Goal: Task Accomplishment & Management: Manage account settings

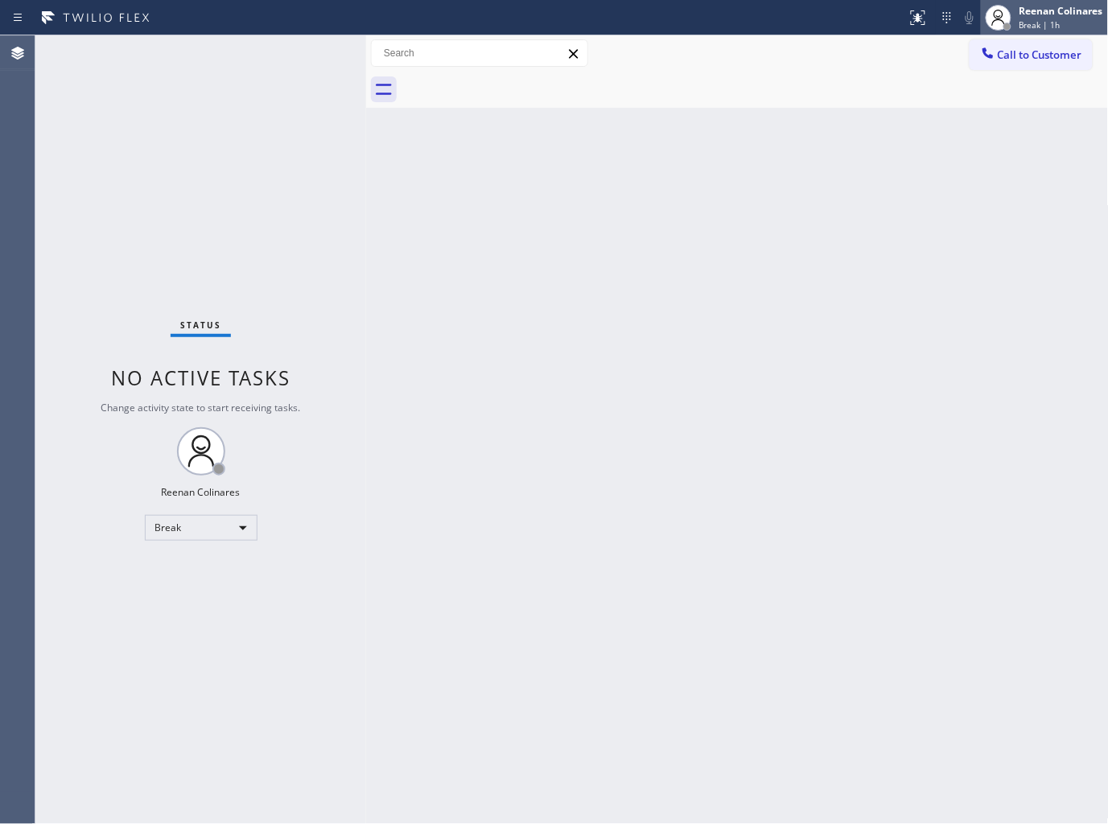
click at [1023, 10] on div "Reenan Colinares" at bounding box center [1061, 11] width 84 height 14
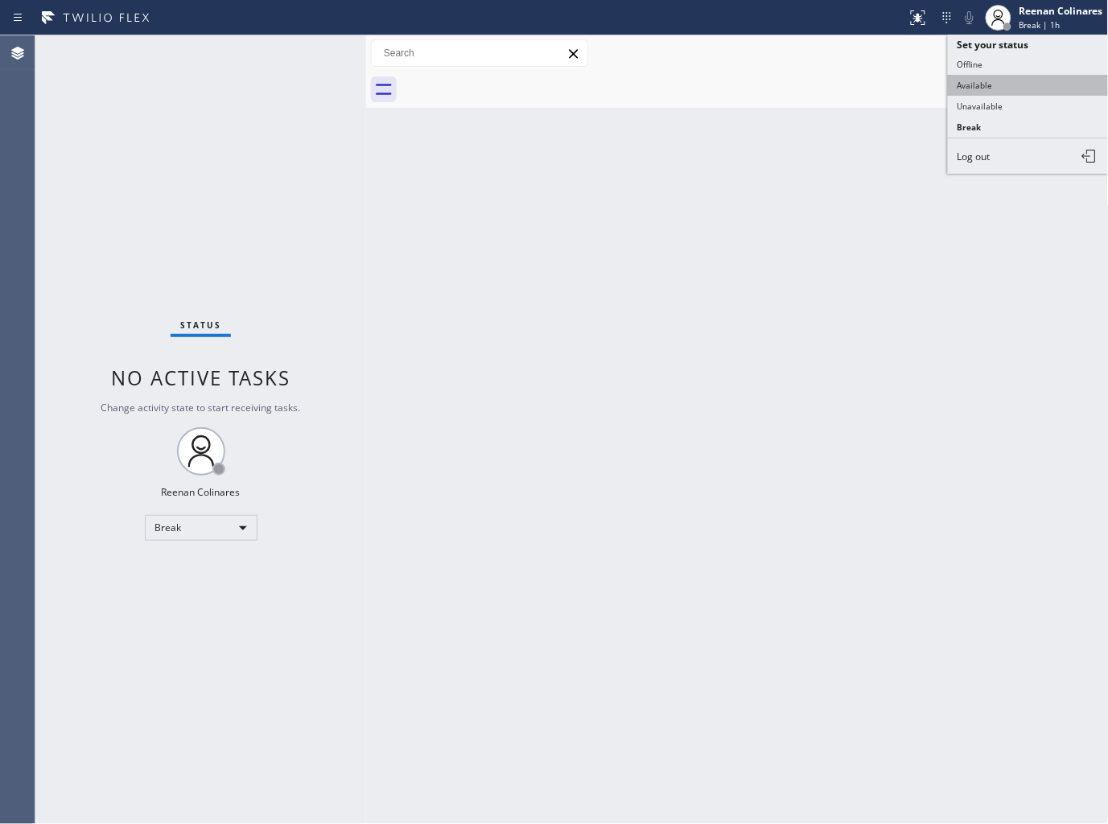
click at [972, 80] on button "Available" at bounding box center [1028, 85] width 161 height 21
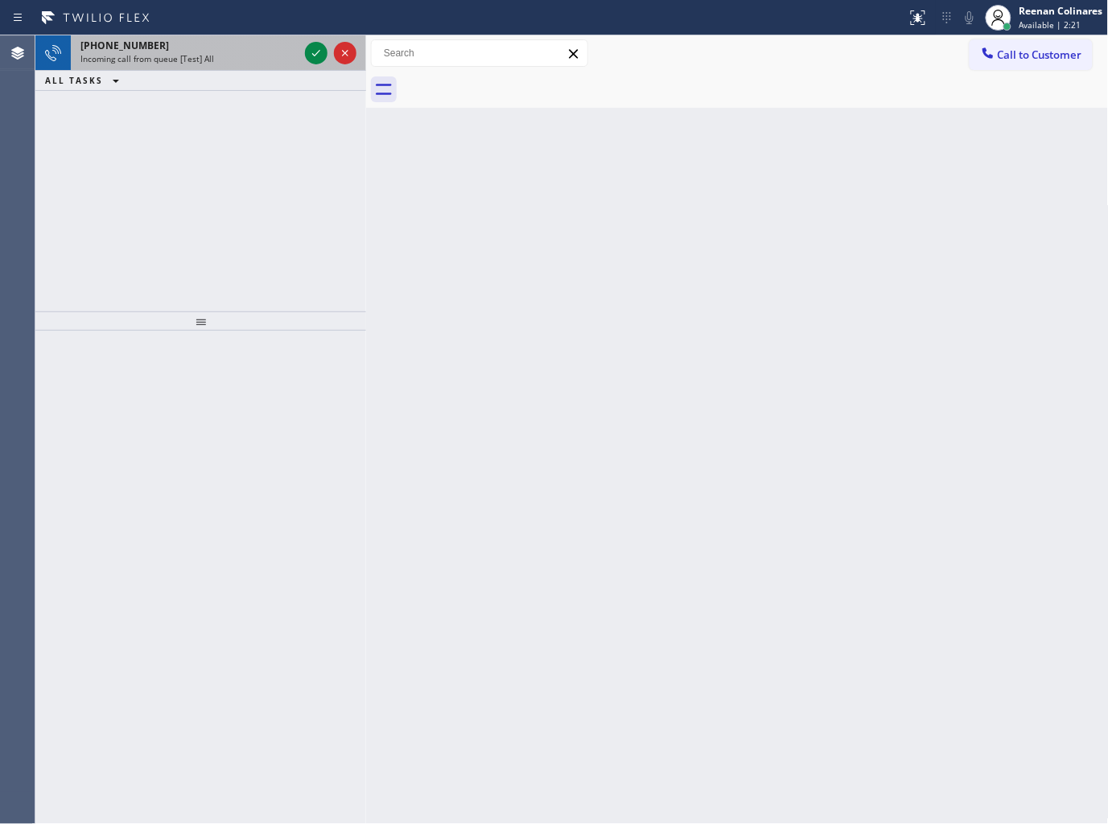
click at [229, 69] on div "[PHONE_NUMBER] Incoming call from queue [Test] All" at bounding box center [186, 52] width 231 height 35
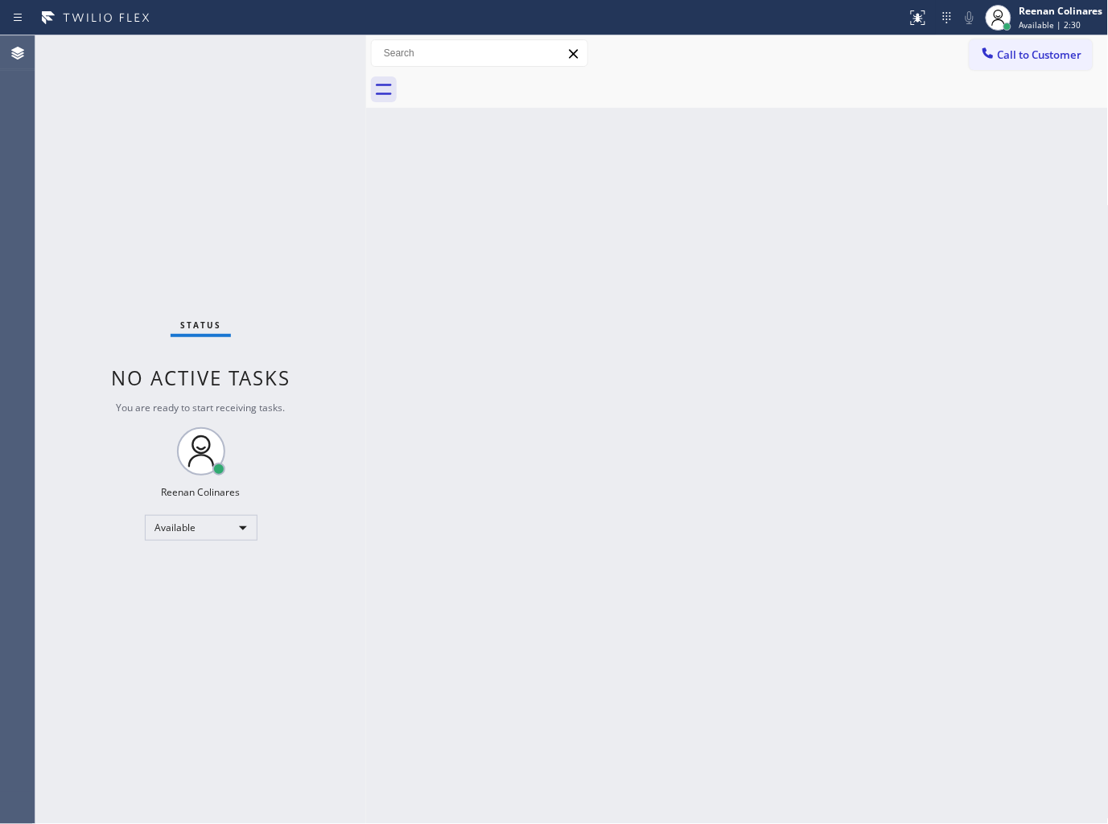
click at [734, 179] on div "Back to Dashboard Change Sender ID Customers Technicians Select a contact Outbo…" at bounding box center [737, 429] width 743 height 789
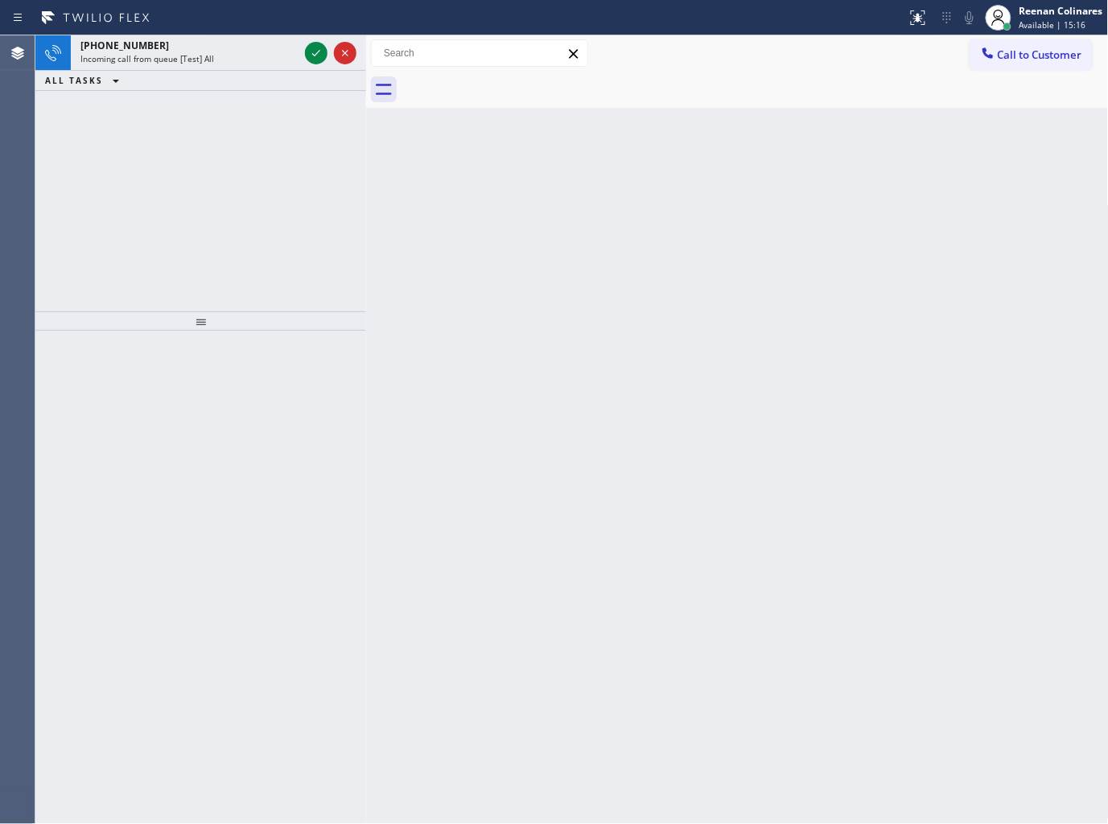
click at [189, 43] on div "[PHONE_NUMBER] Incoming call from queue [Test] All" at bounding box center [186, 52] width 231 height 35
click at [251, 55] on div "Incoming call from queue [Test] All" at bounding box center [189, 58] width 218 height 11
click at [274, 58] on div "Incoming call from queue [Test] All" at bounding box center [189, 58] width 218 height 11
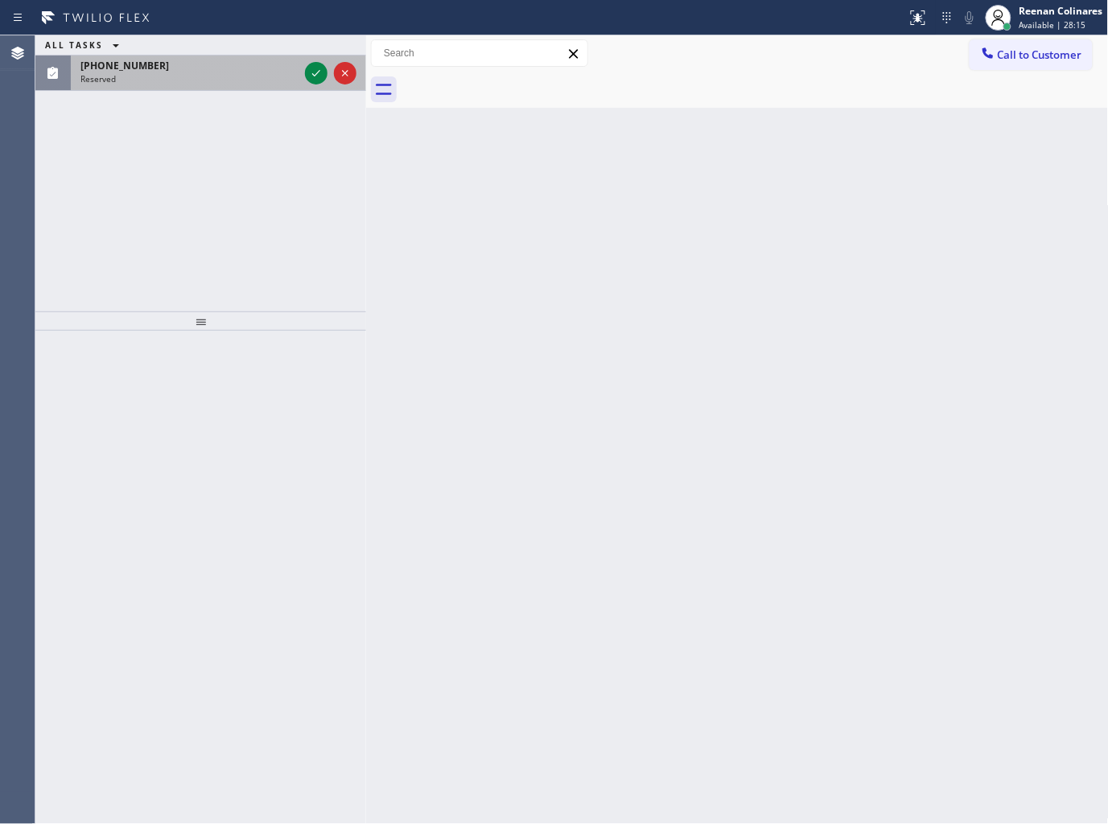
click at [193, 73] on div "Reserved" at bounding box center [189, 78] width 218 height 11
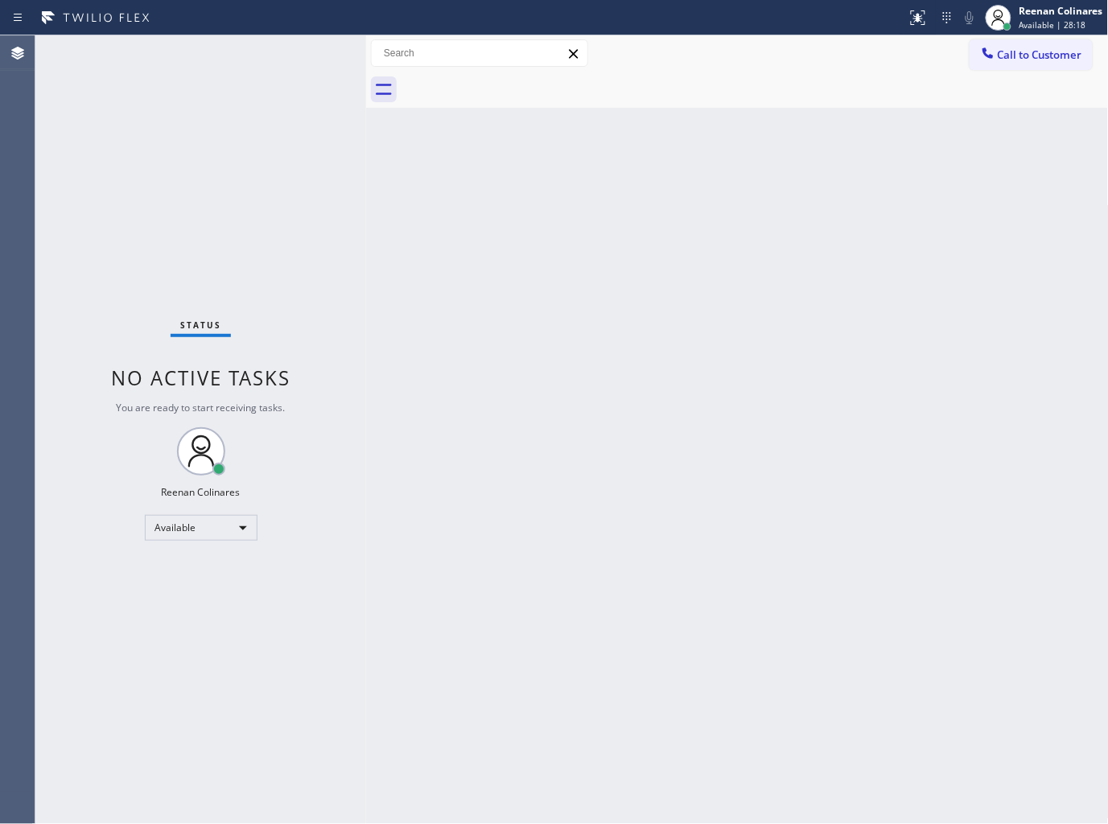
drag, startPoint x: 44, startPoint y: 519, endPoint x: 253, endPoint y: 727, distance: 295.3
click at [843, 166] on div "Back to Dashboard Change Sender ID Customers Technicians Select a contact Outbo…" at bounding box center [737, 429] width 743 height 789
click at [239, 100] on div "Status No active tasks You are ready to start receiving tasks. Reenan Colinares…" at bounding box center [200, 429] width 331 height 789
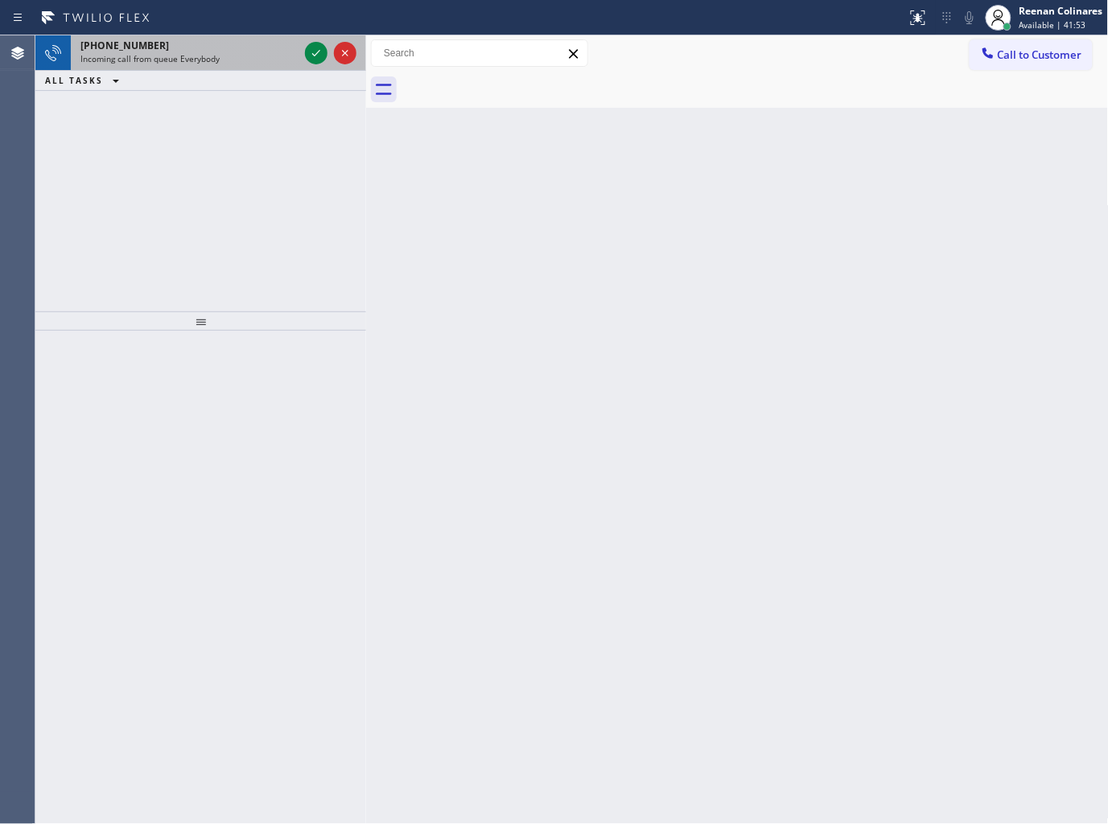
click at [252, 54] on div "Incoming call from queue Everybody" at bounding box center [189, 58] width 218 height 11
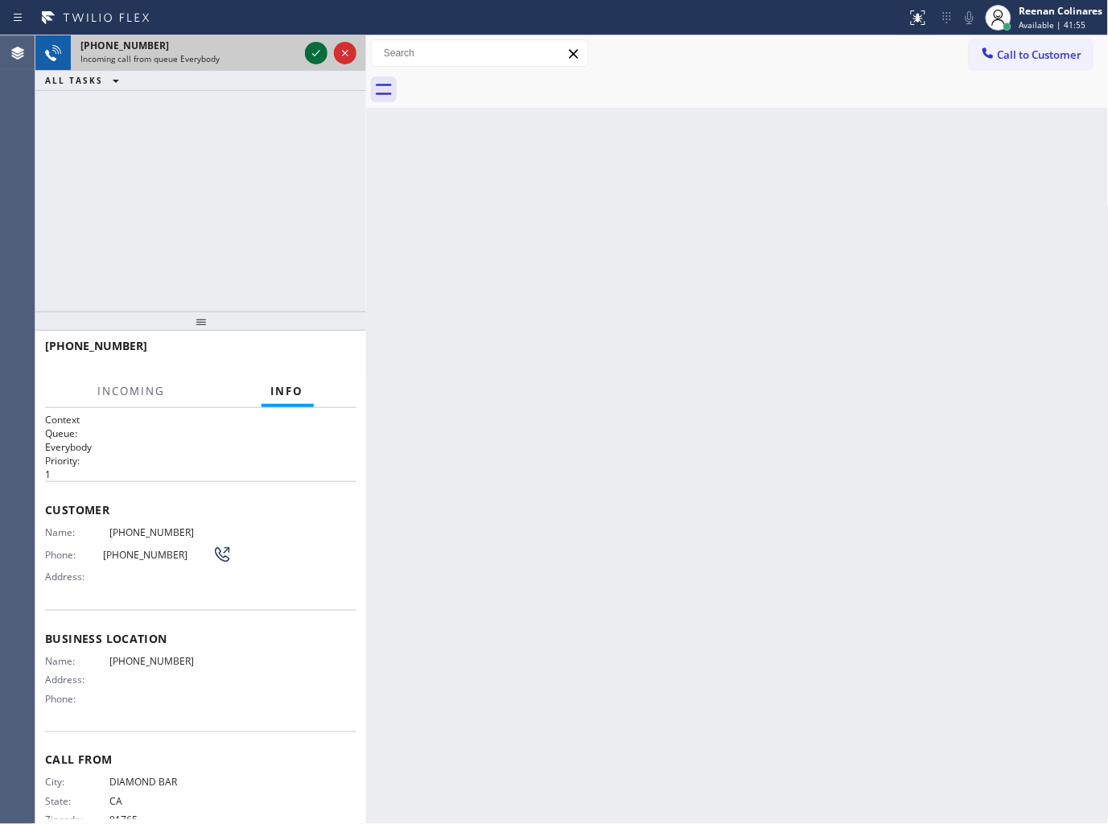
click at [311, 60] on icon at bounding box center [316, 52] width 19 height 19
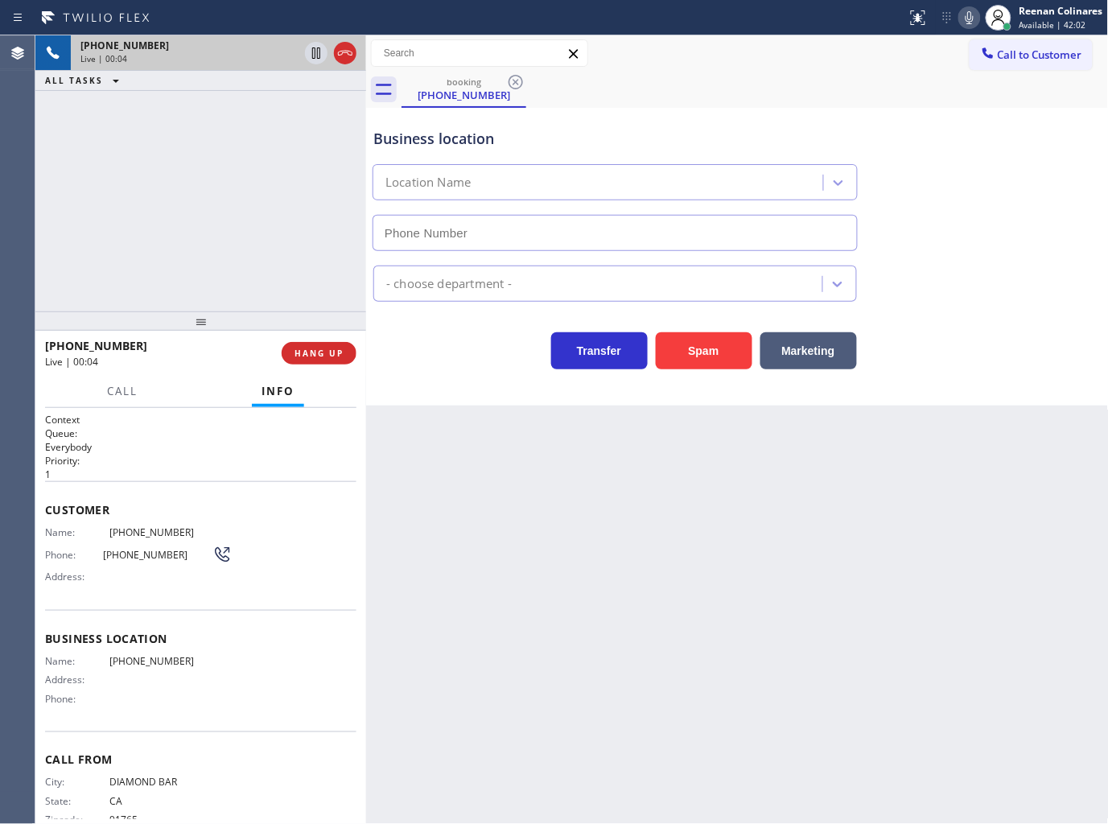
click at [963, 19] on icon at bounding box center [969, 17] width 19 height 19
click at [968, 18] on rect at bounding box center [969, 15] width 11 height 11
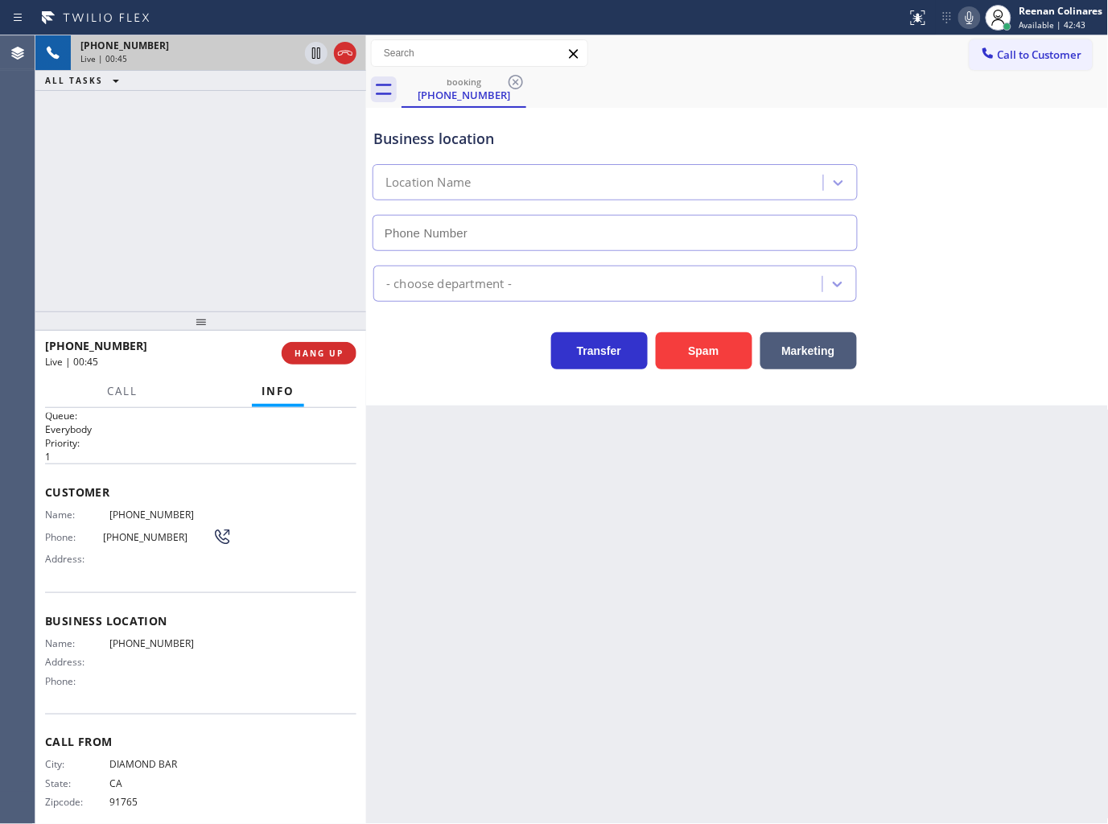
scroll to position [32, 0]
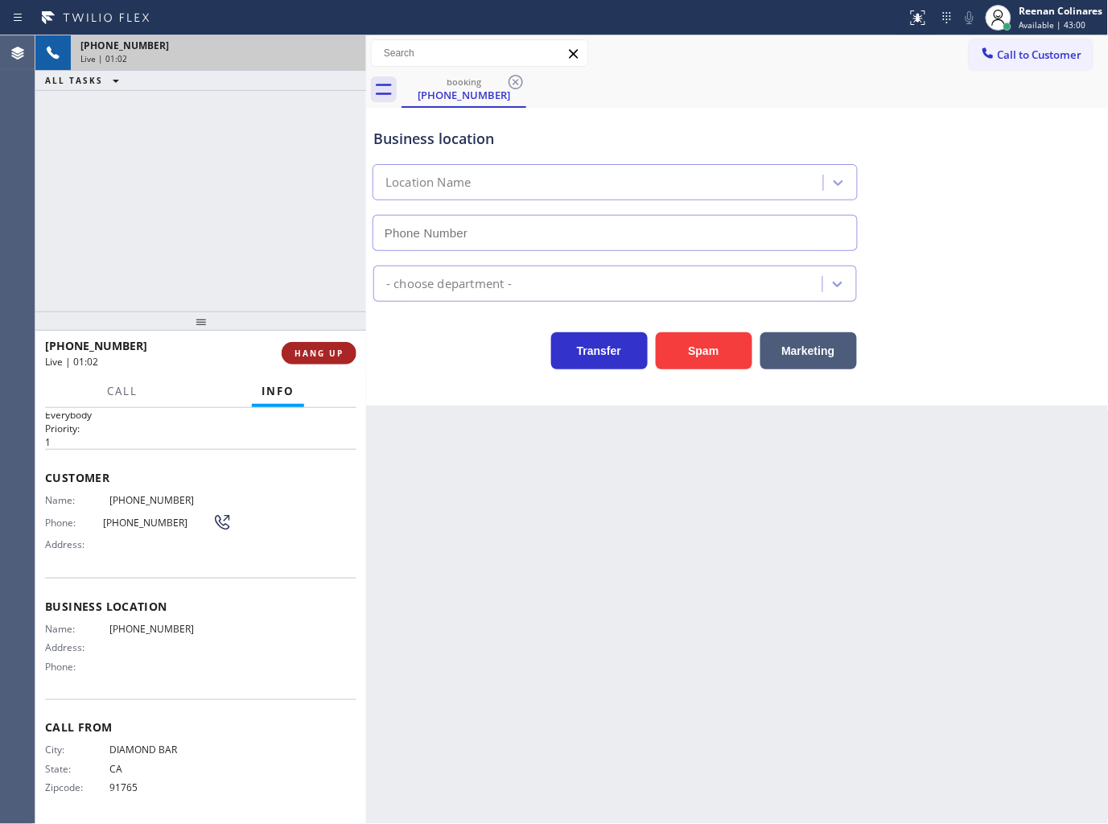
click at [327, 352] on span "HANG UP" at bounding box center [319, 353] width 49 height 11
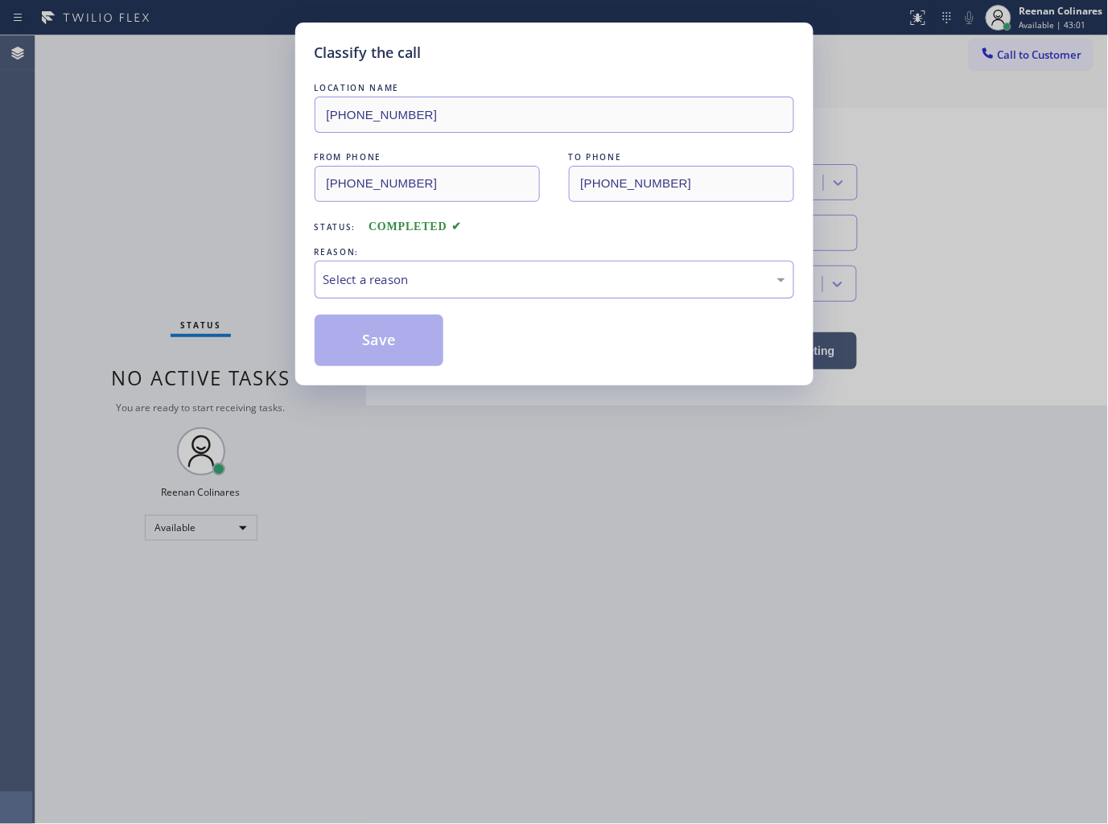
click at [433, 277] on div "Select a reason" at bounding box center [554, 279] width 462 height 19
click at [373, 342] on button "Save" at bounding box center [380, 340] width 130 height 51
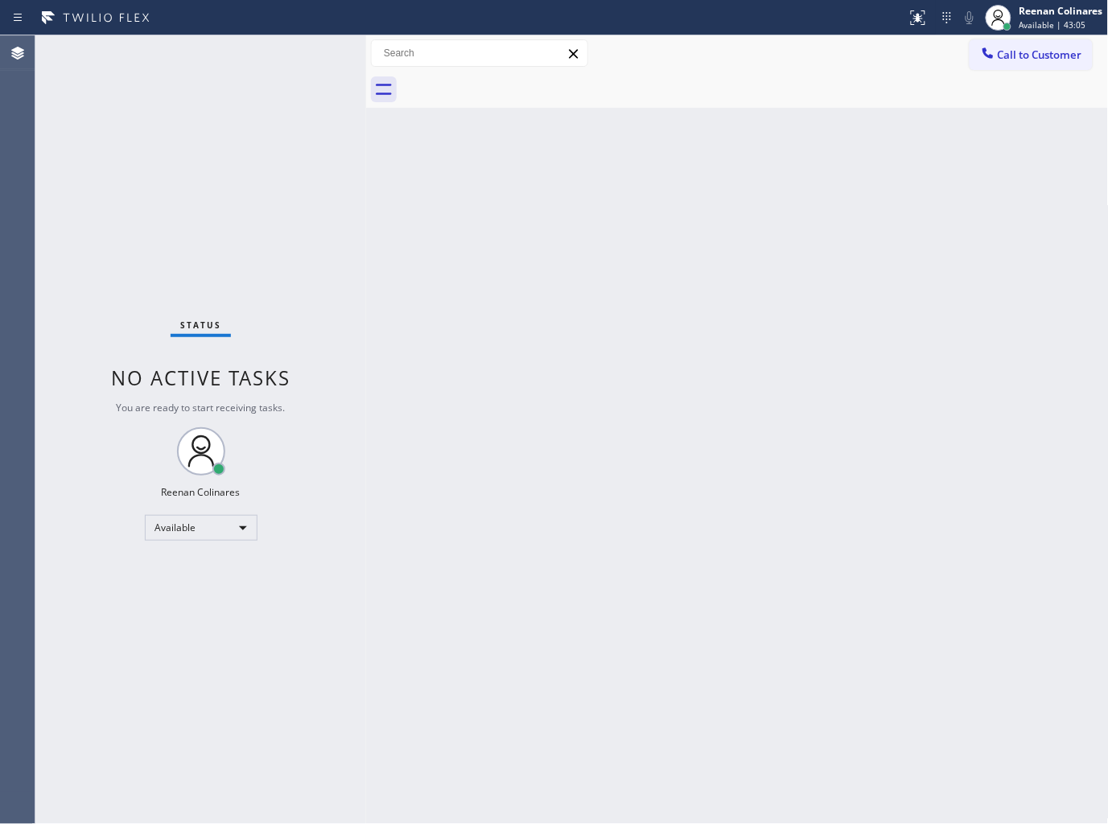
click at [570, 271] on div "Back to Dashboard Change Sender ID Customers Technicians Select a contact Outbo…" at bounding box center [737, 429] width 743 height 789
click at [672, 216] on div "Back to Dashboard Change Sender ID Customers Technicians Select a contact Outbo…" at bounding box center [737, 429] width 743 height 789
click at [663, 196] on div "Back to Dashboard Change Sender ID Customers Technicians Select a contact Outbo…" at bounding box center [737, 429] width 743 height 789
click at [206, 51] on div "Status No active tasks You are ready to start receiving tasks. Reenan Colinares…" at bounding box center [200, 429] width 331 height 789
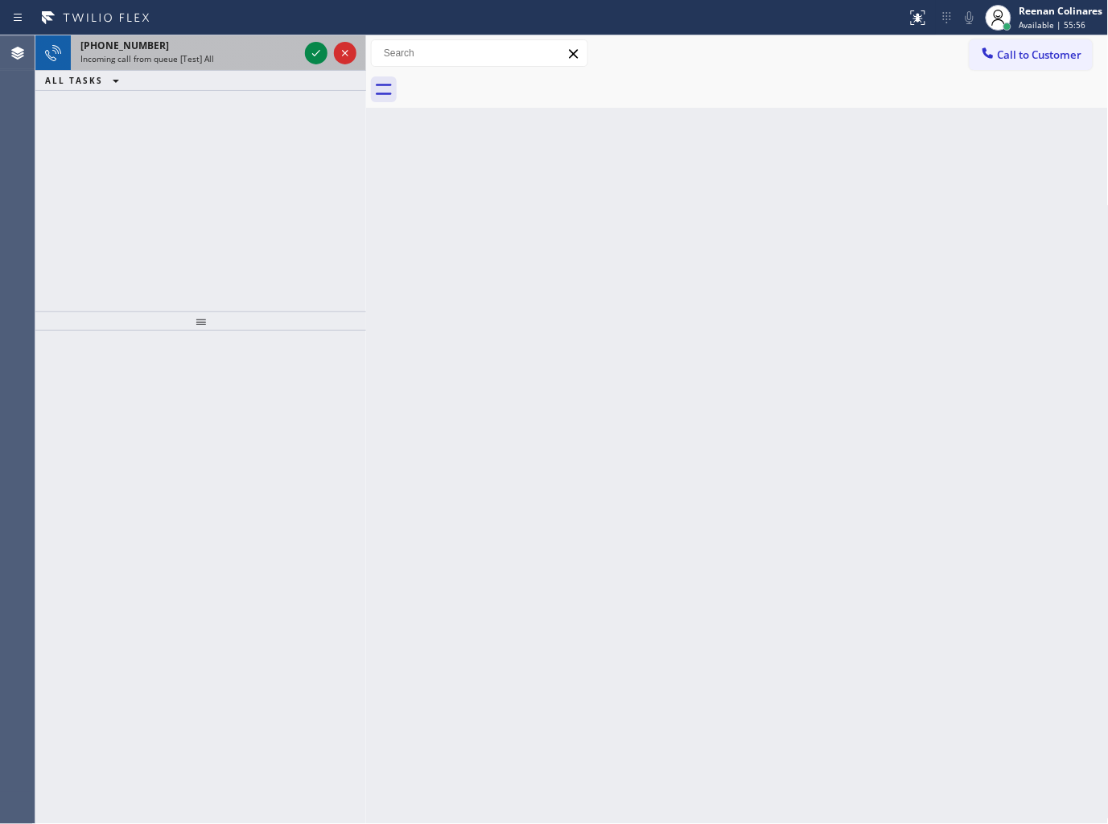
click at [221, 53] on div "Incoming call from queue [Test] All" at bounding box center [189, 58] width 218 height 11
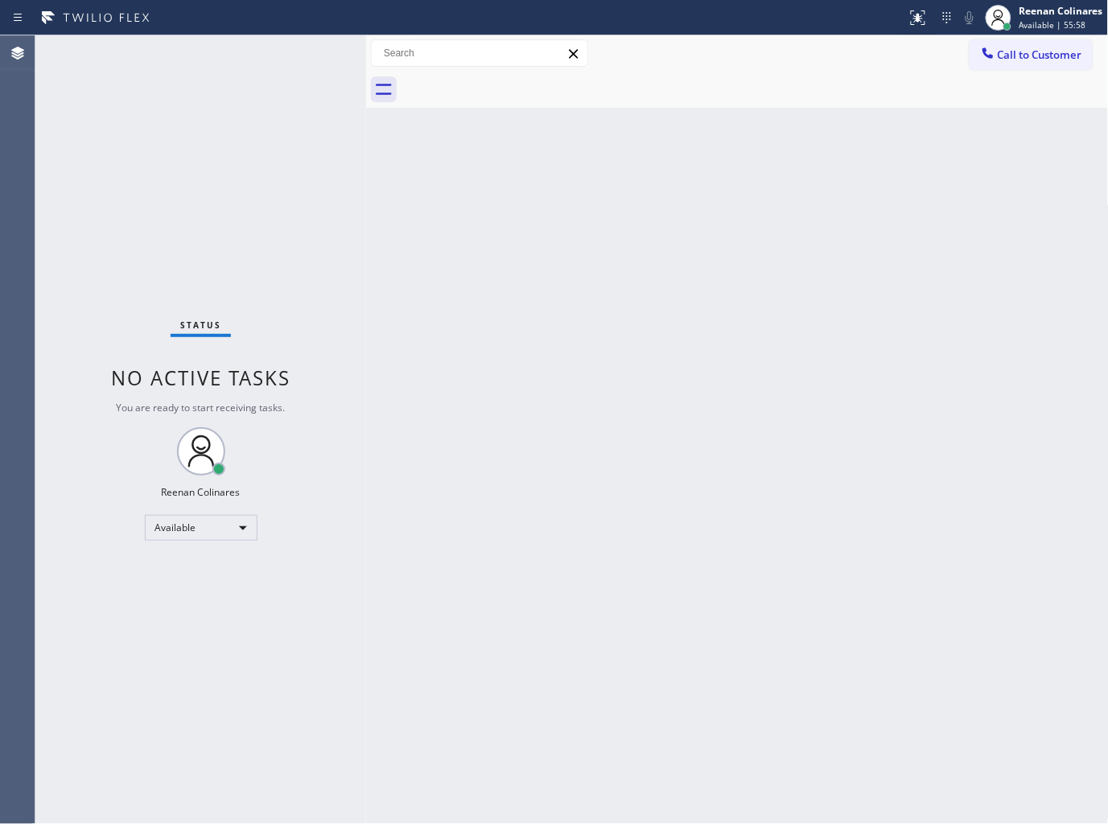
click at [287, 65] on div "Status No active tasks You are ready to start receiving tasks. Reenan Colinares…" at bounding box center [200, 429] width 331 height 789
click at [286, 61] on div "Status No active tasks You are ready to start receiving tasks. Reenan Colinares…" at bounding box center [200, 429] width 331 height 789
click at [286, 59] on div "Status No active tasks You are ready to start receiving tasks. Reenan Colinares…" at bounding box center [200, 429] width 331 height 789
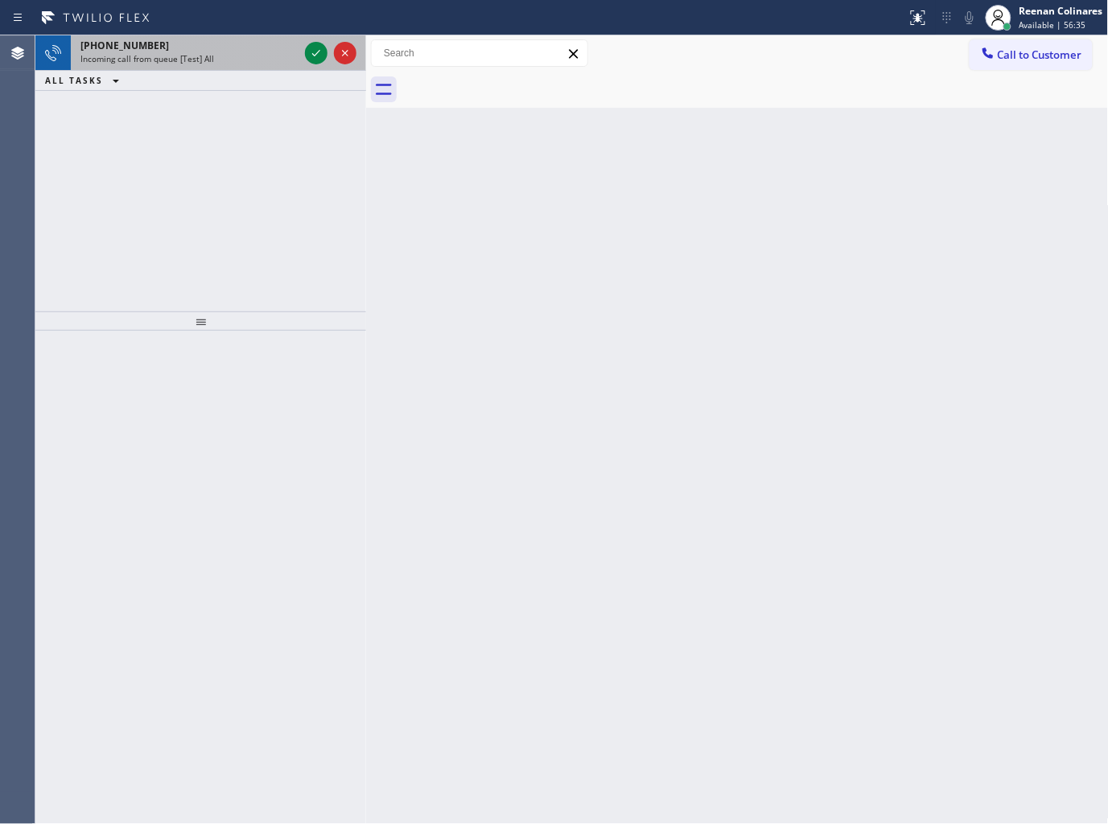
click at [234, 41] on div "[PHONE_NUMBER]" at bounding box center [189, 46] width 218 height 14
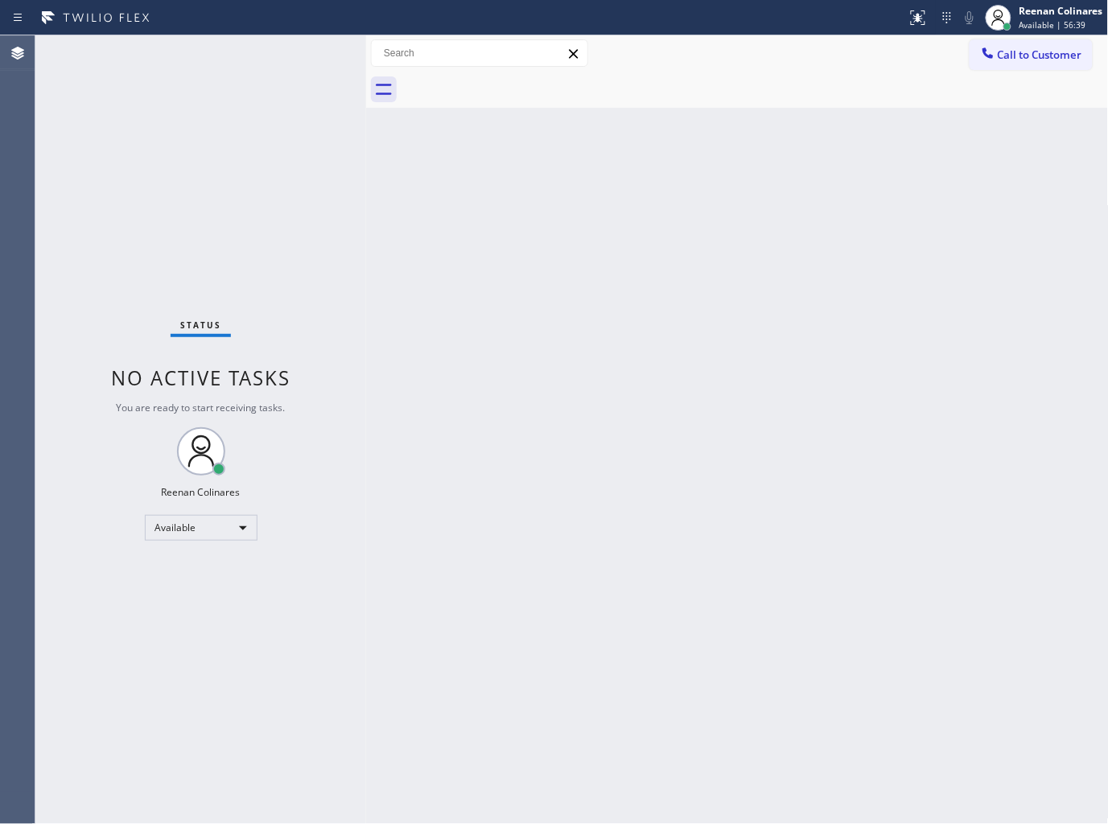
click at [270, 54] on div "Status No active tasks You are ready to start receiving tasks. Reenan Colinares…" at bounding box center [200, 429] width 331 height 789
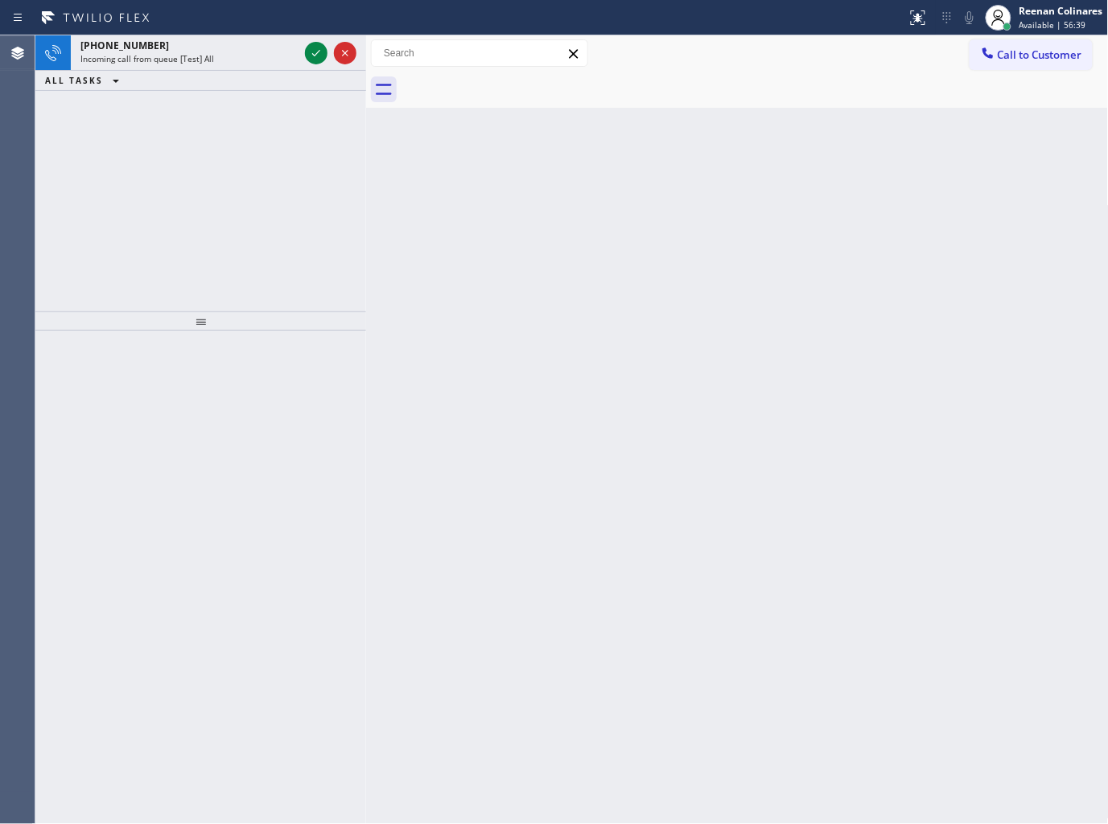
click at [282, 50] on div "[PHONE_NUMBER]" at bounding box center [189, 46] width 218 height 14
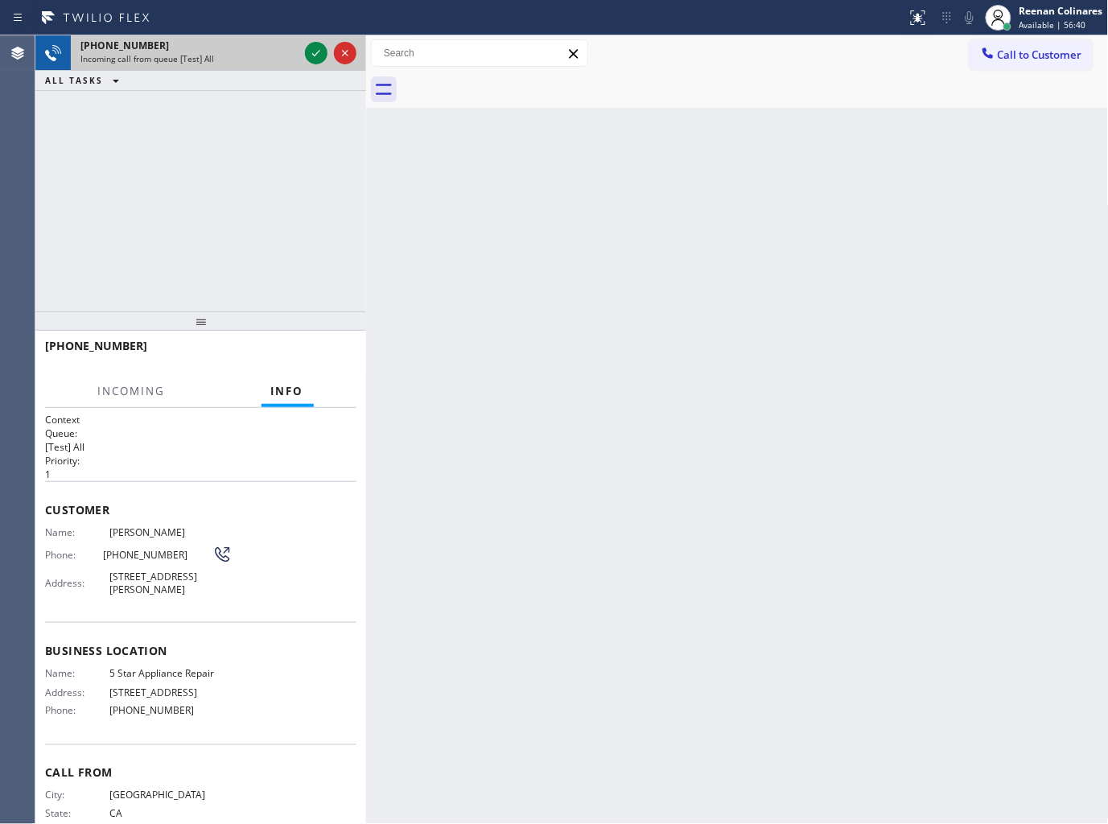
click at [278, 51] on div "[PHONE_NUMBER]" at bounding box center [189, 46] width 218 height 14
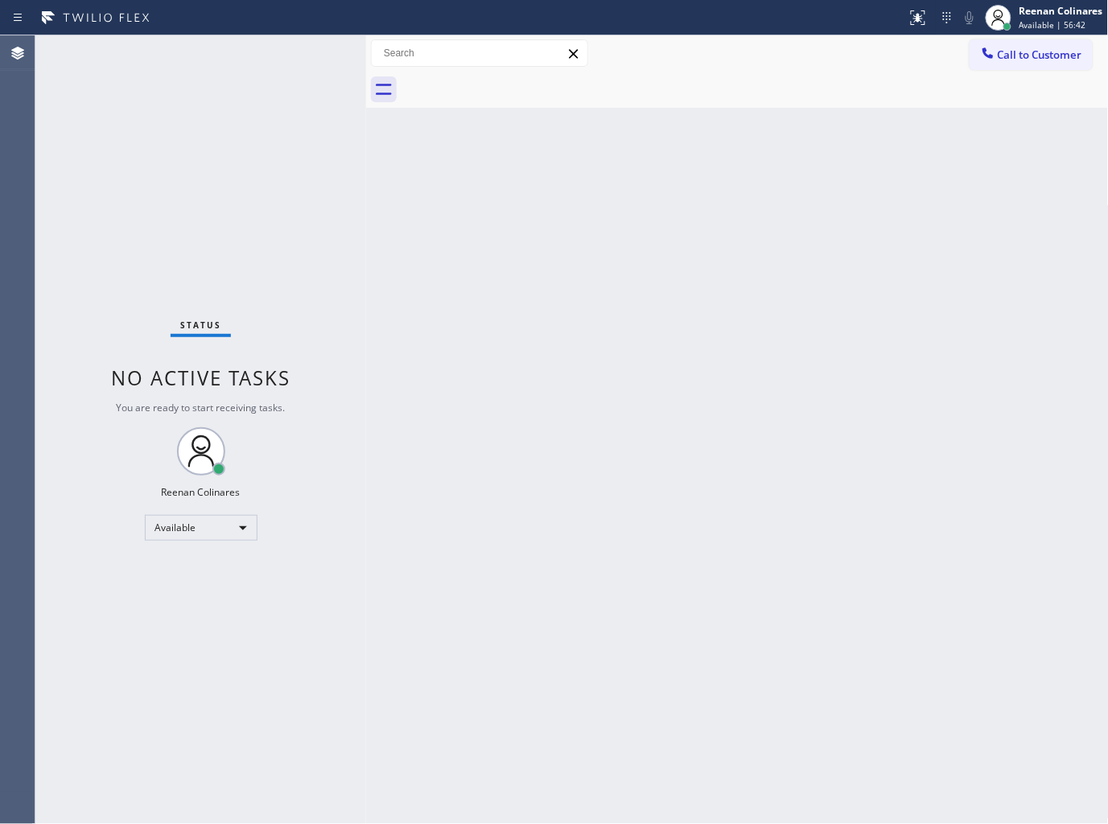
click at [251, 60] on div "Status No active tasks You are ready to start receiving tasks. Reenan Colinares…" at bounding box center [200, 429] width 331 height 789
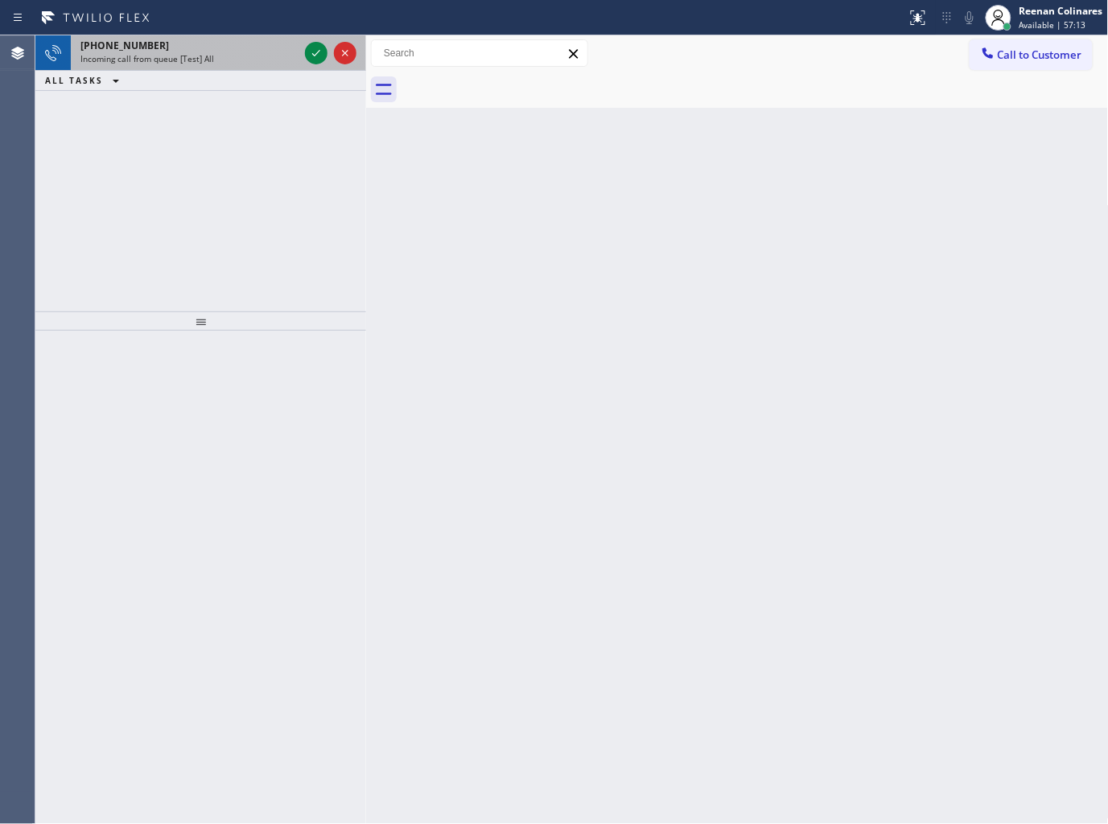
click at [229, 60] on div "Incoming call from queue [Test] All" at bounding box center [189, 58] width 218 height 11
click at [231, 47] on div "[PHONE_NUMBER]" at bounding box center [189, 46] width 218 height 14
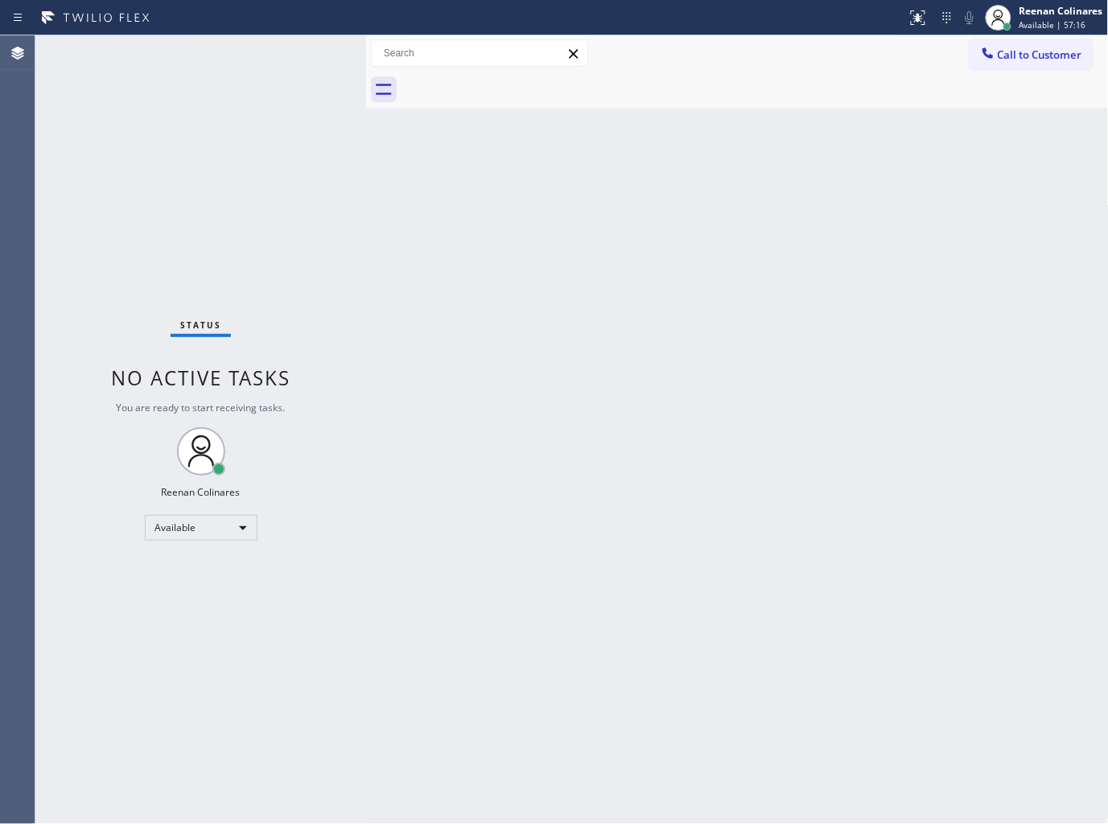
click at [278, 66] on div "Status No active tasks You are ready to start receiving tasks. Reenan Colinares…" at bounding box center [200, 429] width 331 height 789
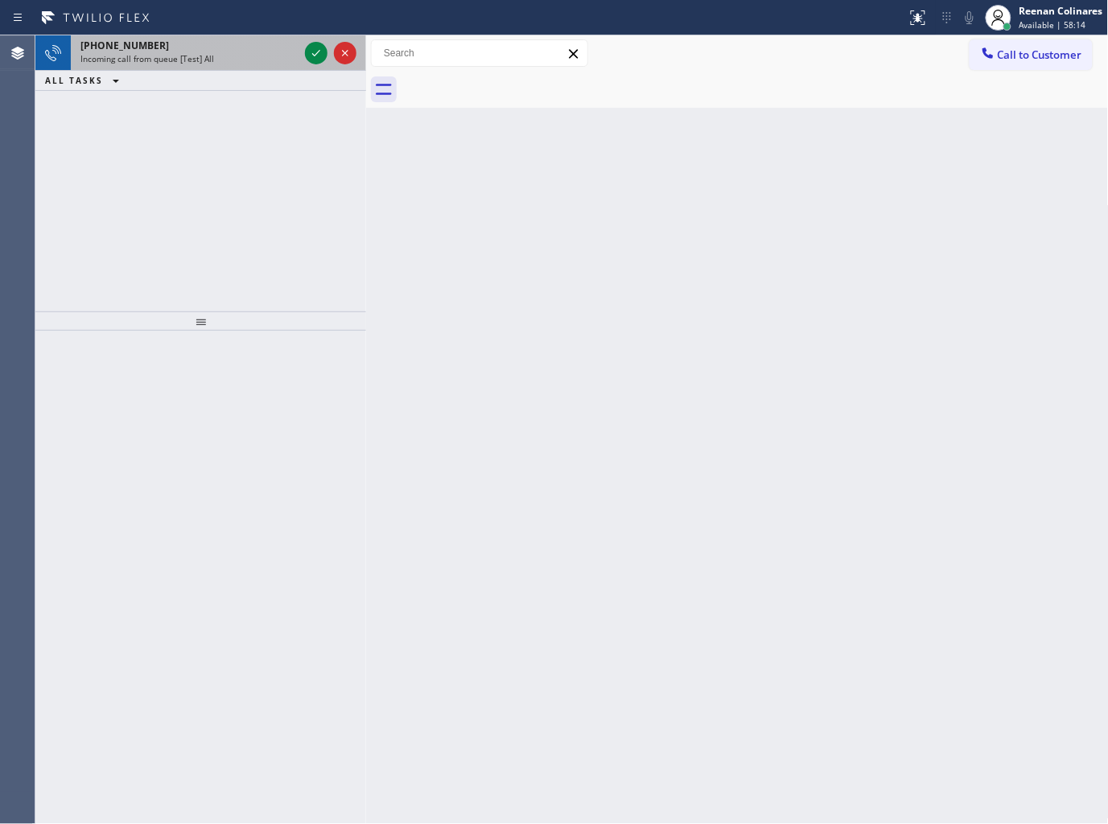
click at [213, 60] on div "Incoming call from queue [Test] All" at bounding box center [189, 58] width 218 height 11
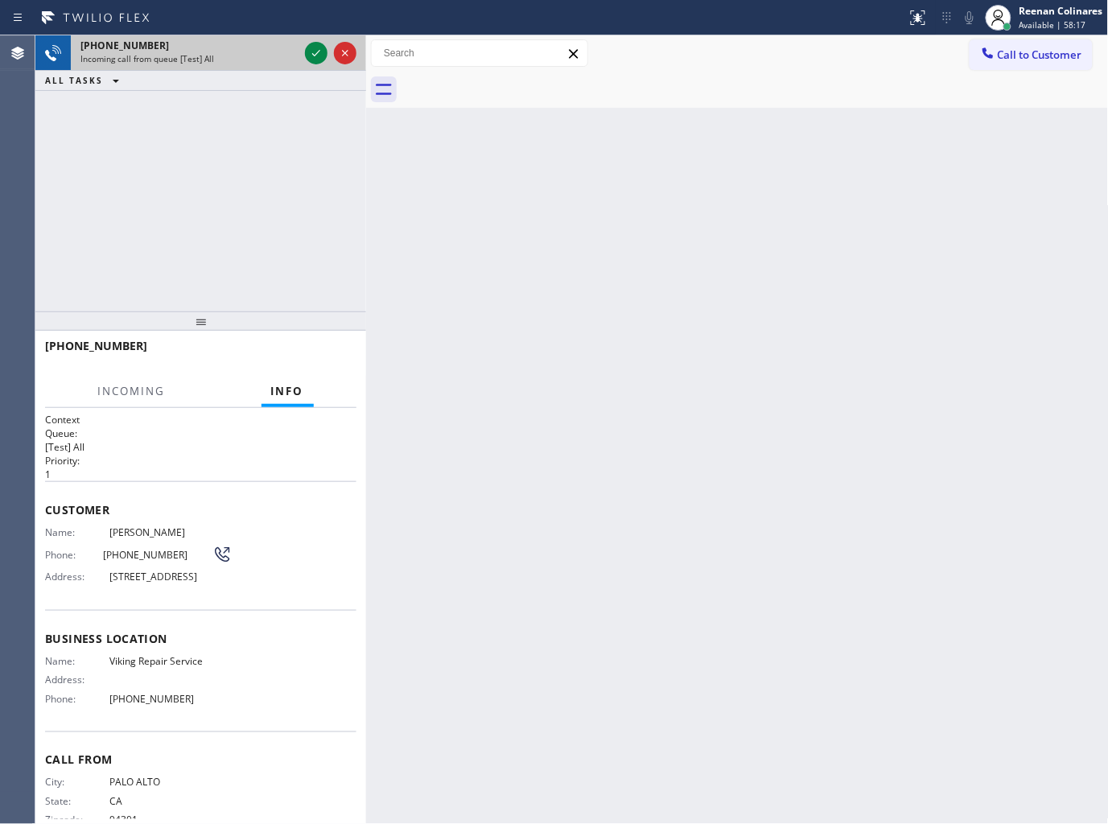
click at [241, 54] on div "Incoming call from queue [Test] All" at bounding box center [189, 58] width 218 height 11
click at [270, 55] on div "Incoming call from queue [Test] All" at bounding box center [189, 58] width 218 height 11
drag, startPoint x: 271, startPoint y: 55, endPoint x: 282, endPoint y: 57, distance: 10.7
click at [274, 56] on div "Incoming call from queue [Test] All" at bounding box center [189, 58] width 218 height 11
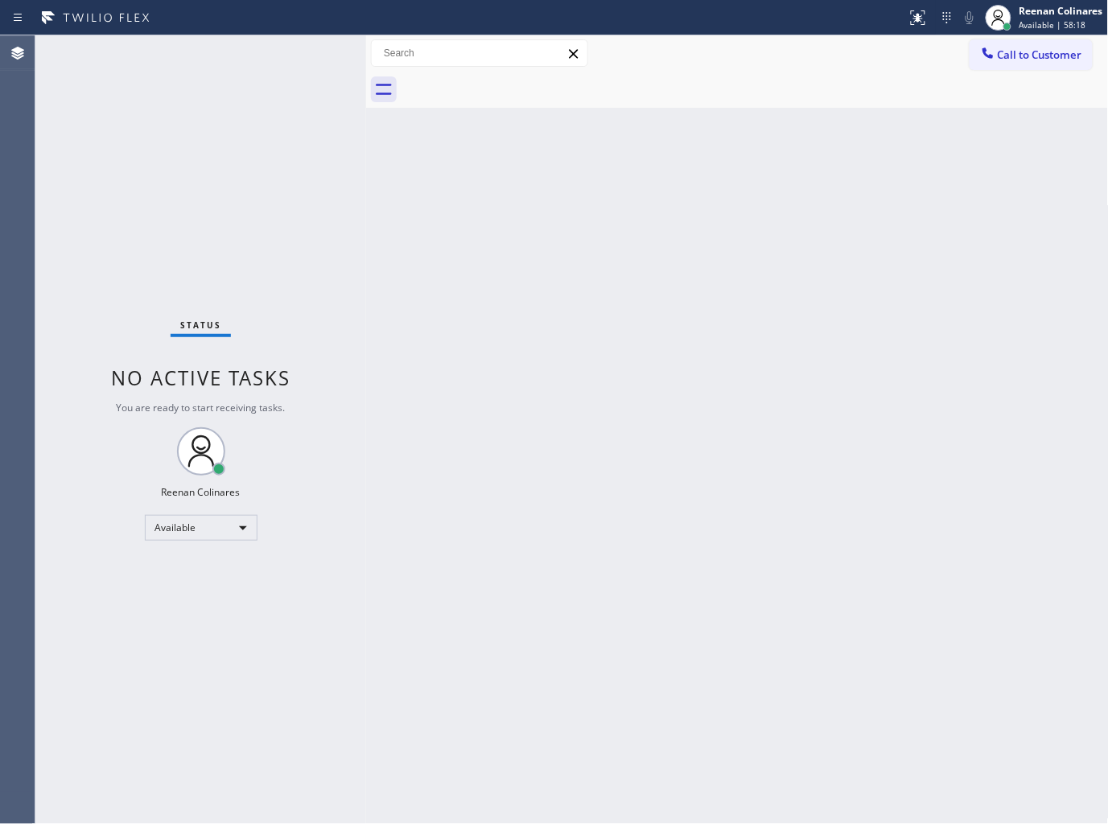
click at [283, 58] on div "Status No active tasks You are ready to start receiving tasks. Reenan Colinares…" at bounding box center [200, 429] width 331 height 789
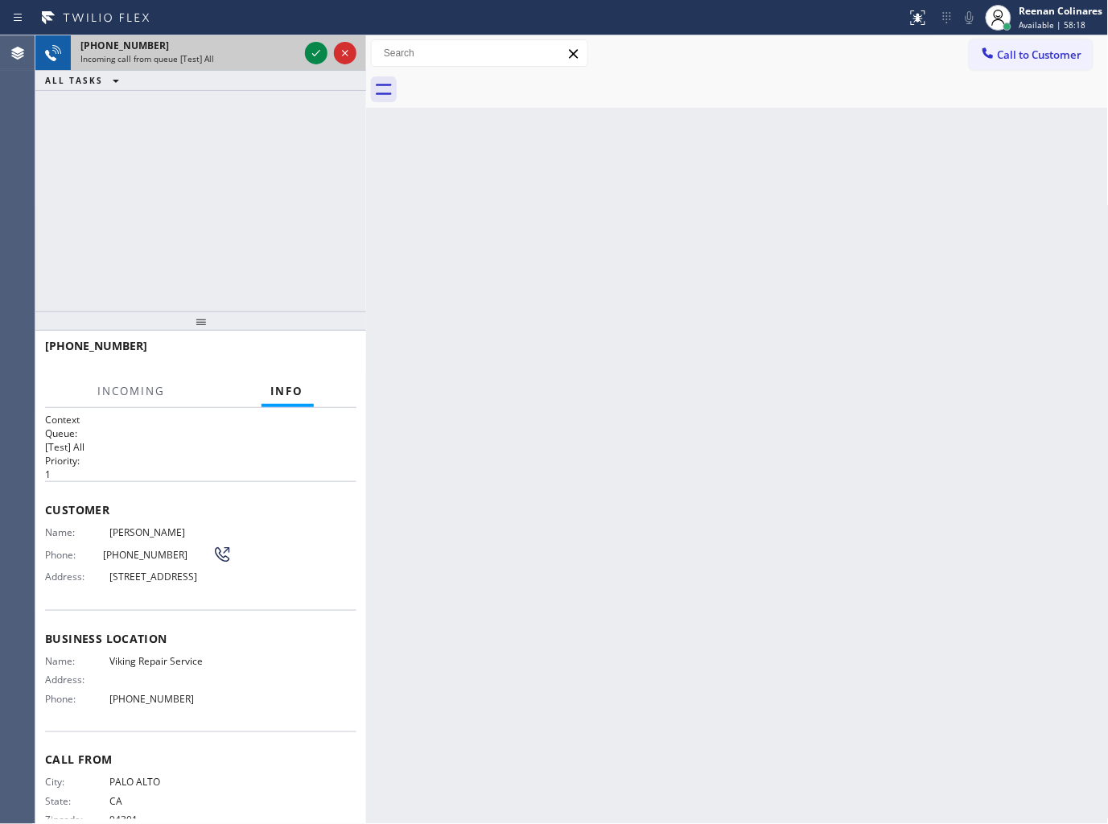
click at [283, 55] on div "Incoming call from queue [Test] All" at bounding box center [189, 58] width 218 height 11
click at [311, 52] on icon at bounding box center [316, 52] width 19 height 19
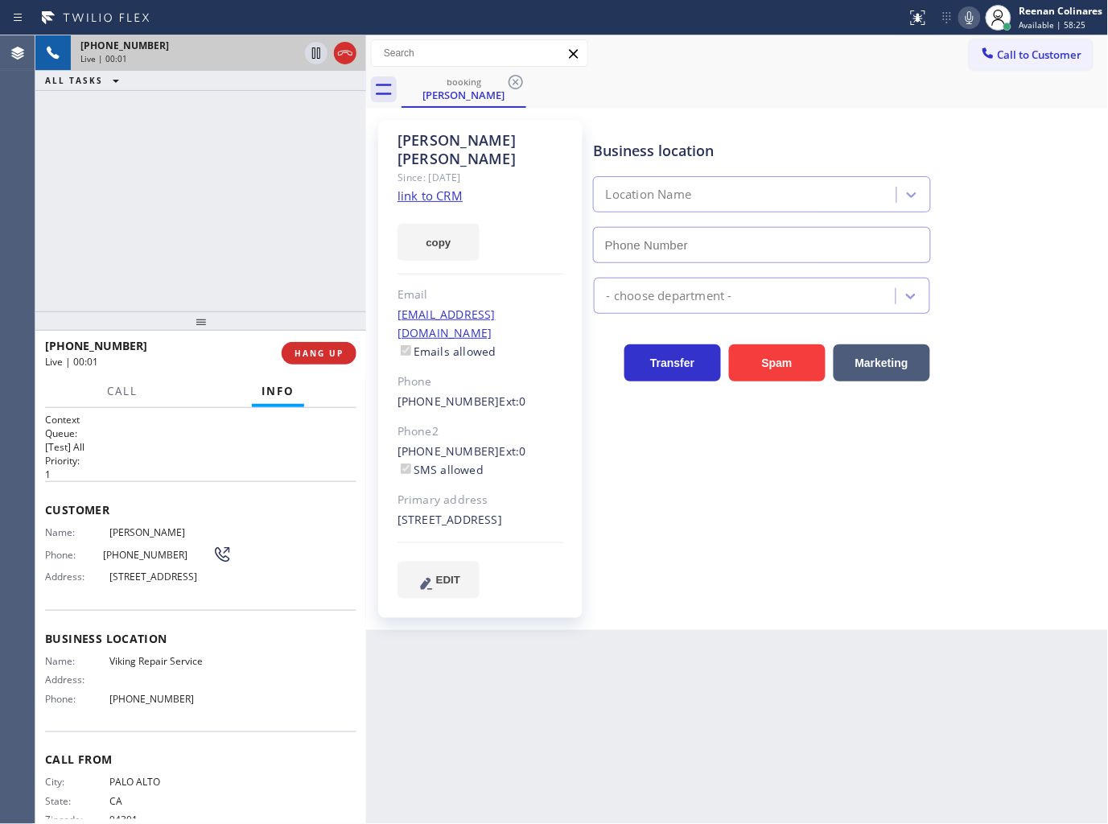
type input "[PHONE_NUMBER]"
click at [462, 229] on button "copy" at bounding box center [438, 242] width 82 height 37
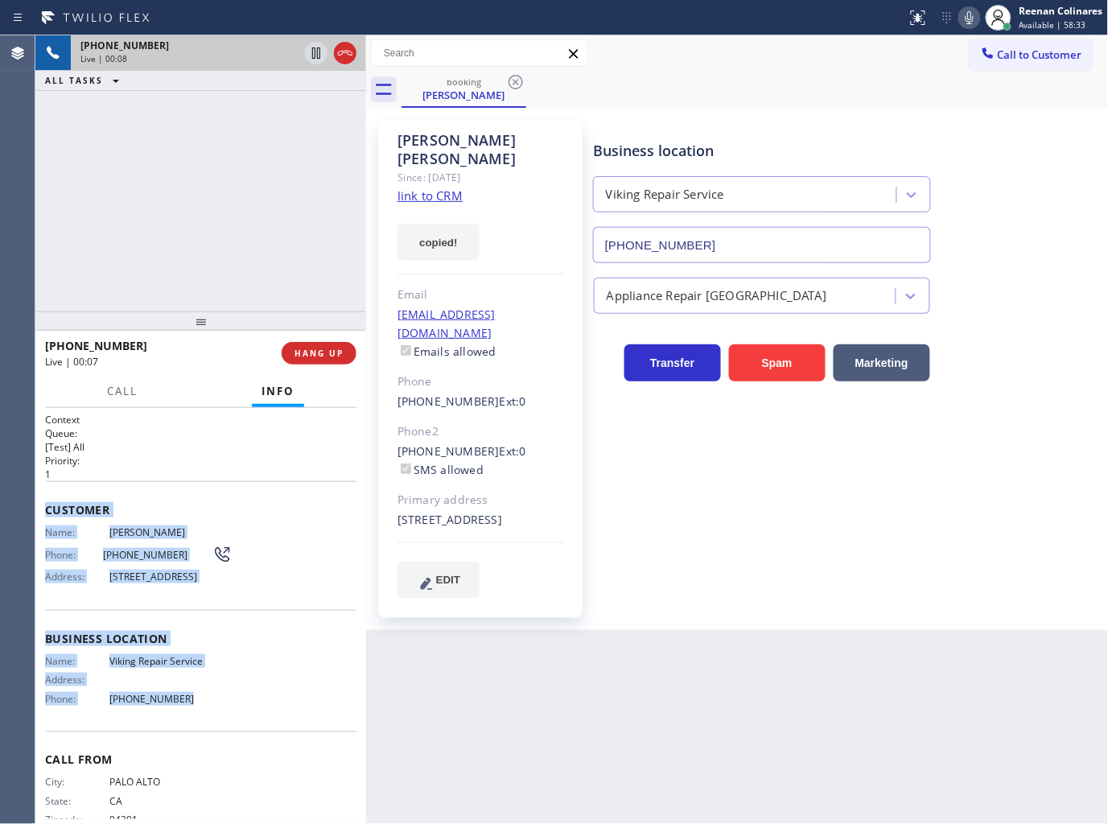
drag, startPoint x: 45, startPoint y: 503, endPoint x: 979, endPoint y: 733, distance: 962.1
click at [239, 717] on div "Context Queue: [Test] All Priority: 1 Customer Name: [PERSON_NAME] Phone: [PHON…" at bounding box center [200, 633] width 311 height 441
copy div "Customer Name: [PERSON_NAME] Phone: [PHONE_NUMBER] Address: [STREET_ADDRESS] Bu…"
click at [967, 16] on icon at bounding box center [969, 17] width 19 height 19
click at [967, 17] on icon at bounding box center [969, 17] width 19 height 19
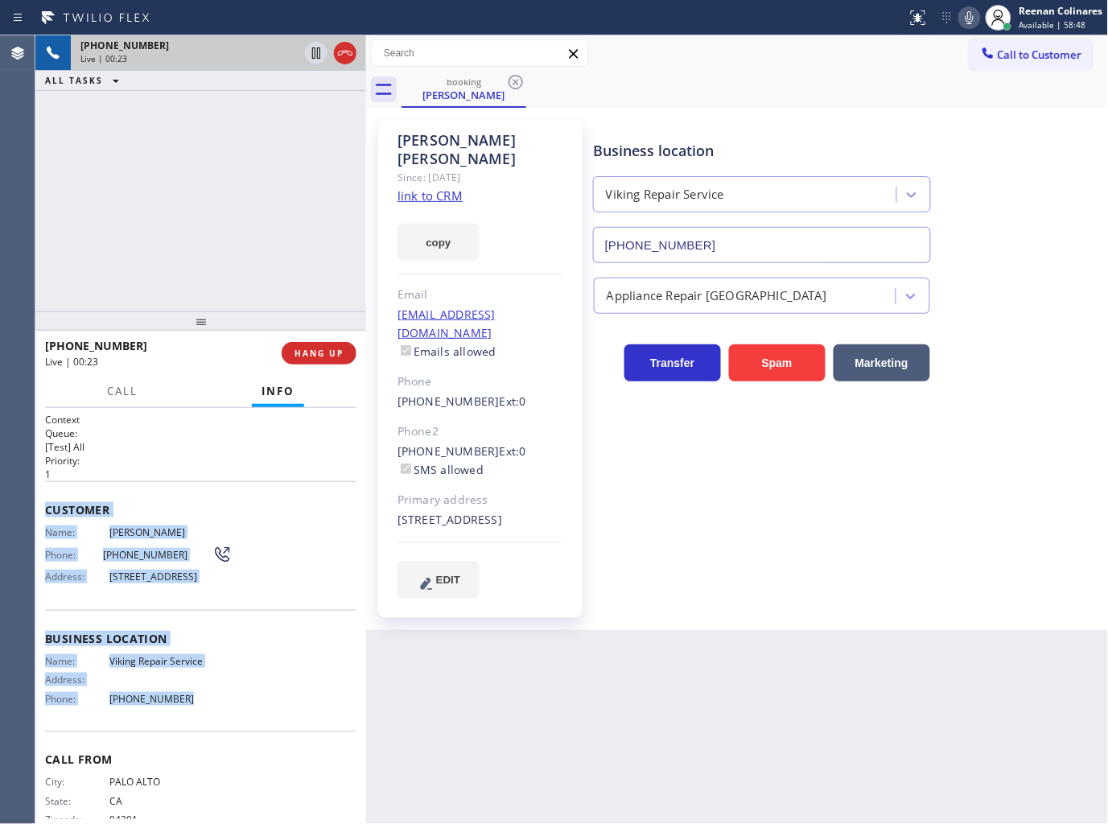
click at [970, 23] on icon at bounding box center [970, 17] width 8 height 13
click at [969, 14] on icon at bounding box center [970, 17] width 8 height 13
click at [972, 19] on icon at bounding box center [969, 17] width 19 height 19
click at [123, 388] on span "Call" at bounding box center [122, 391] width 31 height 14
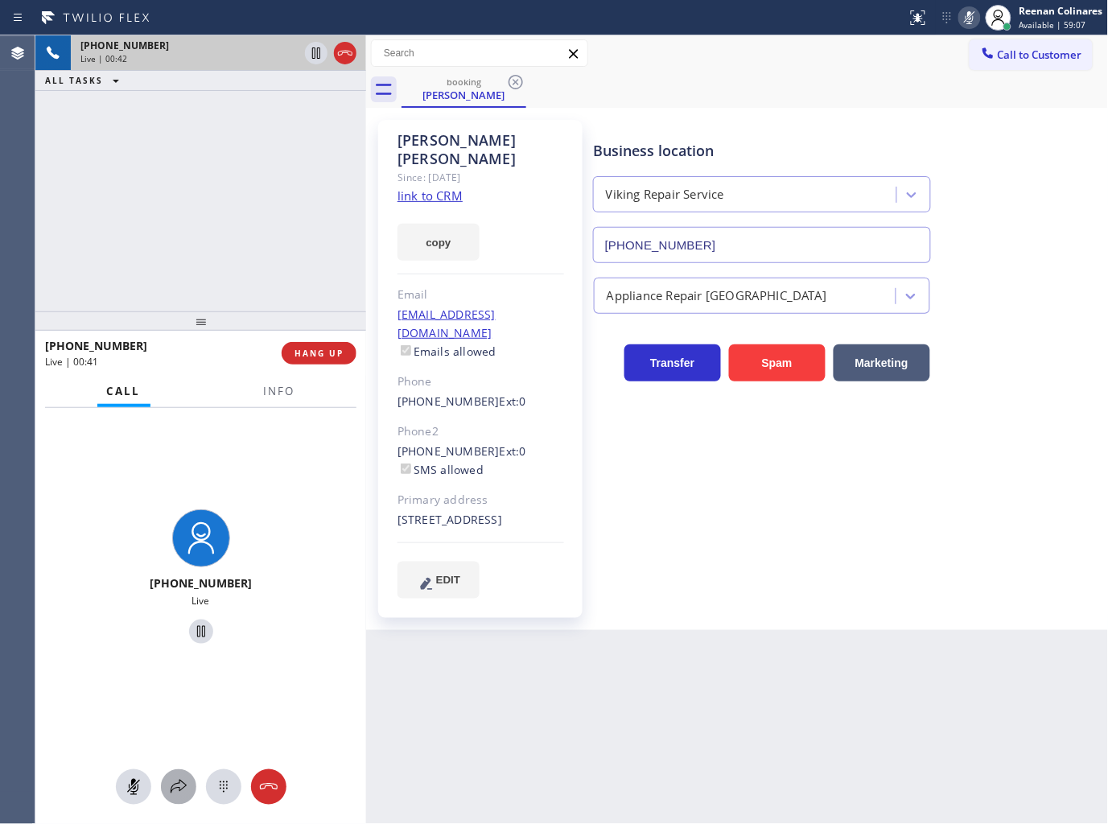
click at [182, 798] on button at bounding box center [178, 786] width 35 height 35
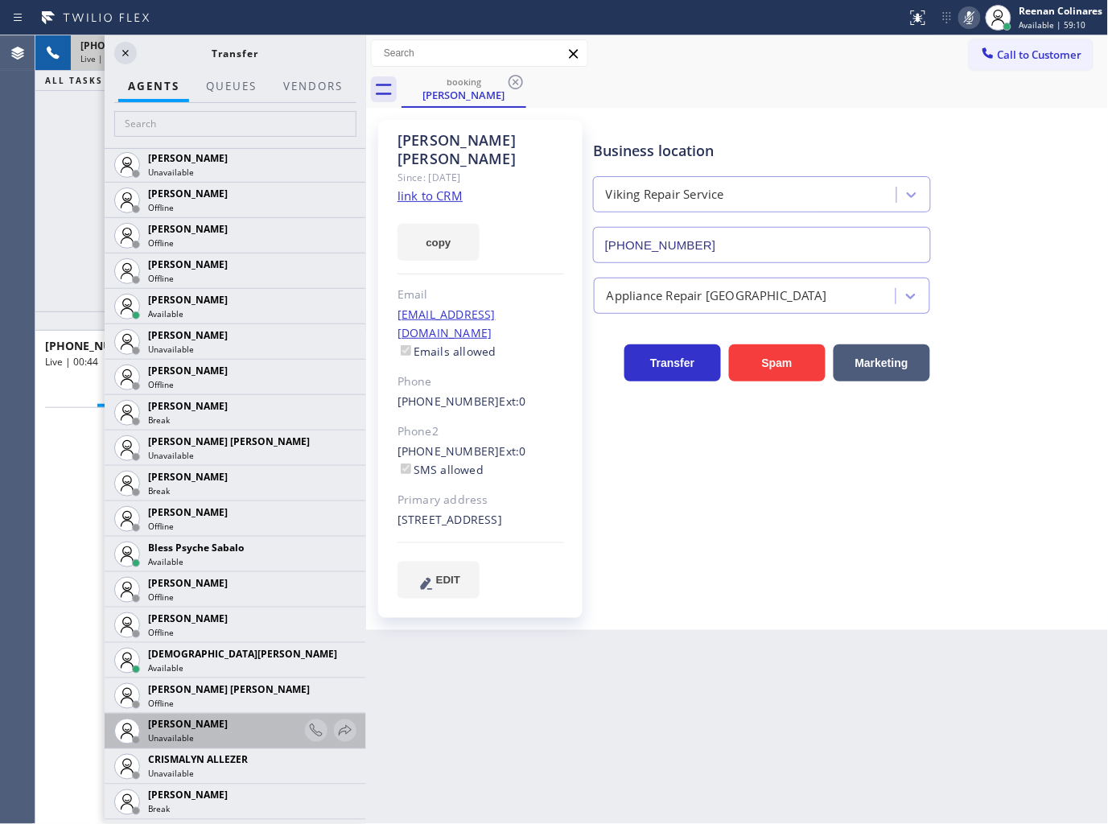
scroll to position [268, 0]
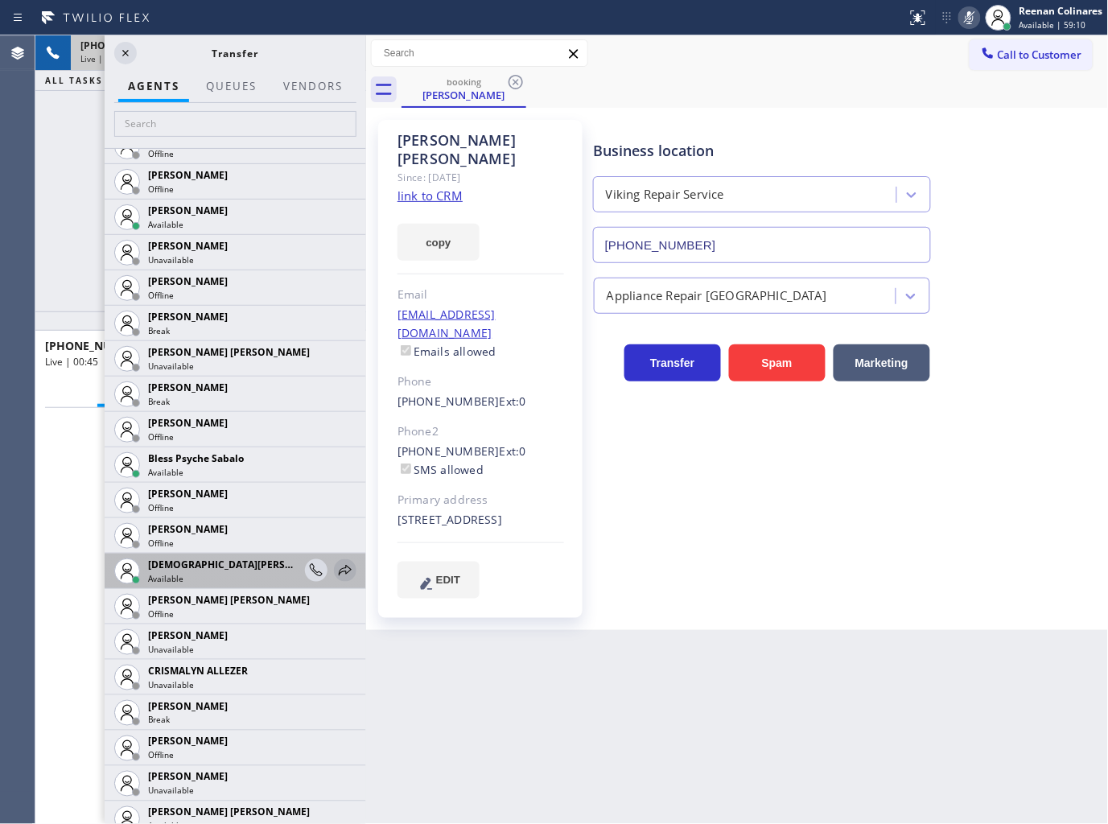
click at [336, 570] on icon at bounding box center [345, 570] width 19 height 19
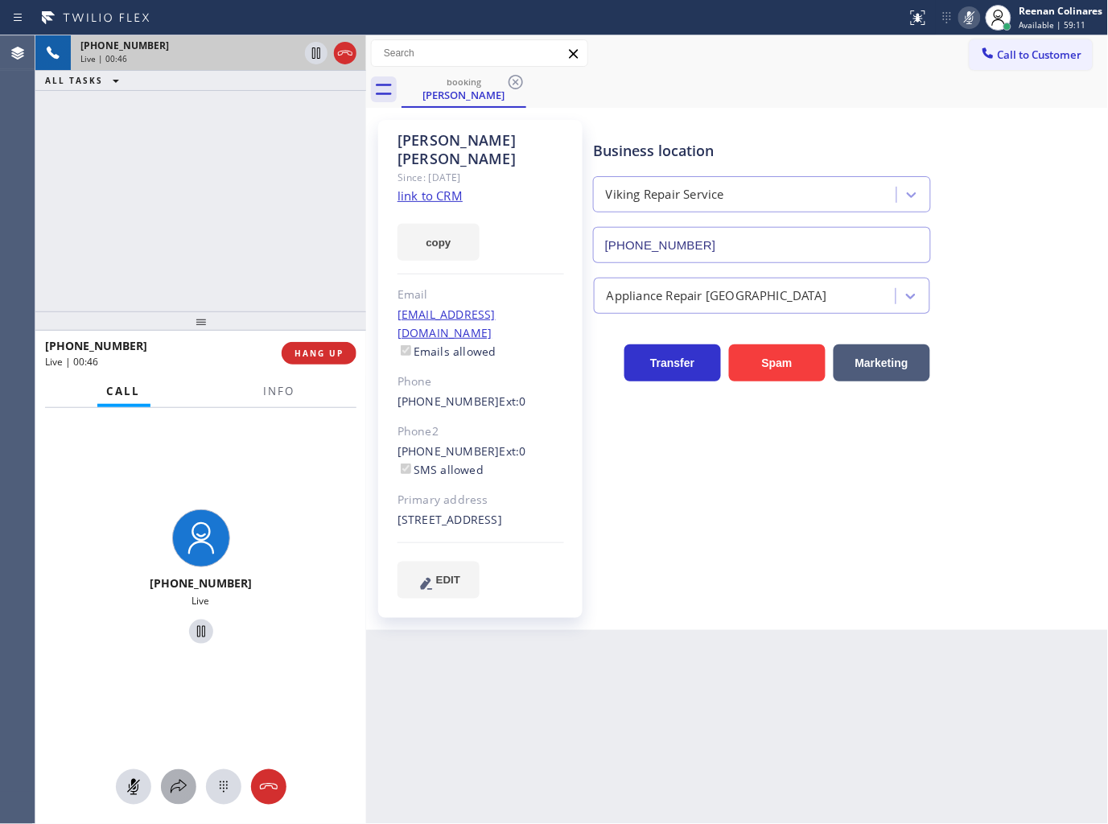
click at [175, 790] on icon at bounding box center [178, 786] width 19 height 19
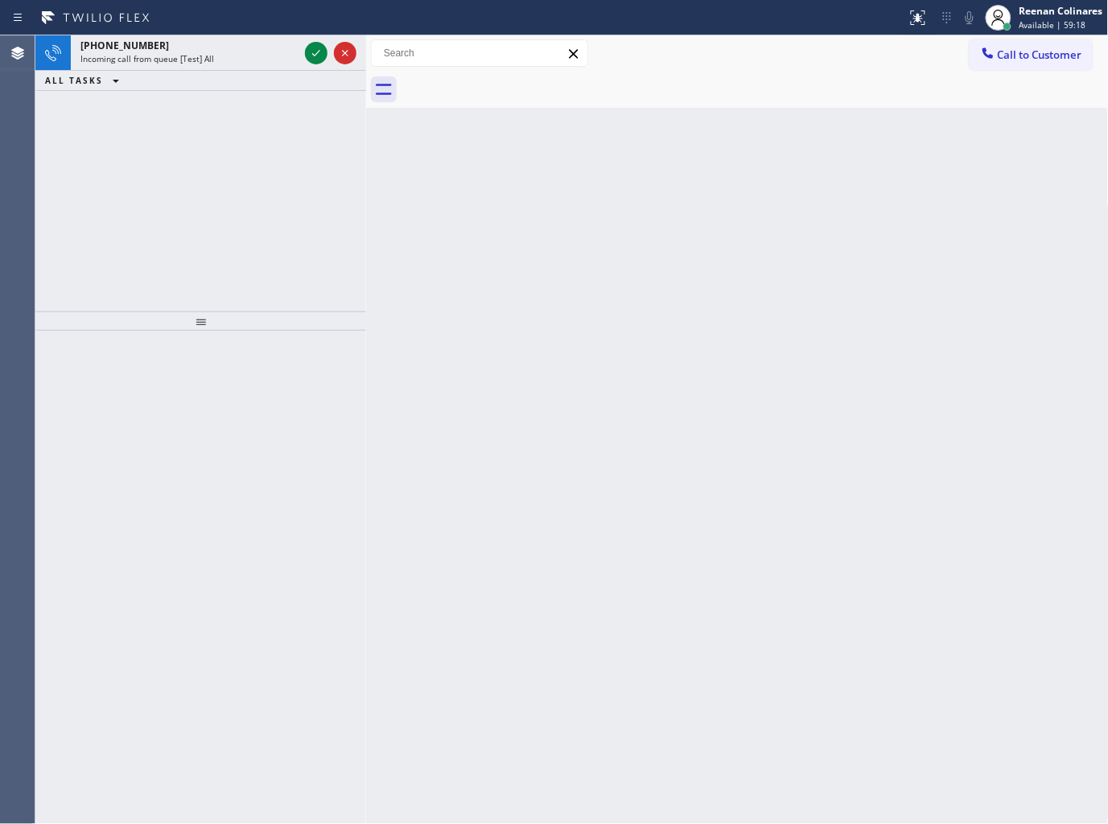
drag, startPoint x: 903, startPoint y: 485, endPoint x: 439, endPoint y: 175, distance: 558.6
click at [782, 411] on div "Back to Dashboard Change Sender ID Customers Technicians Select a contact Outbo…" at bounding box center [737, 429] width 743 height 789
click at [252, 50] on div "[PHONE_NUMBER]" at bounding box center [189, 46] width 218 height 14
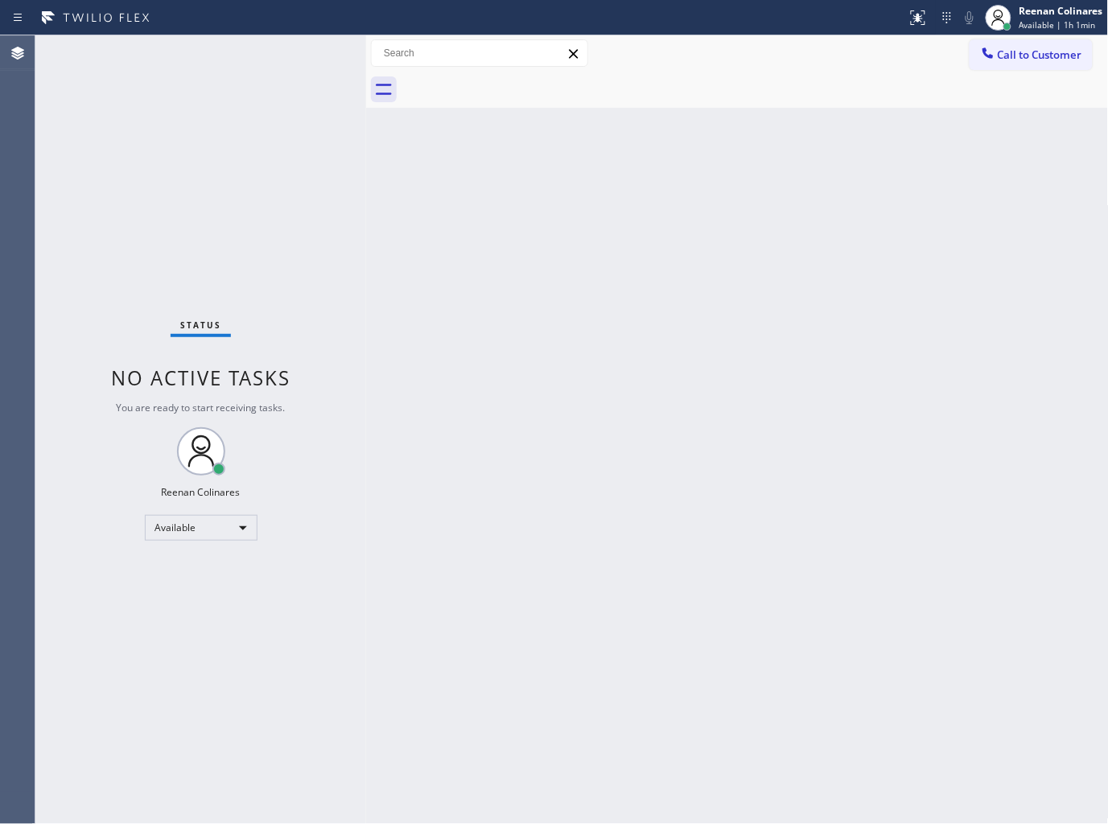
click at [560, 348] on div "Back to Dashboard Change Sender ID Customers Technicians Select a contact Outbo…" at bounding box center [737, 429] width 743 height 789
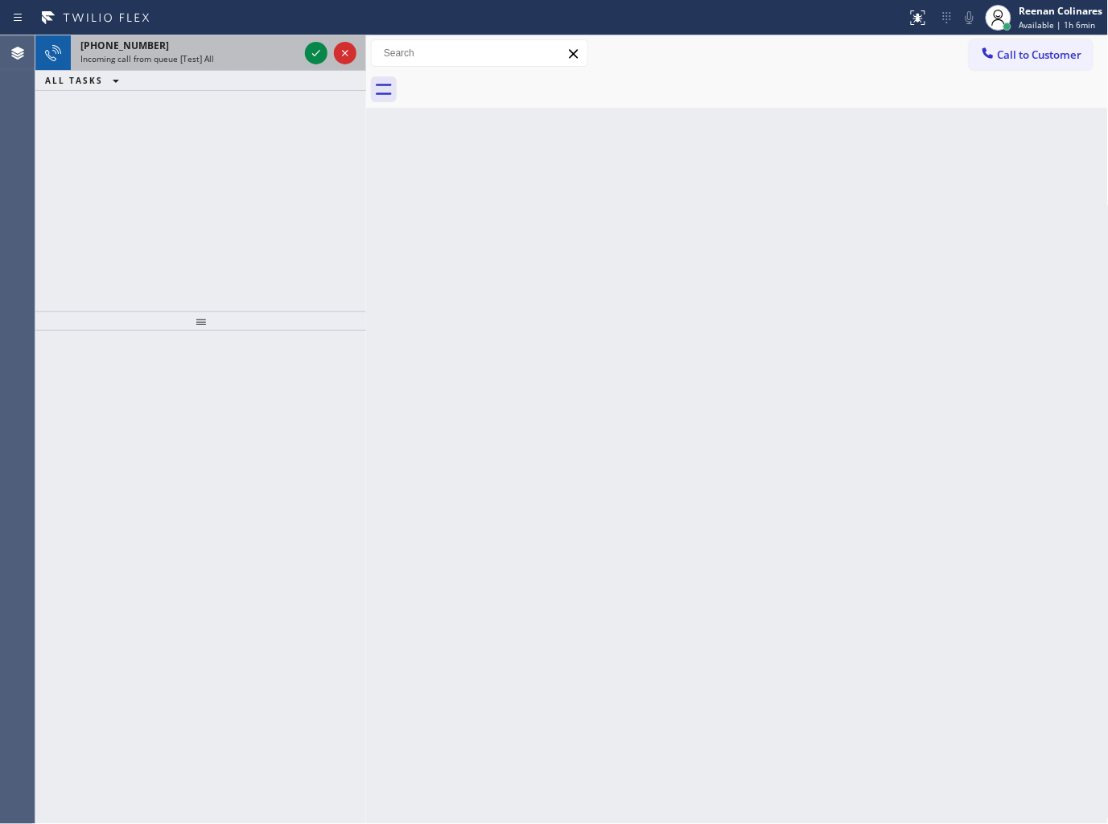
click at [262, 60] on div "Incoming call from queue [Test] All" at bounding box center [189, 58] width 218 height 11
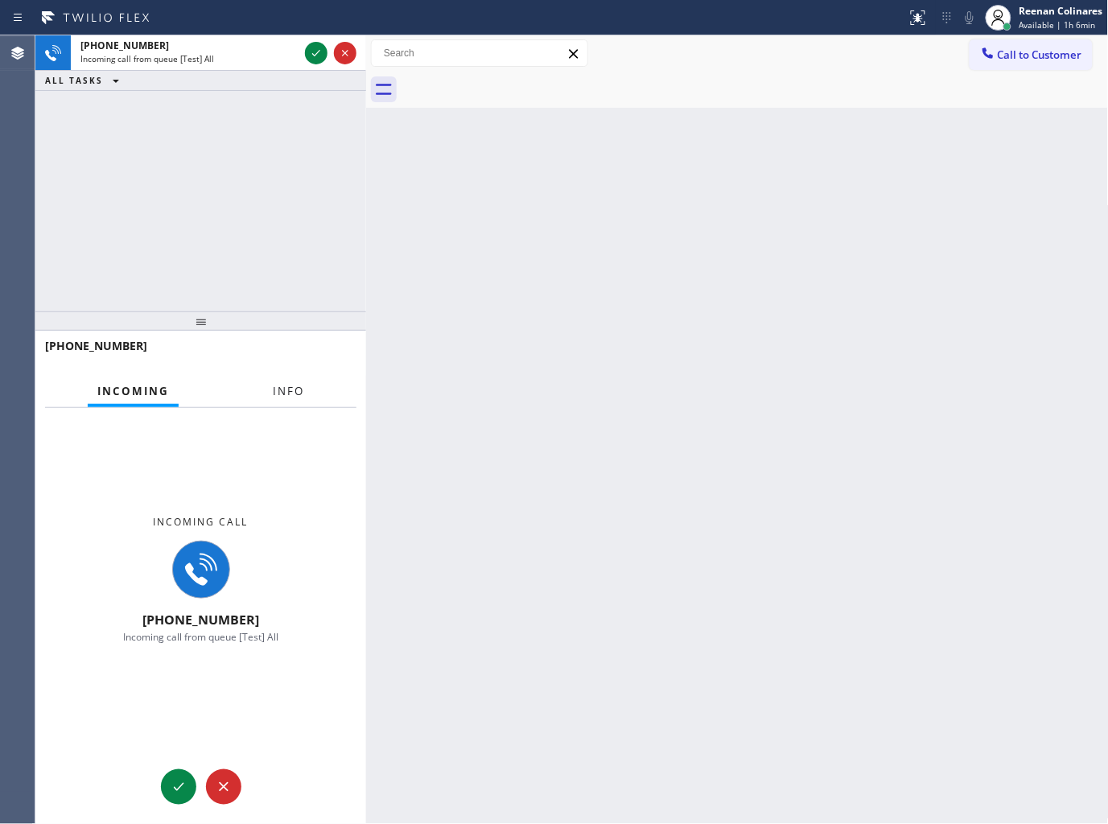
drag, startPoint x: 272, startPoint y: 389, endPoint x: 256, endPoint y: 381, distance: 18.4
click at [274, 389] on span "Info" at bounding box center [288, 391] width 31 height 14
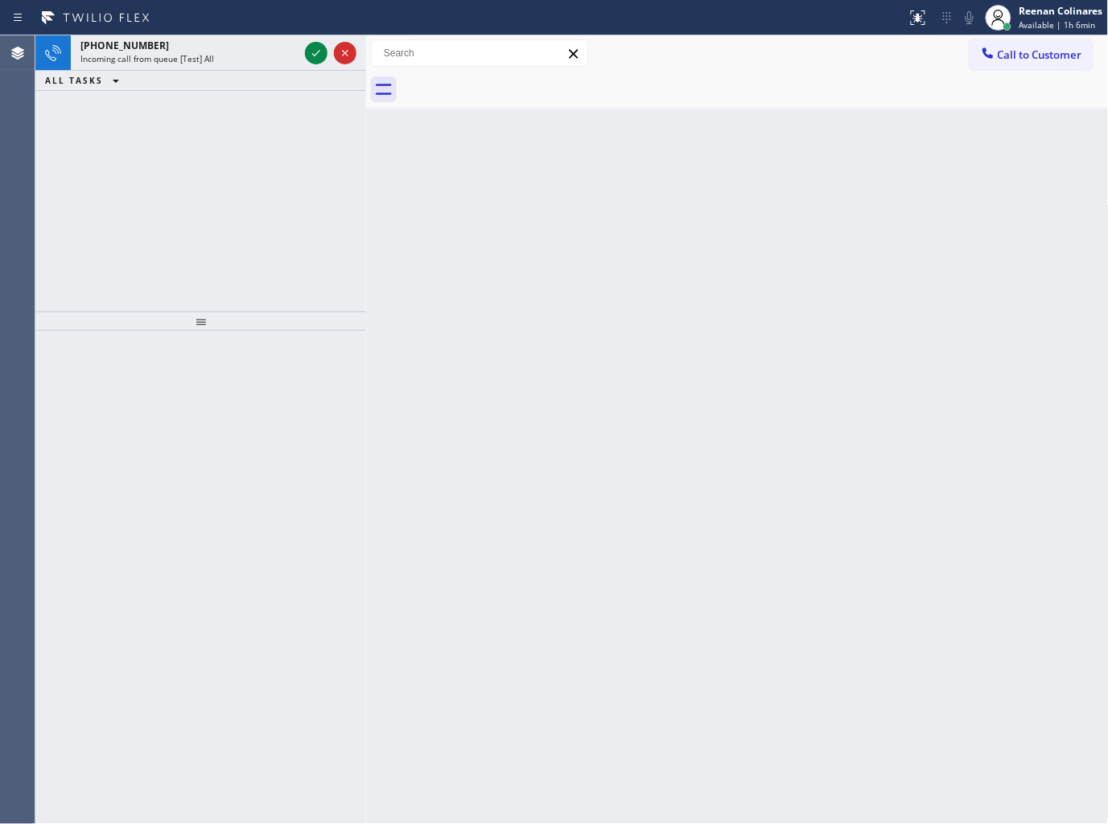
click at [286, 54] on div "Incoming call from queue [Test] All" at bounding box center [189, 58] width 218 height 11
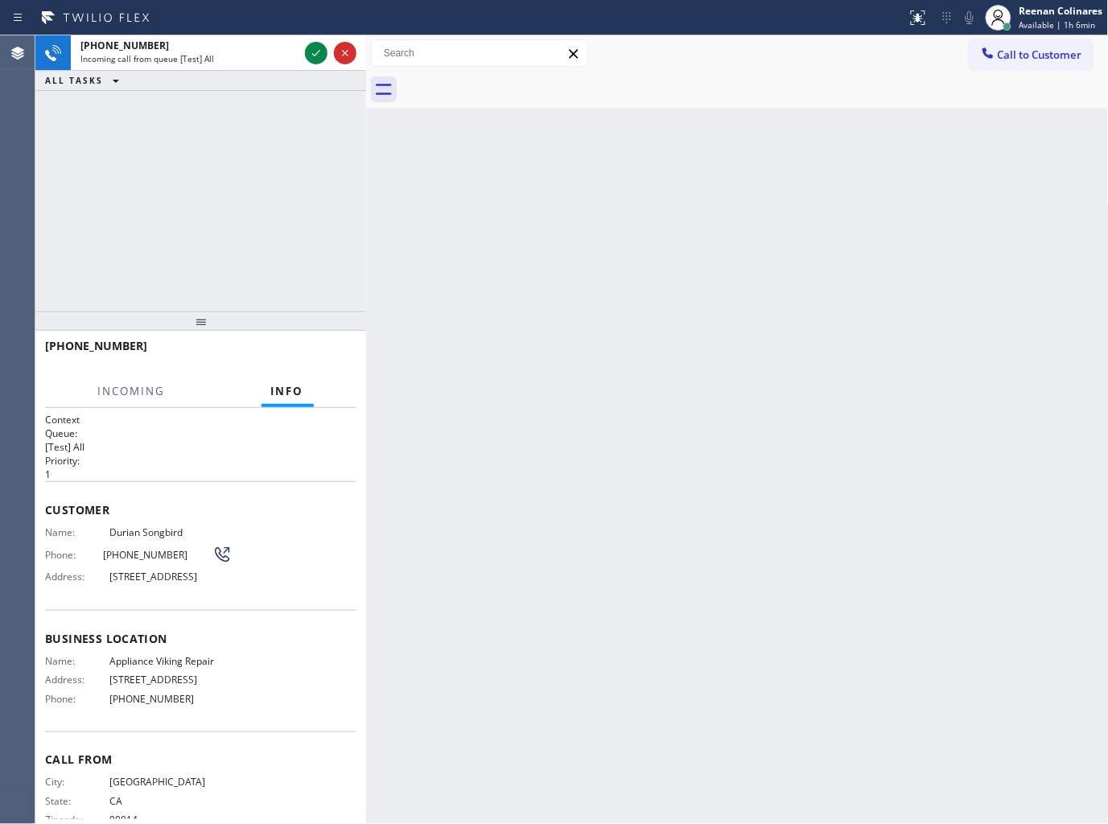
click at [286, 54] on div "Incoming call from queue [Test] All" at bounding box center [189, 58] width 218 height 11
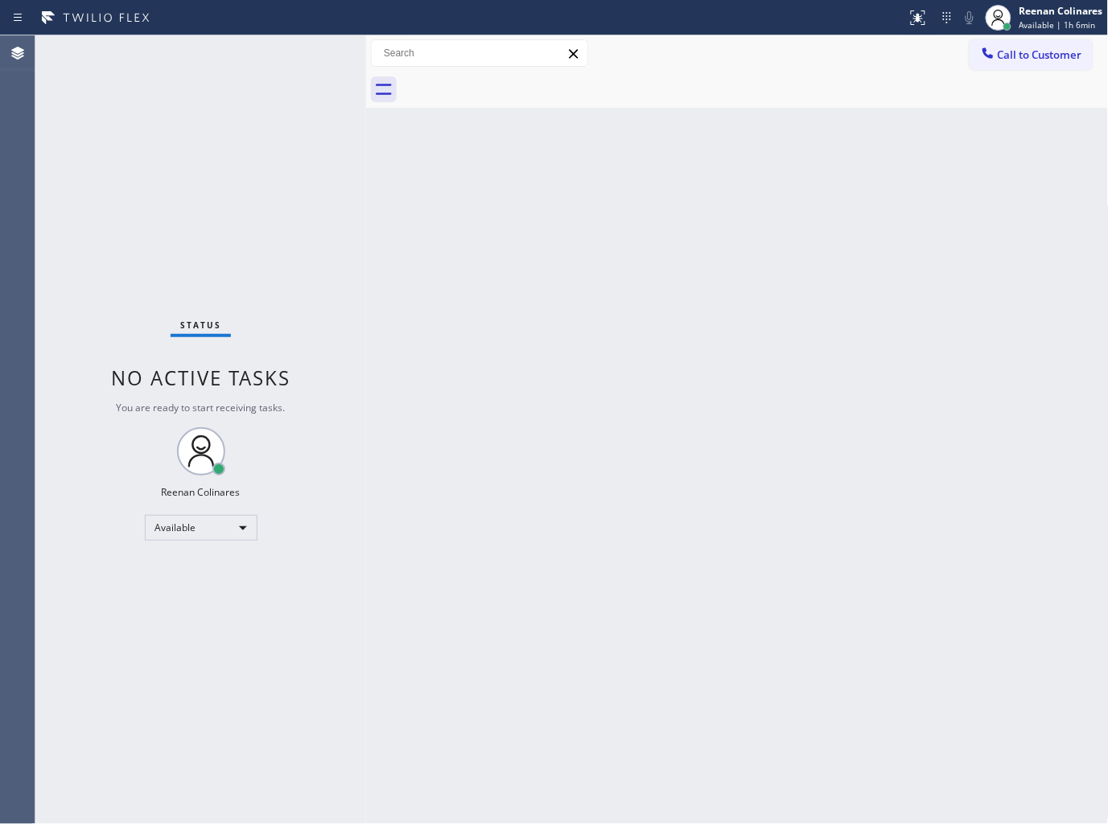
click at [282, 54] on div "Status No active tasks You are ready to start receiving tasks. Reenan Colinares…" at bounding box center [200, 429] width 331 height 789
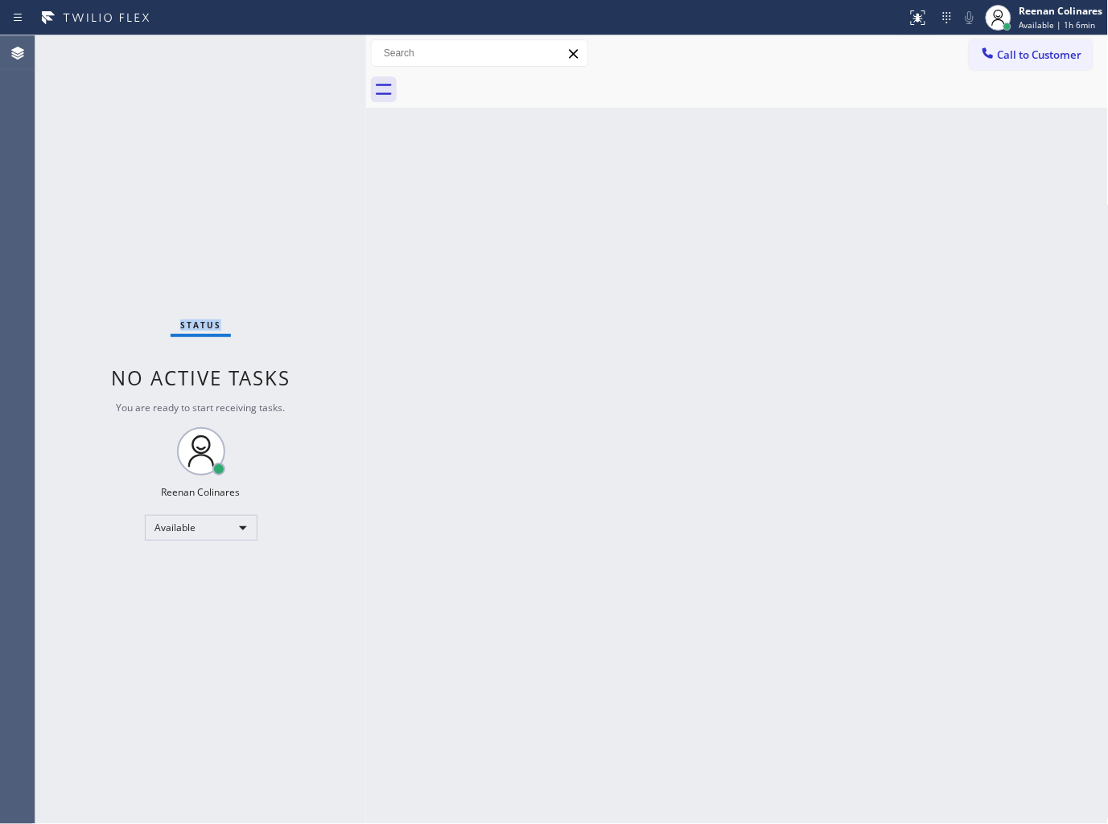
click at [282, 54] on div "Status No active tasks You are ready to start receiving tasks. Reenan Colinares…" at bounding box center [200, 429] width 331 height 789
click at [1046, 25] on span "Available | 1h 14min" at bounding box center [1059, 24] width 81 height 11
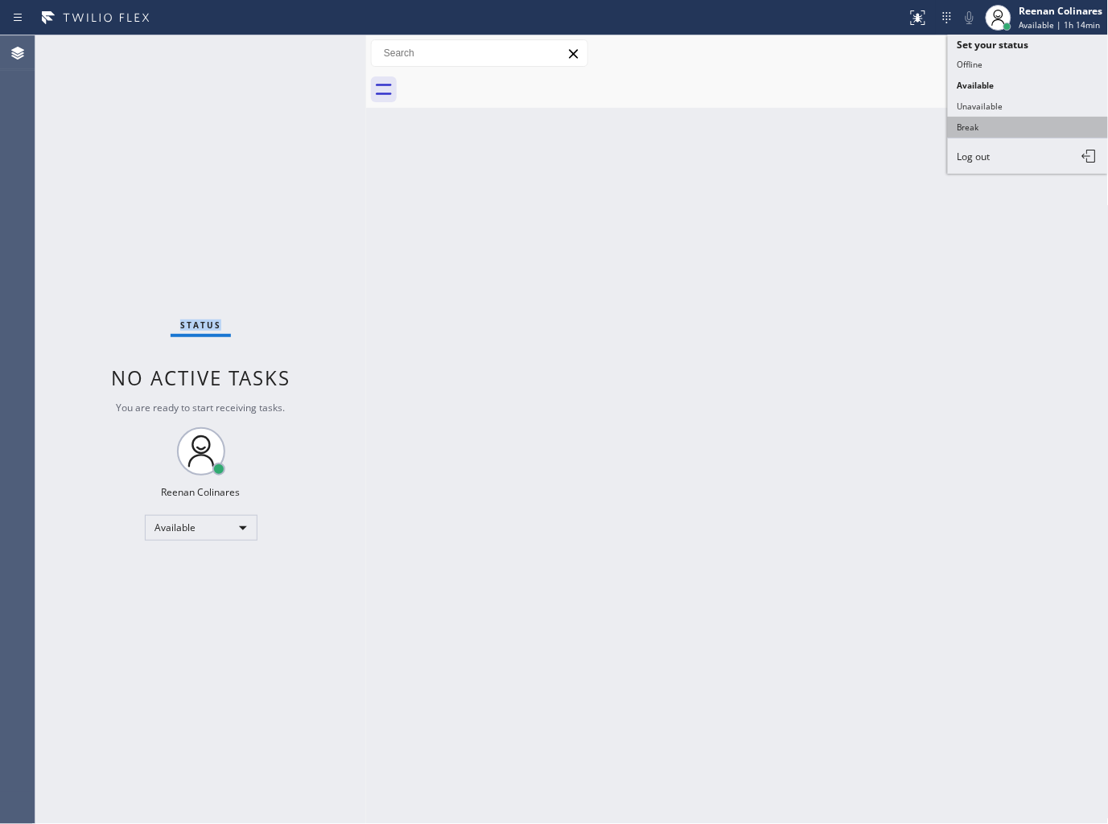
click at [970, 130] on button "Break" at bounding box center [1028, 127] width 161 height 21
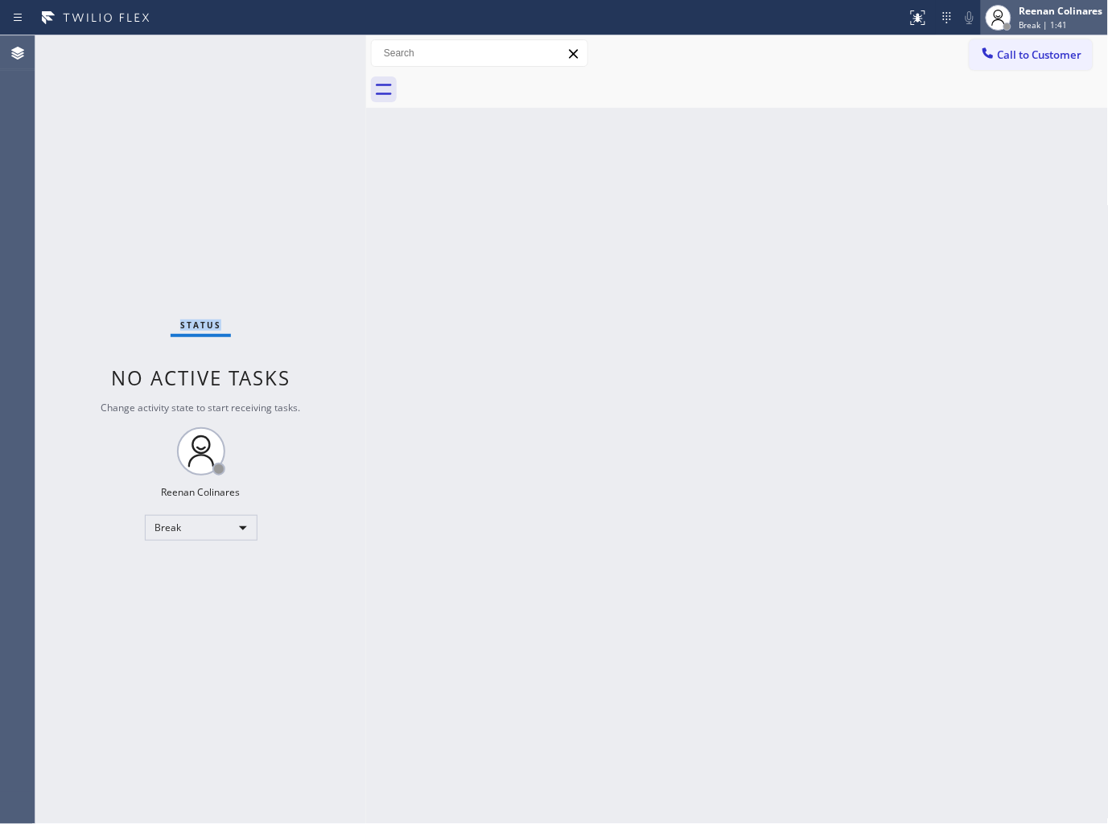
click at [1054, 8] on div "Reenan Colinares" at bounding box center [1061, 11] width 84 height 14
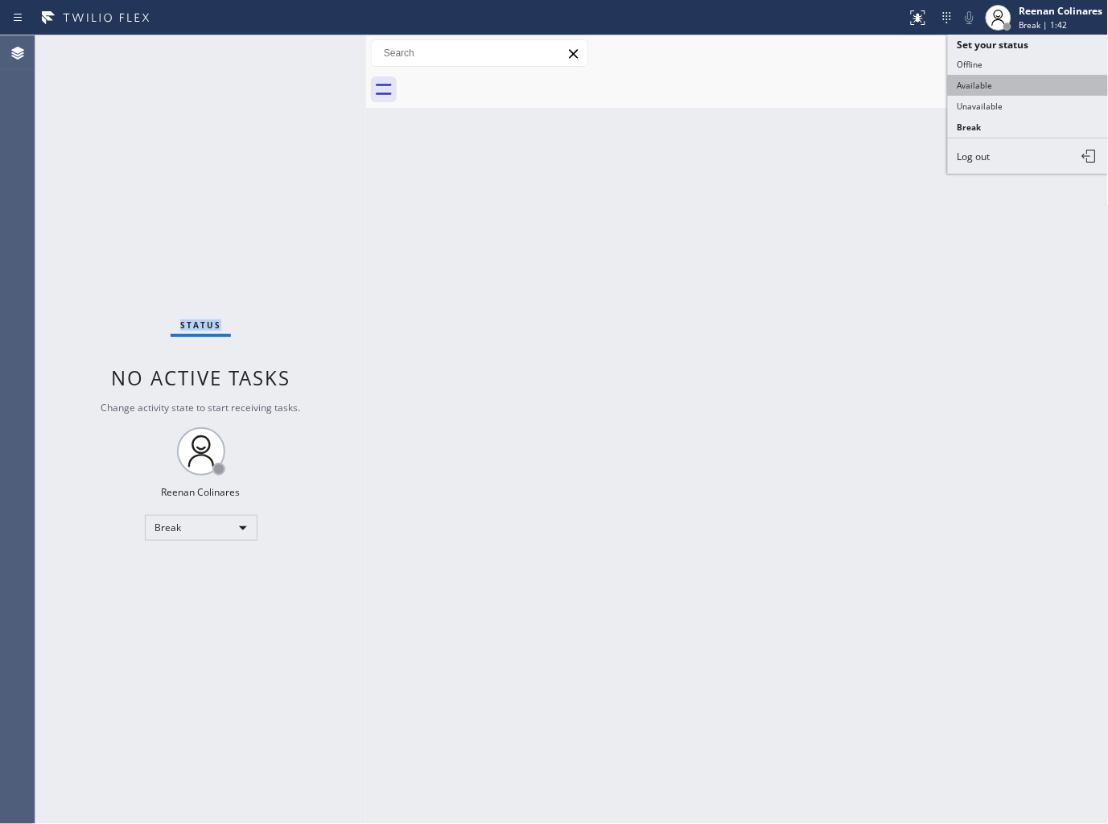
click at [980, 79] on button "Available" at bounding box center [1028, 85] width 161 height 21
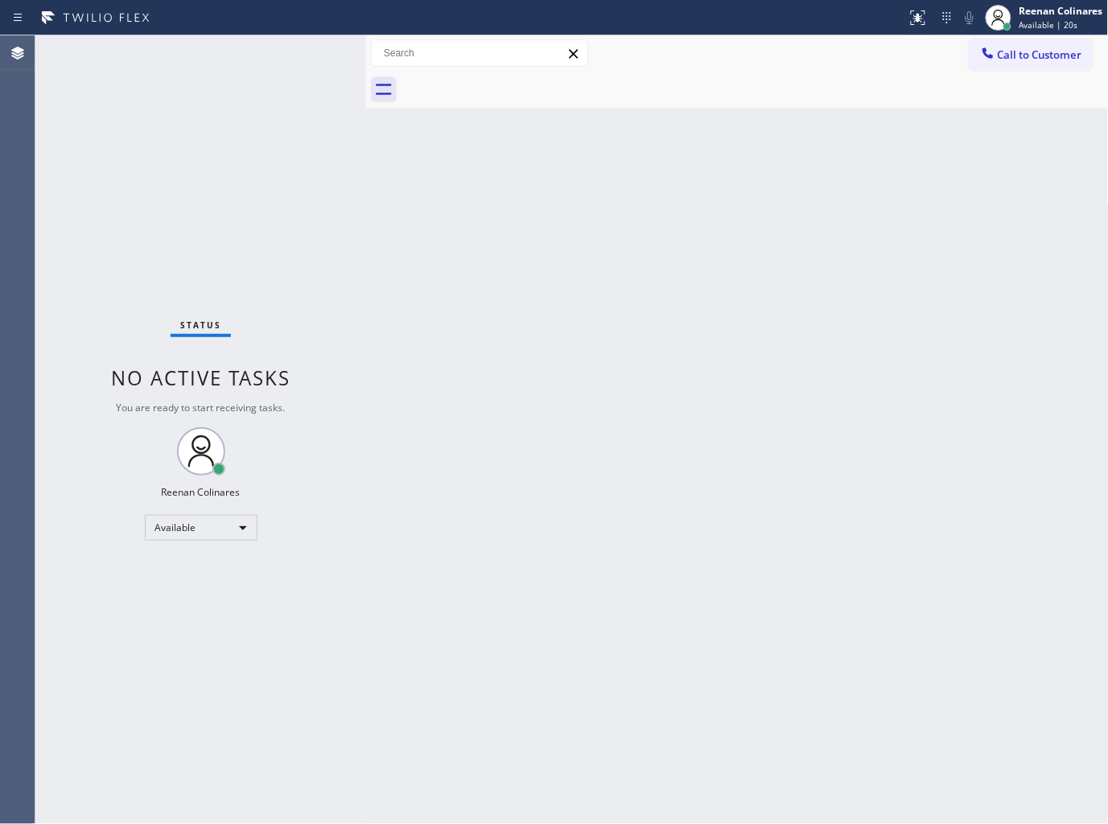
click at [687, 183] on div "Back to Dashboard Change Sender ID Customers Technicians Select a contact Outbo…" at bounding box center [737, 429] width 743 height 789
click at [712, 210] on div "Back to Dashboard Change Sender ID Customers Technicians Select a contact Outbo…" at bounding box center [737, 429] width 743 height 789
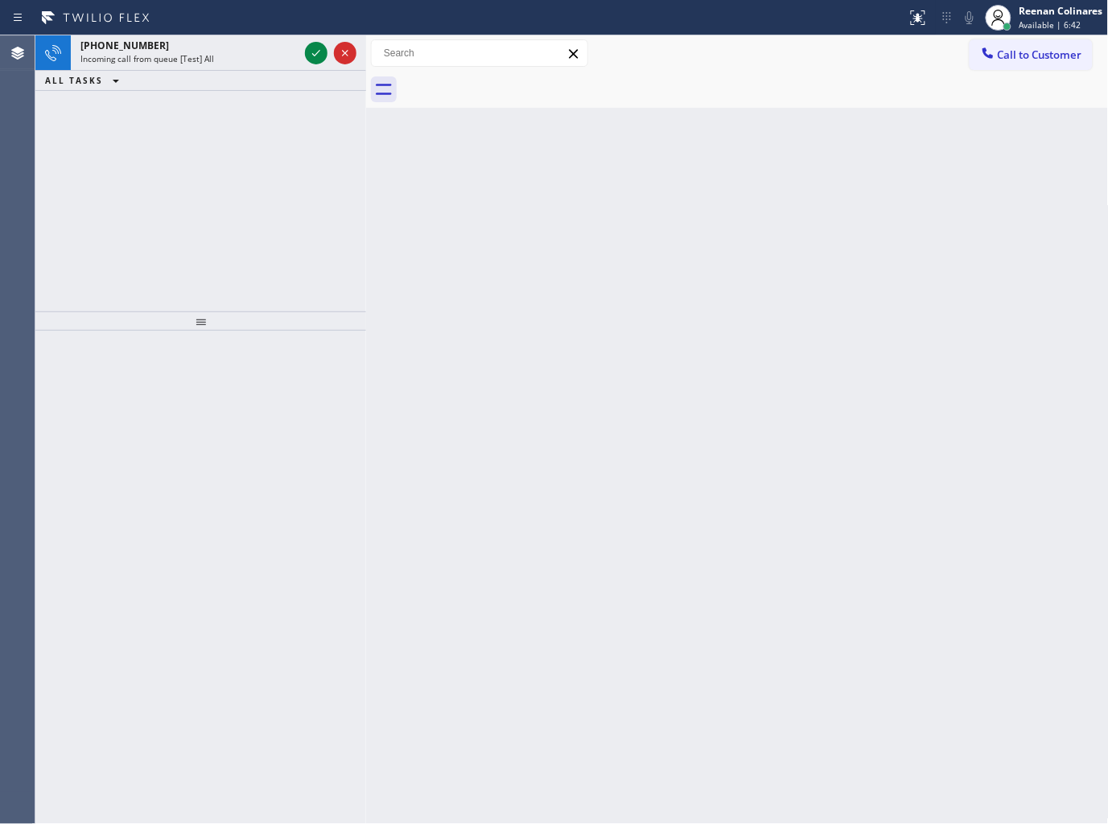
click at [237, 33] on div "Status report No issues detected If you experience an issue, please download th…" at bounding box center [554, 17] width 1108 height 35
click at [245, 65] on div "[PHONE_NUMBER] Incoming call from queue [Test] All" at bounding box center [186, 52] width 231 height 35
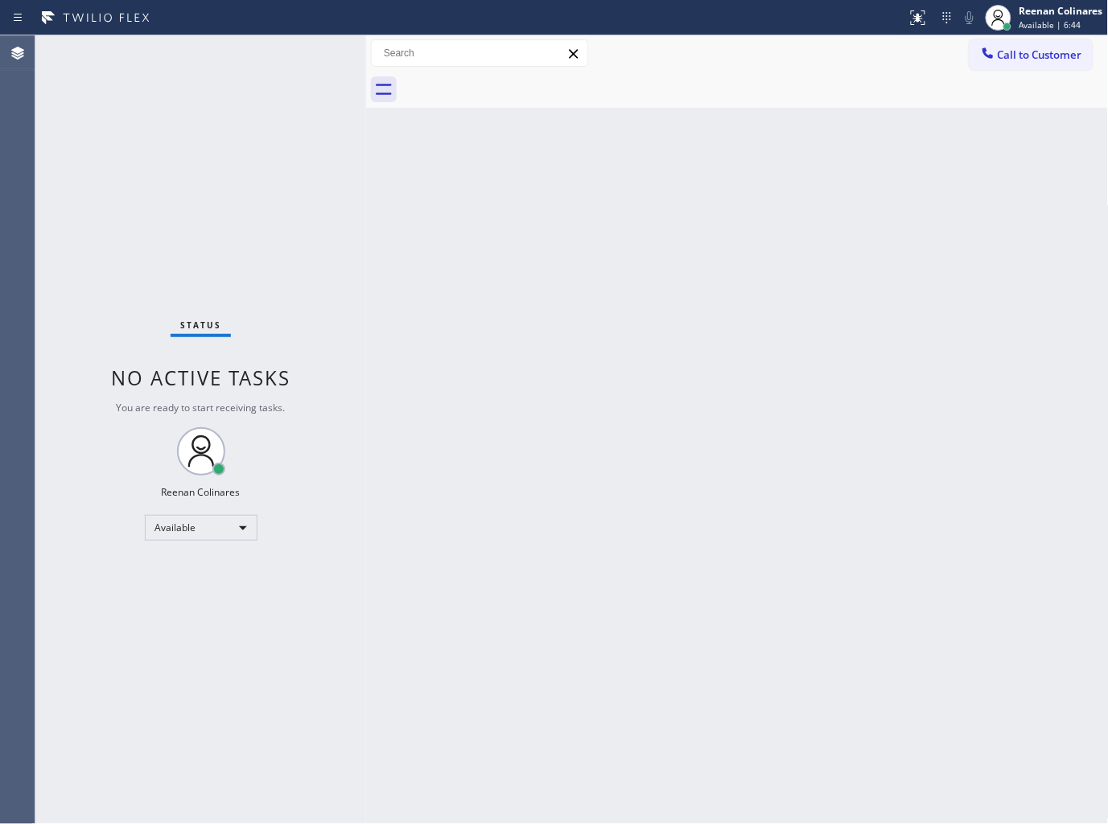
click at [282, 57] on div "Status No active tasks You are ready to start receiving tasks. Reenan Colinares…" at bounding box center [200, 429] width 331 height 789
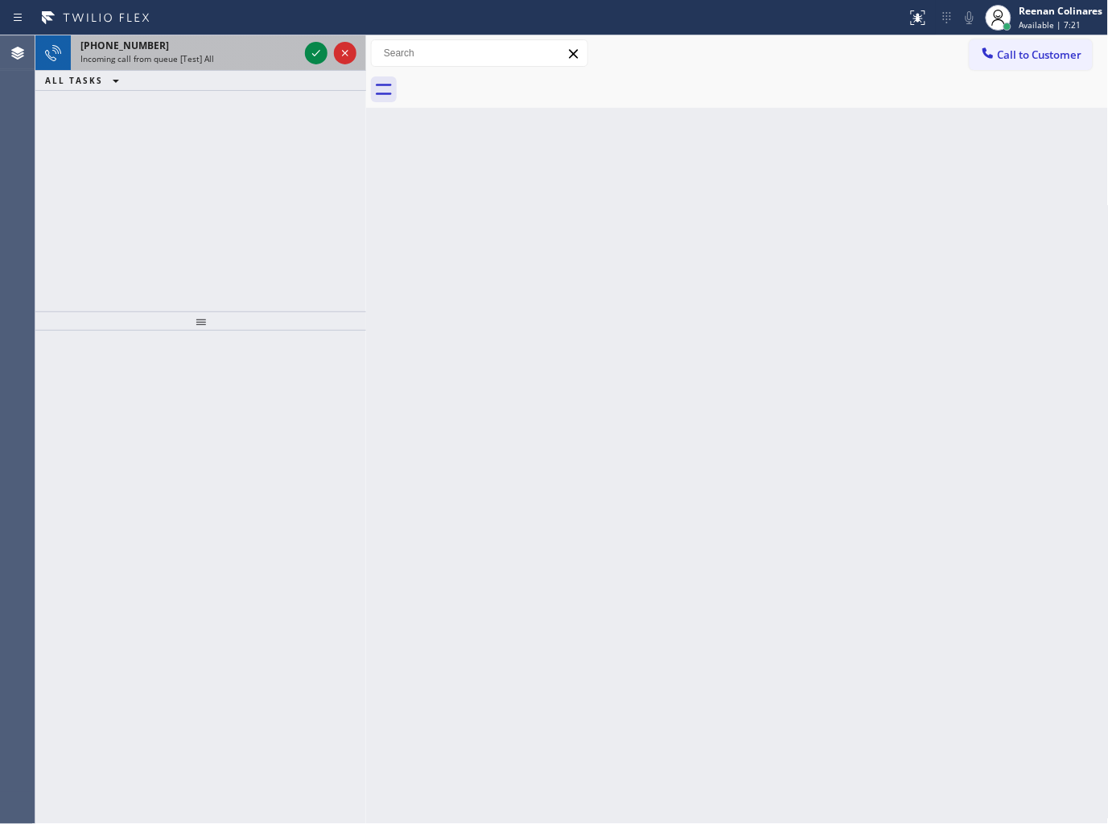
click at [264, 46] on div "[PHONE_NUMBER]" at bounding box center [189, 46] width 218 height 14
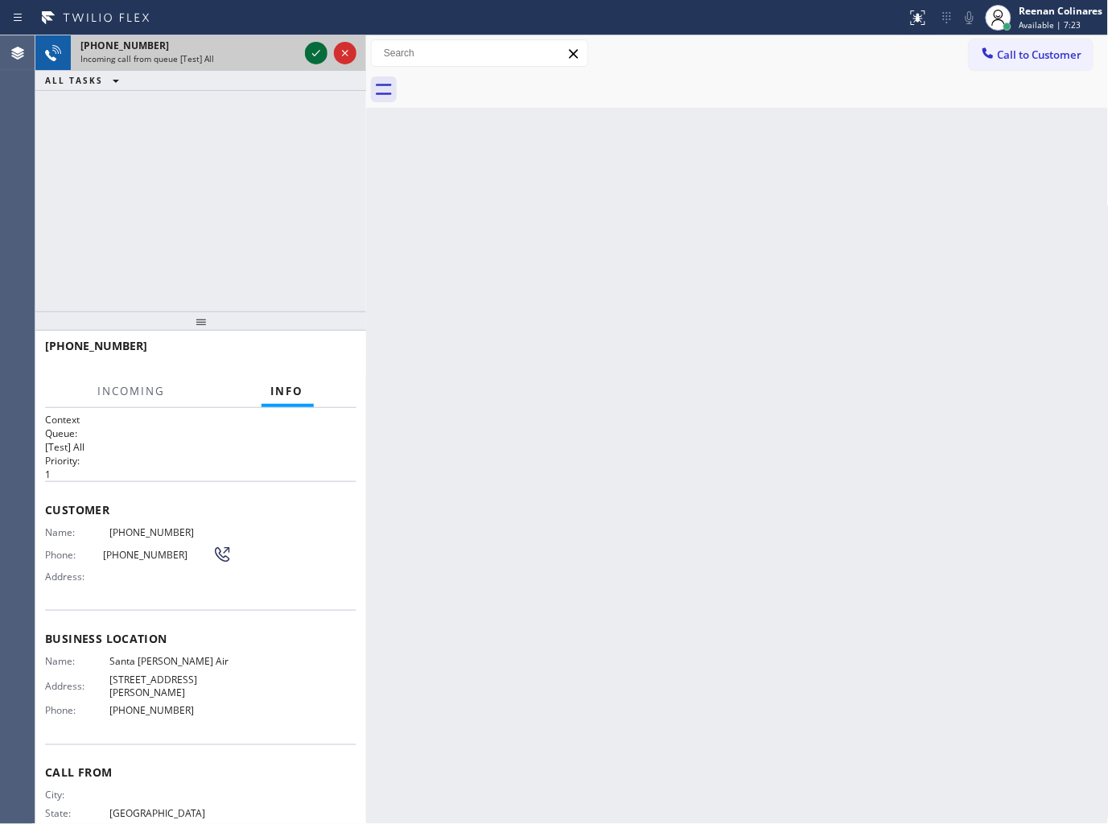
click at [310, 53] on icon at bounding box center [316, 52] width 19 height 19
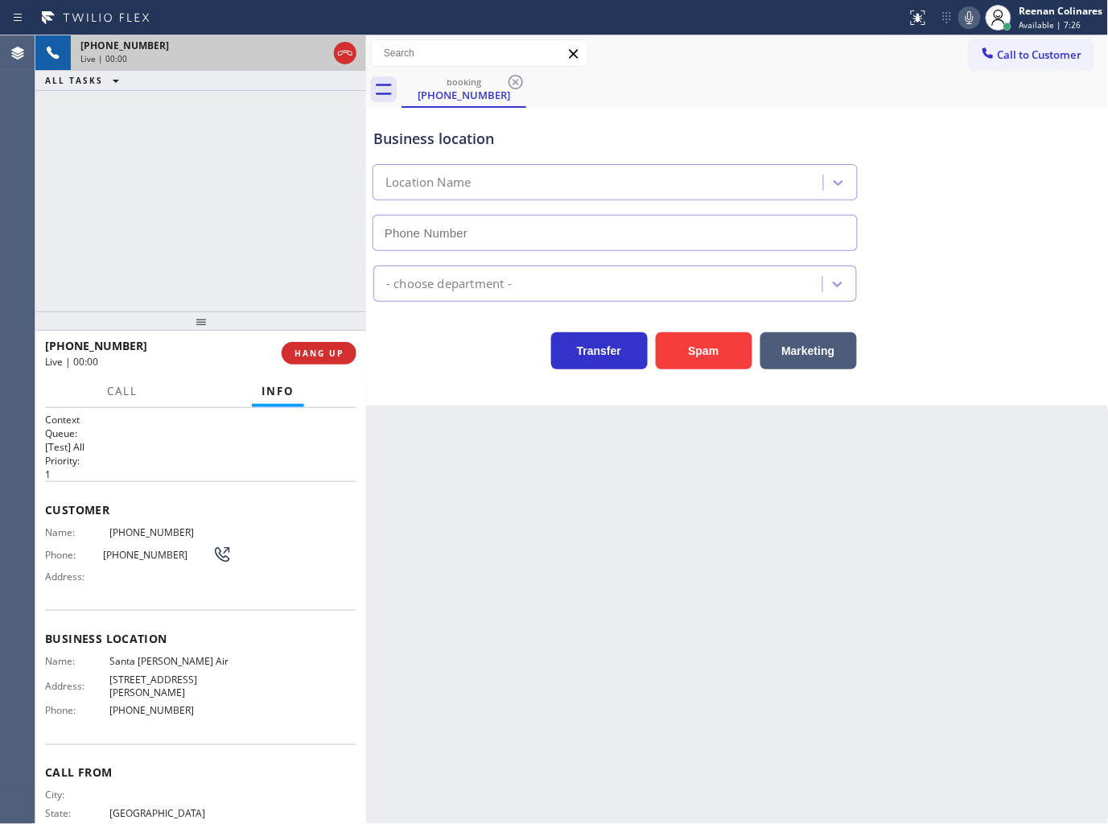
type input "[PHONE_NUMBER]"
click at [942, 117] on div "Business location [GEOGRAPHIC_DATA][PERSON_NAME] [PHONE_NUMBER]" at bounding box center [737, 178] width 735 height 146
click at [974, 16] on icon at bounding box center [969, 17] width 19 height 19
click at [818, 356] on button "Marketing" at bounding box center [808, 350] width 97 height 37
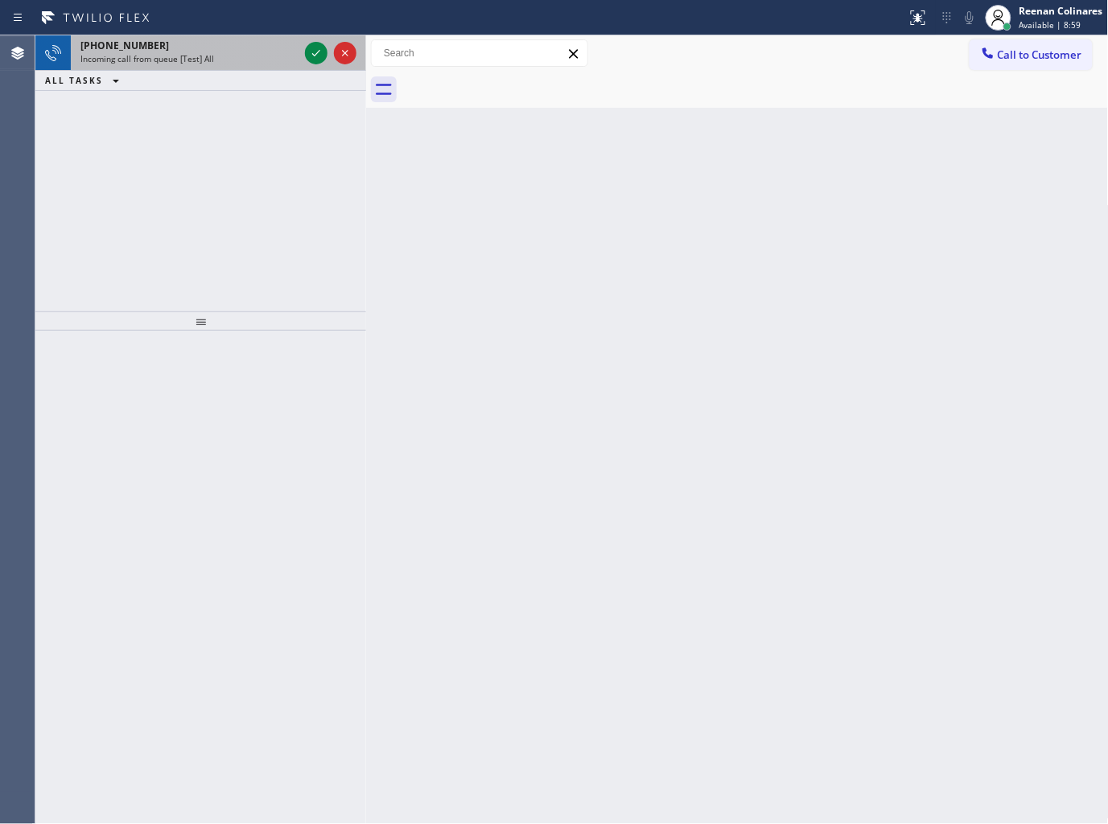
click at [229, 60] on div "Incoming call from queue [Test] All" at bounding box center [189, 58] width 218 height 11
click at [236, 77] on div "ALL TASKS ALL TASKS ACTIVE TASKS TASKS IN WRAP UP" at bounding box center [200, 81] width 331 height 20
click at [188, 51] on div "[PHONE_NUMBER]" at bounding box center [189, 46] width 218 height 14
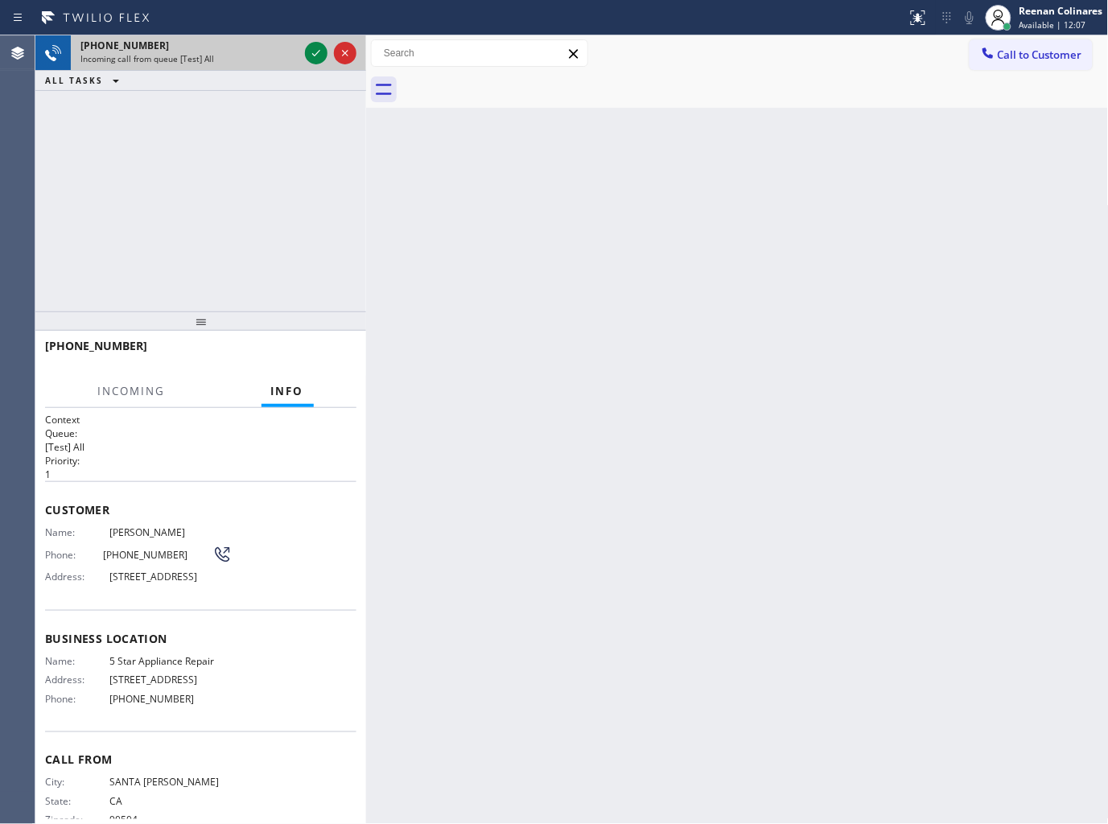
click at [278, 39] on div "[PHONE_NUMBER]" at bounding box center [189, 46] width 218 height 14
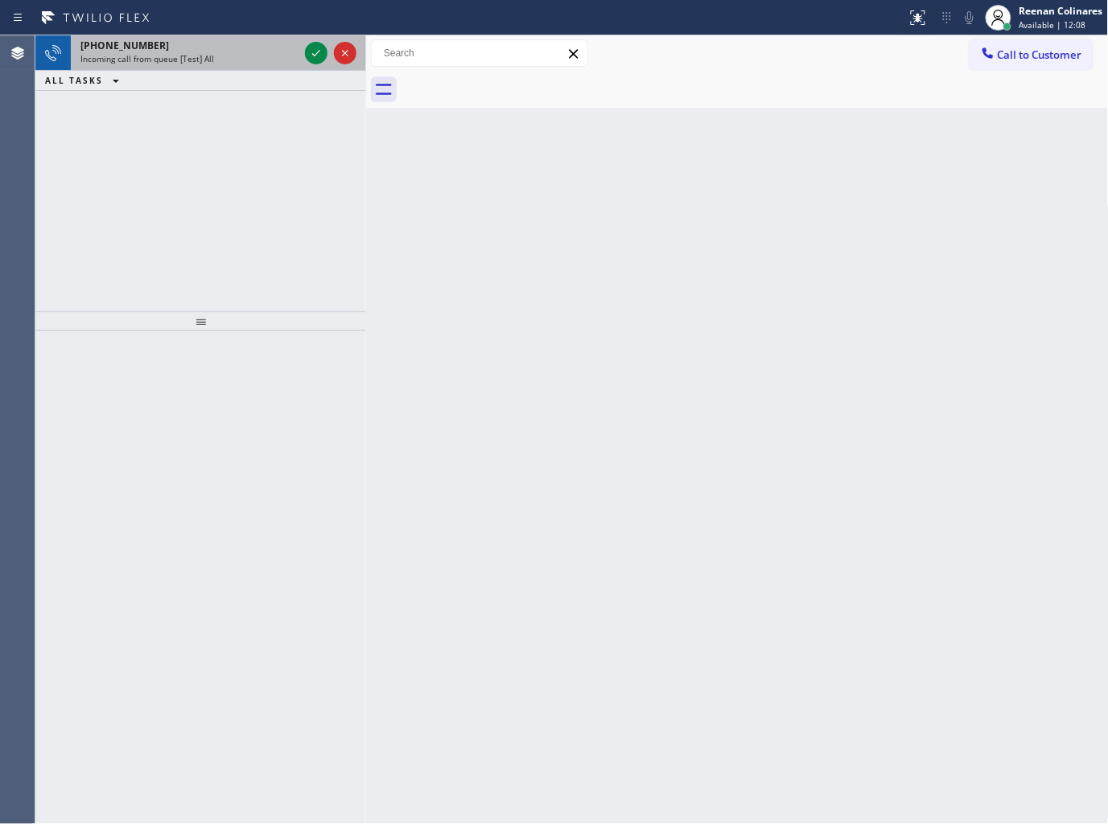
click at [274, 51] on div "[PHONE_NUMBER]" at bounding box center [189, 46] width 218 height 14
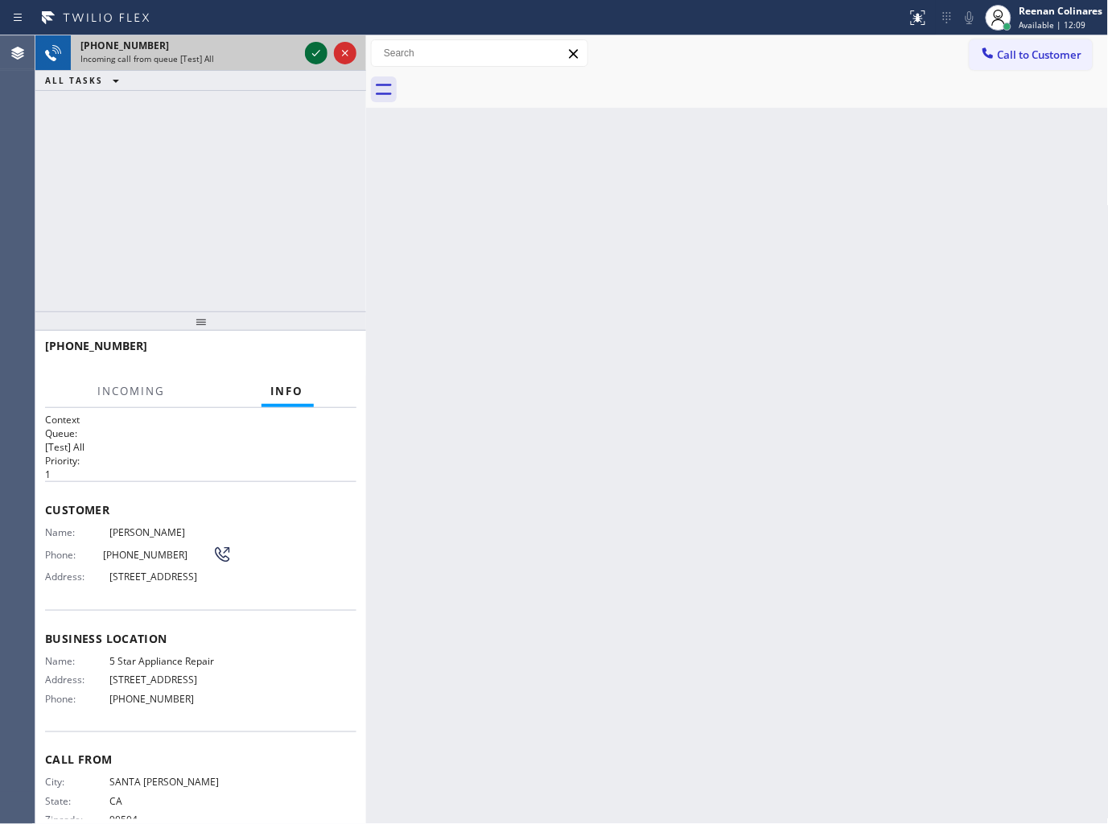
click at [307, 55] on icon at bounding box center [316, 52] width 19 height 19
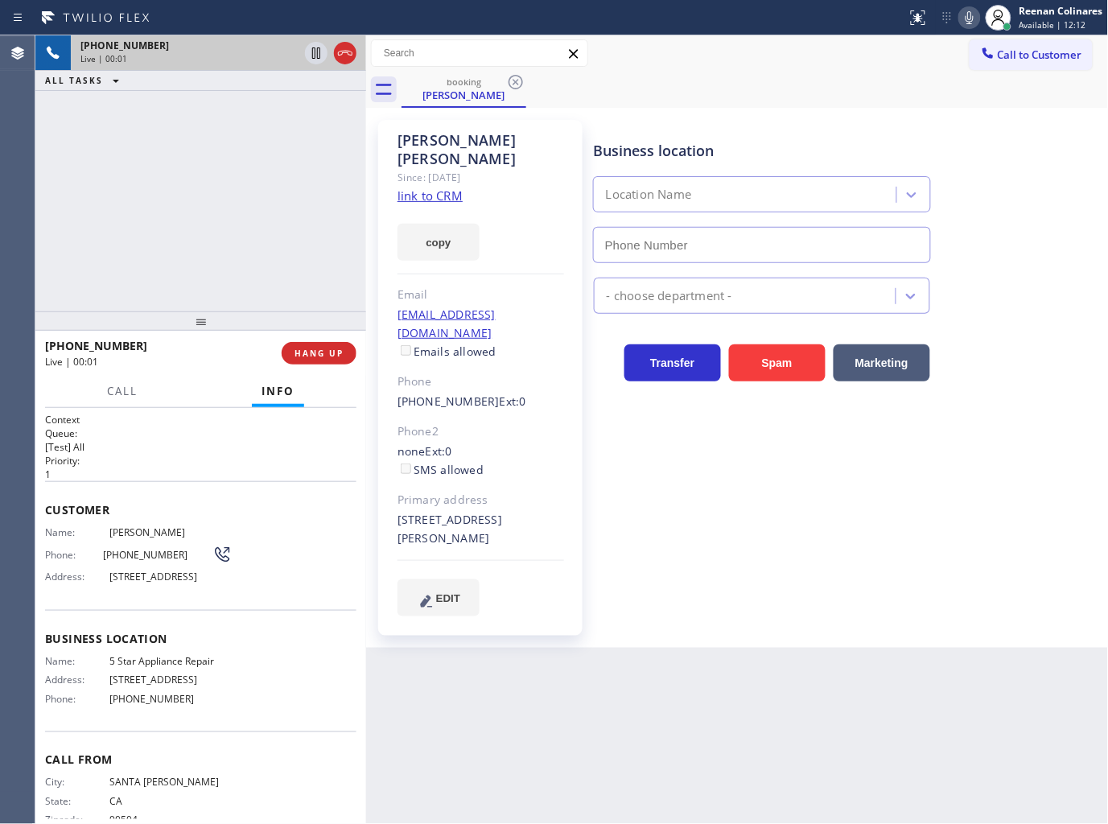
type input "[PHONE_NUMBER]"
click at [968, 22] on icon at bounding box center [969, 17] width 19 height 19
click at [138, 386] on button "Call" at bounding box center [122, 391] width 50 height 31
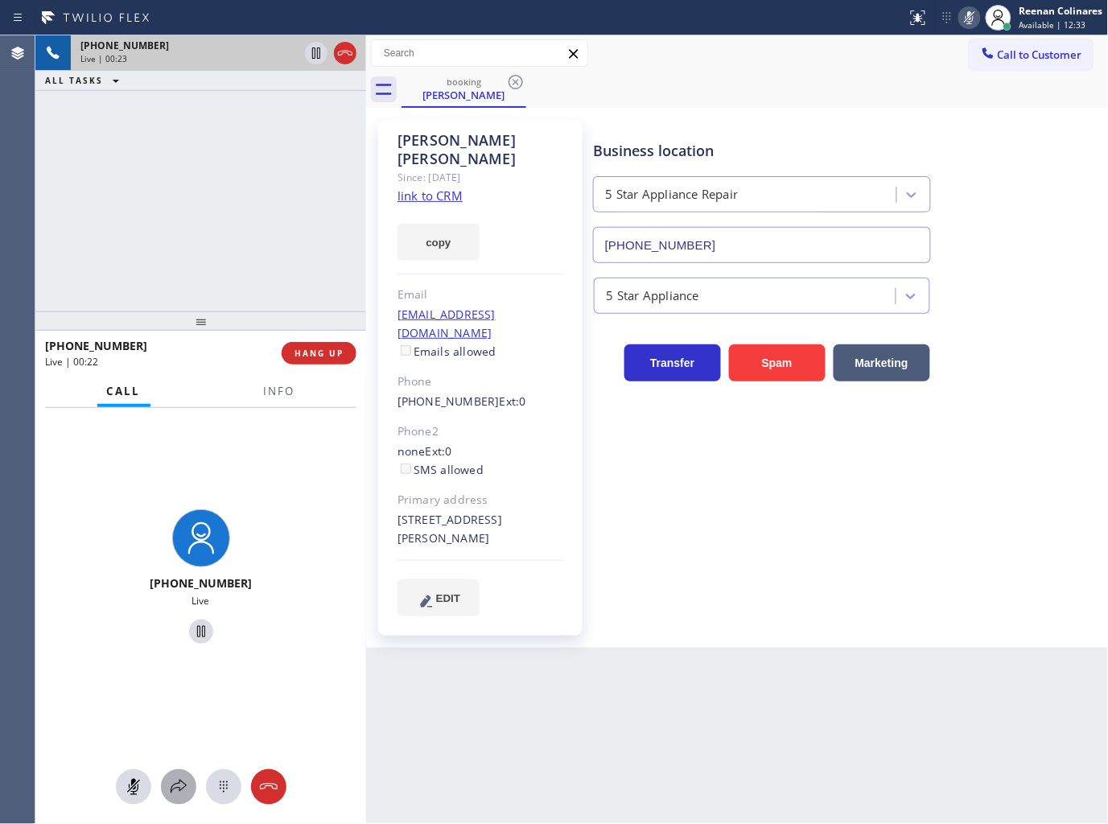
click at [186, 793] on icon at bounding box center [178, 786] width 19 height 19
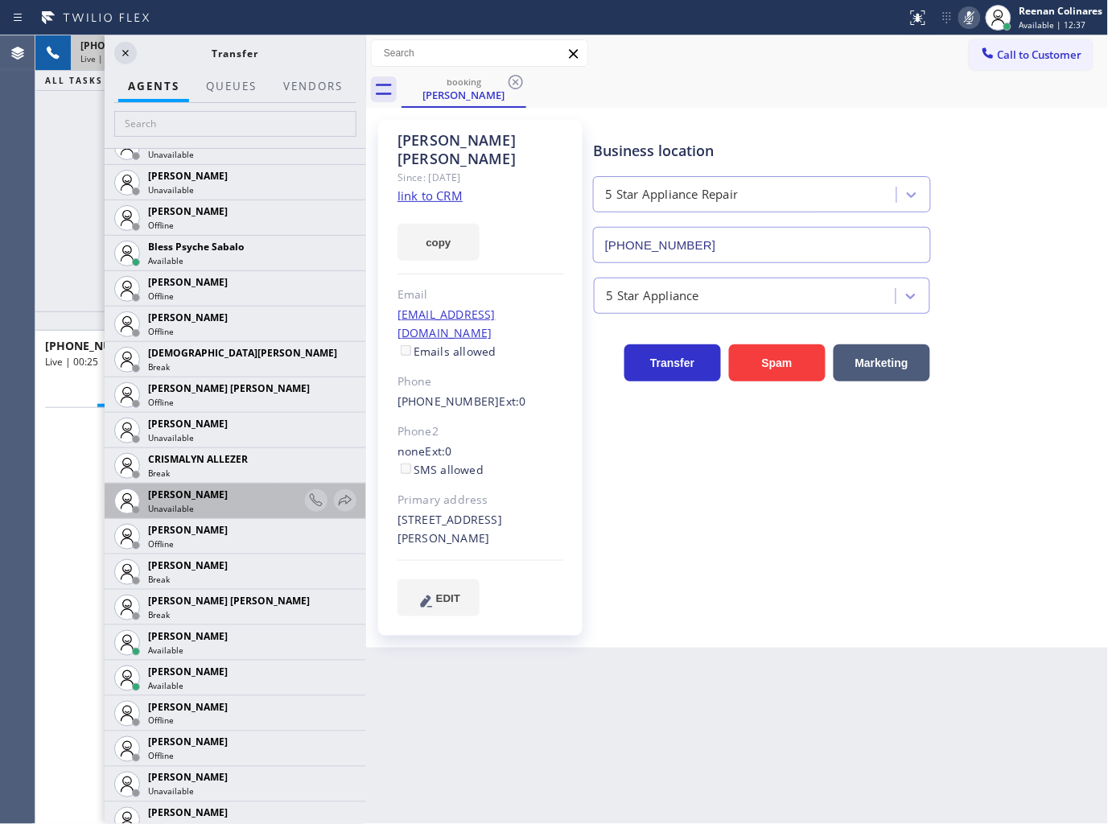
scroll to position [536, 0]
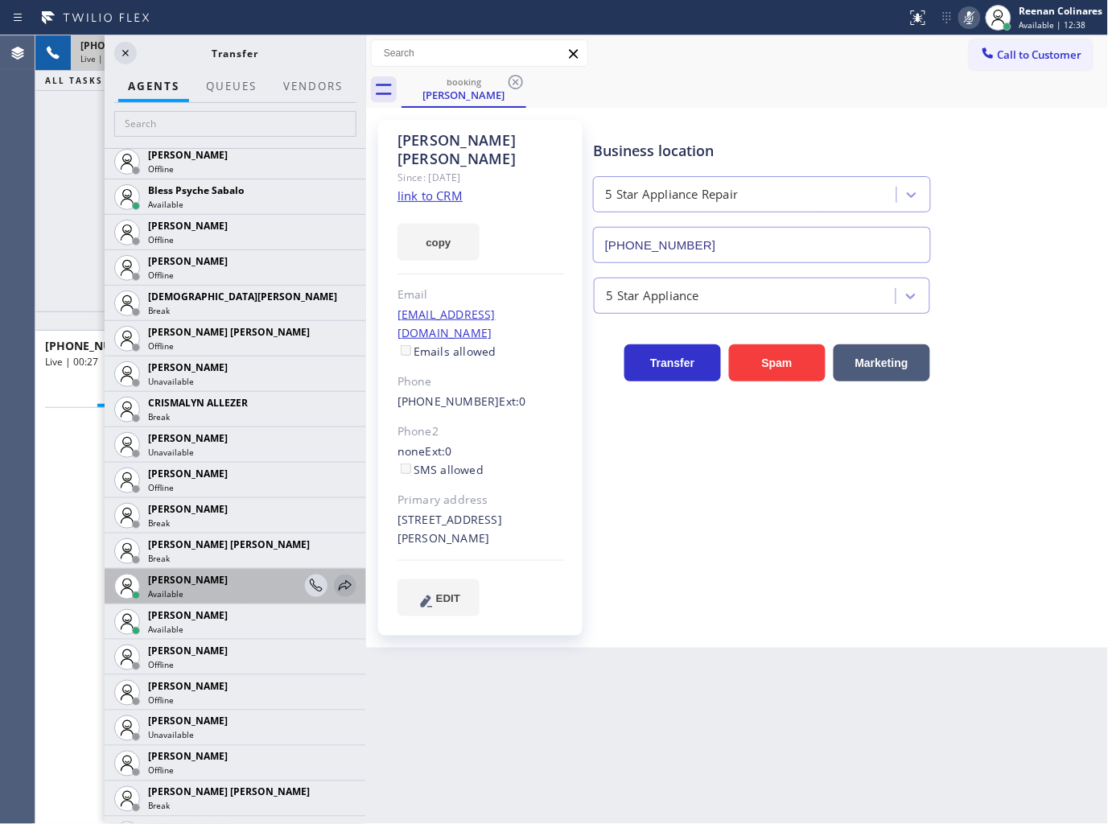
click at [336, 583] on icon at bounding box center [345, 585] width 19 height 19
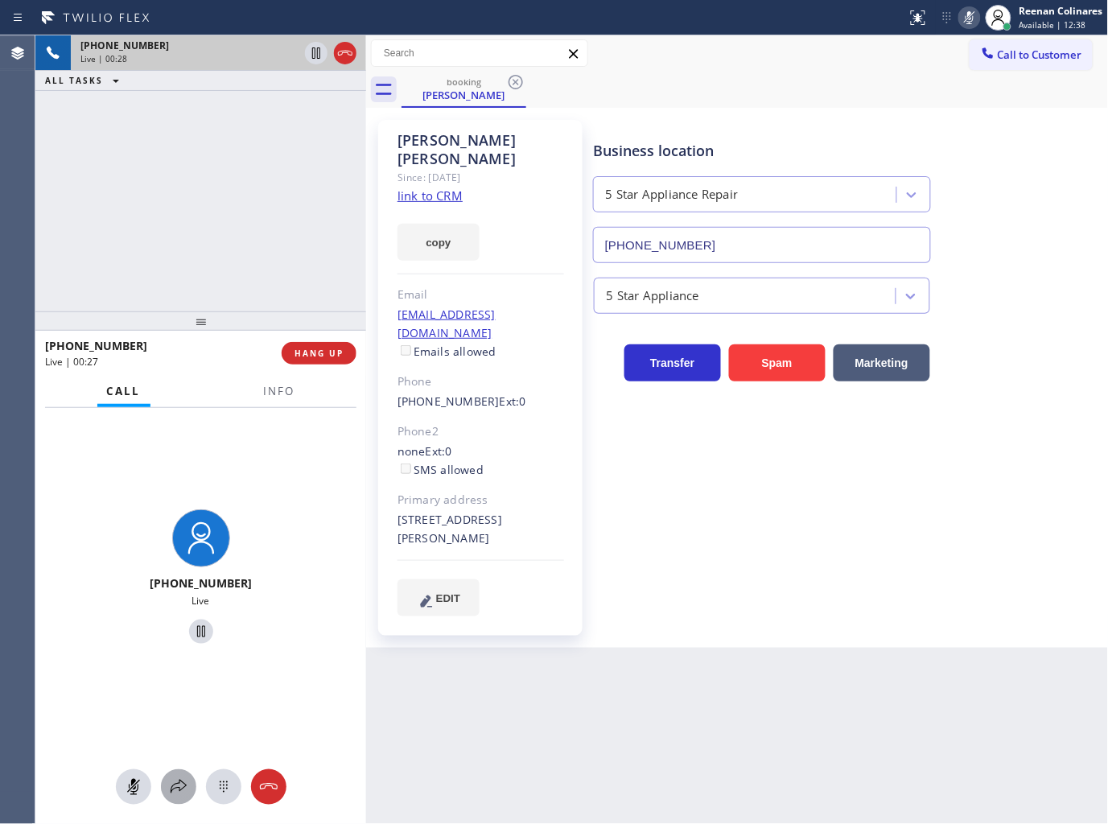
click at [187, 778] on icon at bounding box center [178, 786] width 19 height 19
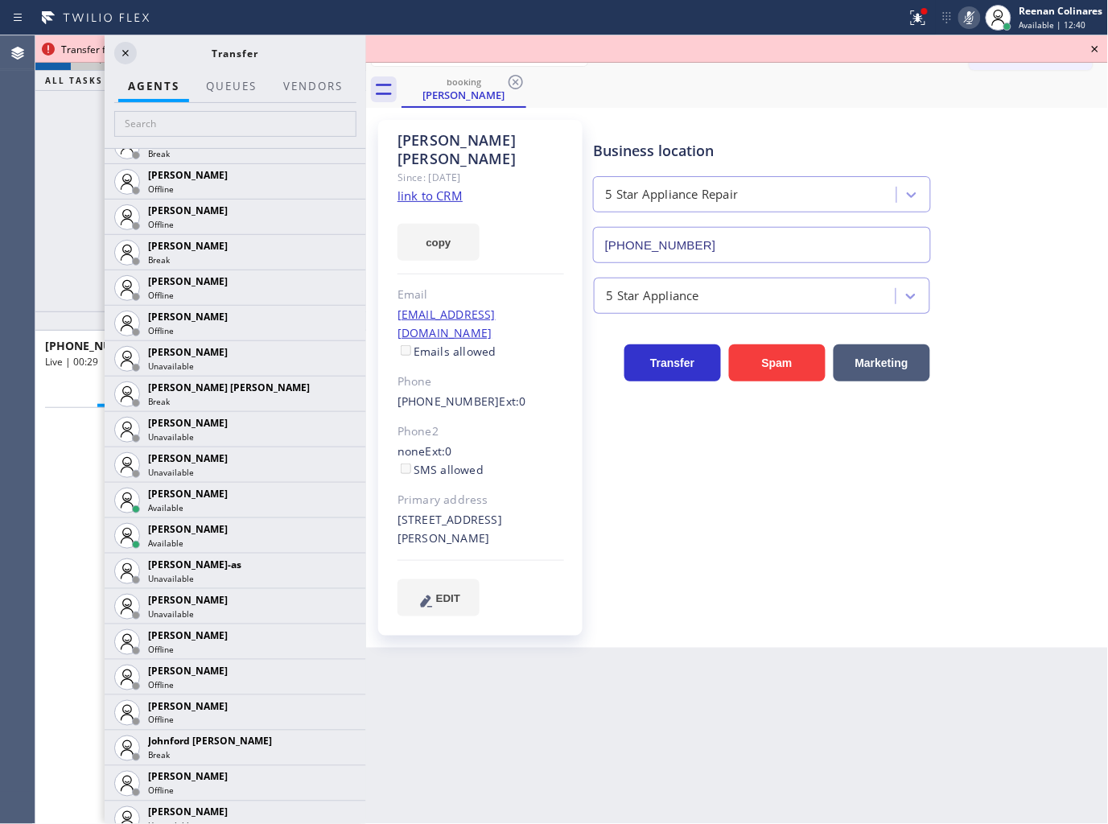
scroll to position [1194, 0]
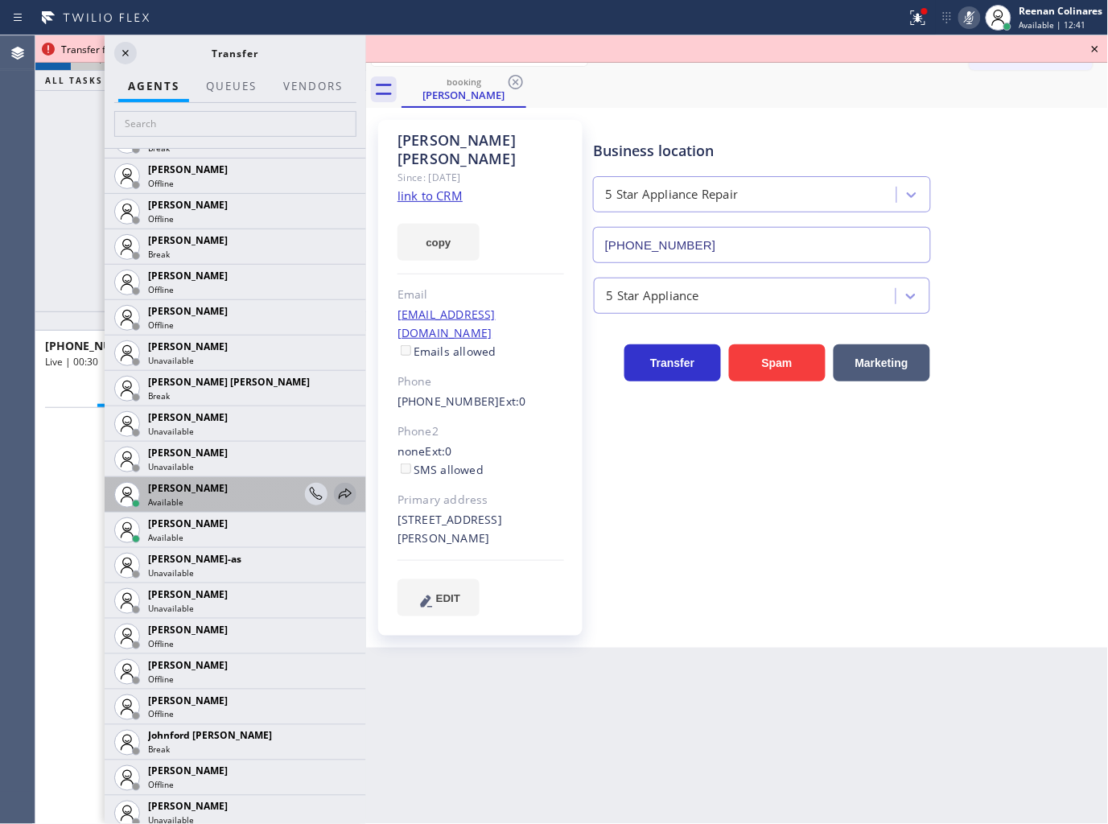
click at [336, 488] on icon at bounding box center [345, 493] width 19 height 19
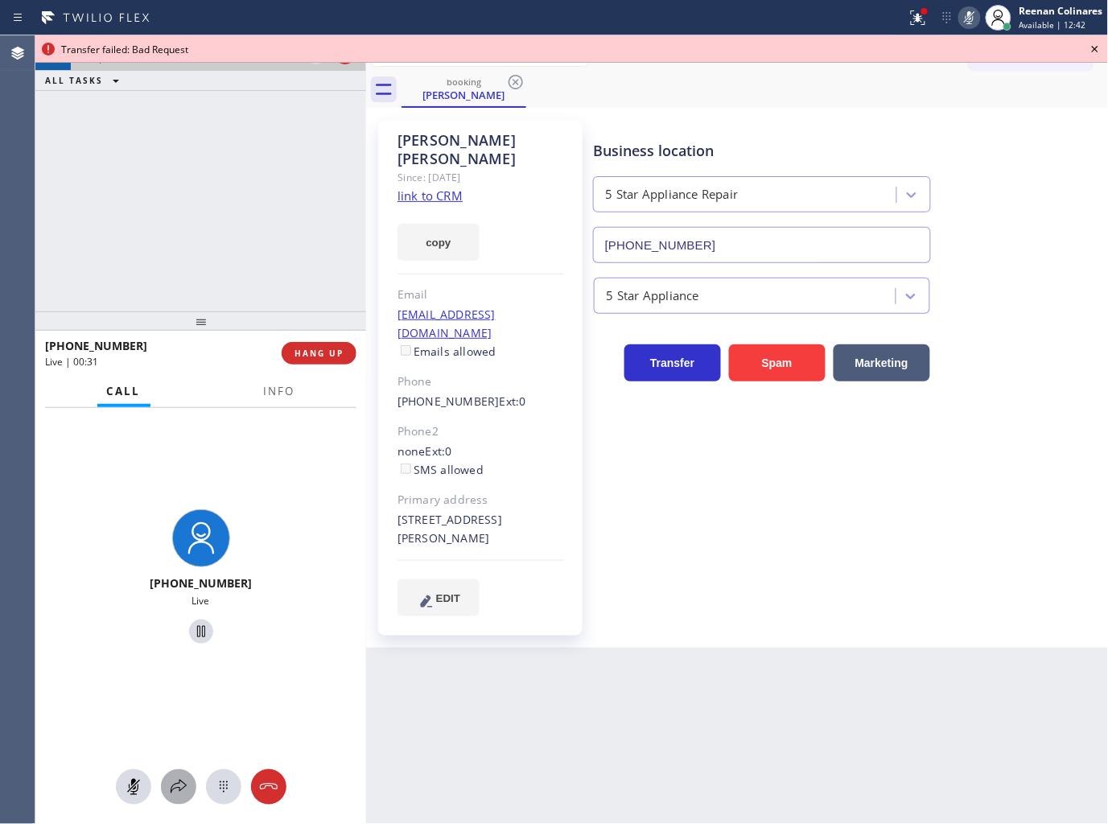
click at [171, 802] on button at bounding box center [178, 786] width 35 height 35
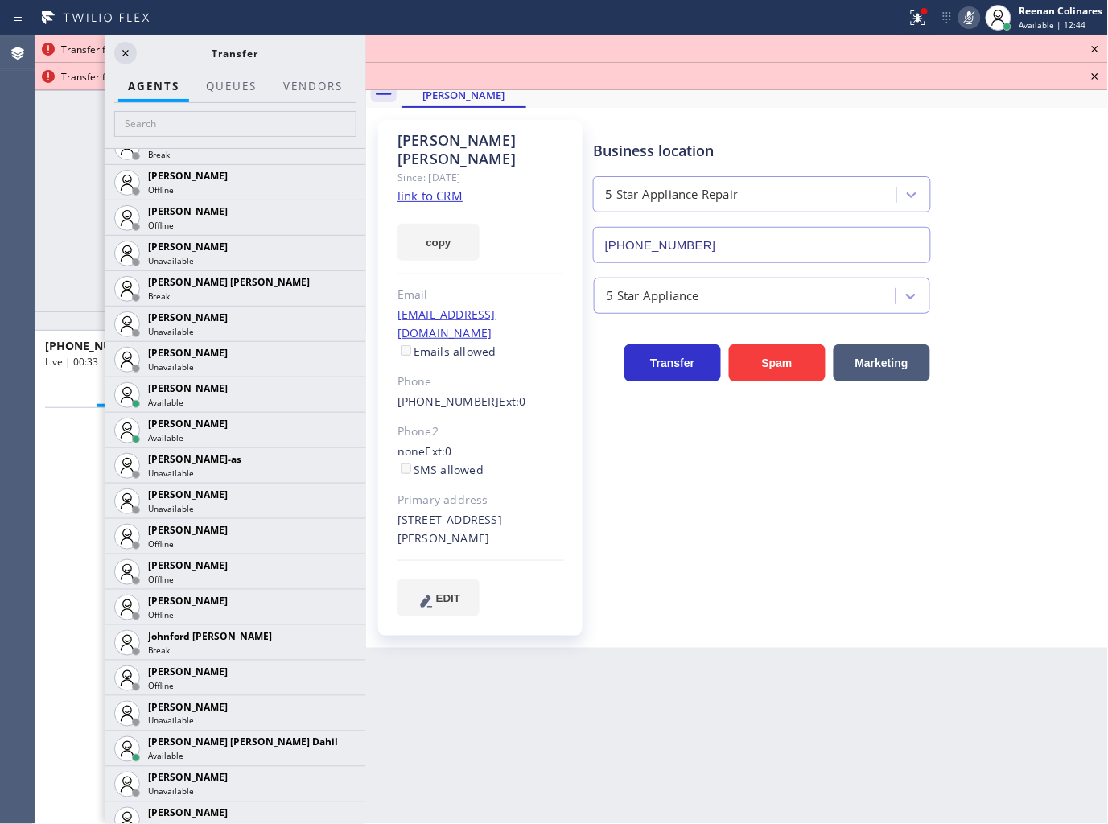
scroll to position [1518, 0]
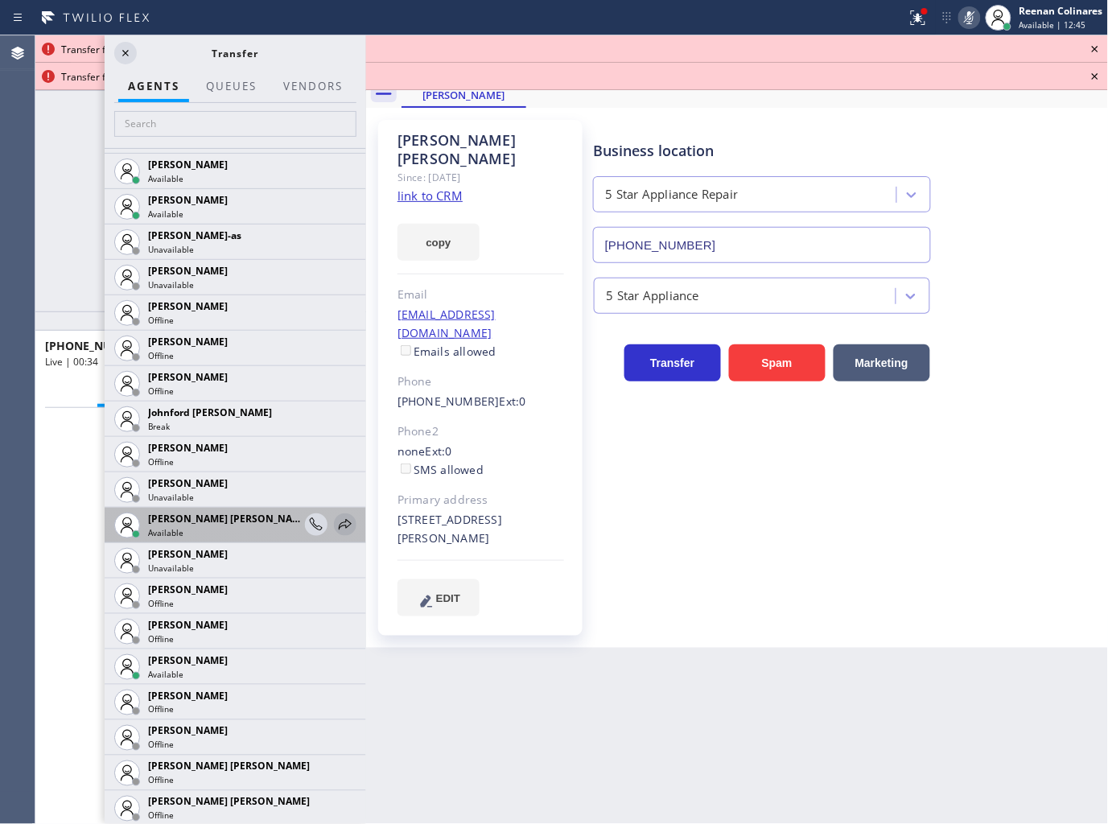
click at [339, 521] on icon at bounding box center [345, 524] width 13 height 10
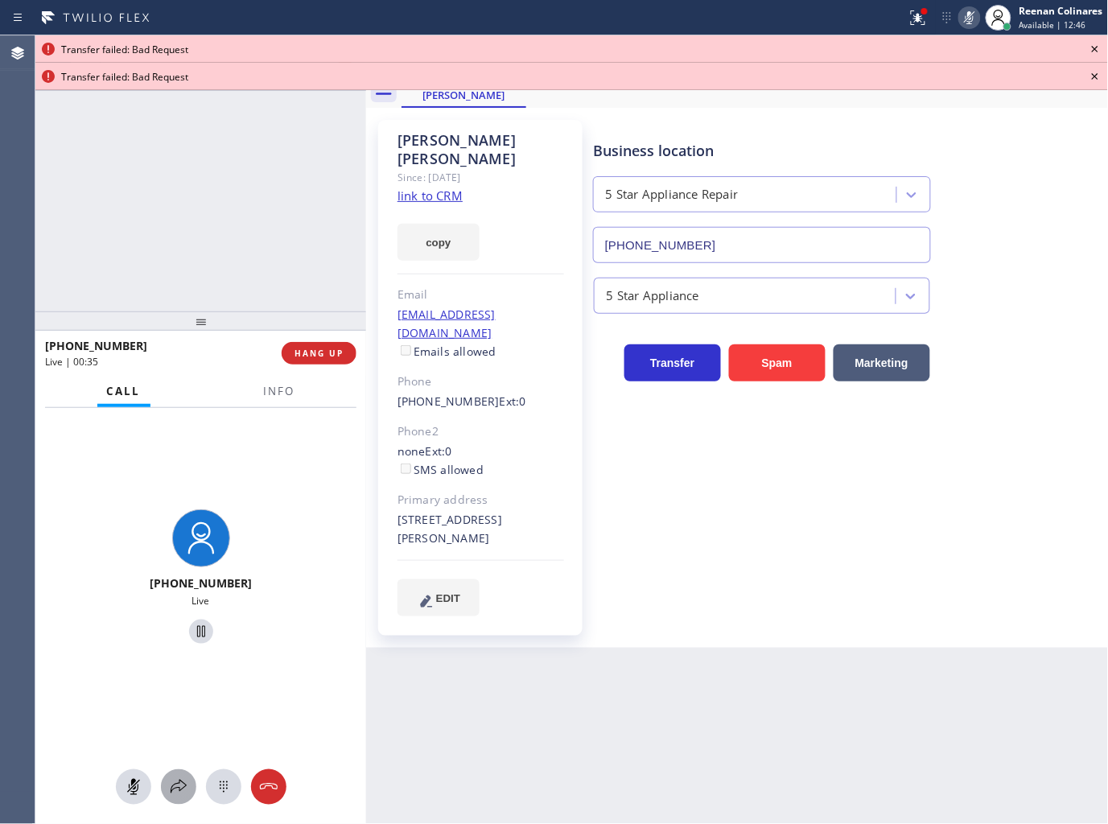
click at [181, 783] on icon at bounding box center [178, 786] width 19 height 19
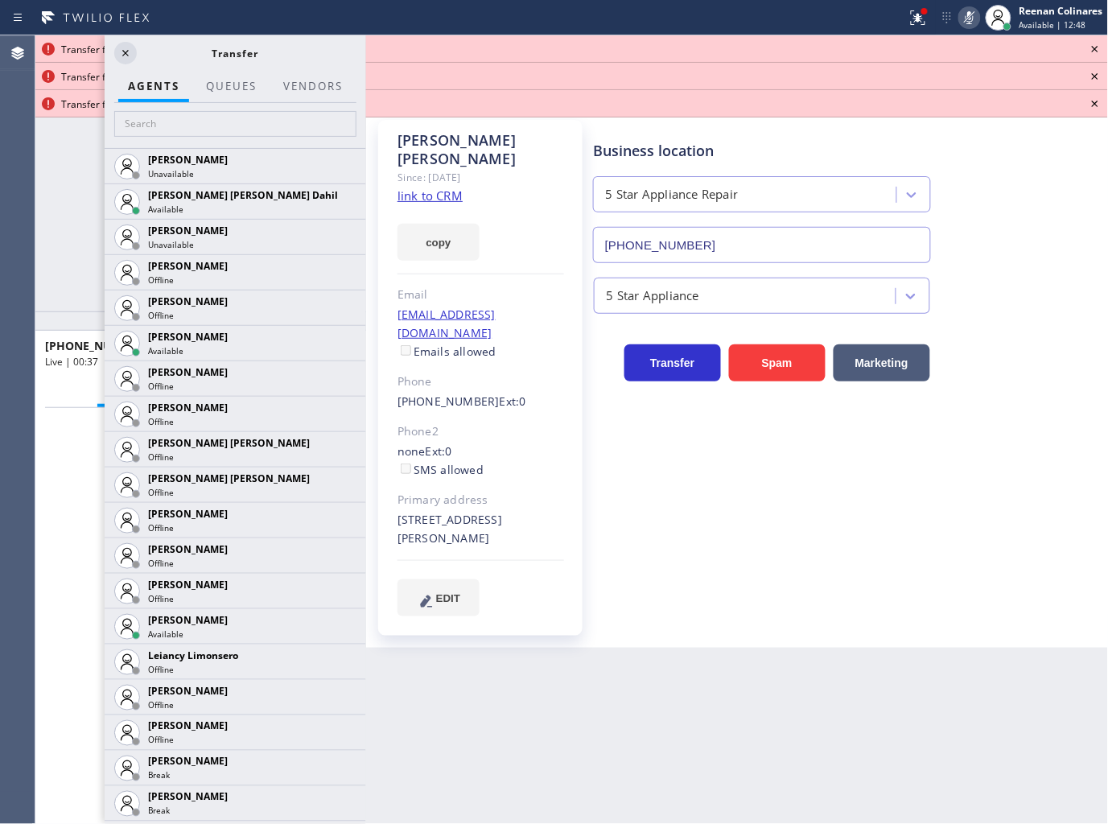
scroll to position [1852, 0]
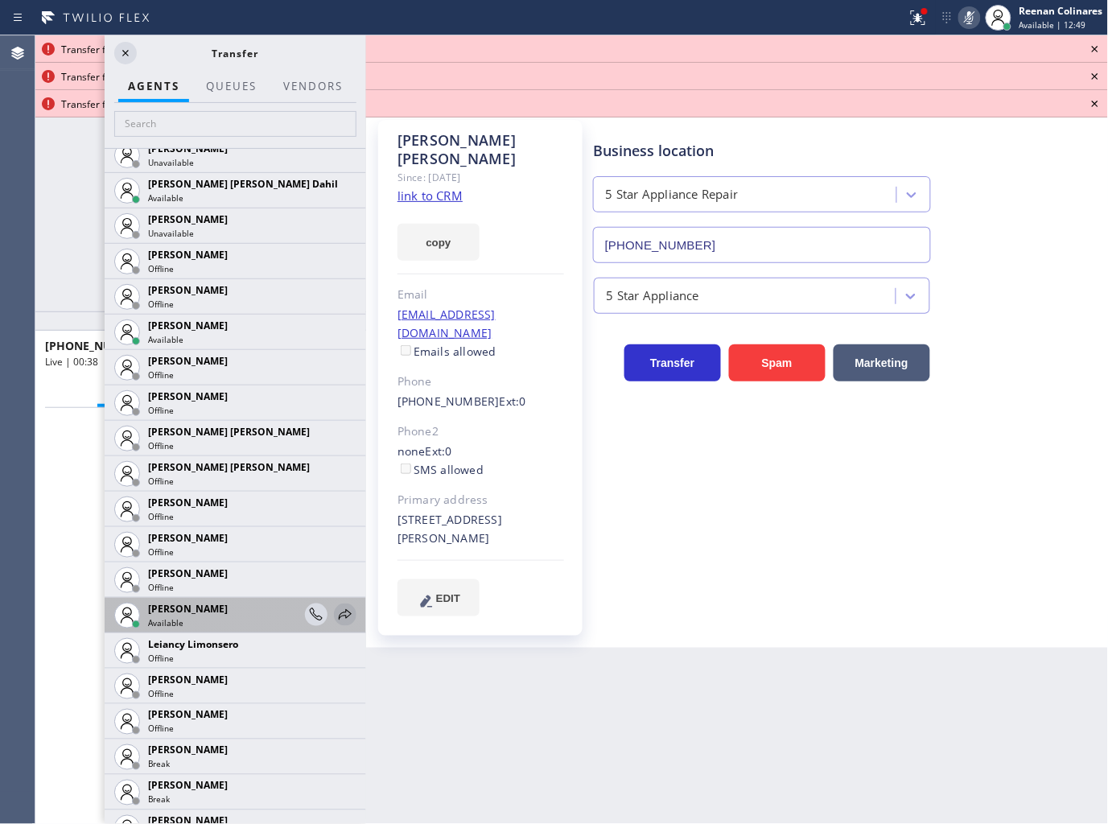
click at [336, 608] on icon at bounding box center [345, 614] width 19 height 19
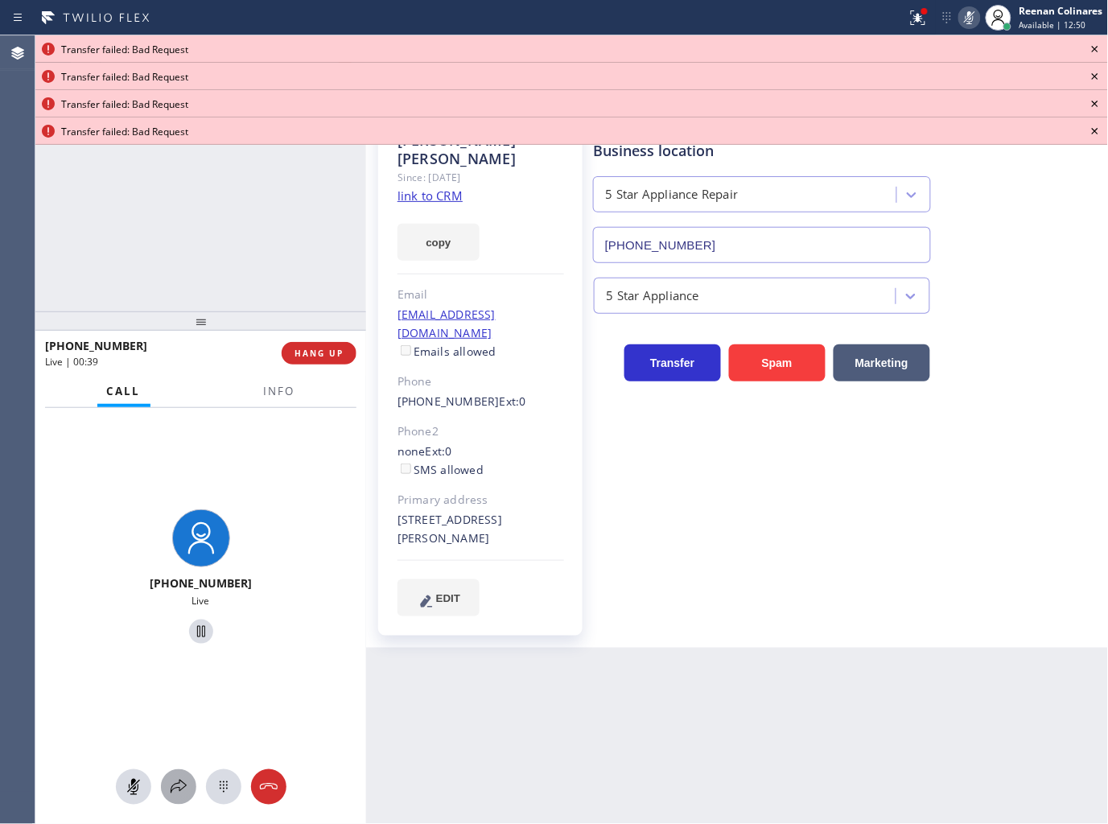
click at [175, 799] on button at bounding box center [178, 786] width 35 height 35
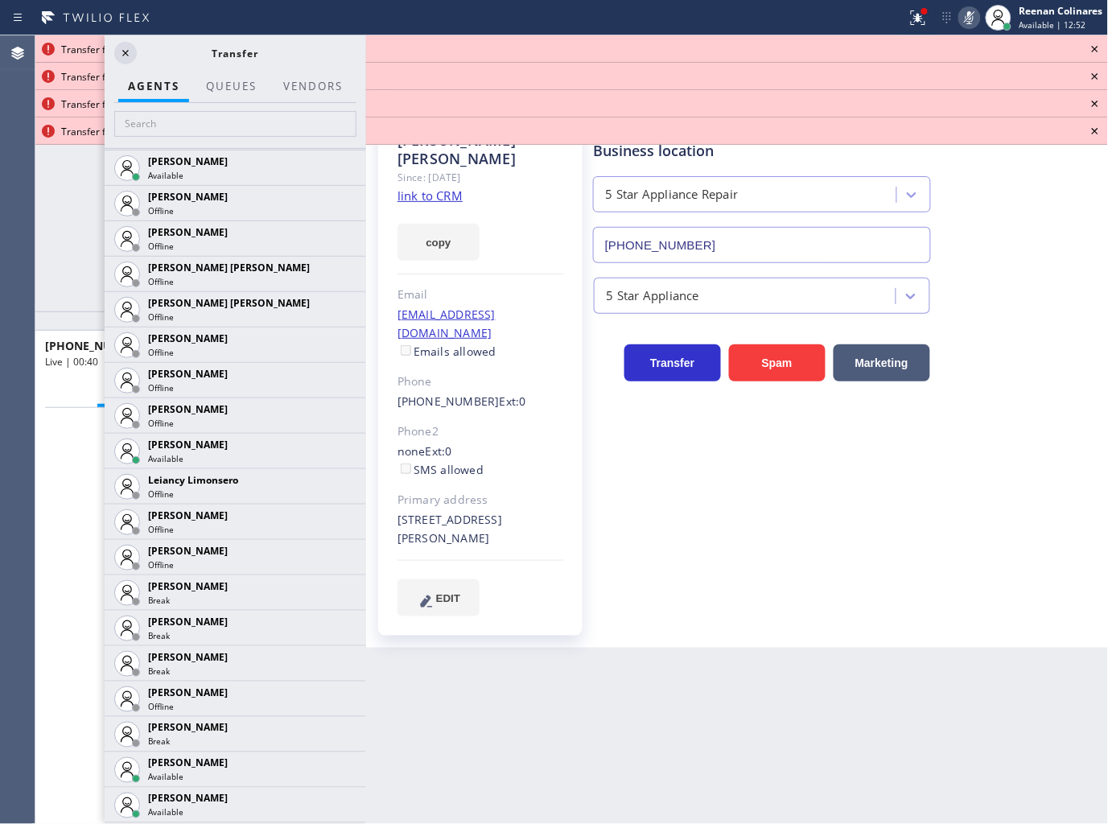
scroll to position [2399, 0]
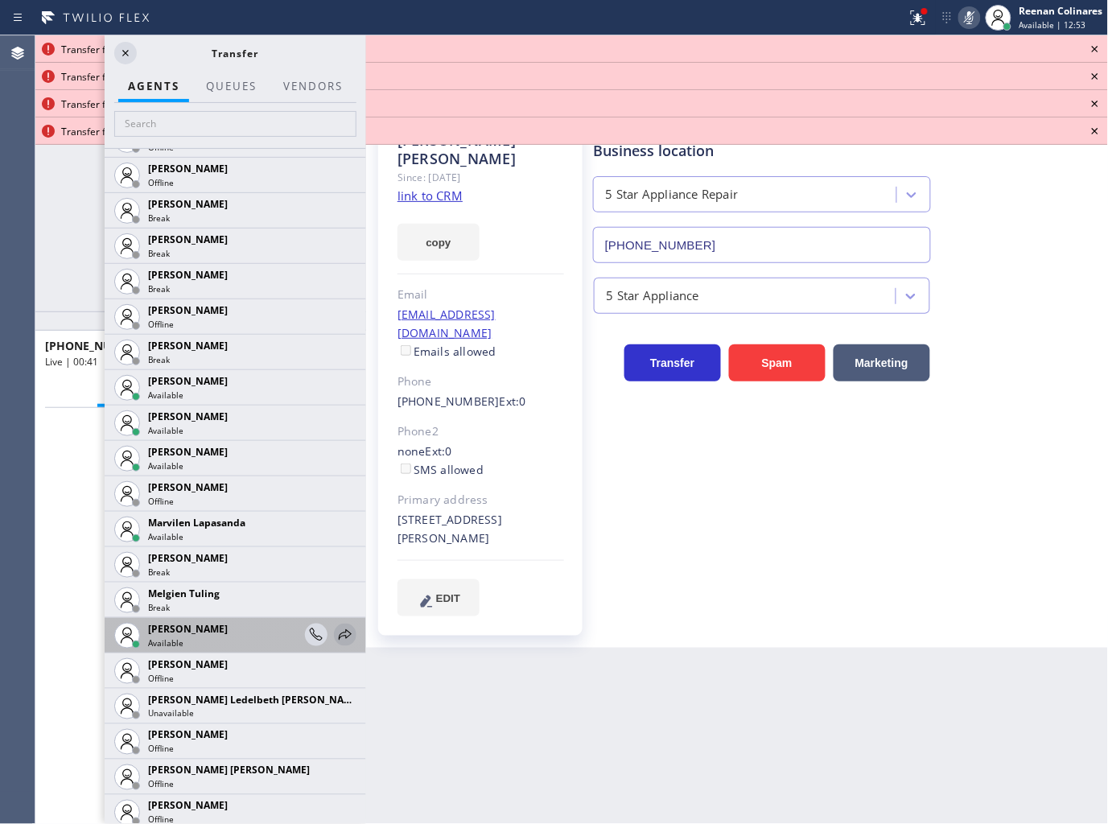
click at [339, 636] on icon at bounding box center [345, 634] width 13 height 10
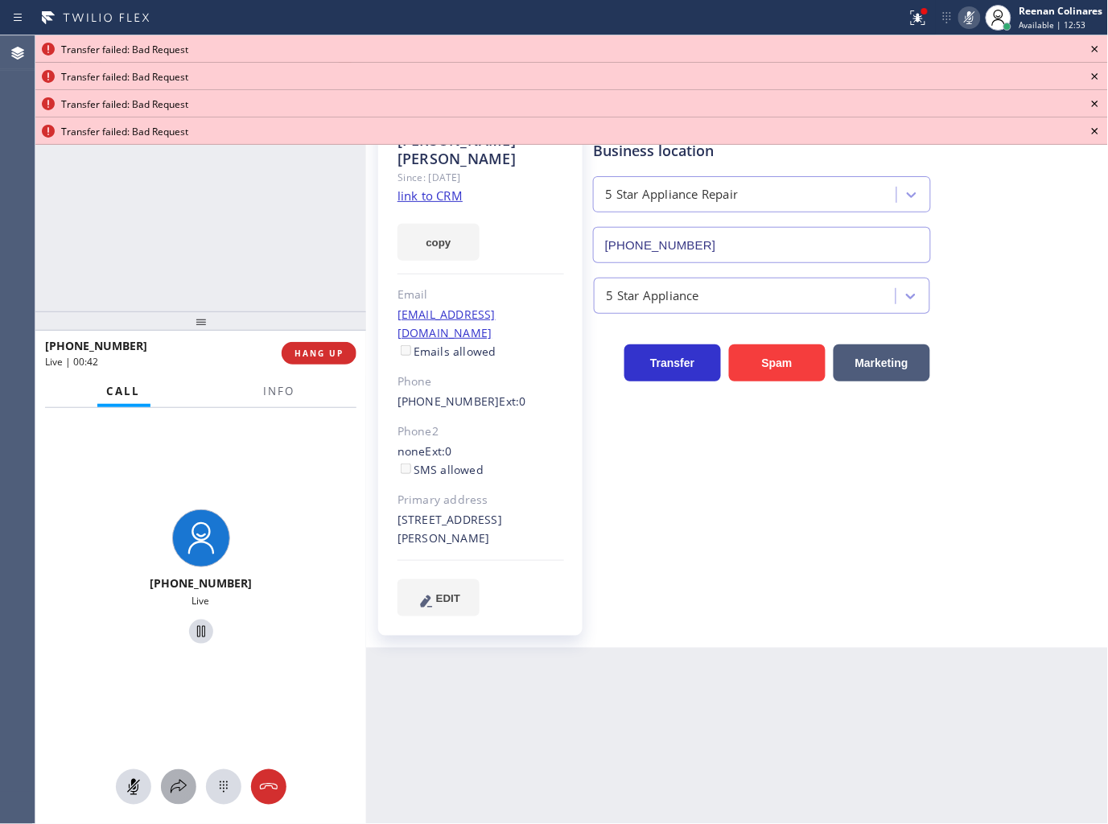
click at [179, 795] on icon at bounding box center [178, 786] width 19 height 19
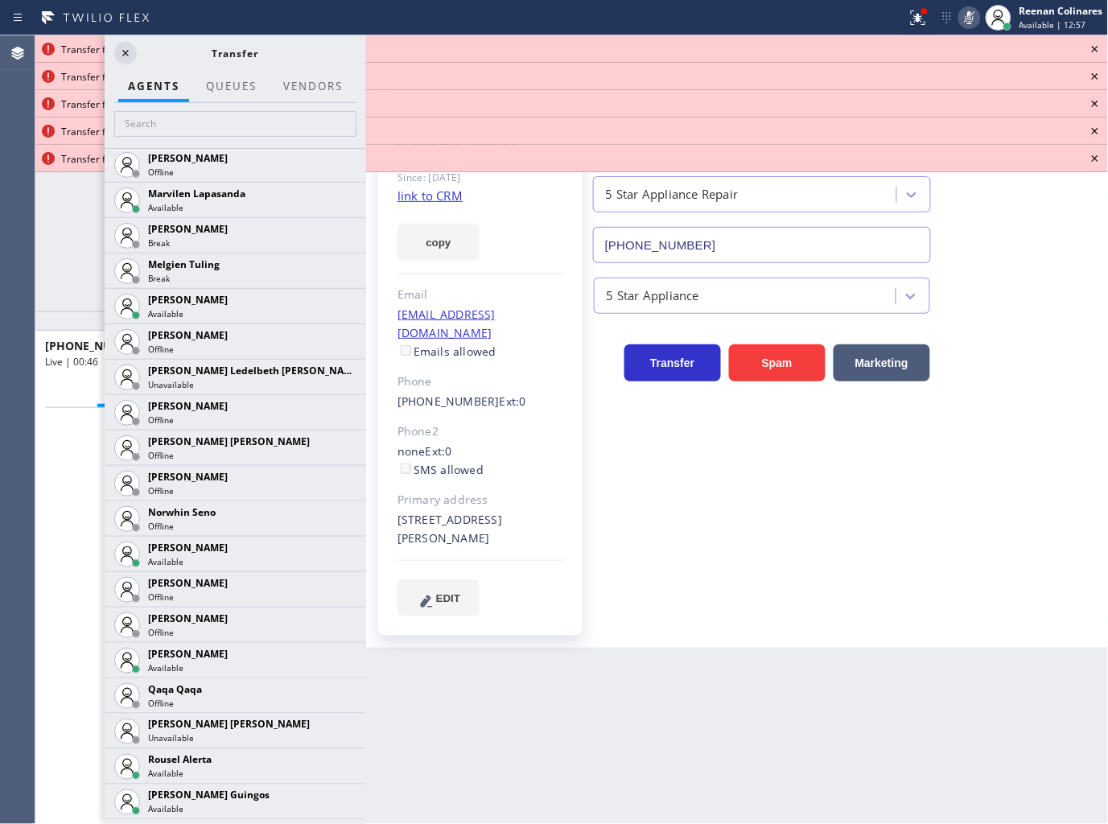
scroll to position [2786, 0]
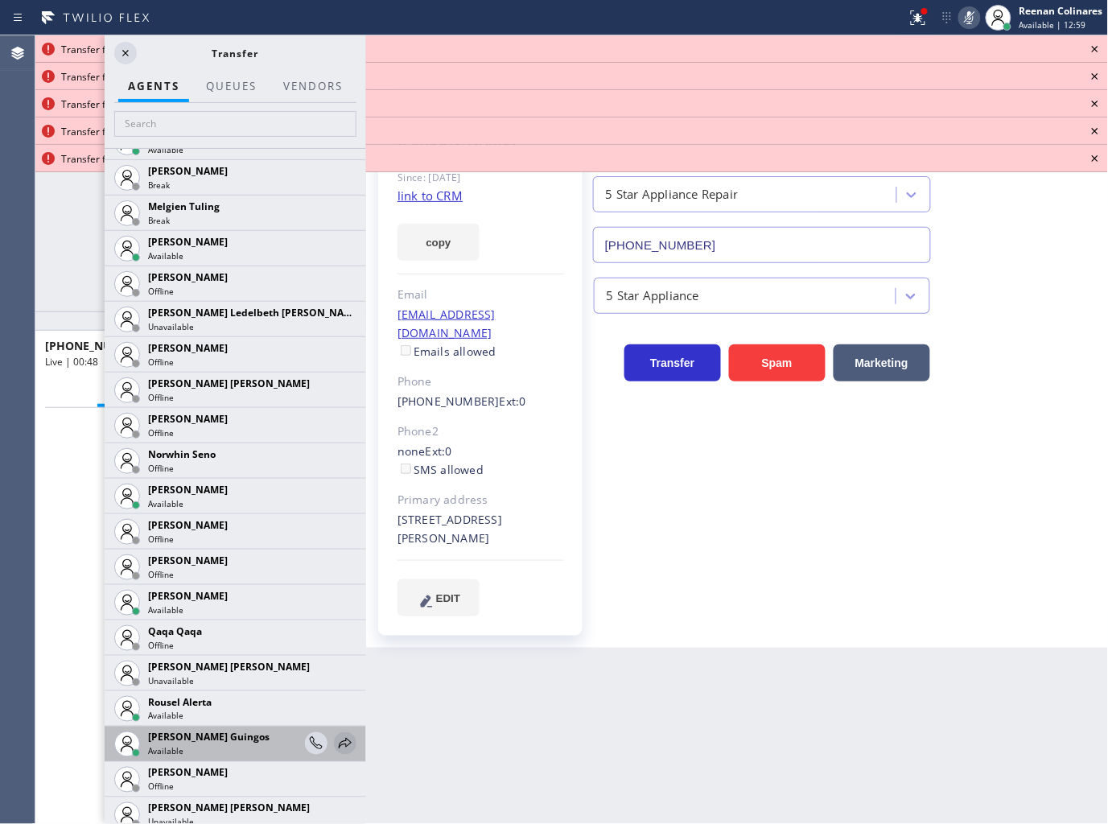
click at [336, 741] on icon at bounding box center [345, 743] width 19 height 19
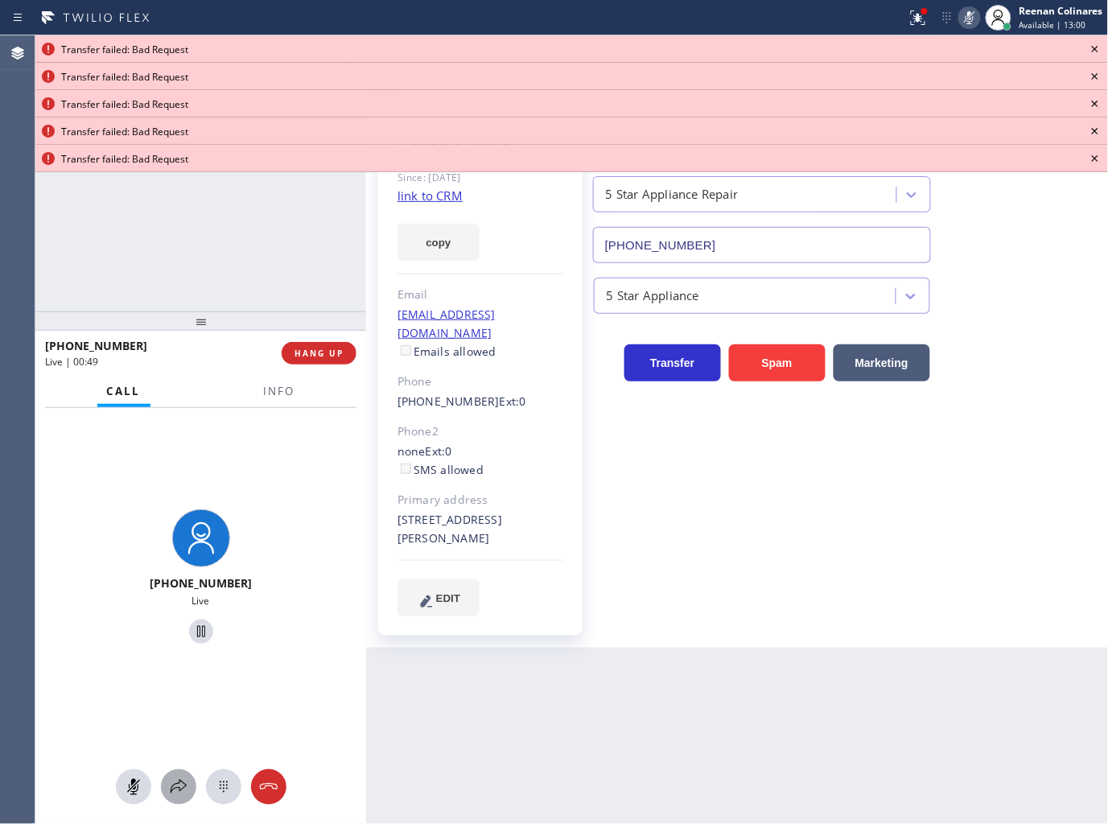
click at [187, 790] on icon at bounding box center [178, 786] width 19 height 19
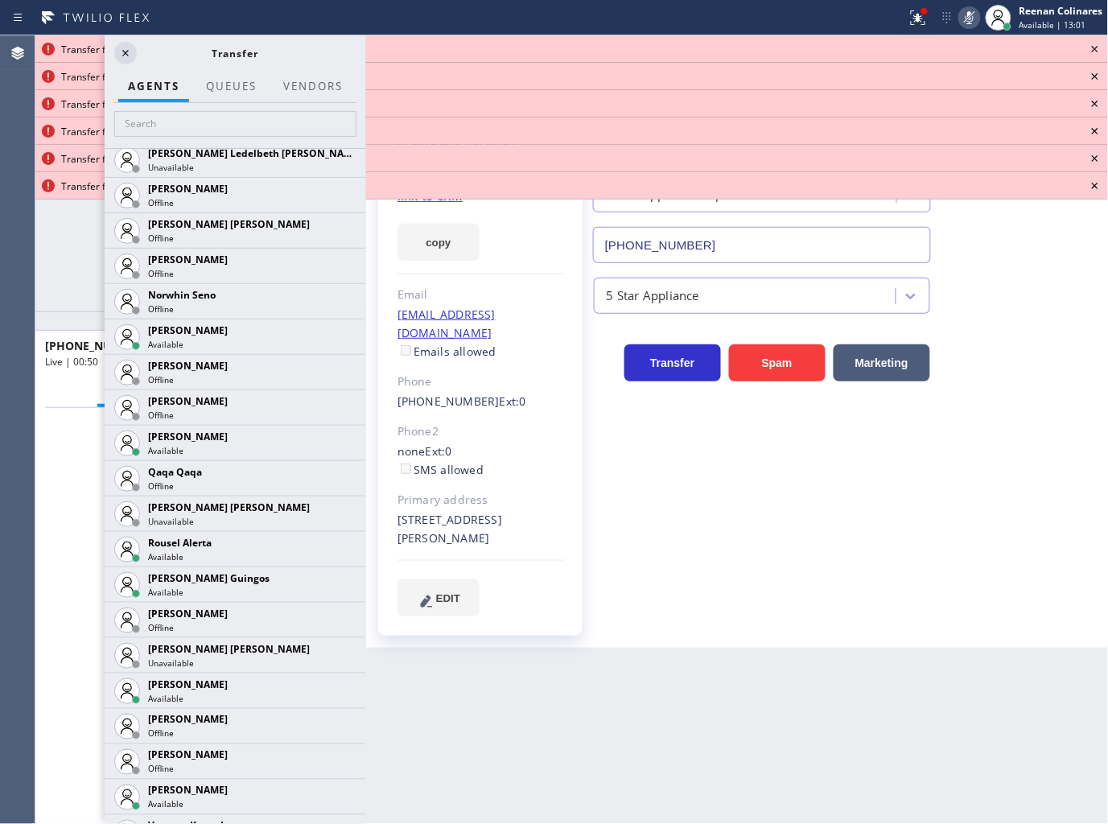
scroll to position [2982, 0]
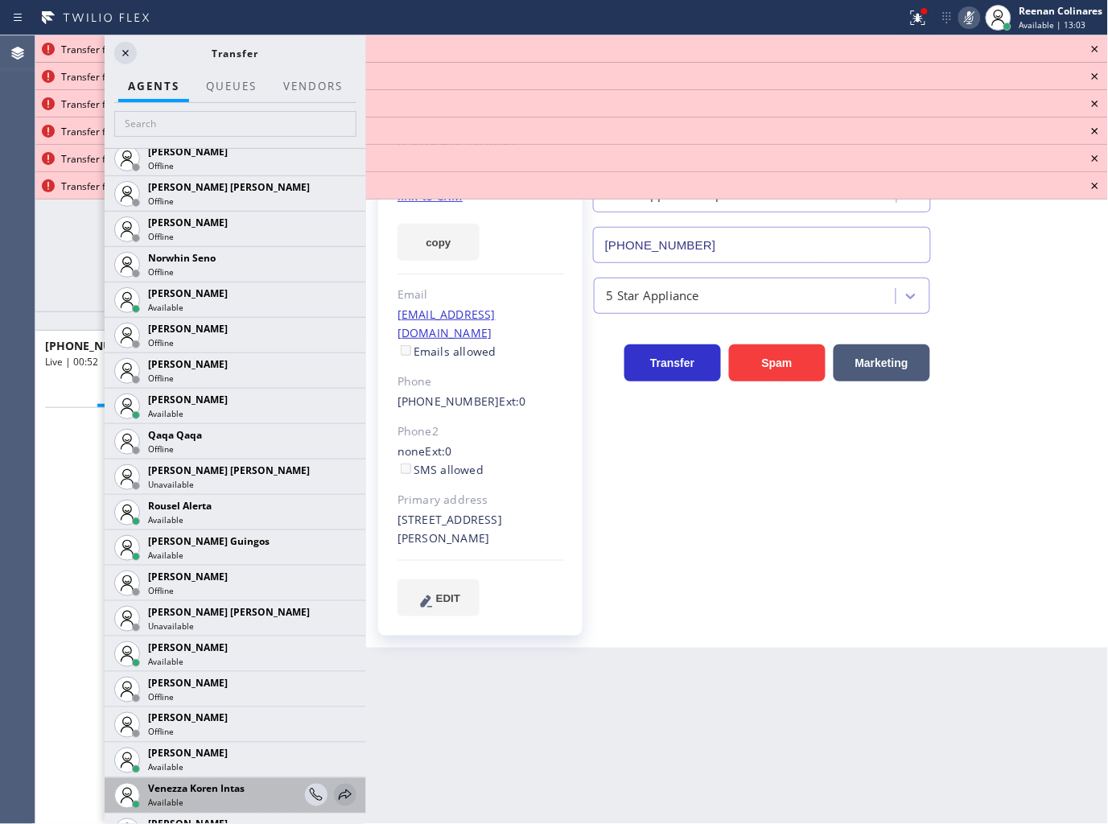
click at [336, 790] on icon at bounding box center [345, 794] width 19 height 19
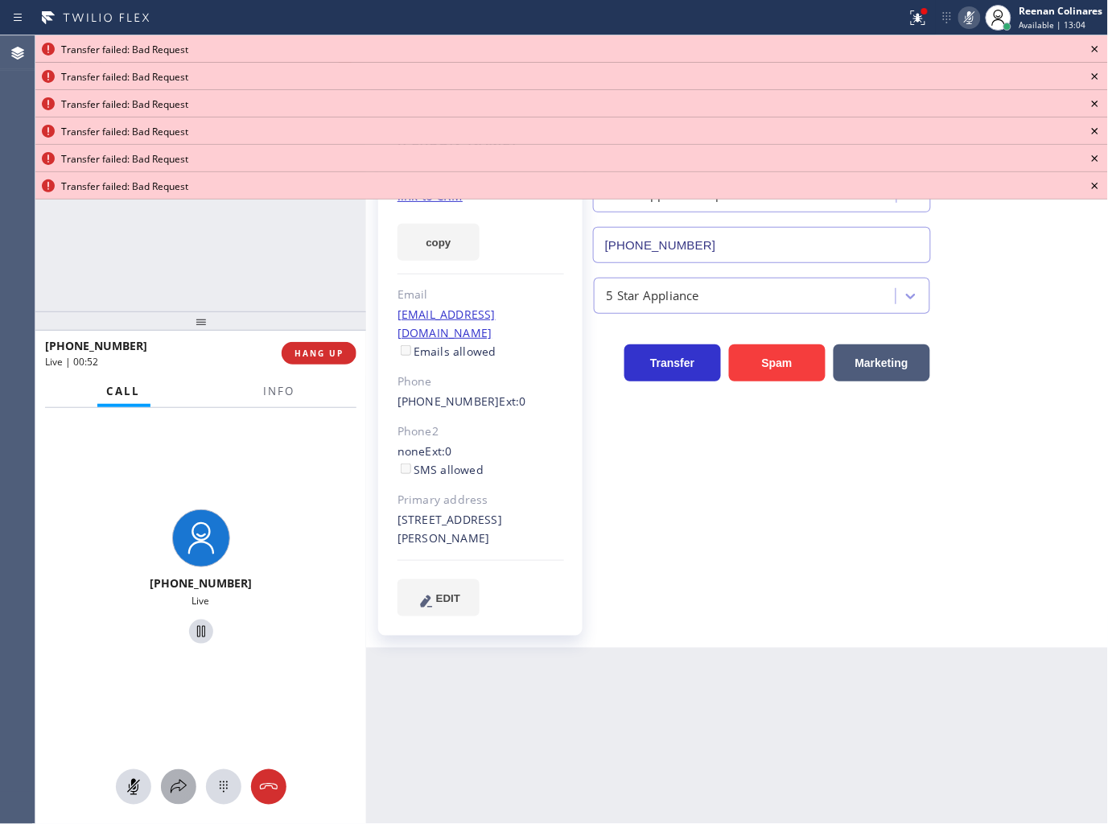
click at [182, 783] on icon at bounding box center [179, 787] width 16 height 14
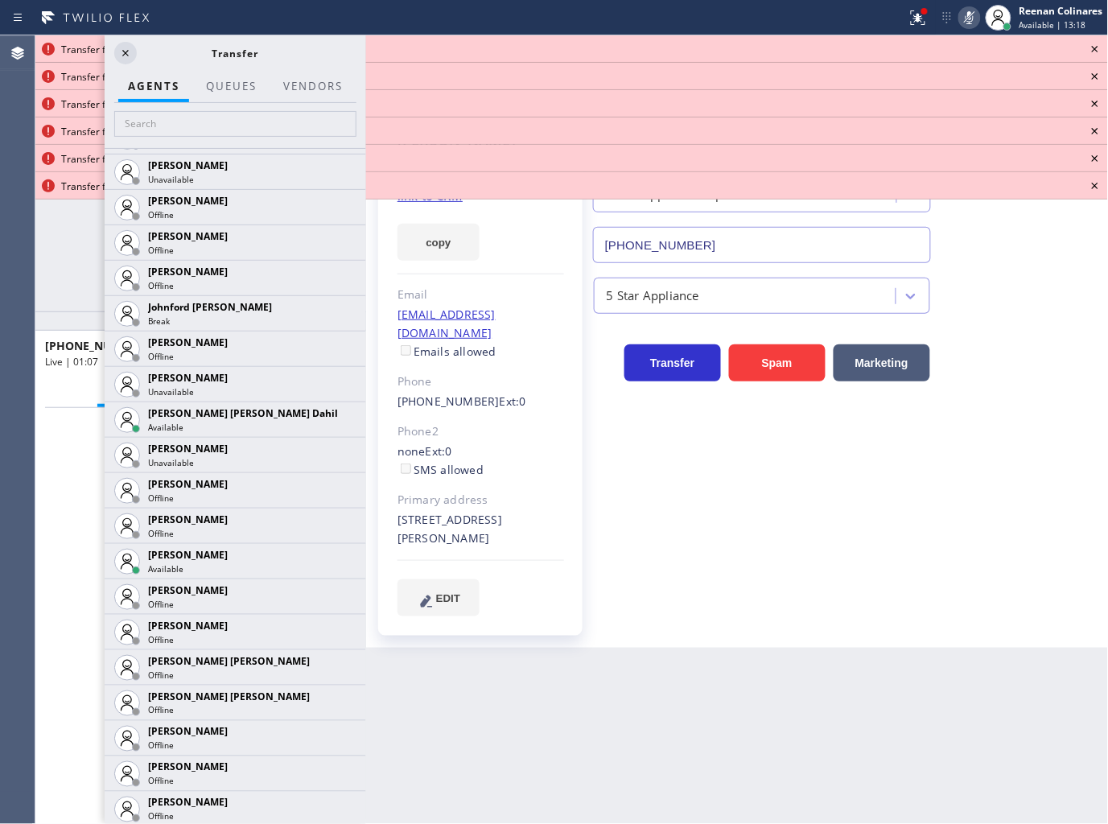
scroll to position [1788, 0]
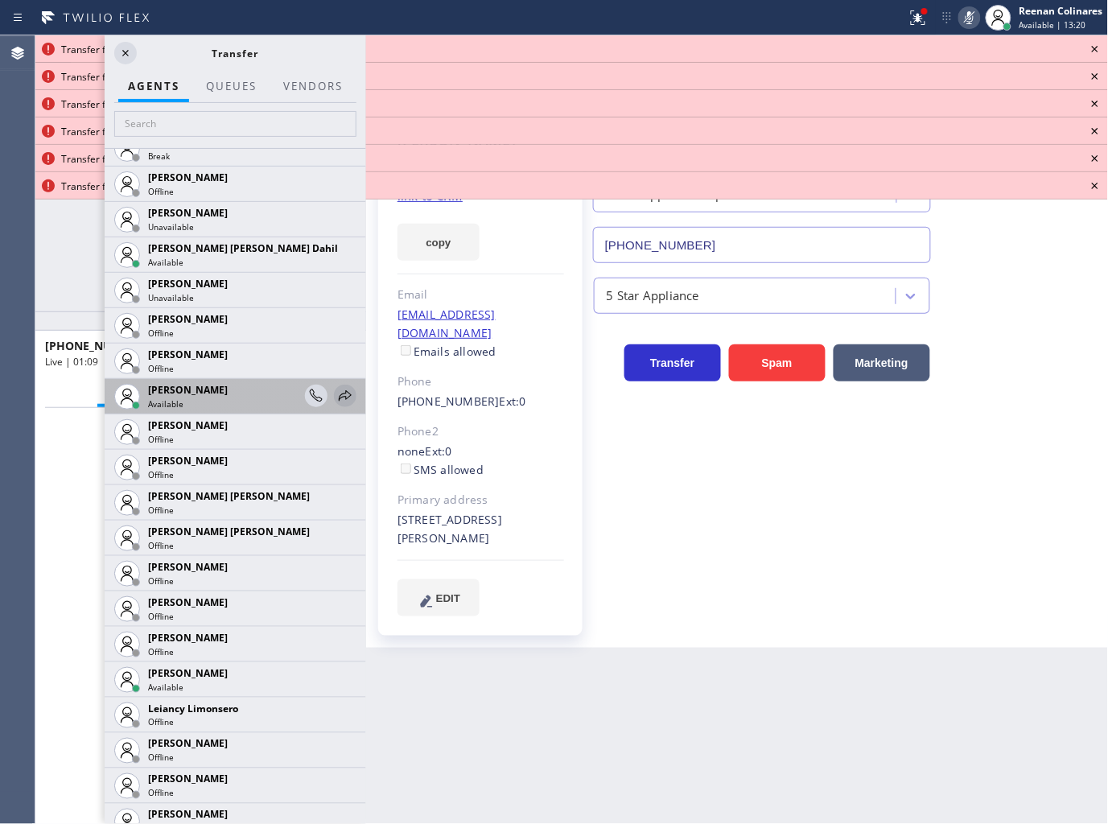
click at [336, 395] on icon at bounding box center [345, 395] width 19 height 19
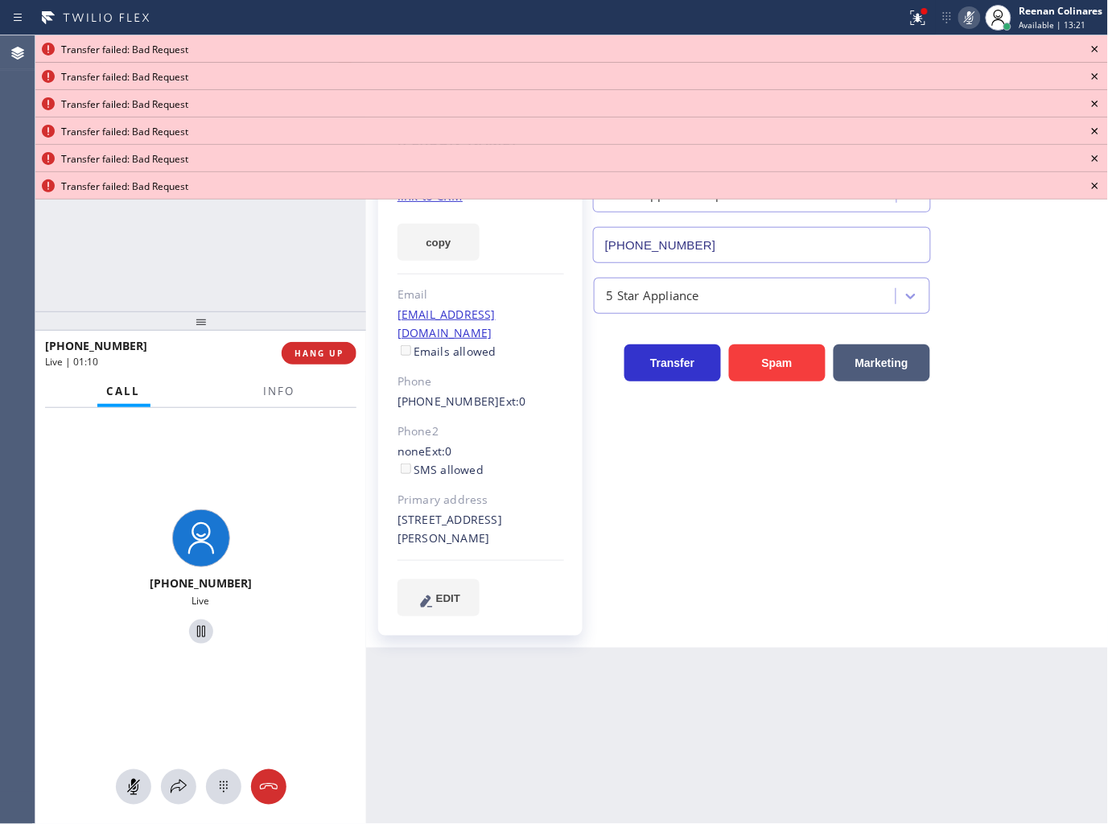
click at [193, 773] on div at bounding box center [200, 786] width 331 height 35
click at [179, 793] on icon at bounding box center [178, 786] width 19 height 19
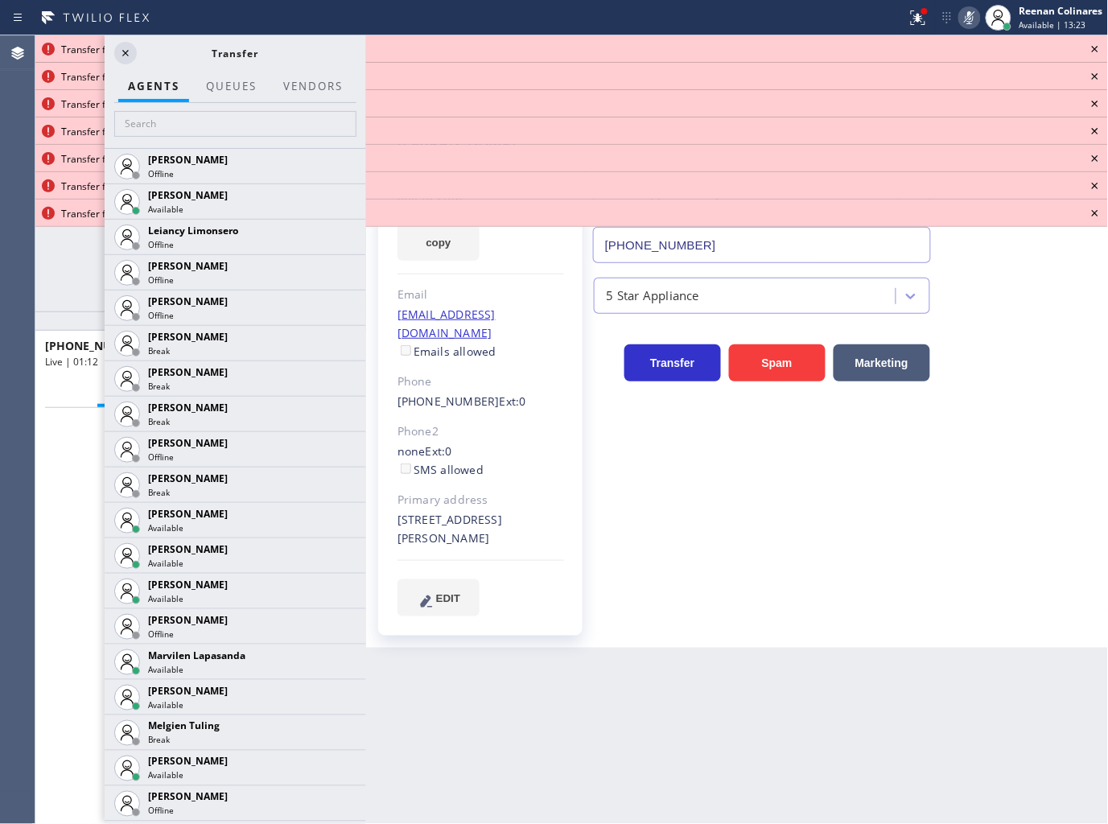
scroll to position [2324, 0]
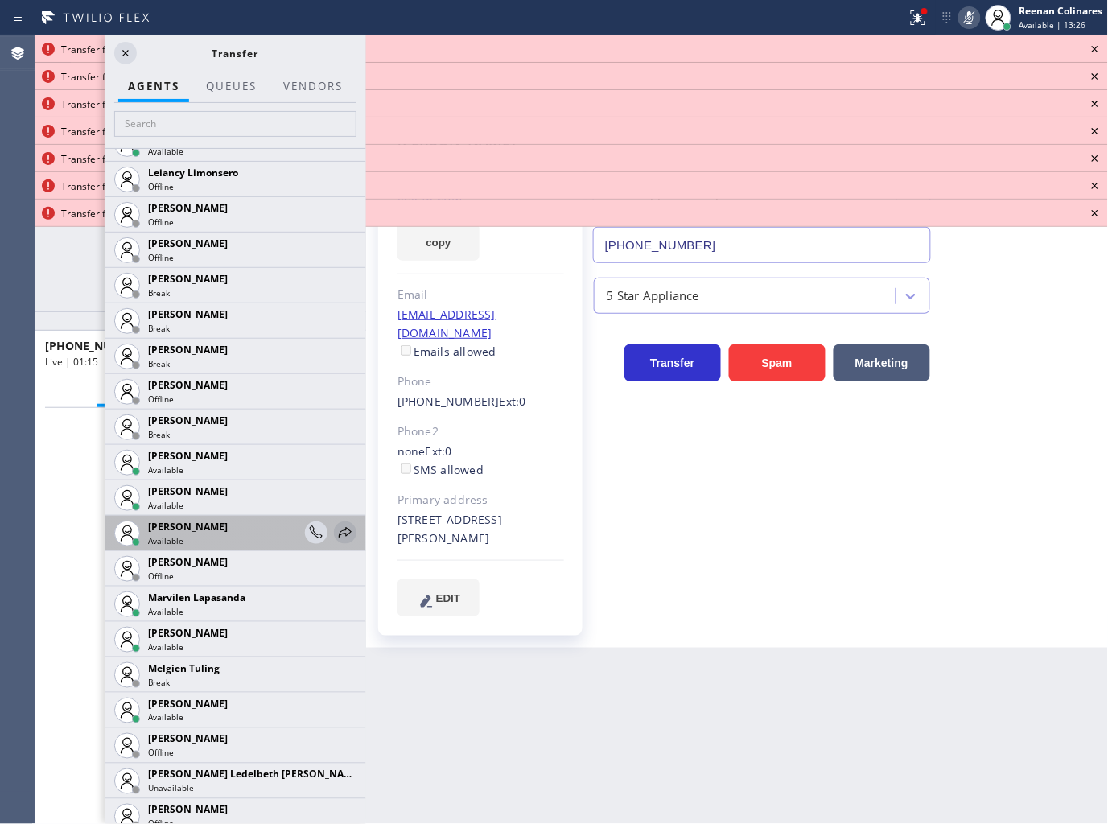
drag, startPoint x: 339, startPoint y: 529, endPoint x: 323, endPoint y: 545, distance: 22.2
click at [338, 529] on icon at bounding box center [345, 532] width 19 height 19
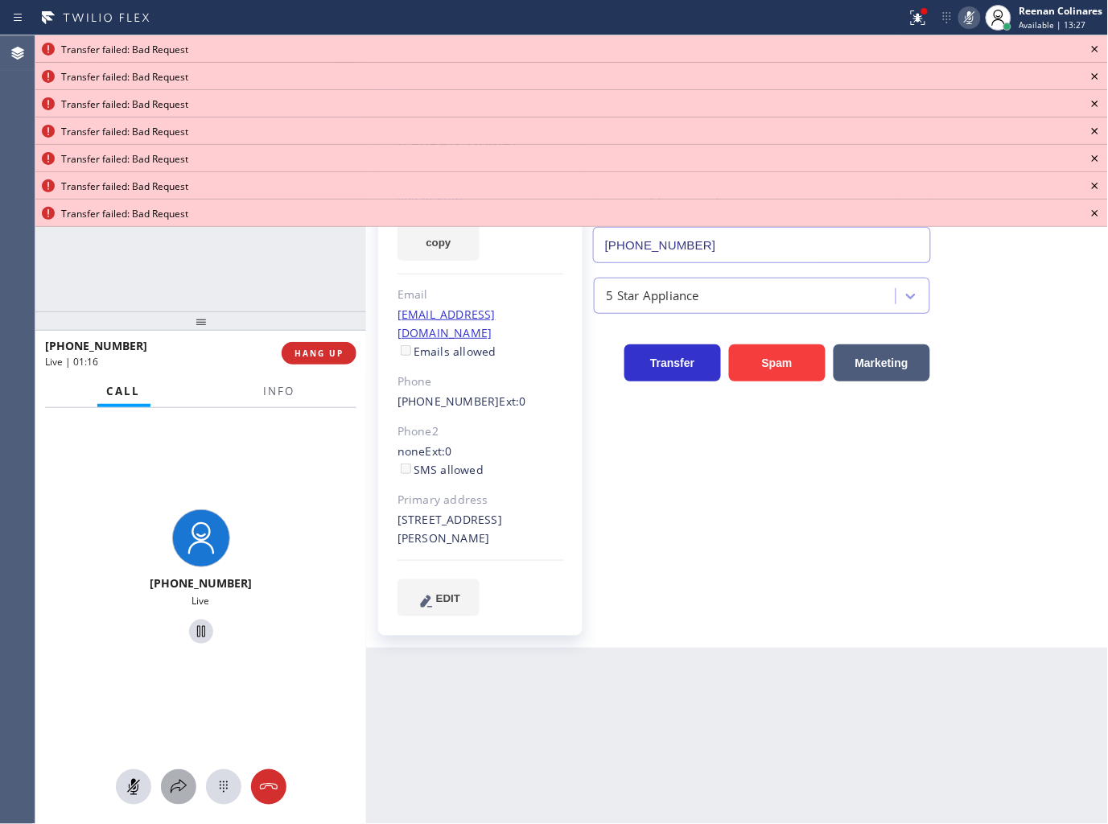
click at [182, 784] on icon at bounding box center [178, 786] width 19 height 19
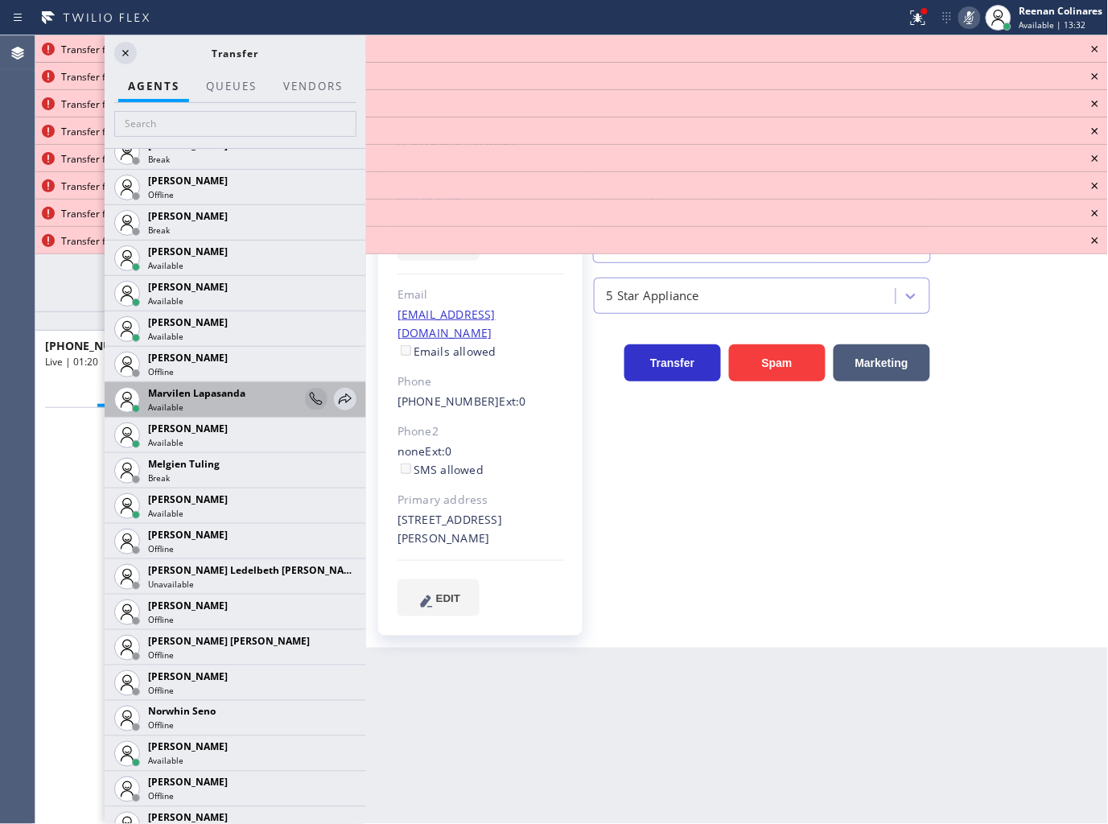
scroll to position [2455, 0]
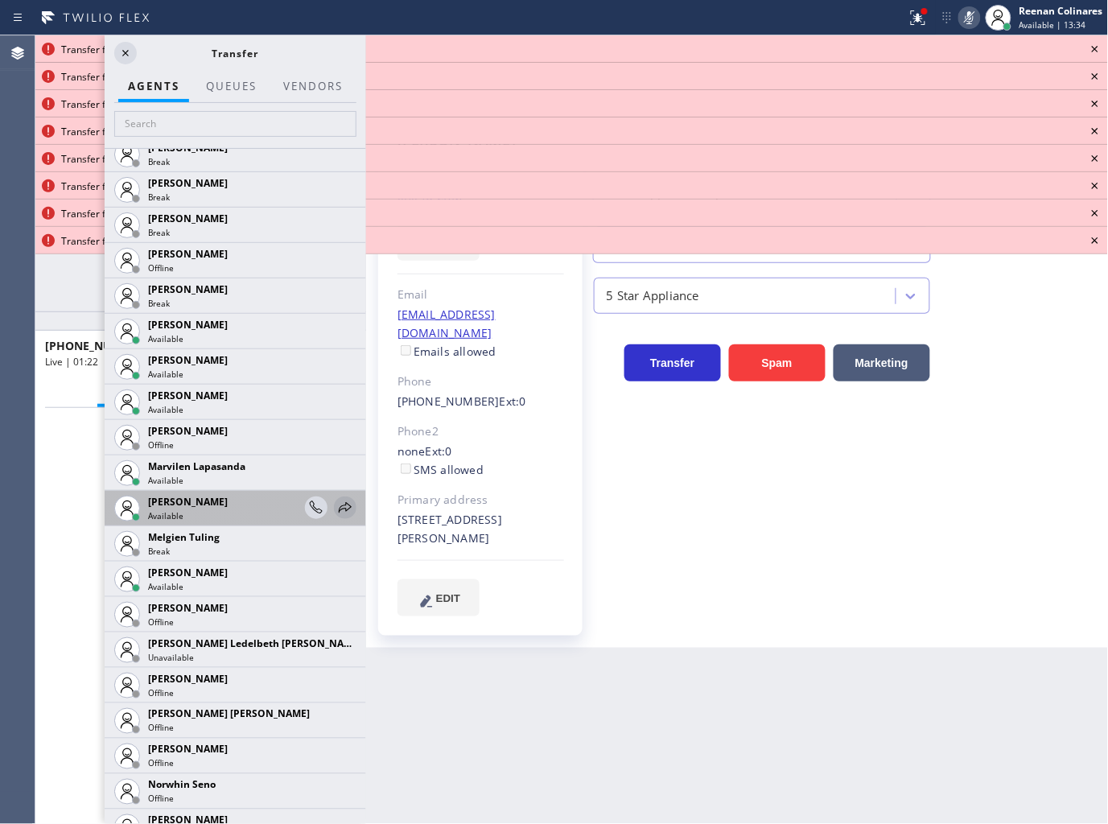
click at [336, 508] on icon at bounding box center [345, 507] width 19 height 19
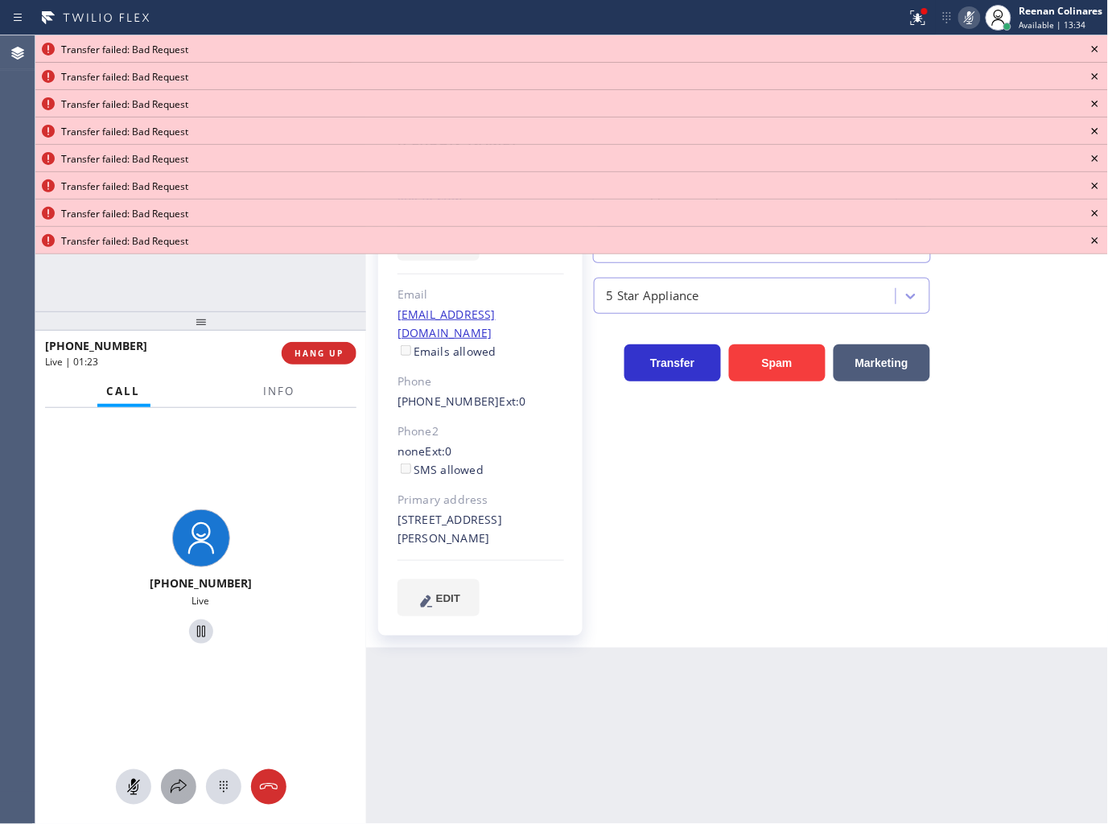
click at [179, 795] on icon at bounding box center [178, 786] width 19 height 19
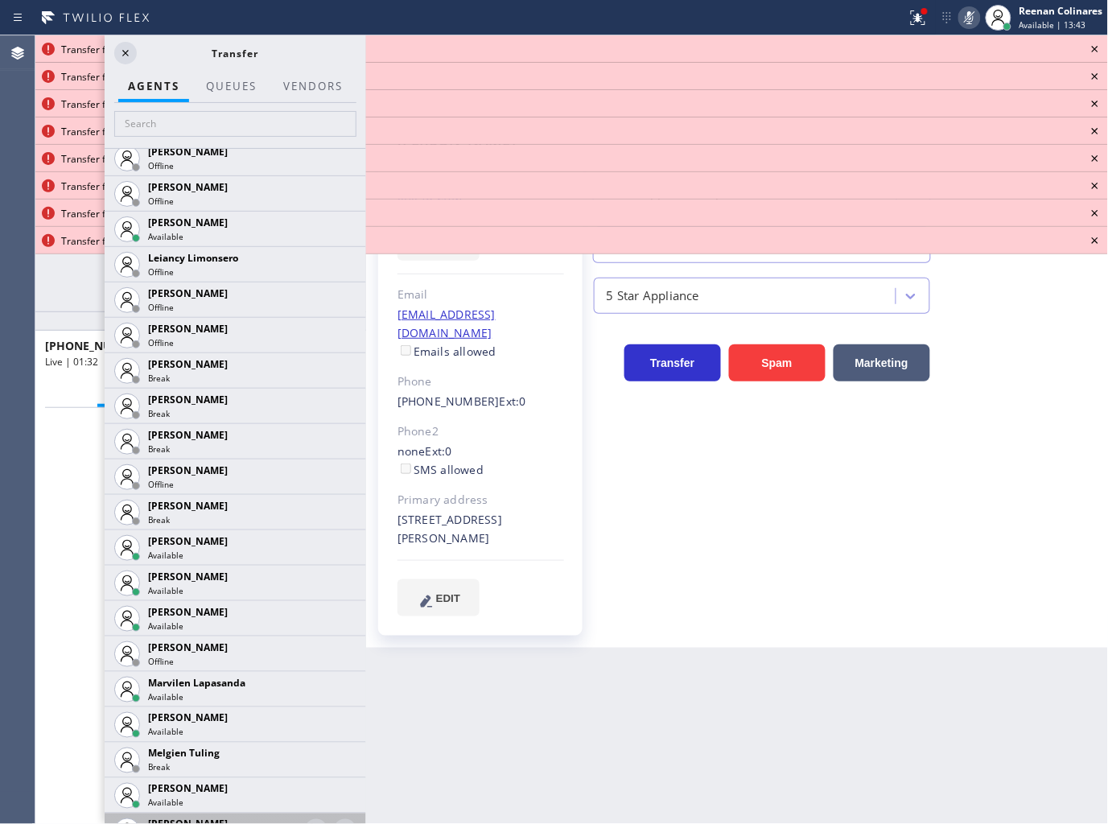
scroll to position [2328, 0]
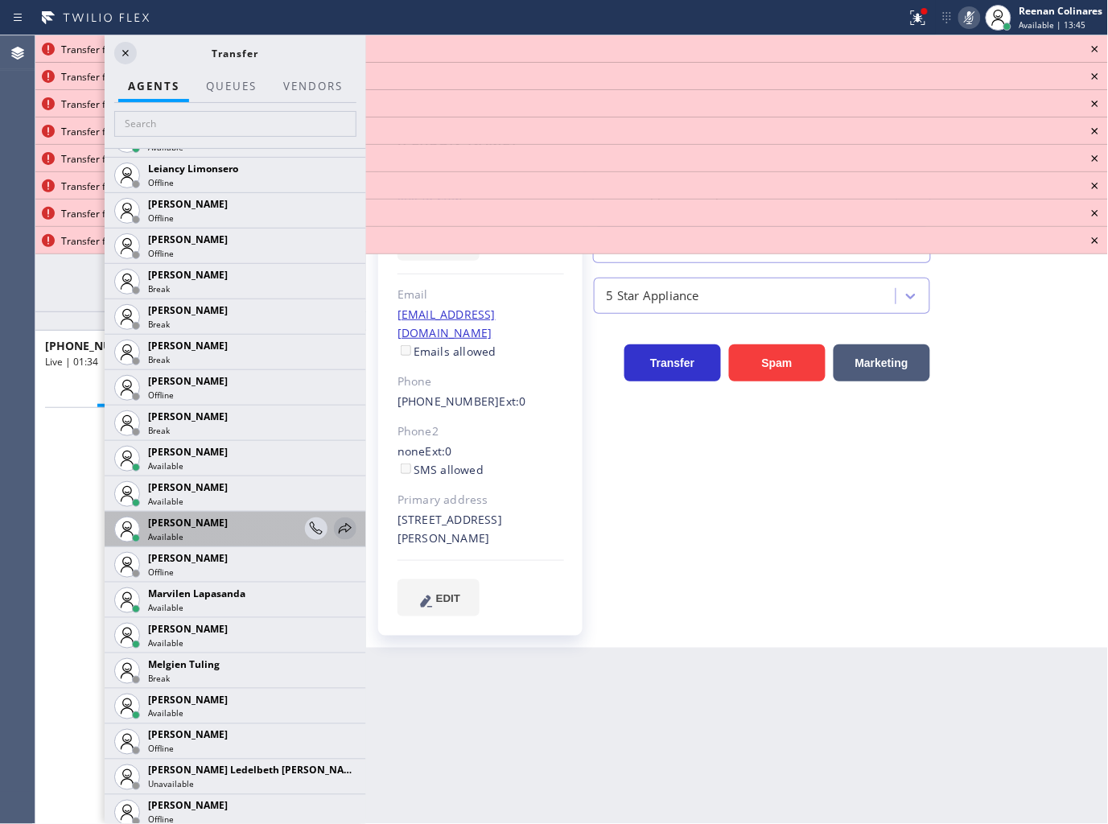
click at [336, 526] on icon at bounding box center [345, 528] width 19 height 19
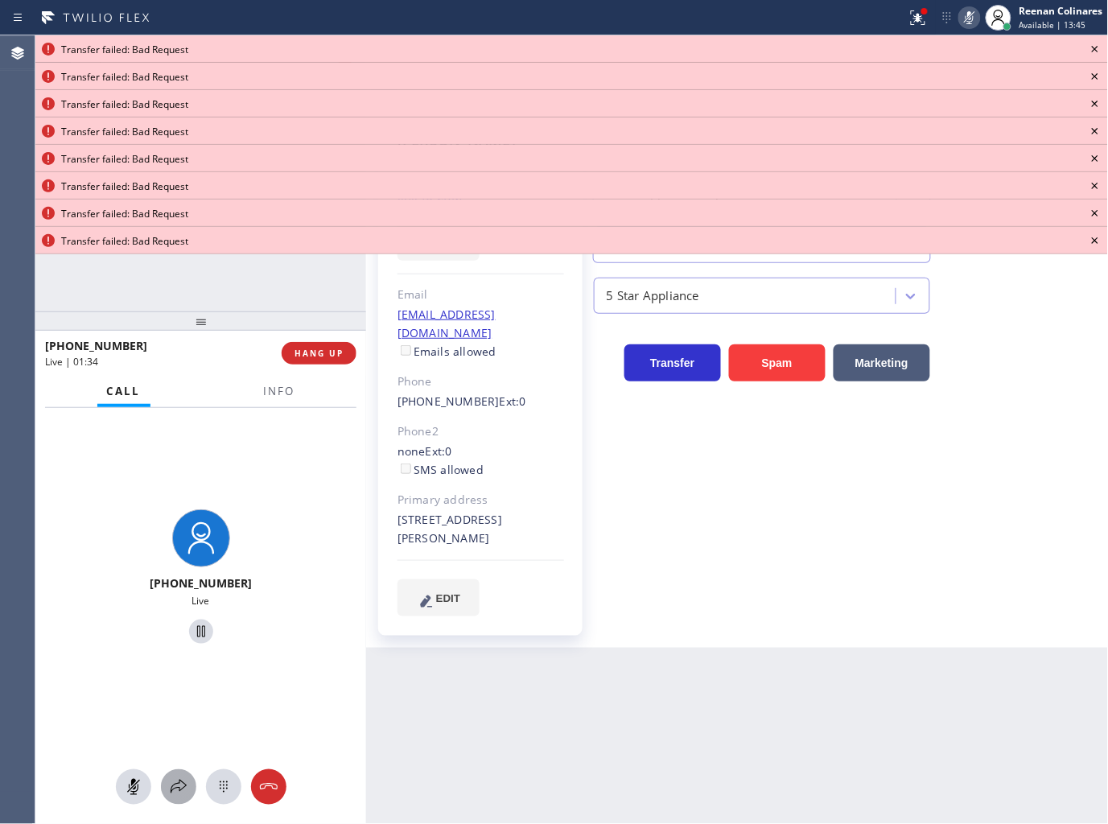
click at [177, 783] on icon at bounding box center [178, 786] width 19 height 19
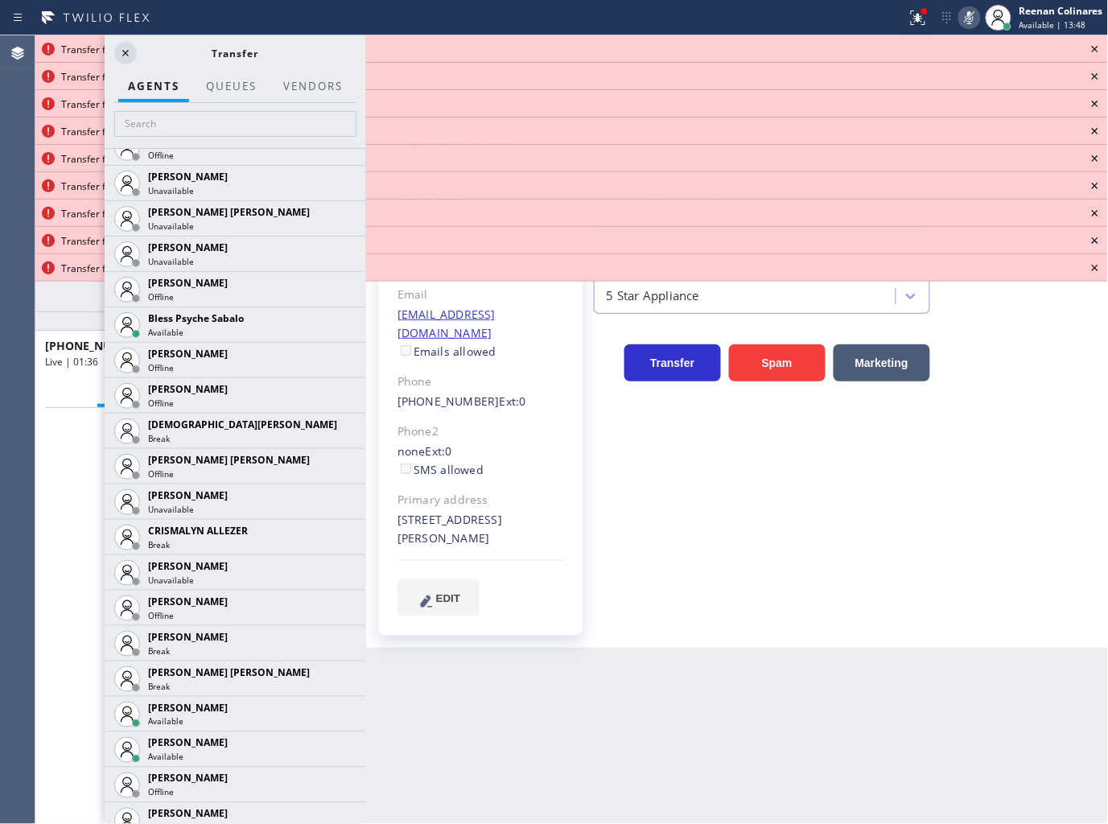
scroll to position [467, 0]
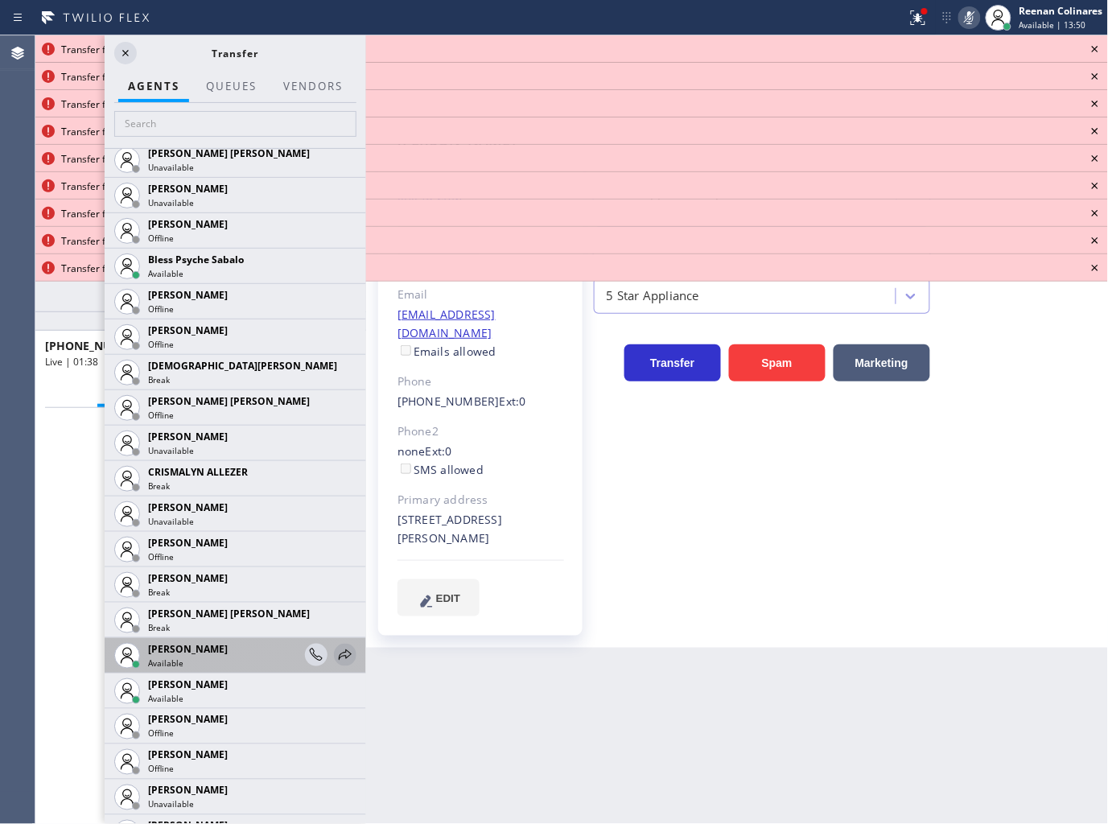
click at [339, 653] on icon at bounding box center [345, 654] width 13 height 10
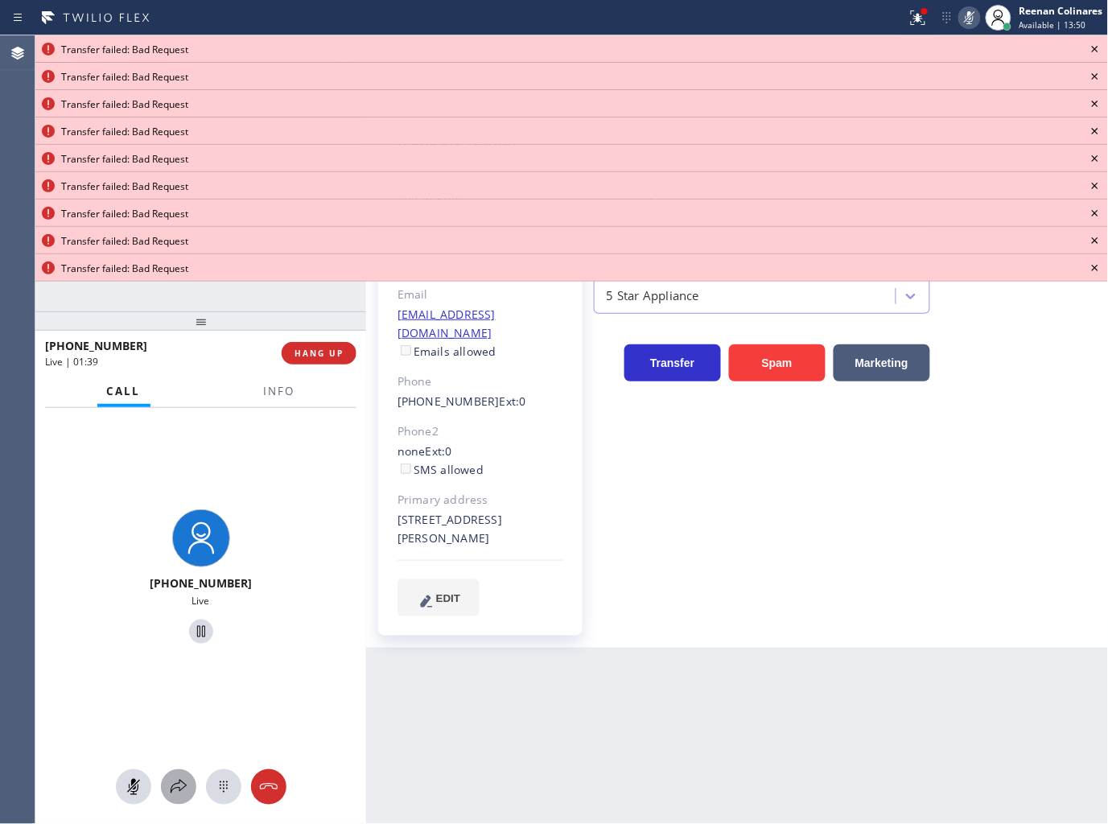
click at [185, 787] on icon at bounding box center [178, 786] width 19 height 19
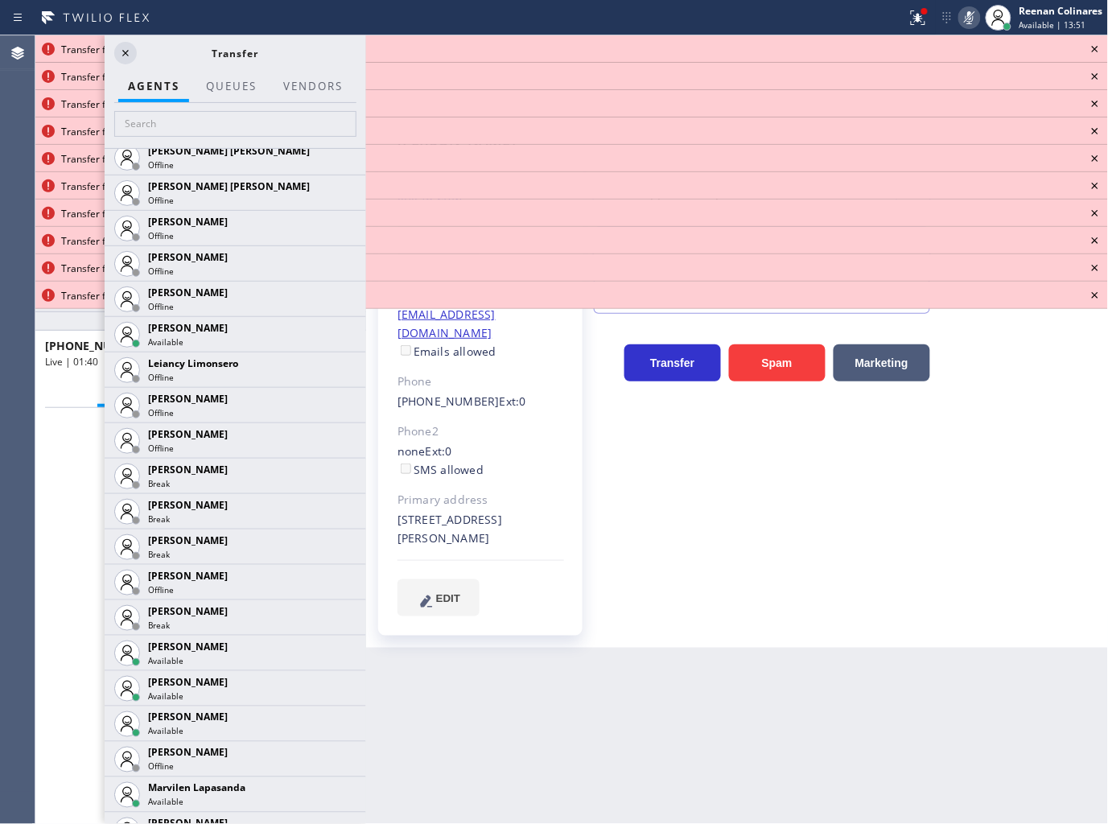
scroll to position [2160, 0]
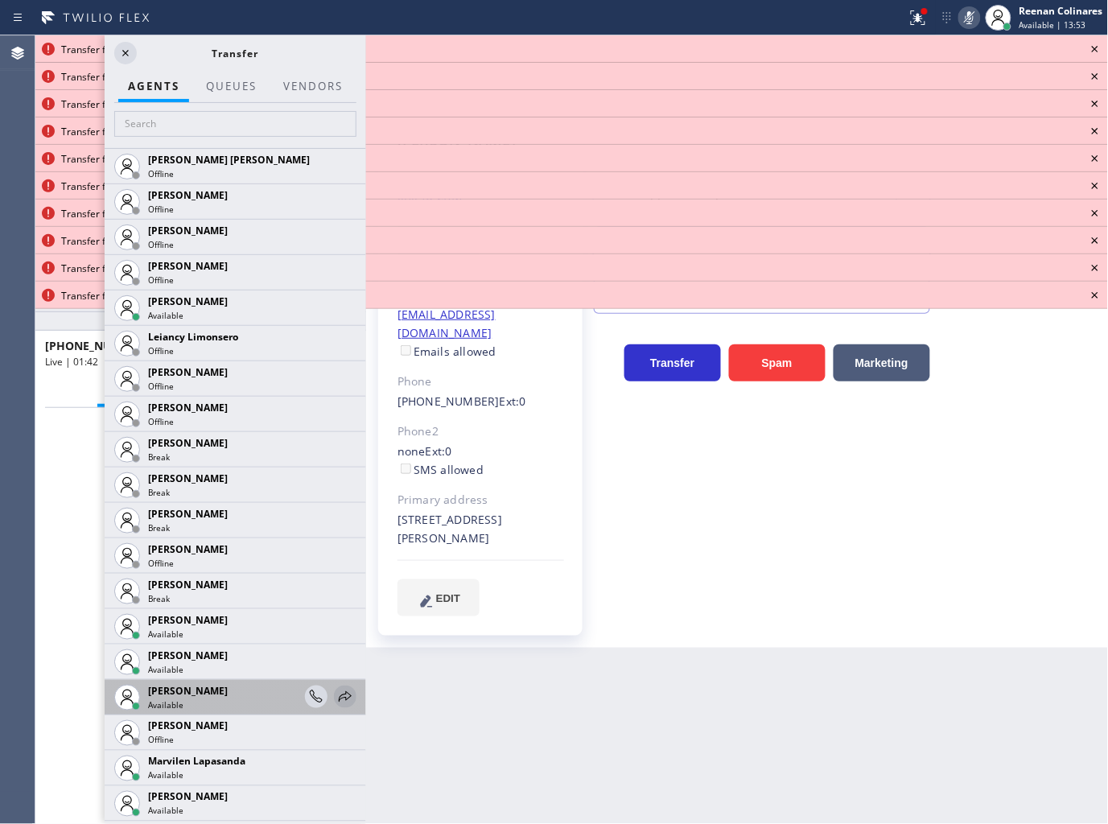
click at [336, 694] on icon at bounding box center [345, 696] width 19 height 19
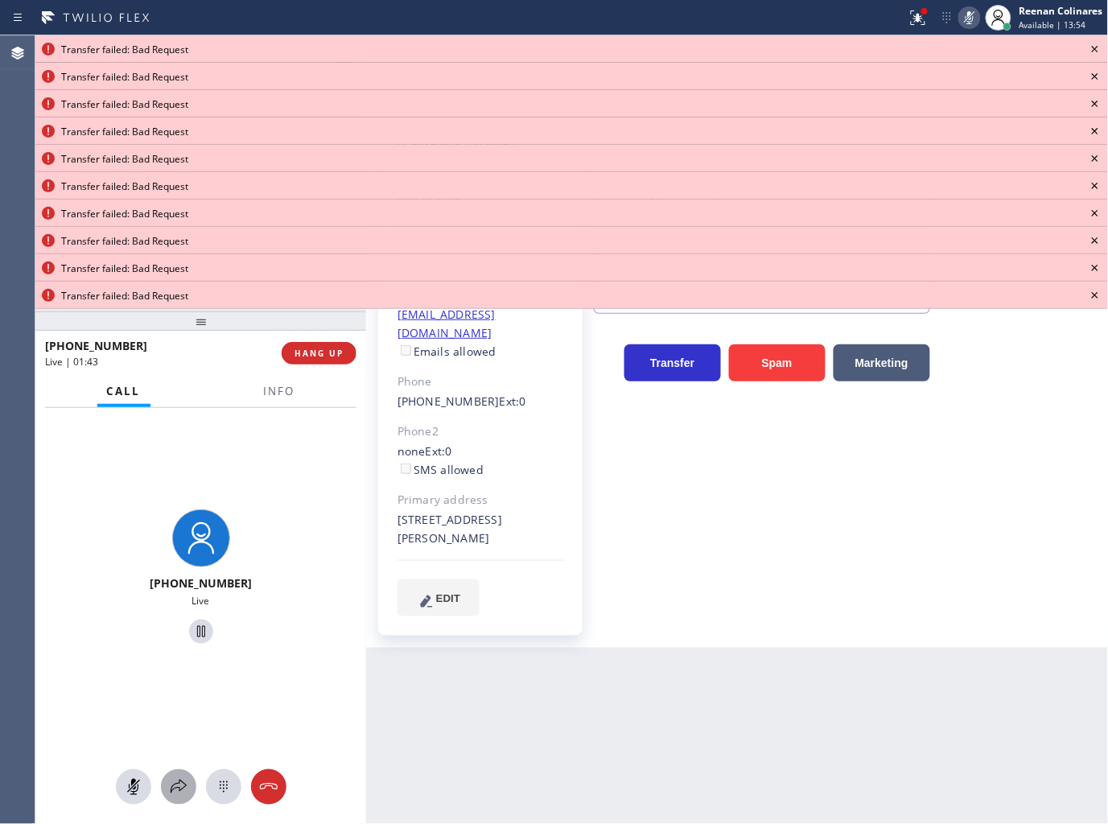
click at [180, 790] on icon at bounding box center [178, 786] width 19 height 19
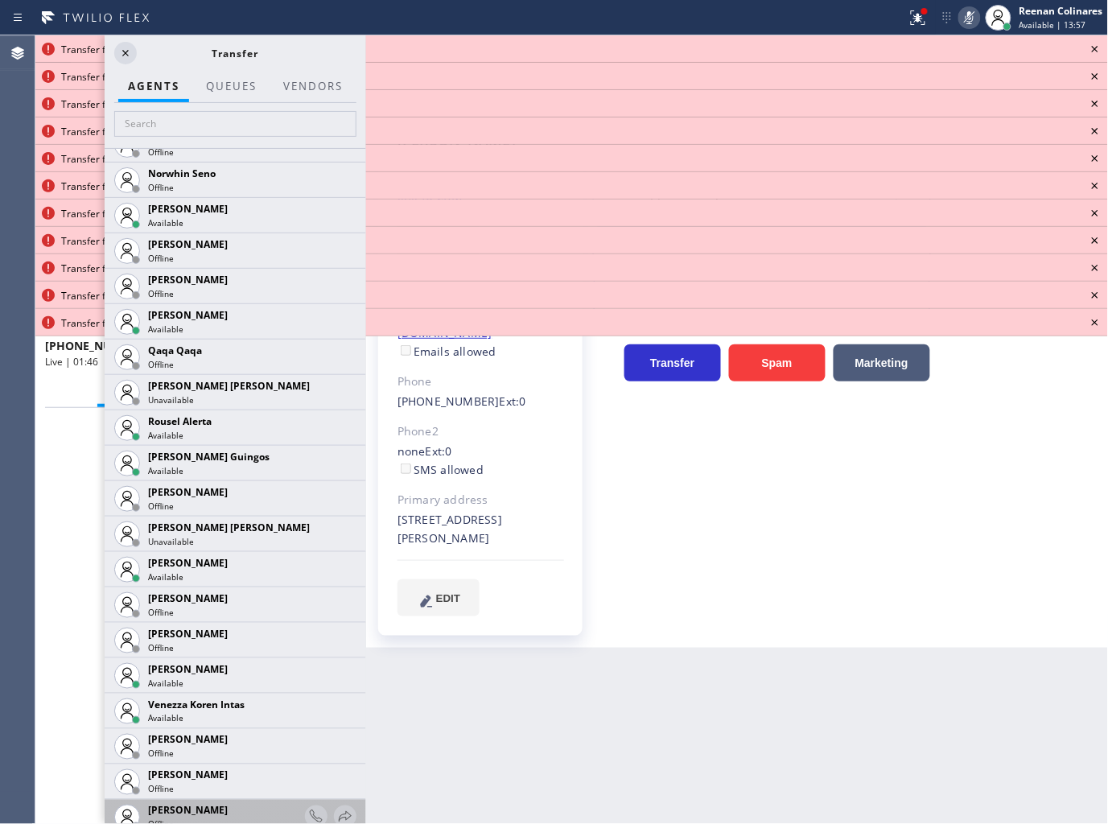
scroll to position [3147, 0]
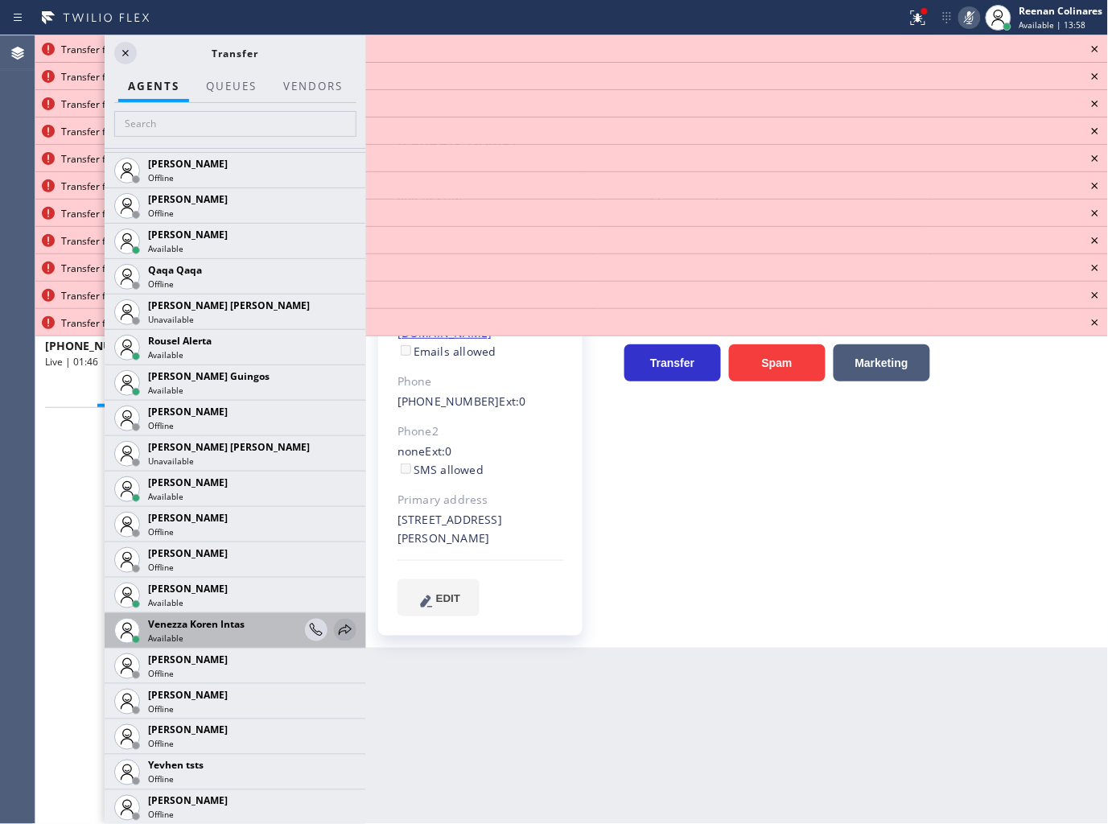
click at [339, 624] on icon at bounding box center [345, 629] width 13 height 10
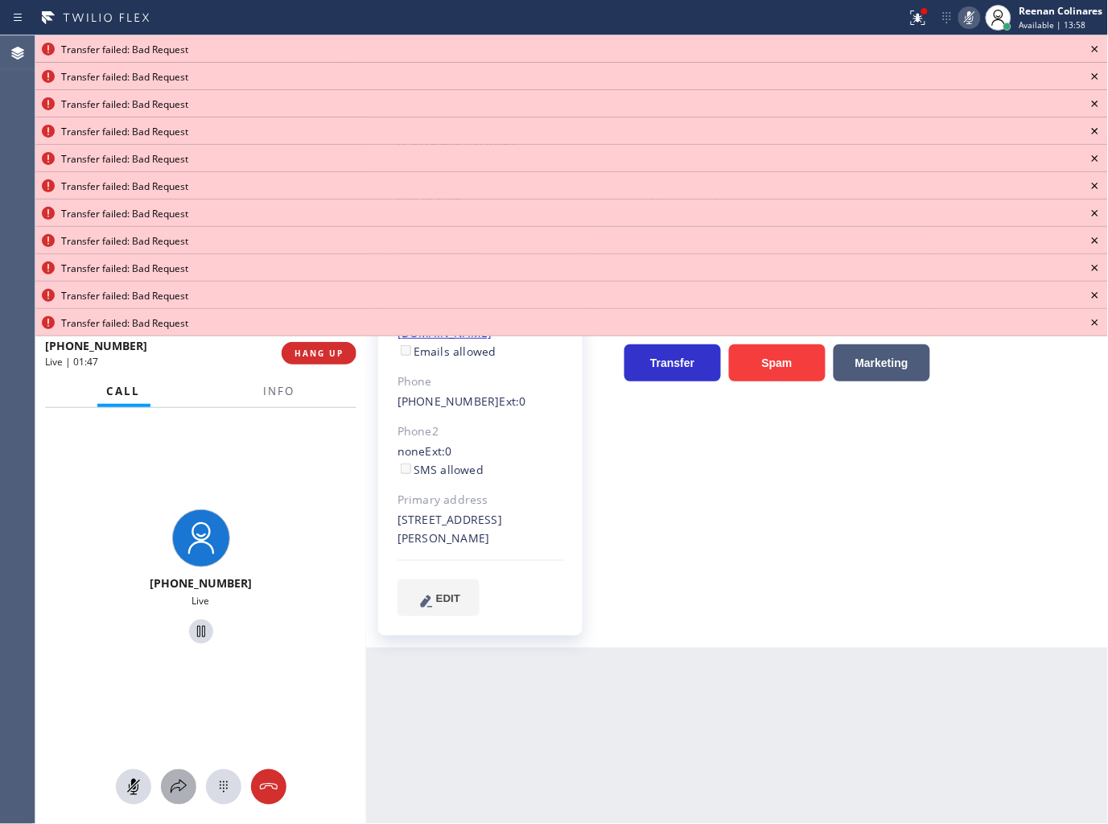
click at [181, 789] on icon at bounding box center [178, 786] width 19 height 19
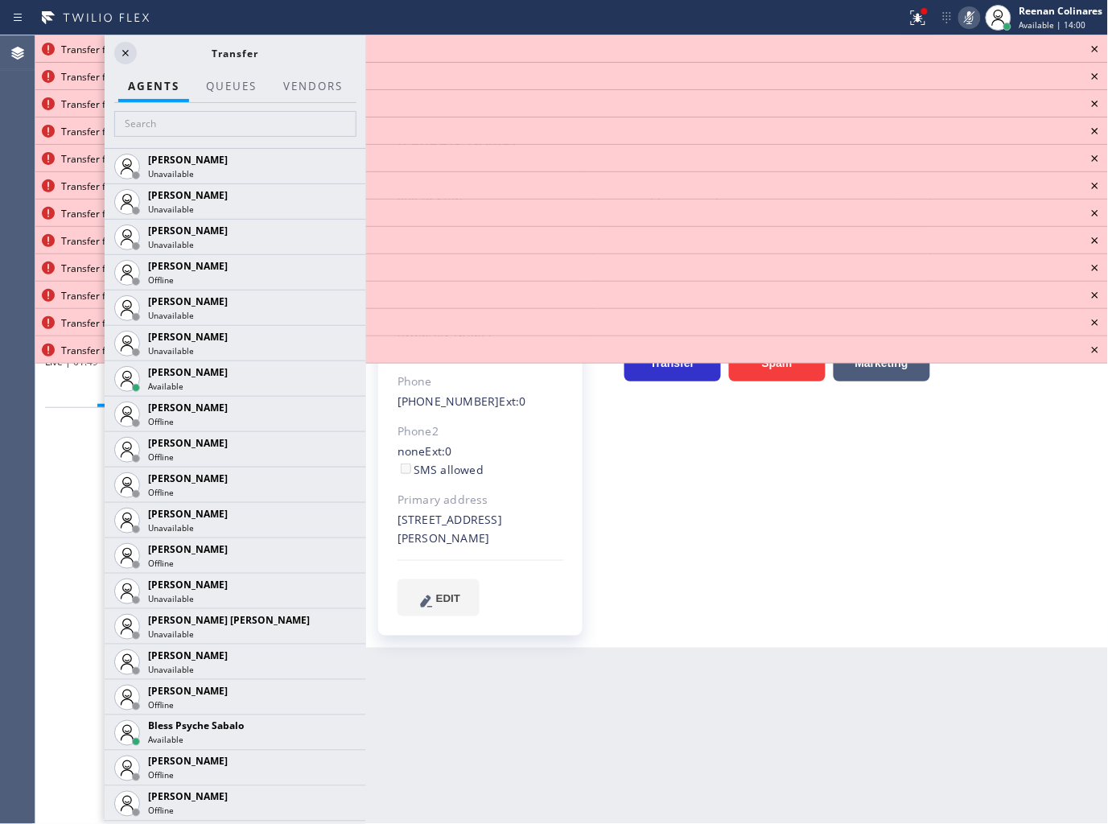
click at [1093, 48] on icon at bounding box center [1094, 48] width 19 height 19
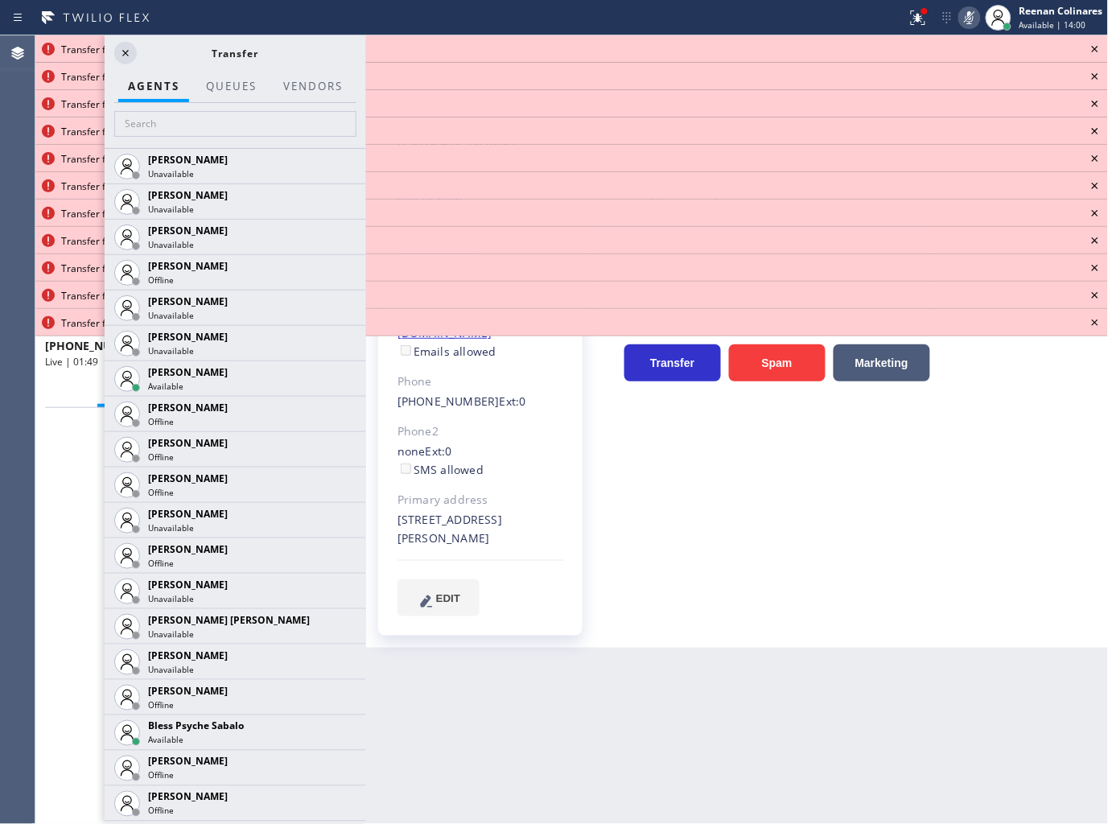
click at [1093, 48] on icon at bounding box center [1094, 48] width 19 height 19
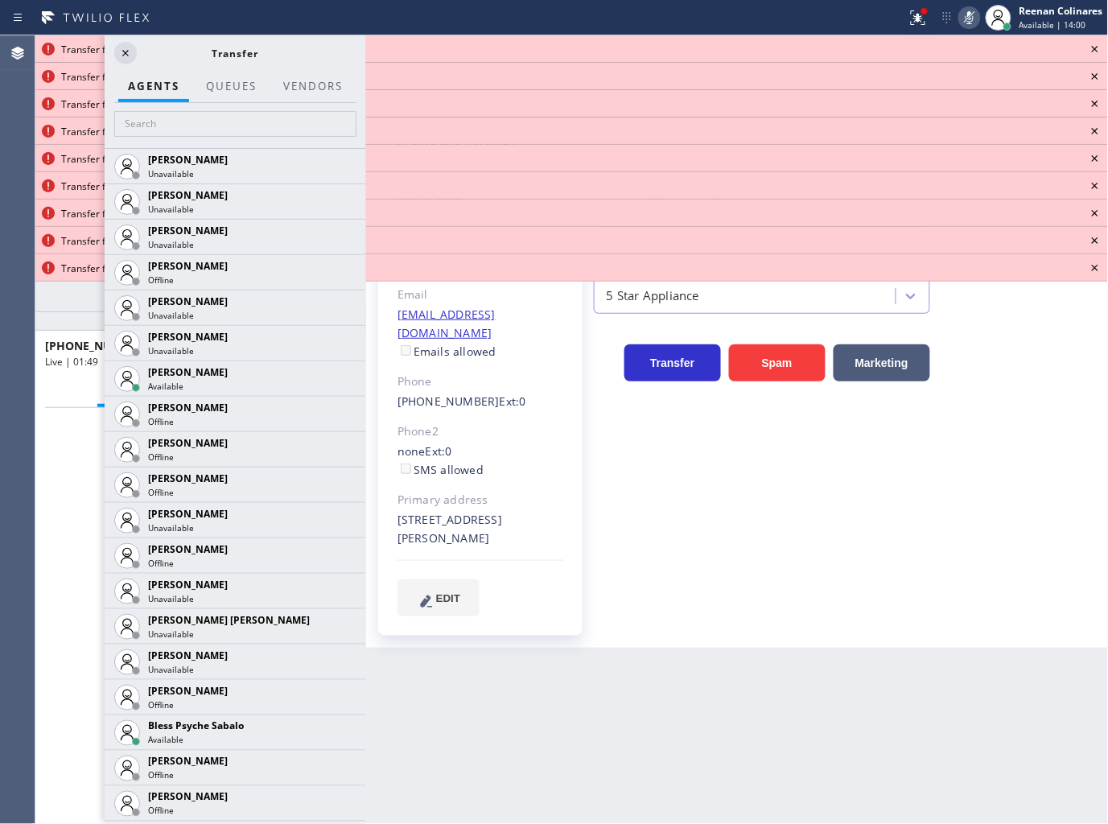
click at [1093, 48] on icon at bounding box center [1094, 48] width 19 height 19
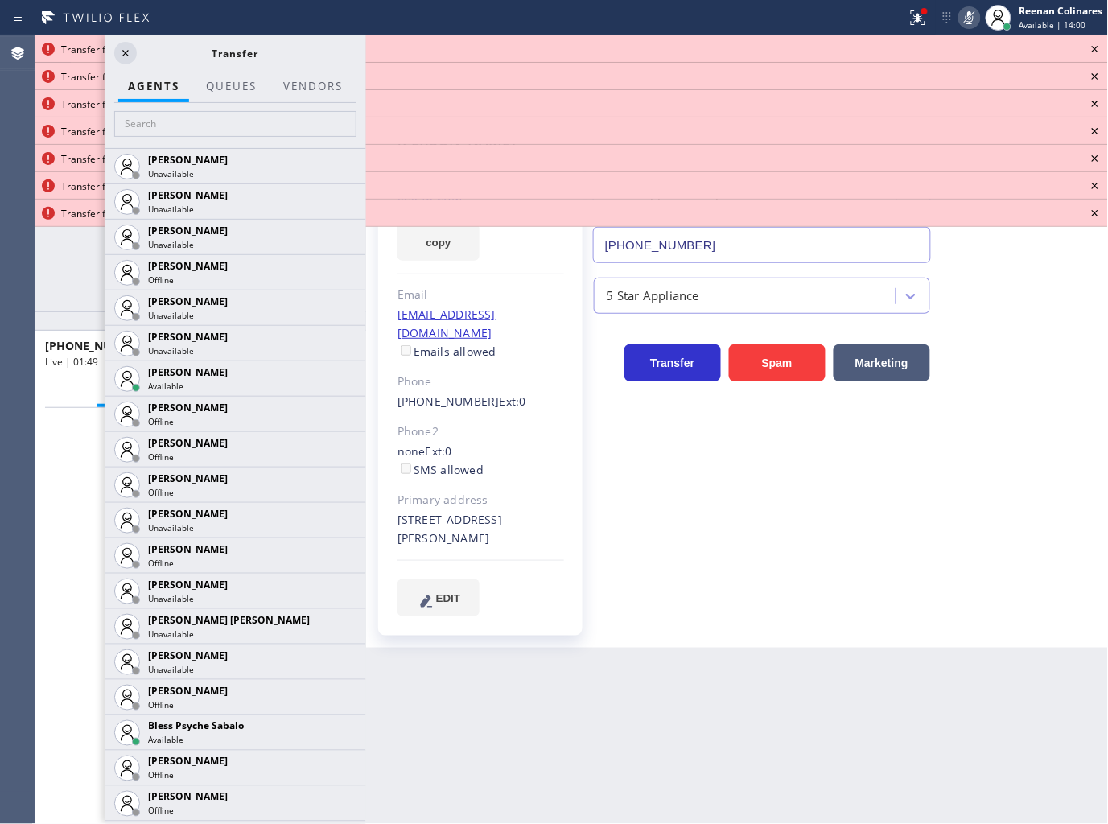
click at [1093, 48] on icon at bounding box center [1094, 48] width 19 height 19
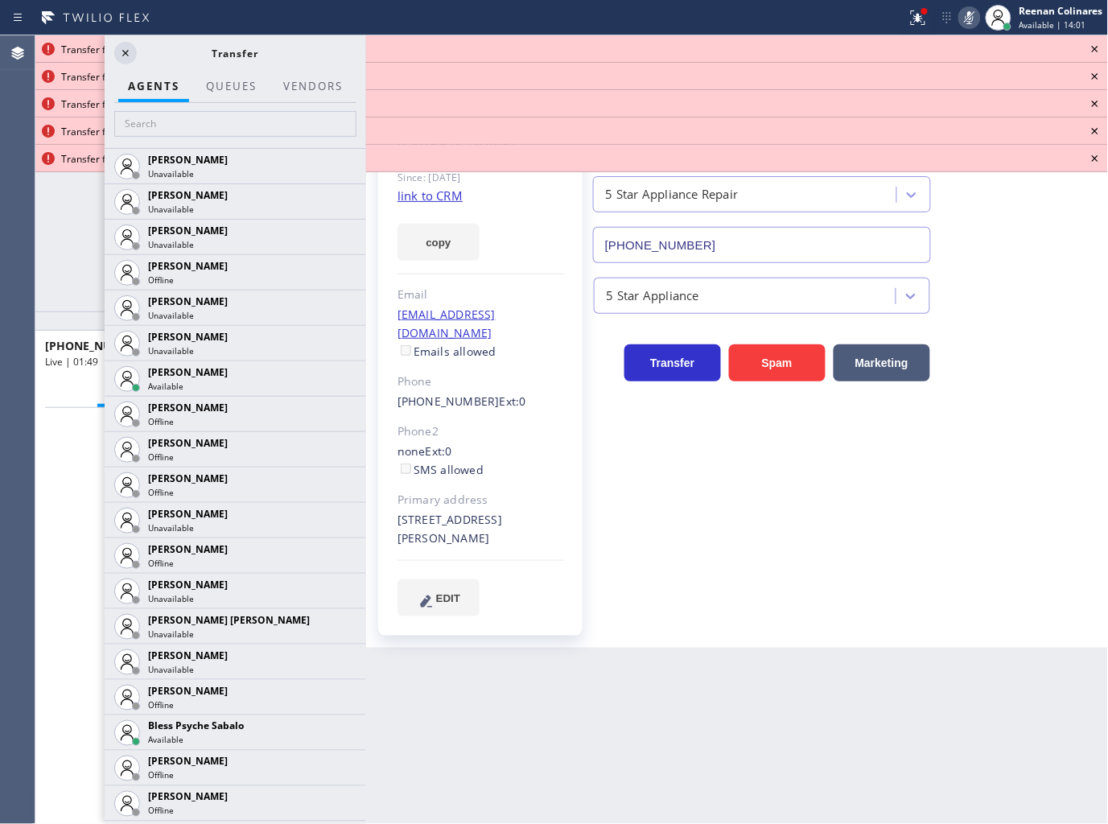
click at [1093, 48] on icon at bounding box center [1094, 48] width 19 height 19
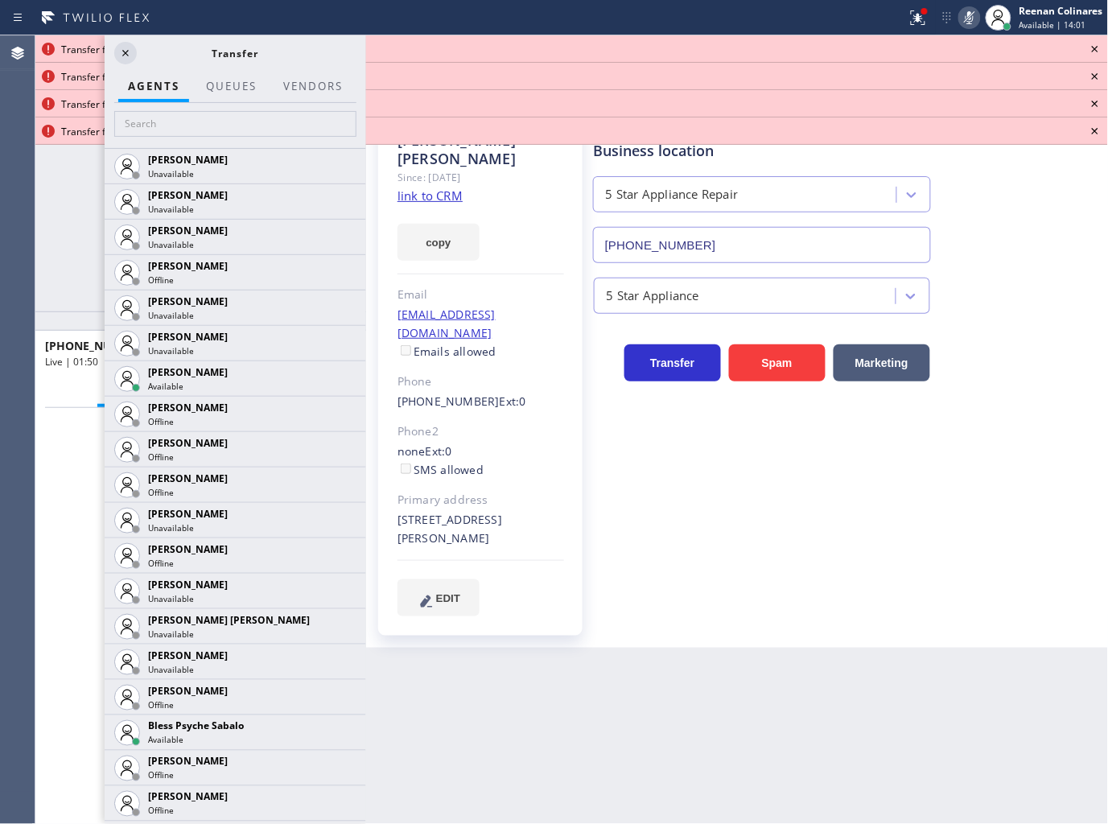
click at [1093, 48] on icon at bounding box center [1094, 48] width 19 height 19
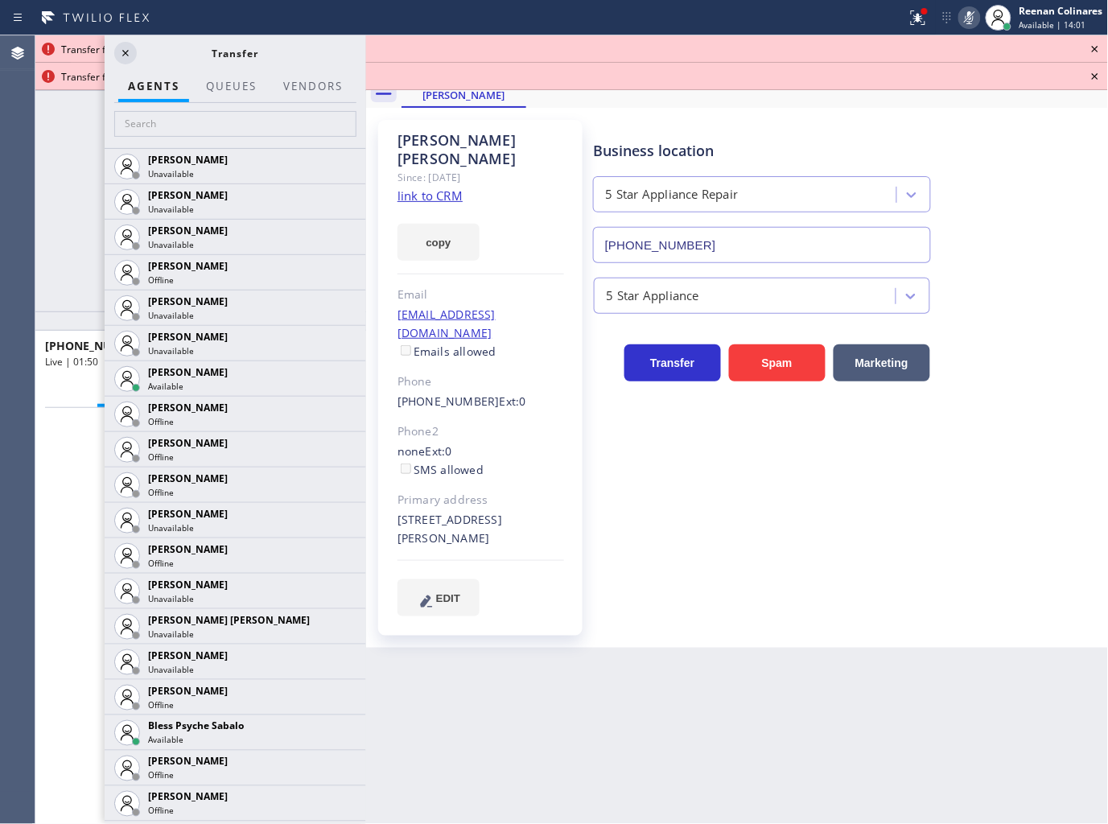
click at [1093, 48] on icon at bounding box center [1094, 48] width 19 height 19
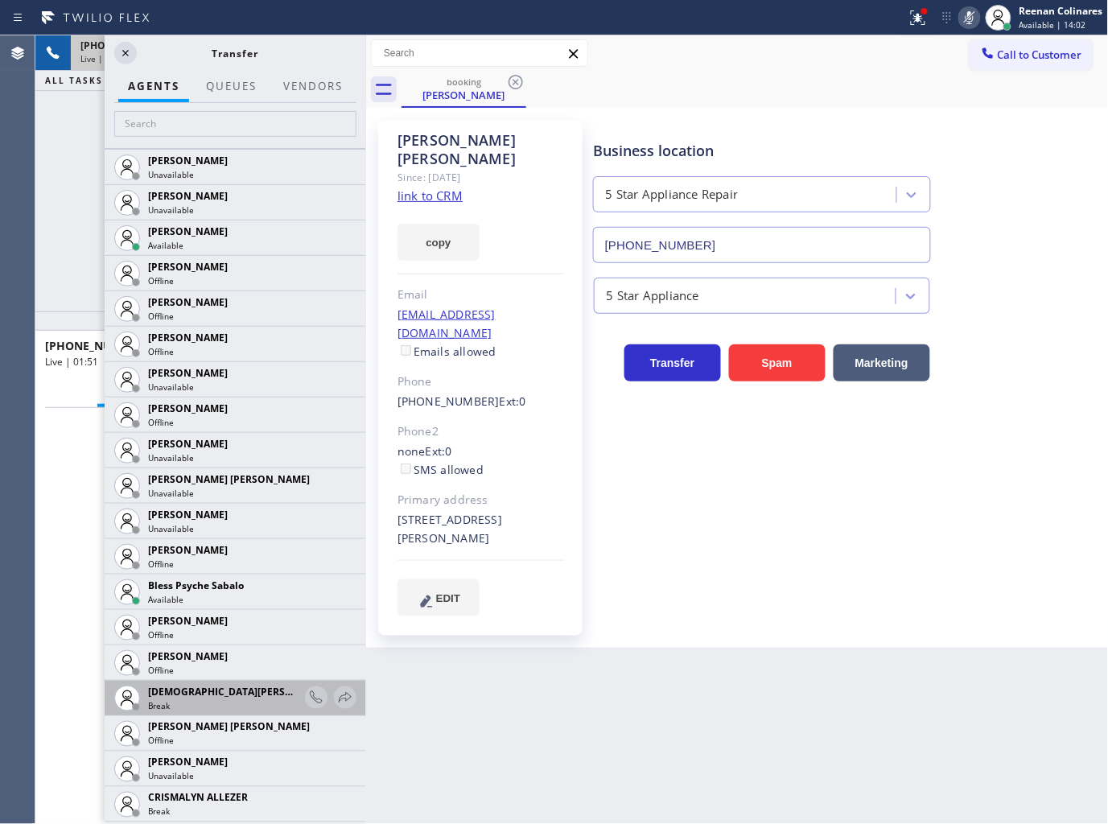
scroll to position [268, 0]
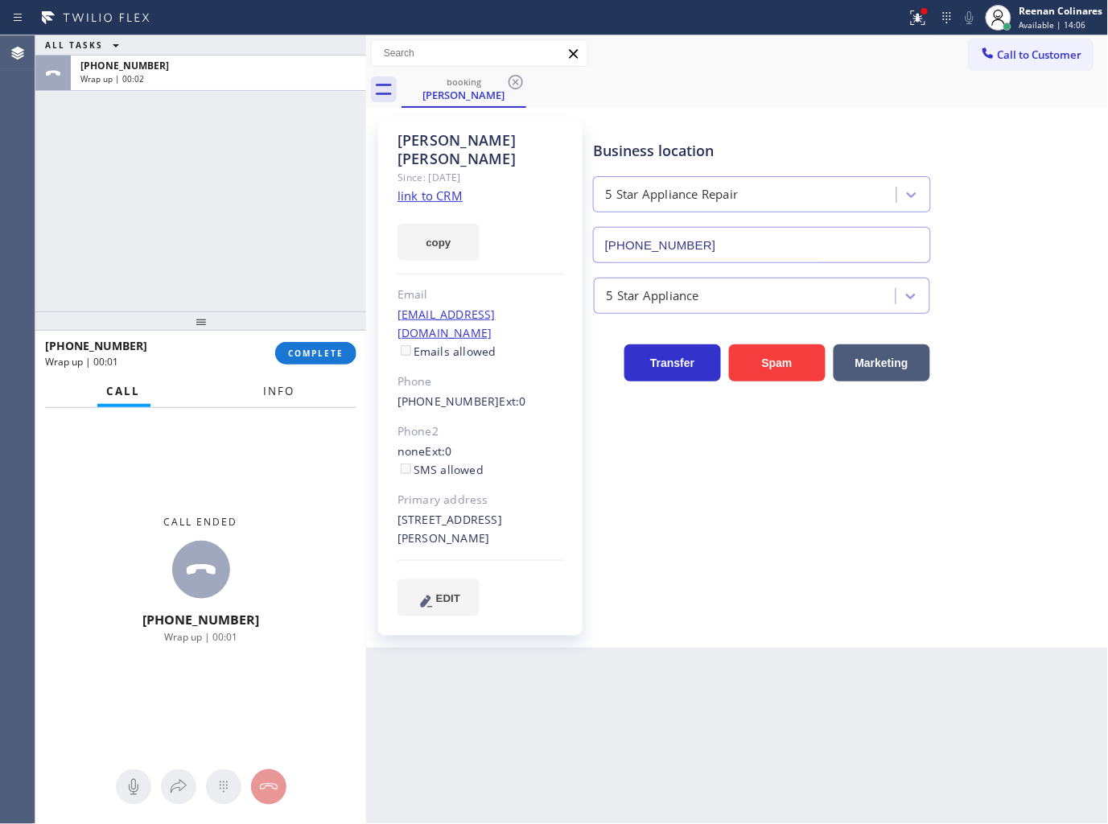
click at [266, 396] on span "Info" at bounding box center [279, 391] width 31 height 14
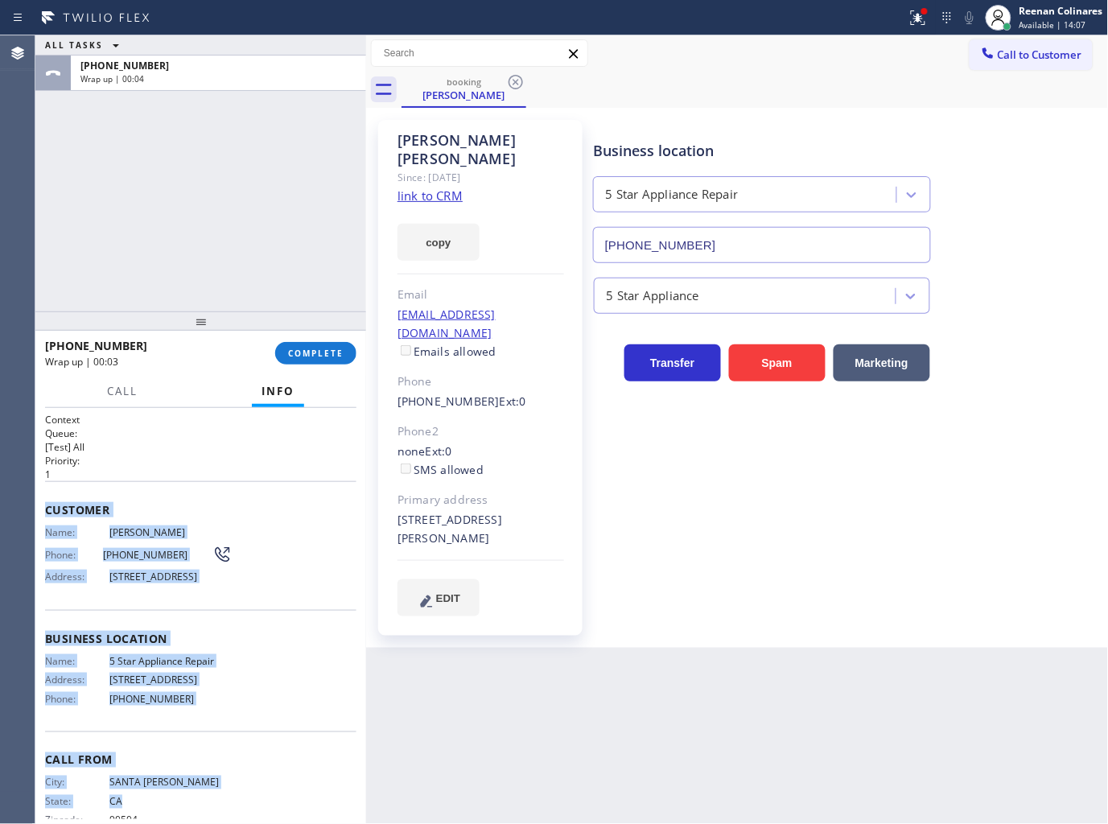
scroll to position [44, 0]
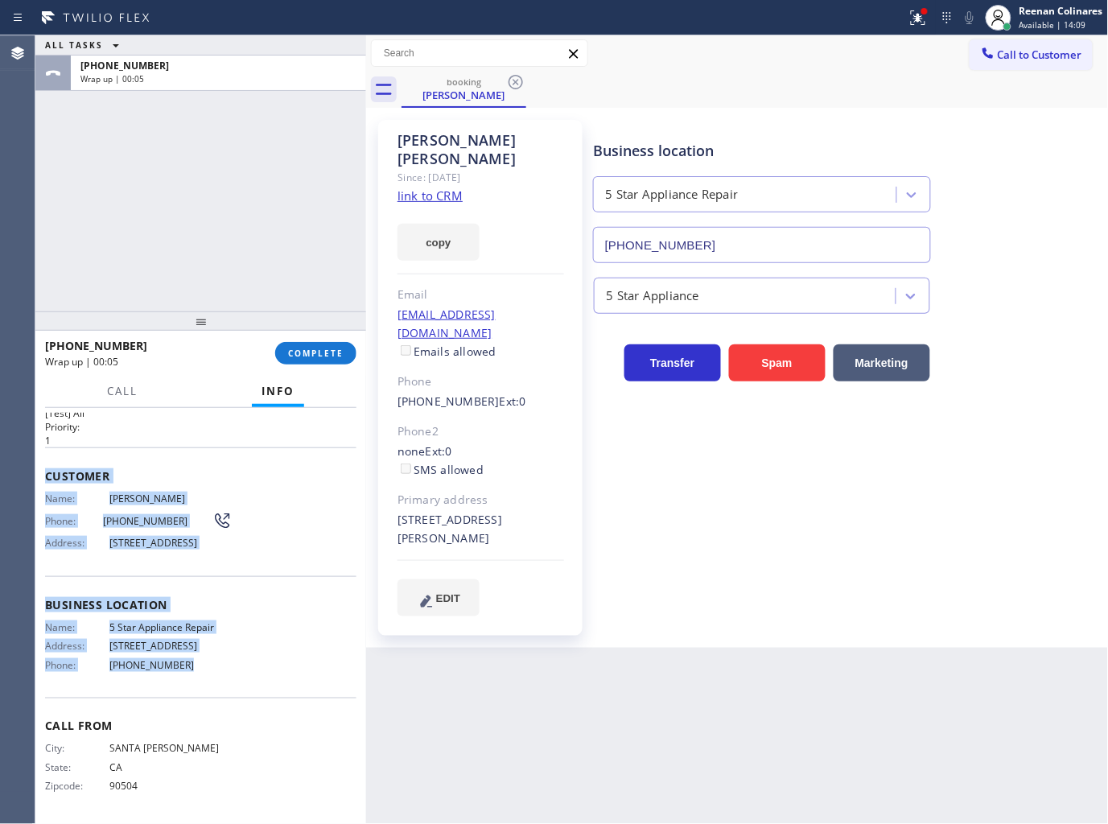
drag, startPoint x: 44, startPoint y: 501, endPoint x: 306, endPoint y: 664, distance: 307.9
click at [306, 664] on div "Context Queue: [Test] All Priority: 1 Customer Name: [PERSON_NAME] Phone: [PHON…" at bounding box center [200, 599] width 311 height 441
copy div "Customer Name: [PERSON_NAME] Phone: [PHONE_NUMBER] Address: [STREET_ADDRESS] Bu…"
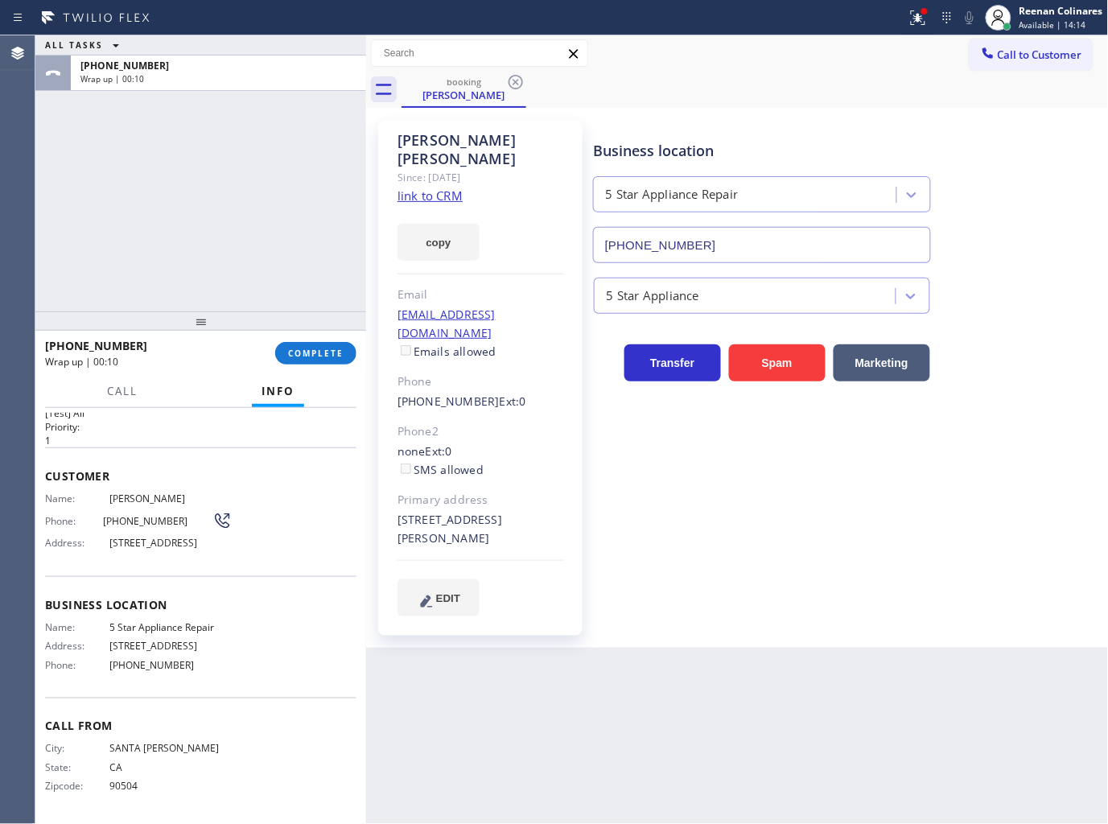
click at [936, 58] on div "Call to Customer Outbound call Location Search location Your caller id phone nu…" at bounding box center [737, 53] width 743 height 28
click at [336, 344] on button "COMPLETE" at bounding box center [315, 353] width 81 height 23
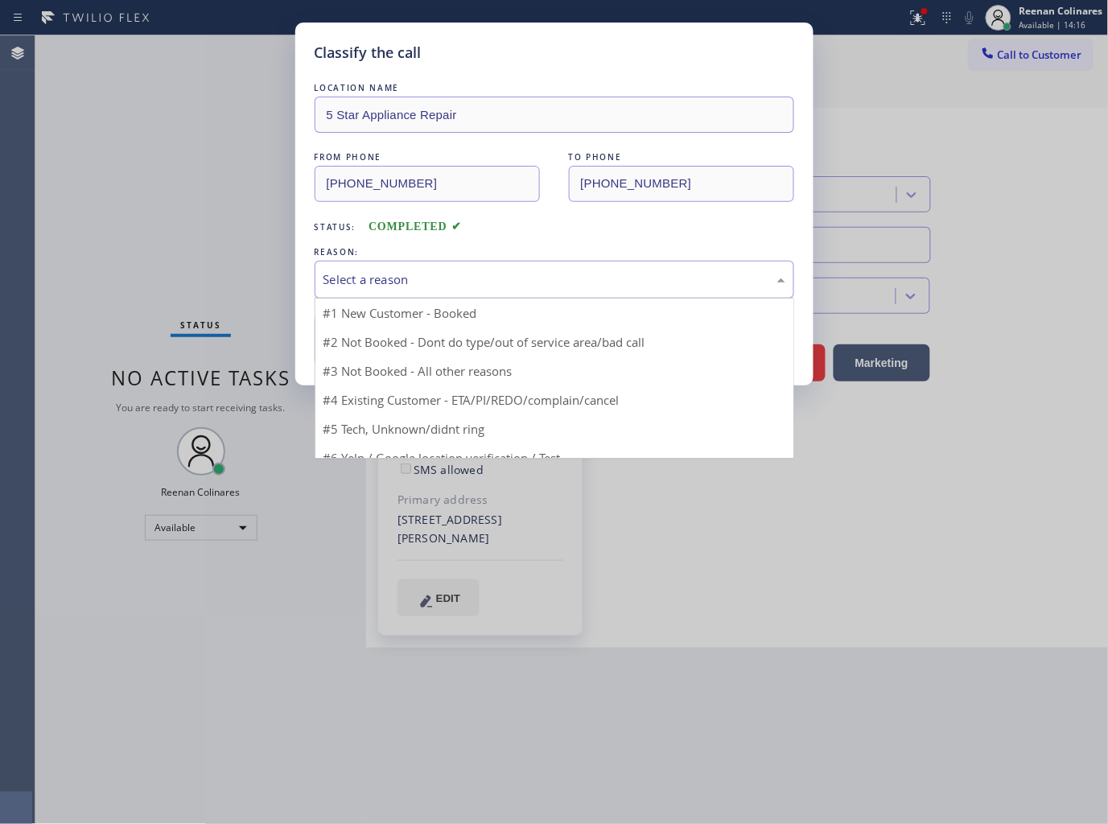
click at [397, 263] on div "Select a reason" at bounding box center [555, 280] width 480 height 38
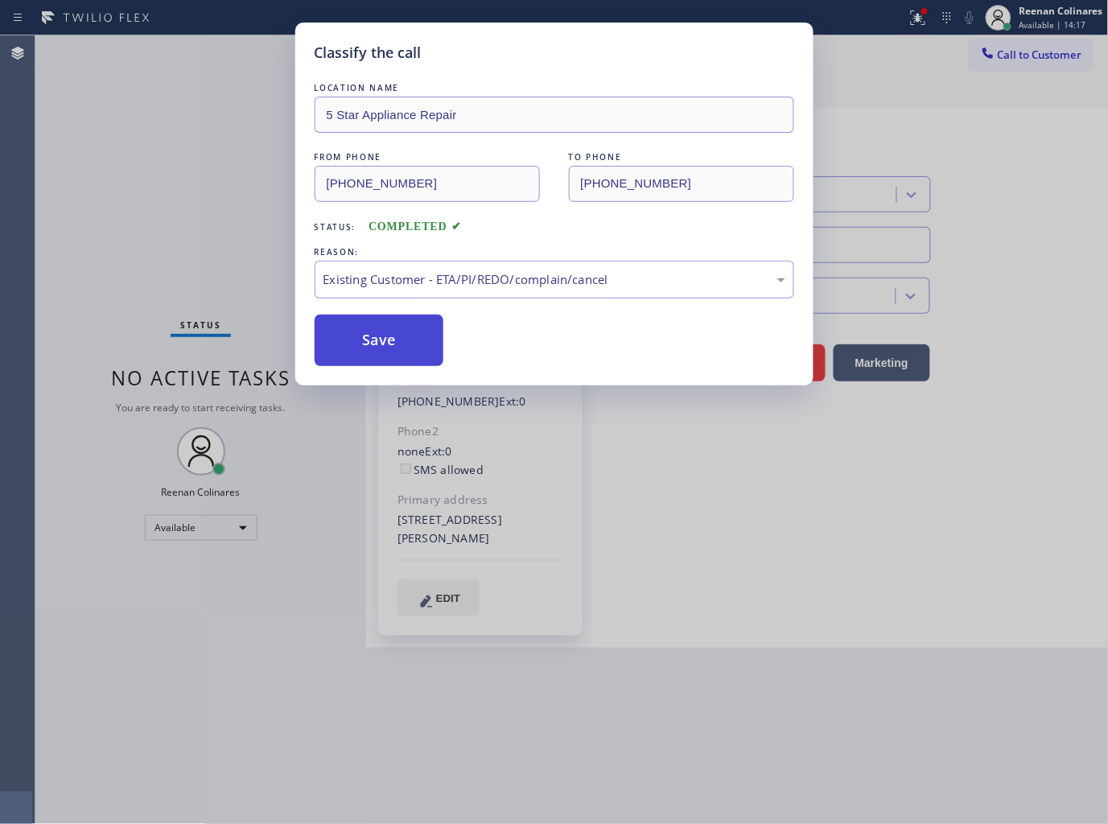
click at [372, 340] on button "Save" at bounding box center [380, 340] width 130 height 51
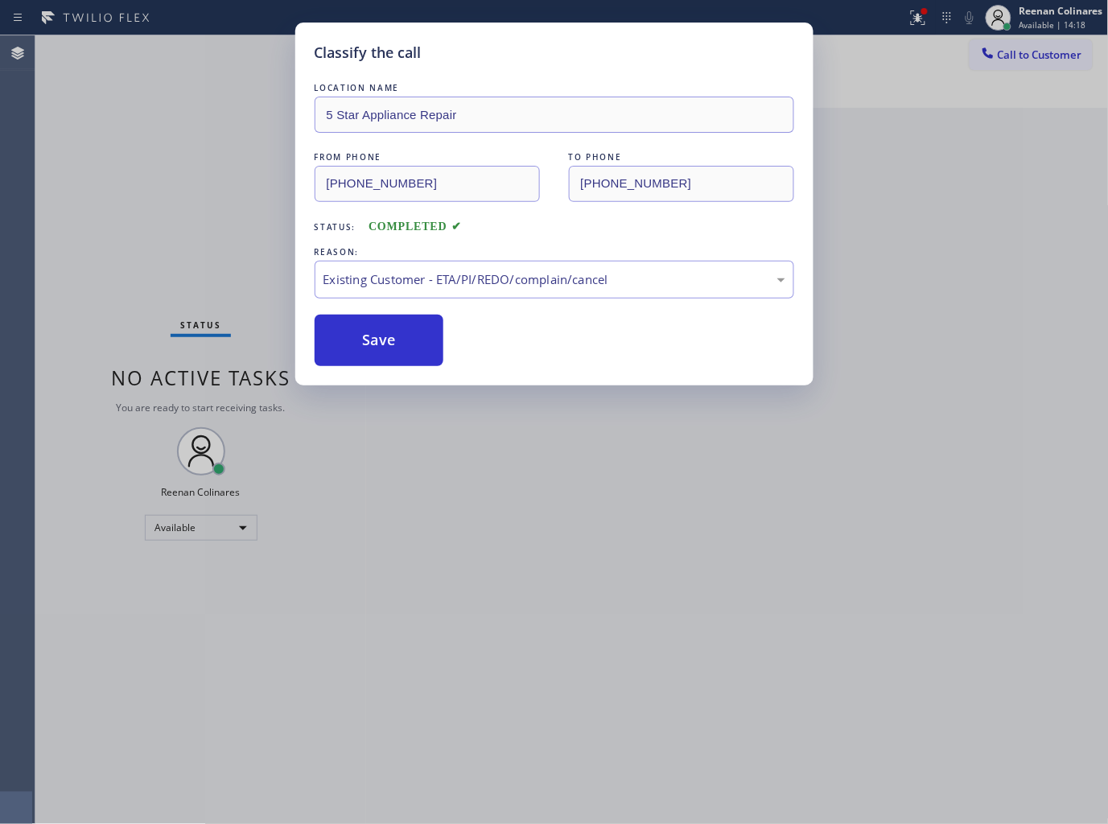
click at [926, 19] on div "Classify the call LOCATION NAME 5 Star Appliance Repair FROM PHONE [PHONE_NUMBE…" at bounding box center [554, 412] width 1108 height 824
click at [926, 19] on icon at bounding box center [917, 17] width 19 height 19
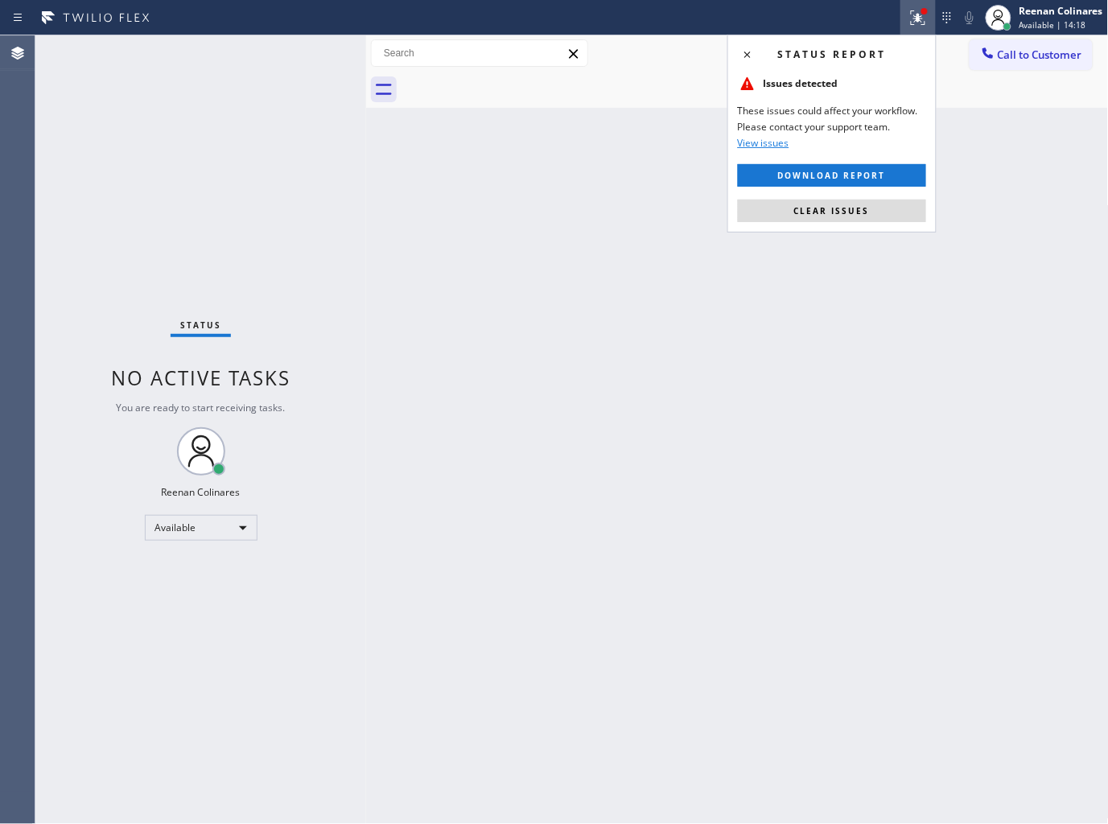
click at [926, 19] on icon at bounding box center [917, 17] width 19 height 19
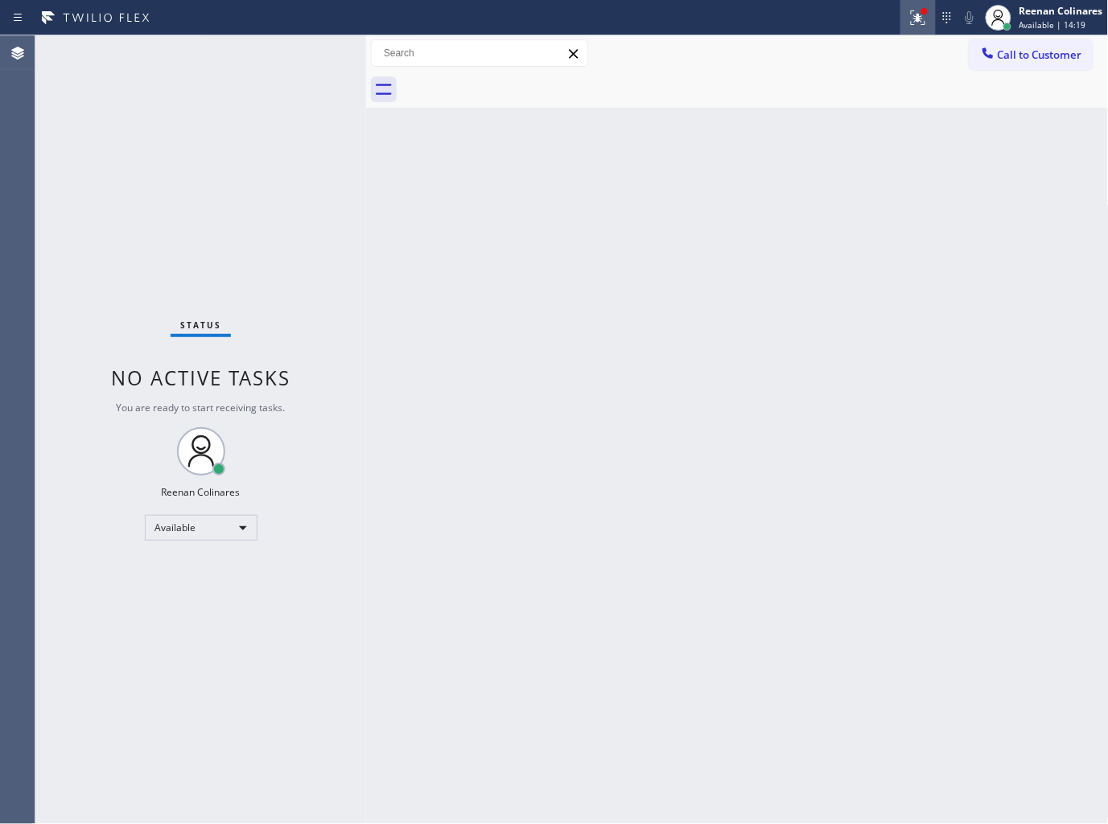
click at [919, 18] on icon at bounding box center [916, 15] width 10 height 11
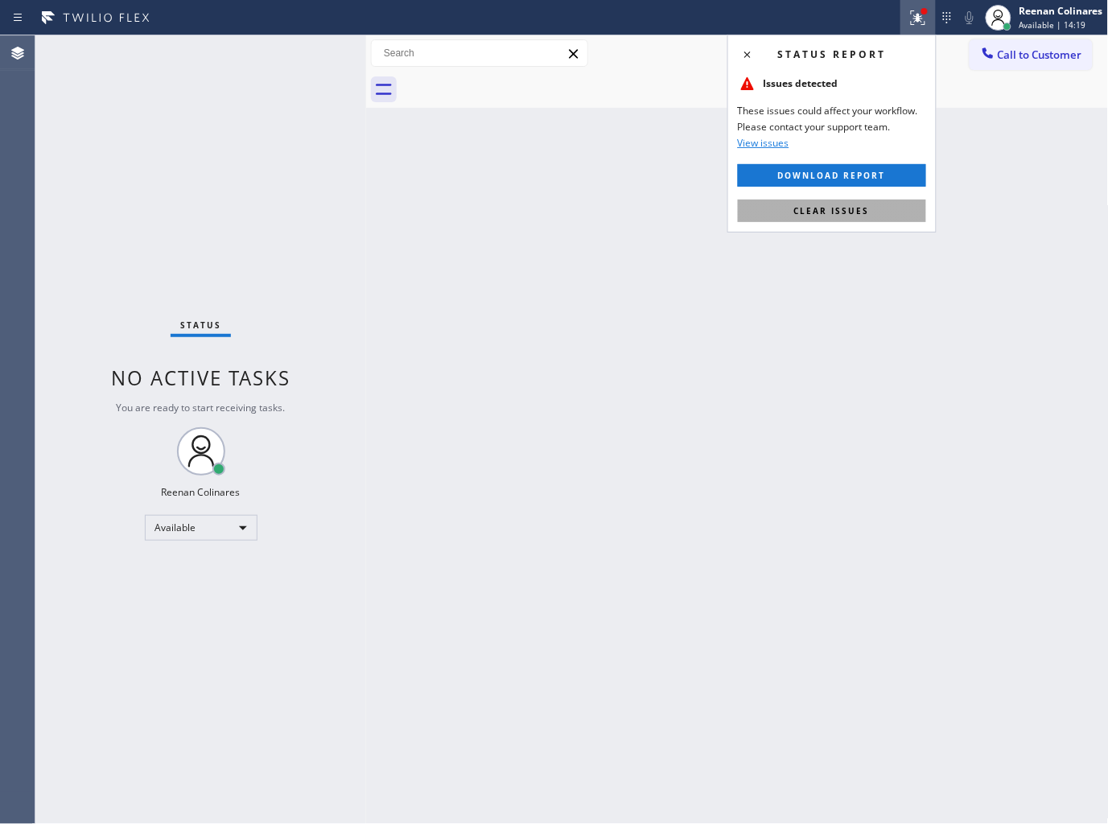
click at [799, 212] on span "Clear issues" at bounding box center [832, 210] width 76 height 11
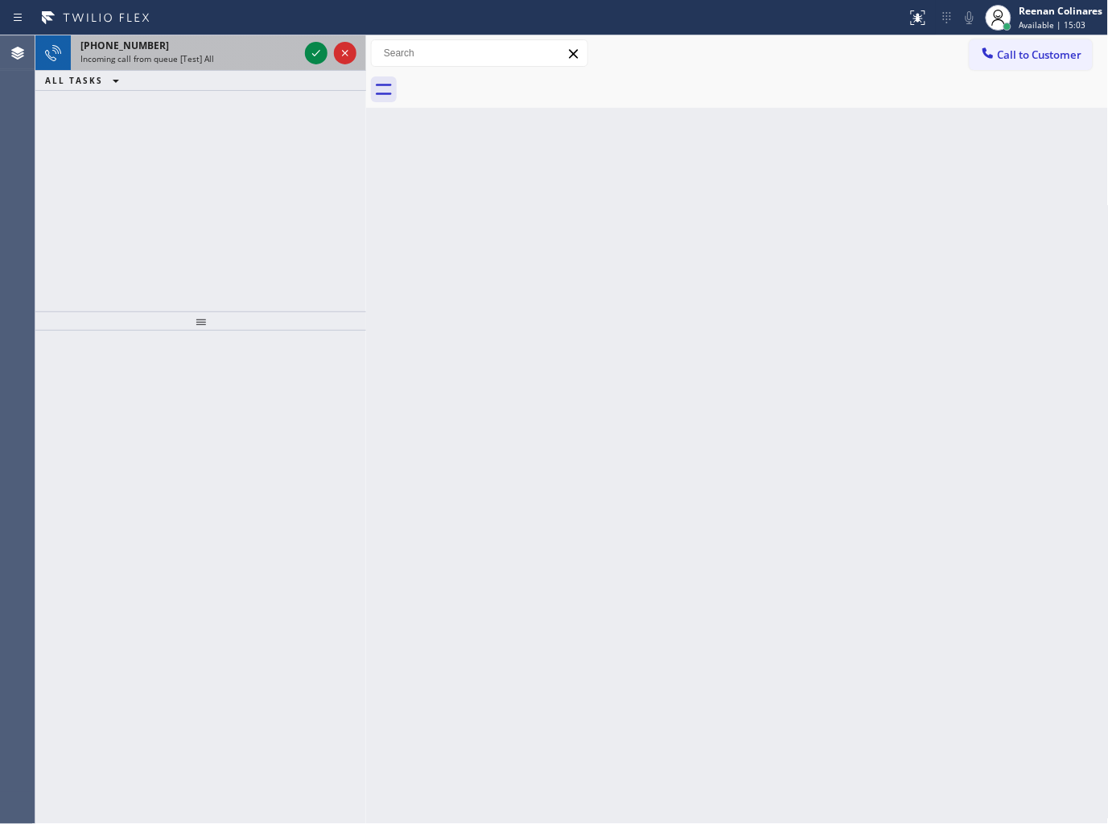
click at [220, 47] on div "[PHONE_NUMBER]" at bounding box center [189, 46] width 218 height 14
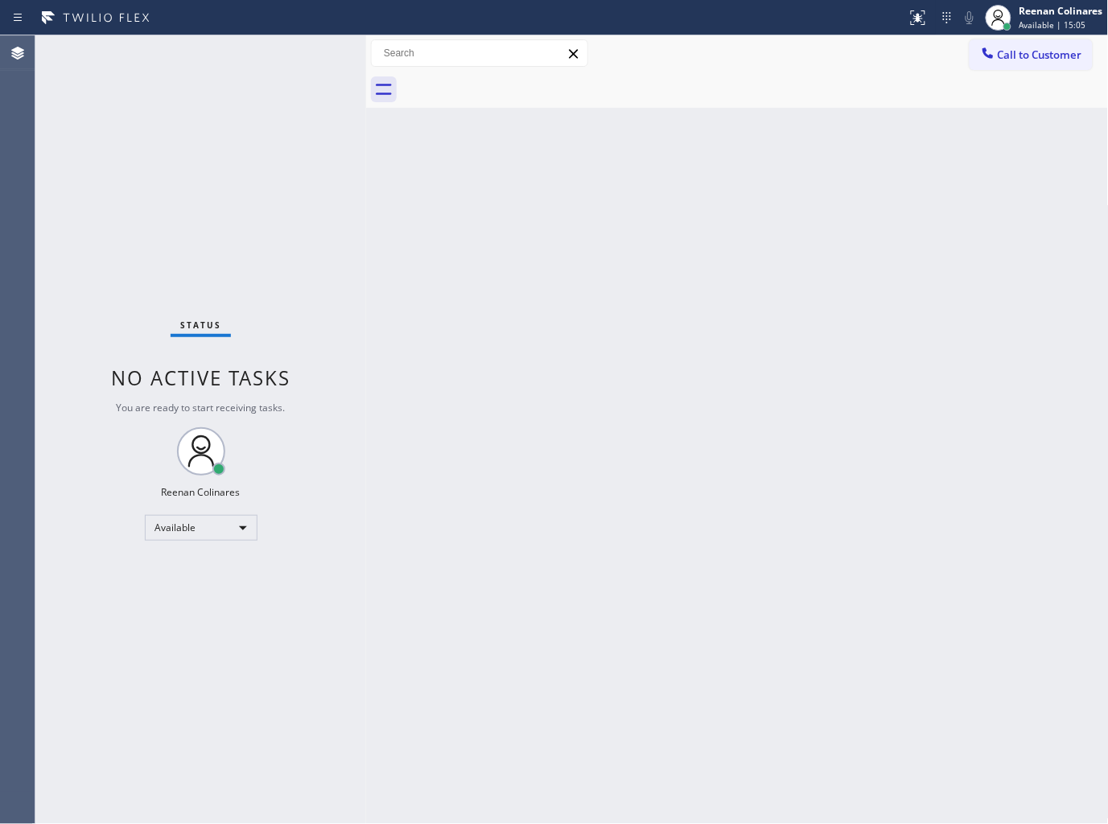
click at [315, 50] on div "Status No active tasks You are ready to start receiving tasks. Reenan Colinares…" at bounding box center [200, 429] width 331 height 789
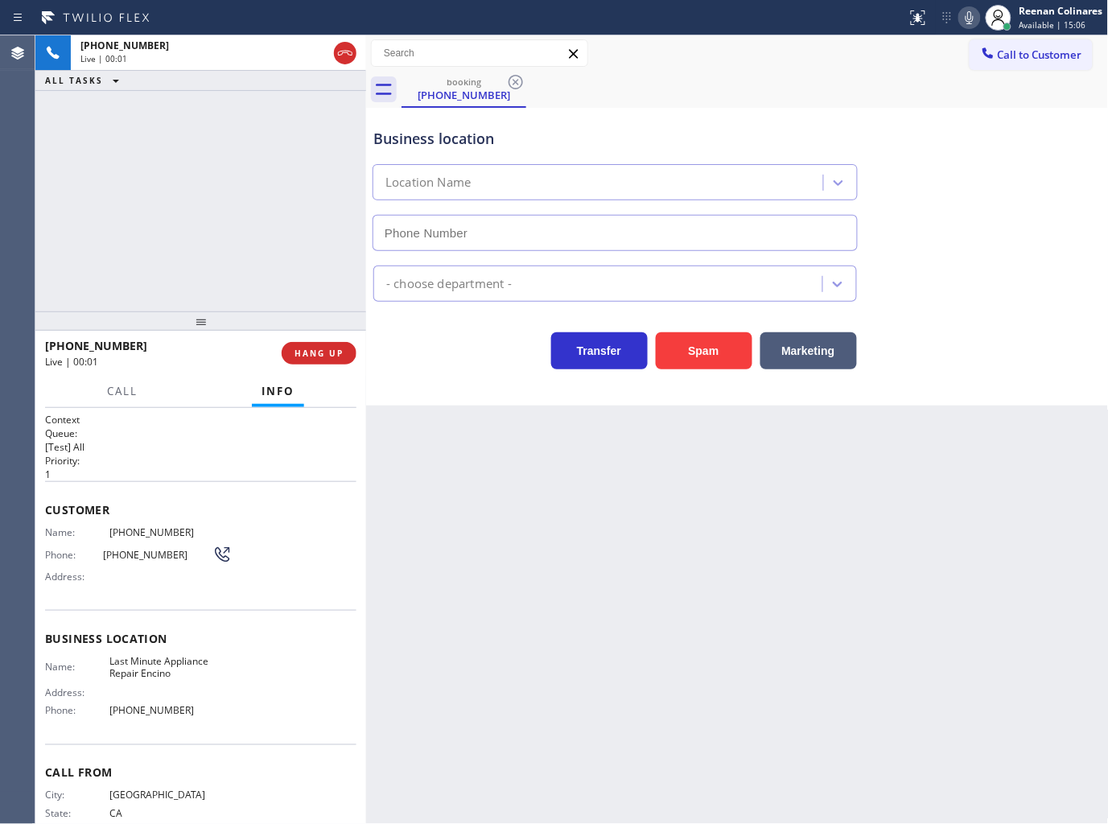
type input "[PHONE_NUMBER]"
click at [689, 352] on button "Spam" at bounding box center [704, 350] width 97 height 37
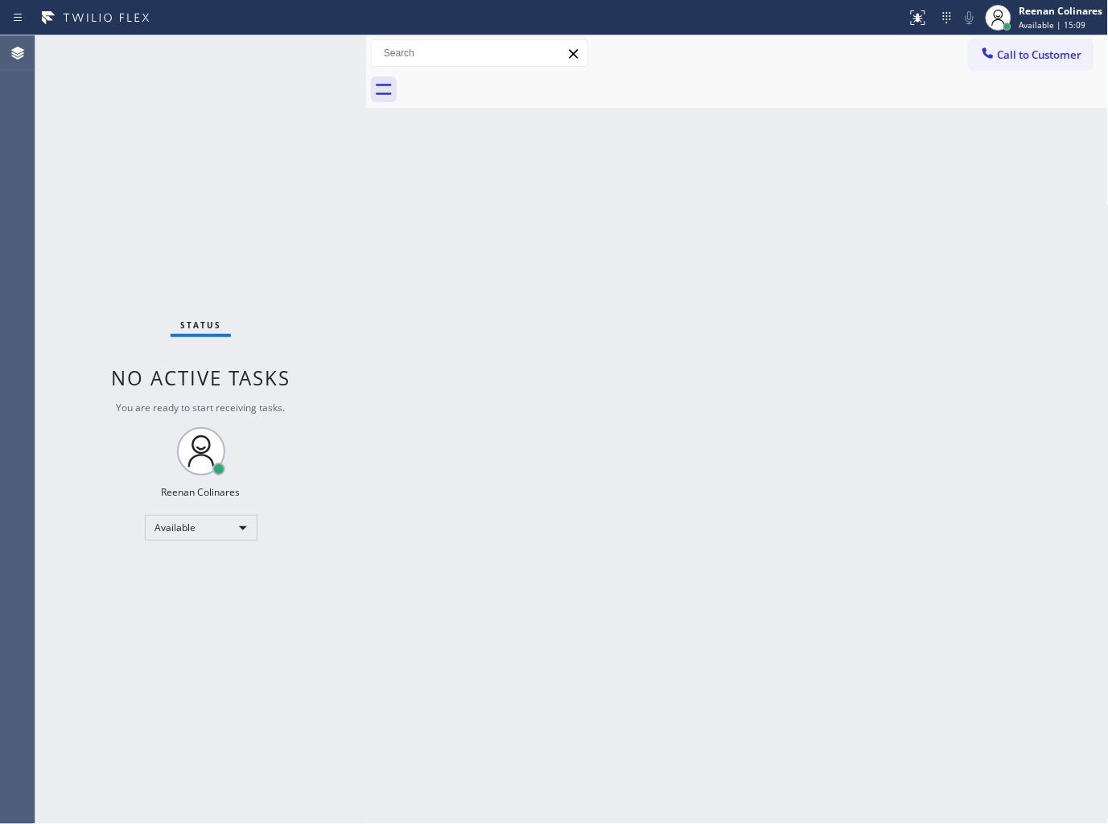
click at [791, 410] on div "Back to Dashboard Change Sender ID Customers Technicians Select a contact Outbo…" at bounding box center [737, 429] width 743 height 789
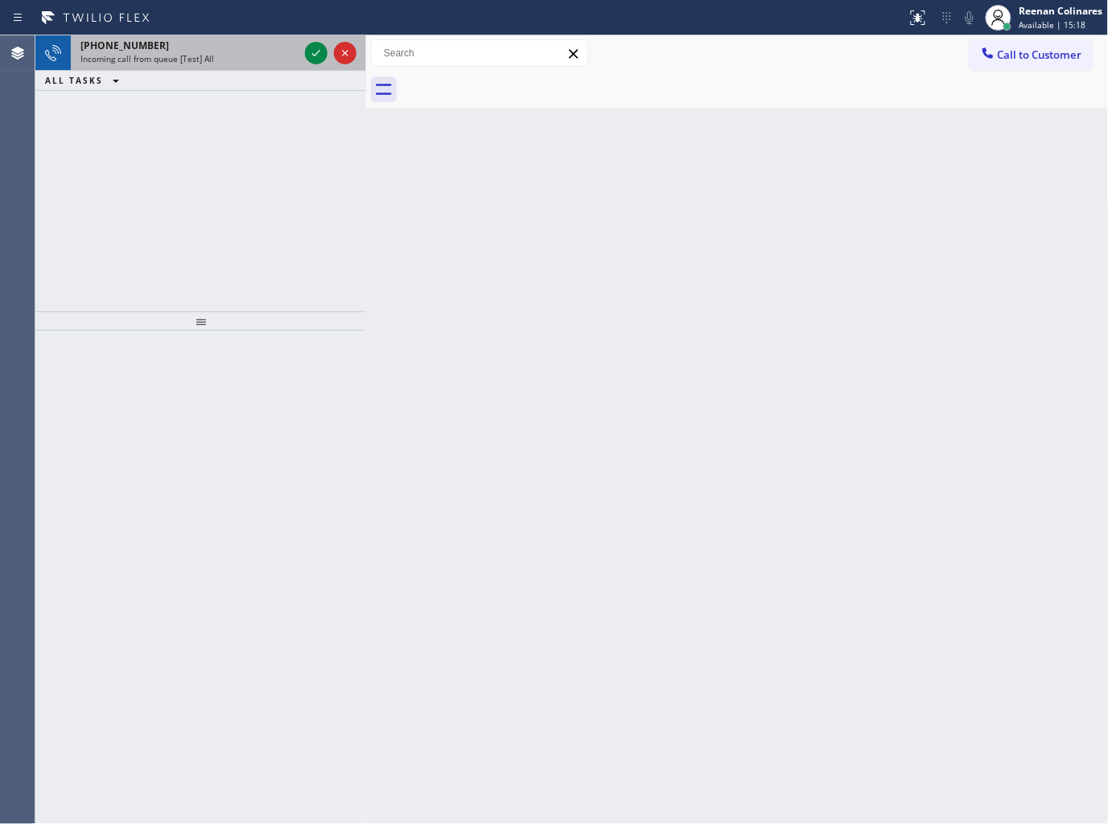
click at [202, 69] on div "[PHONE_NUMBER] Incoming call from queue [Test] All" at bounding box center [186, 52] width 231 height 35
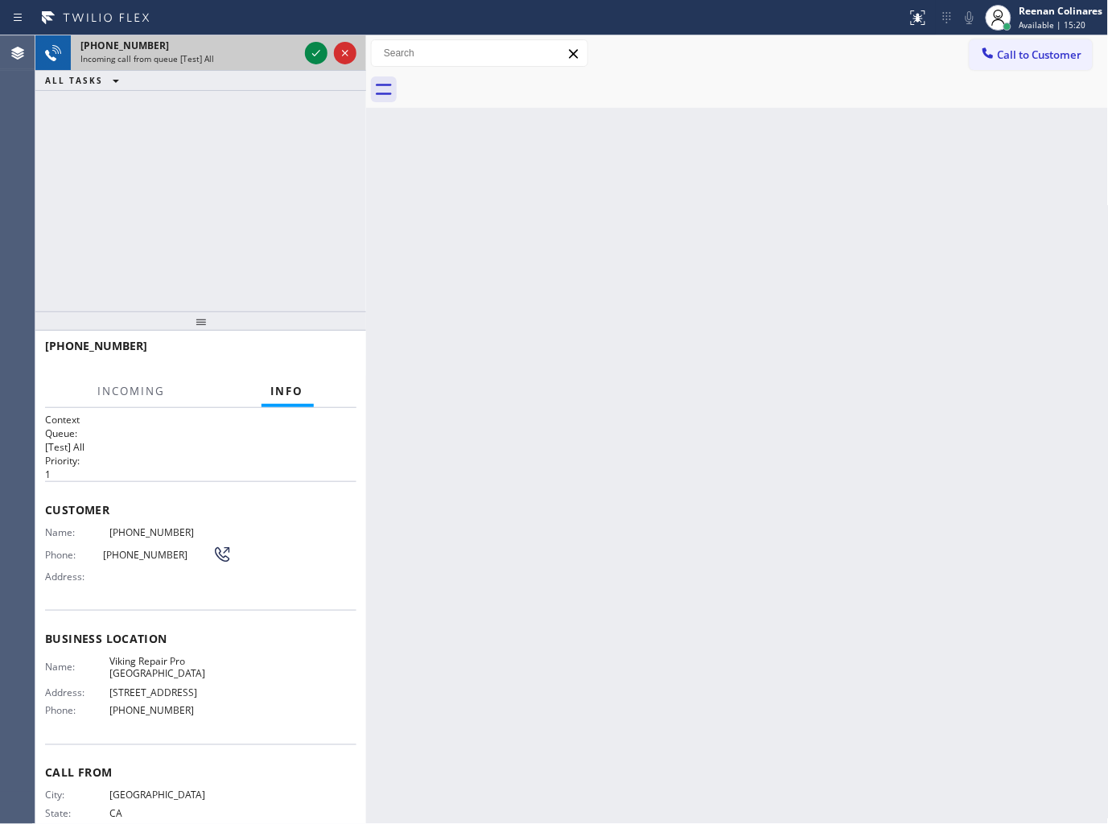
click at [303, 51] on div at bounding box center [331, 52] width 58 height 35
click at [304, 51] on div at bounding box center [331, 52] width 58 height 35
click at [307, 51] on icon at bounding box center [316, 52] width 19 height 19
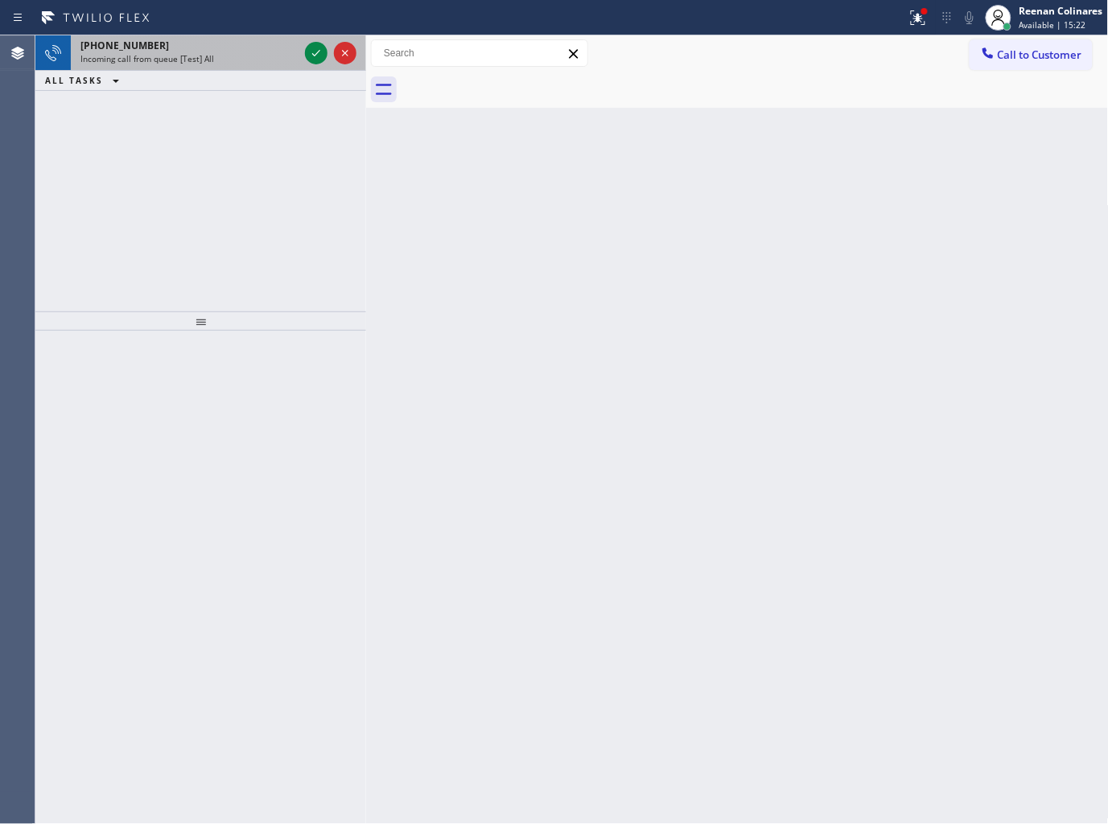
drag, startPoint x: 259, startPoint y: 59, endPoint x: 269, endPoint y: 61, distance: 10.0
click at [261, 66] on div "[PHONE_NUMBER] Incoming call from queue [Test] All" at bounding box center [186, 52] width 231 height 35
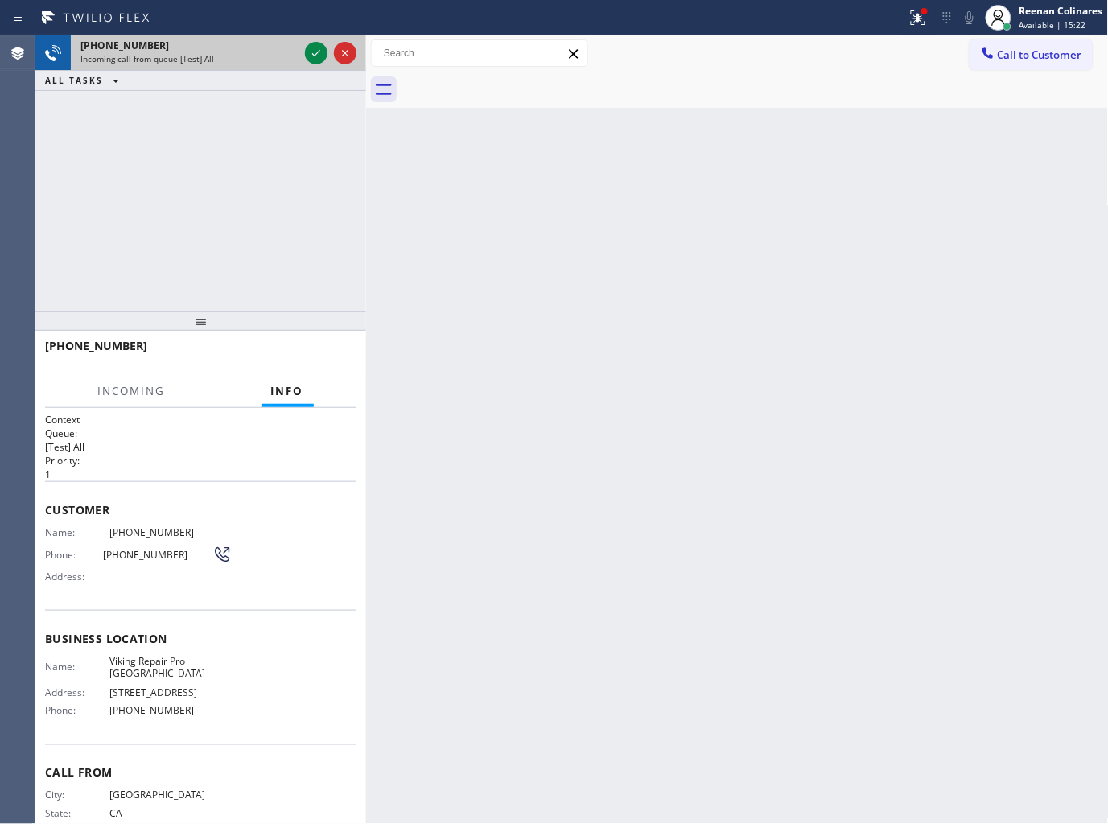
click at [303, 54] on div at bounding box center [331, 52] width 58 height 35
click at [304, 52] on div at bounding box center [331, 52] width 58 height 35
click at [307, 51] on icon at bounding box center [316, 52] width 19 height 19
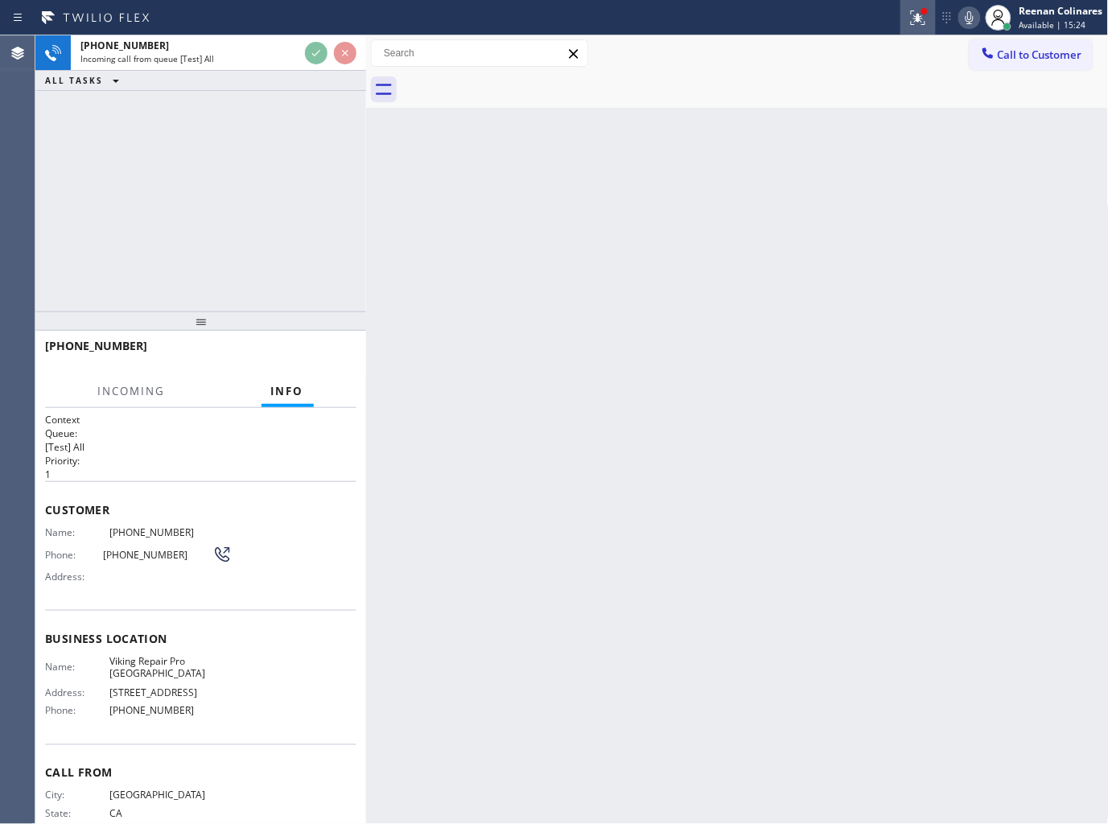
click at [922, 21] on icon at bounding box center [917, 17] width 19 height 19
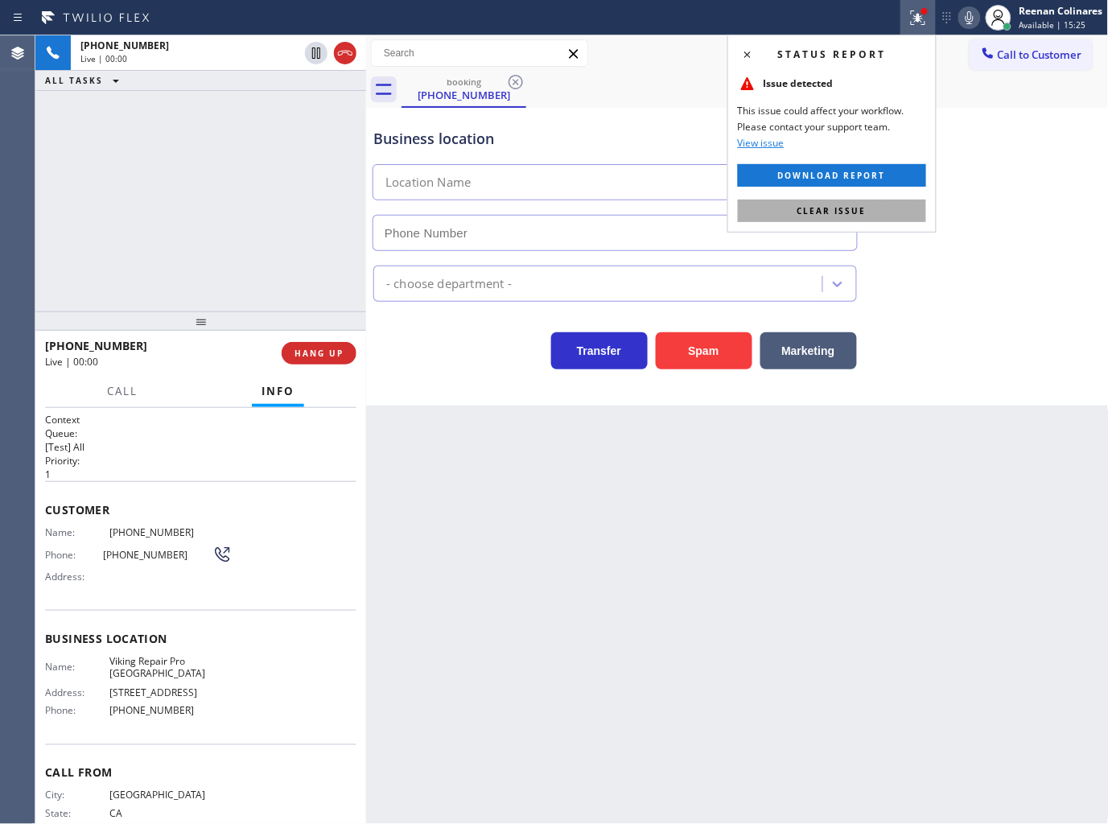
click at [829, 207] on span "Clear issue" at bounding box center [831, 210] width 69 height 11
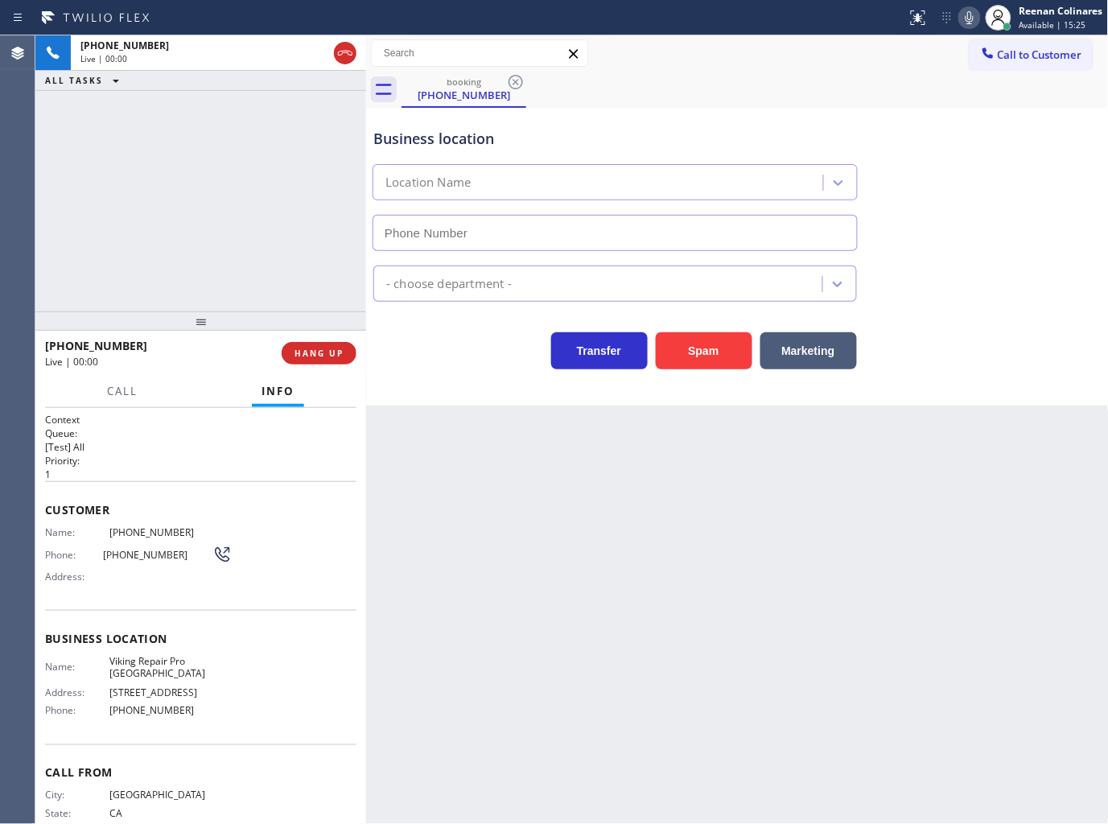
click at [696, 348] on button "Spam" at bounding box center [704, 350] width 97 height 37
type input "[PHONE_NUMBER]"
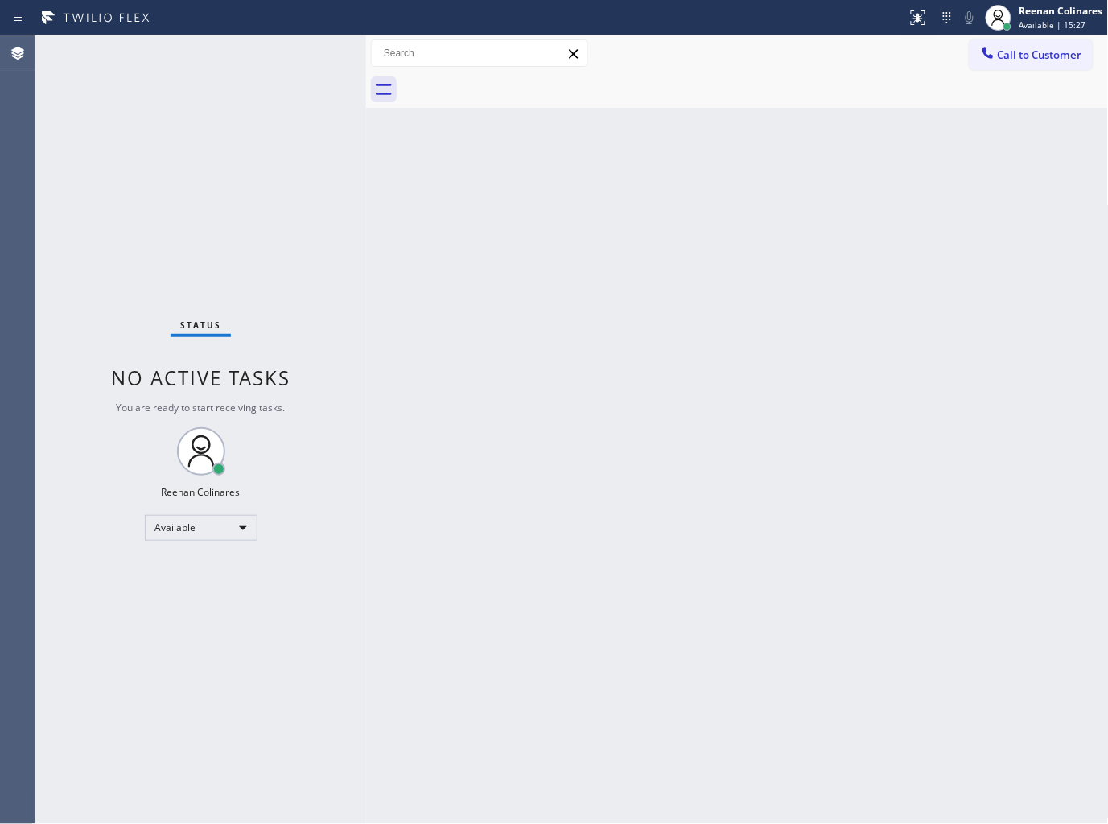
drag, startPoint x: 808, startPoint y: 178, endPoint x: 802, endPoint y: 146, distance: 32.7
click at [805, 167] on div "Back to Dashboard Change Sender ID Customers Technicians Select a contact Outbo…" at bounding box center [737, 429] width 743 height 789
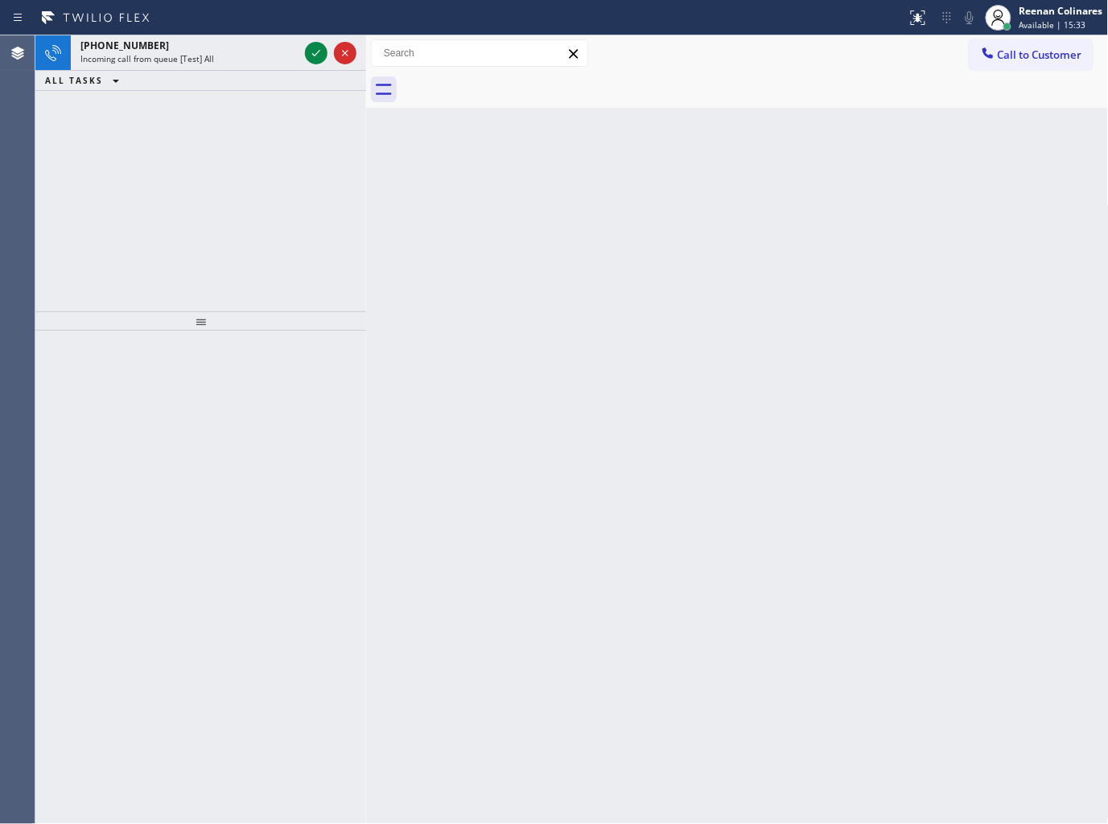
drag, startPoint x: 249, startPoint y: 43, endPoint x: 231, endPoint y: 30, distance: 22.5
click at [241, 37] on div "[PHONE_NUMBER] Incoming call from queue [Test] All" at bounding box center [186, 52] width 231 height 35
click at [179, 43] on div "[PHONE_NUMBER]" at bounding box center [189, 46] width 218 height 14
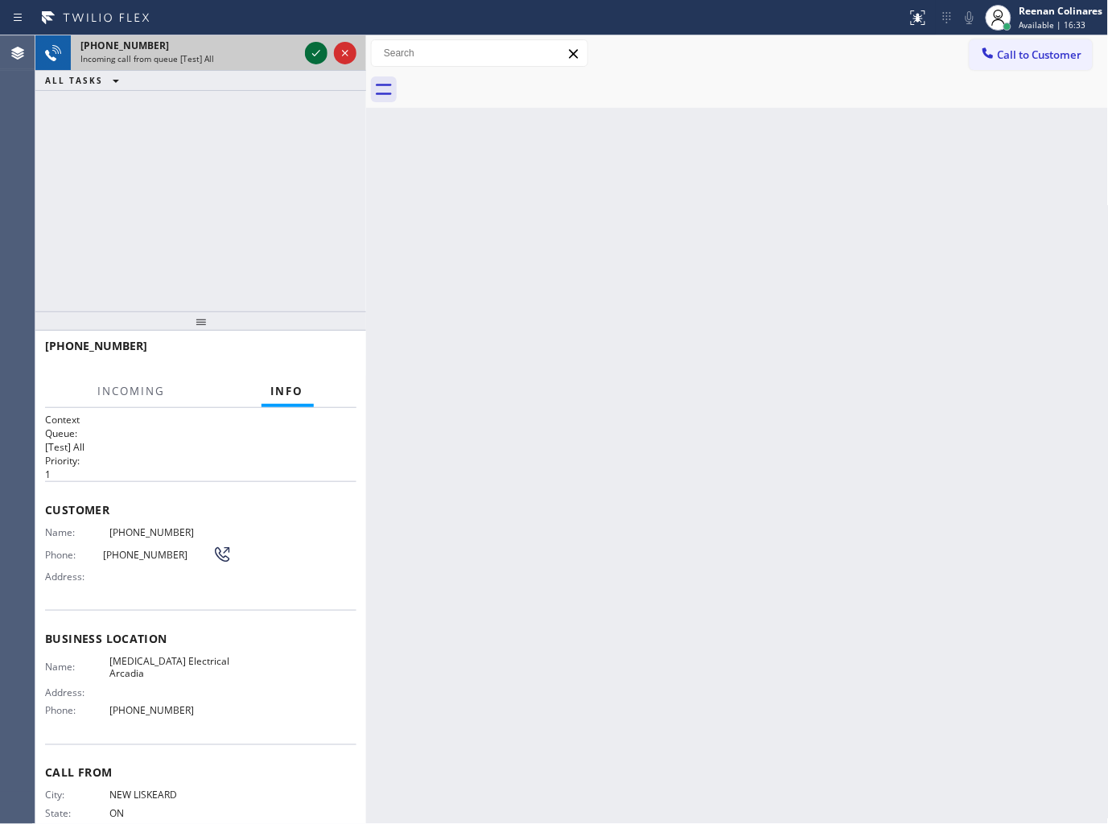
click at [309, 57] on icon at bounding box center [316, 52] width 19 height 19
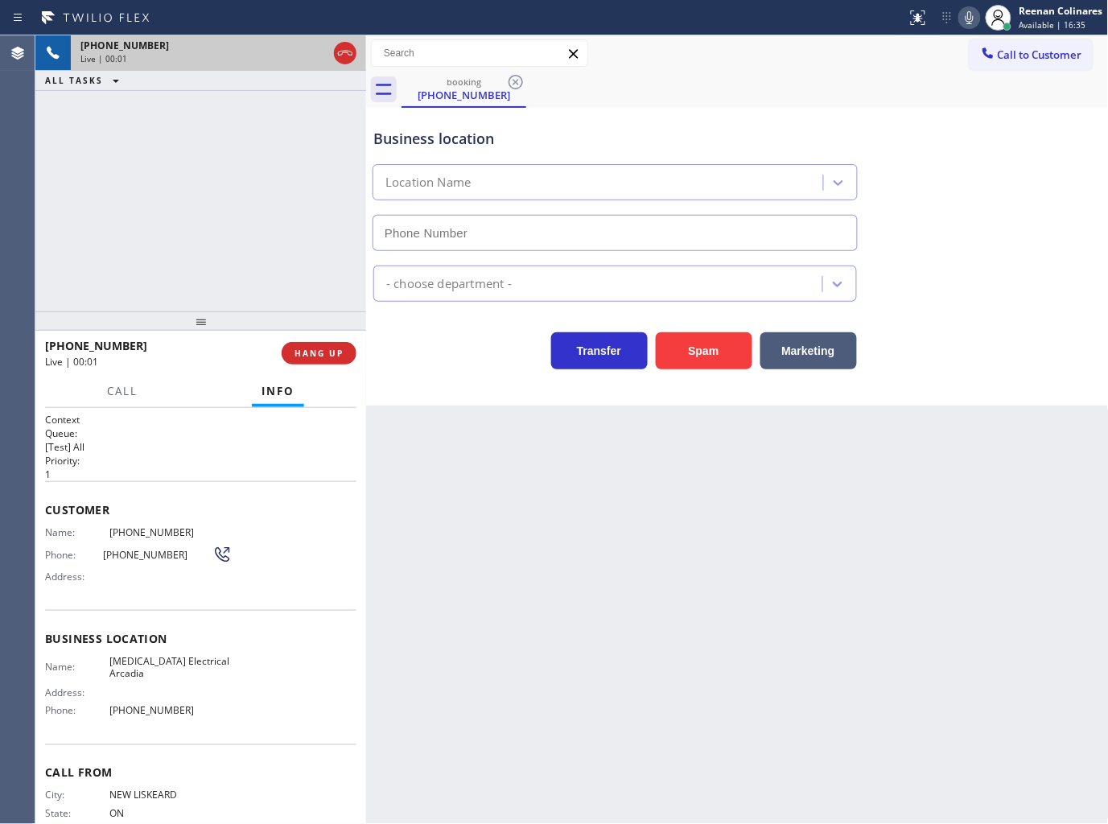
type input "[PHONE_NUMBER]"
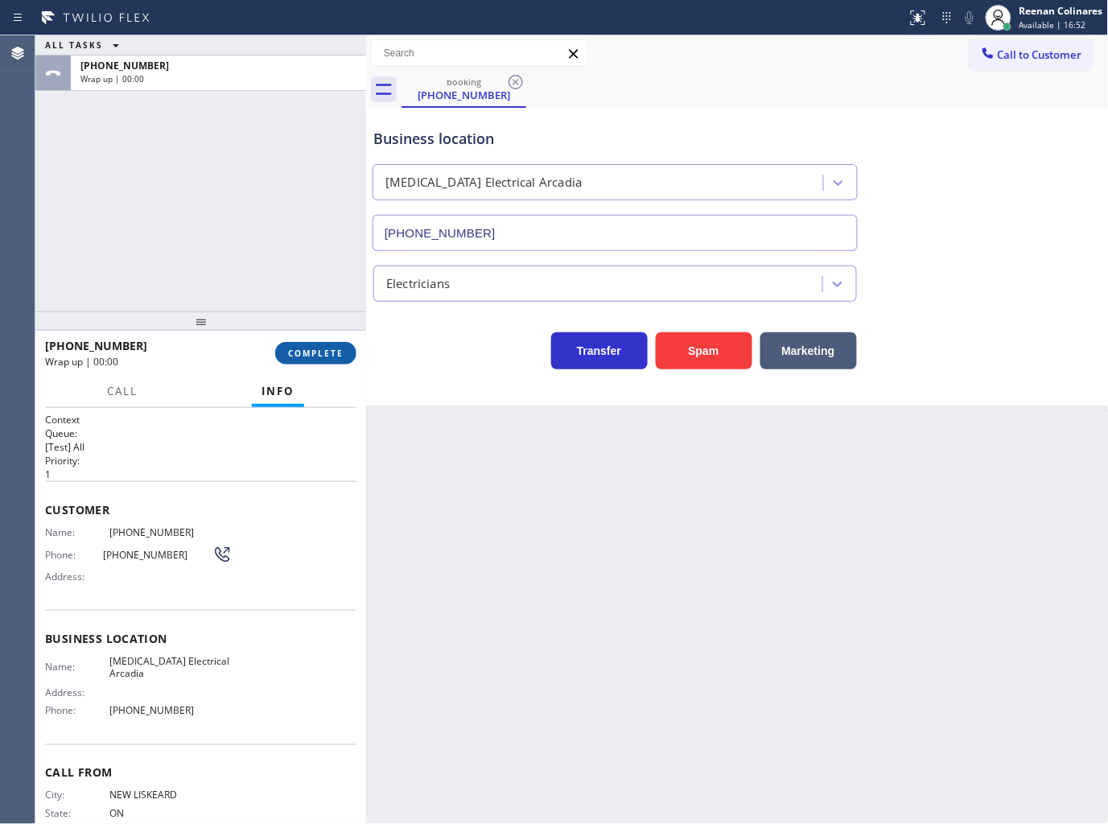
click at [319, 358] on span "COMPLETE" at bounding box center [316, 353] width 56 height 11
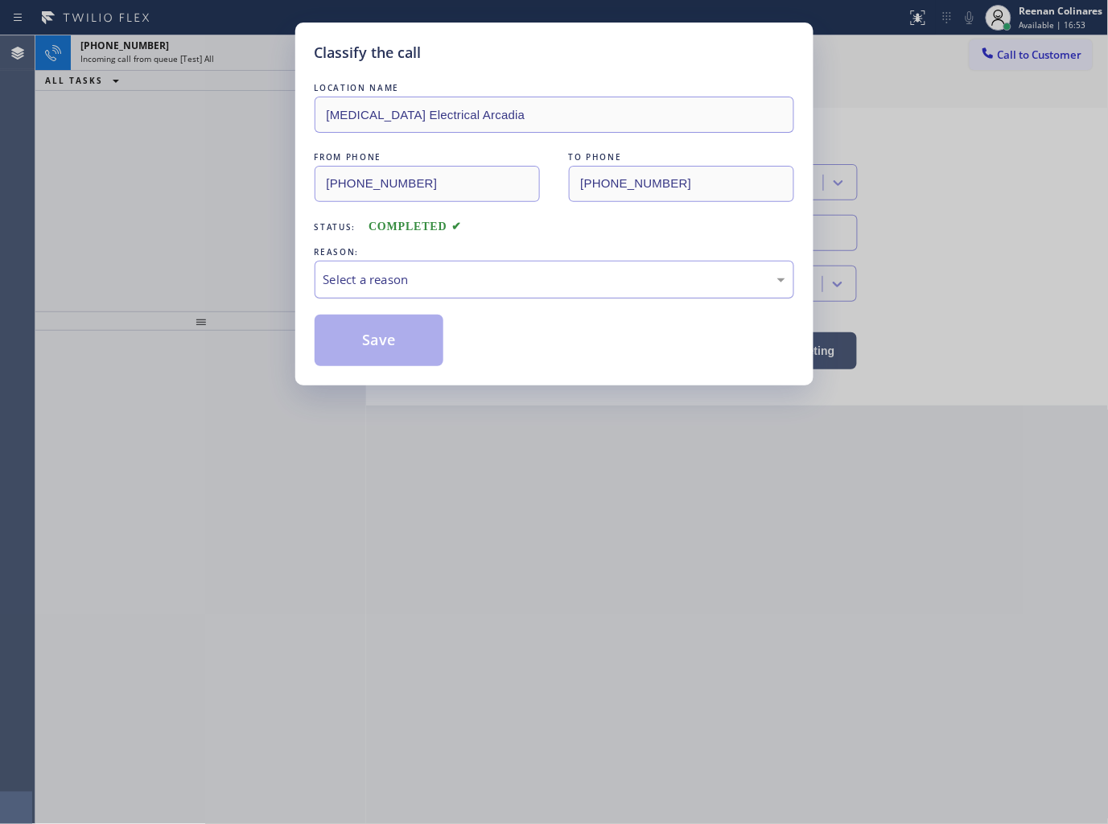
click at [402, 287] on div "Select a reason" at bounding box center [554, 279] width 462 height 19
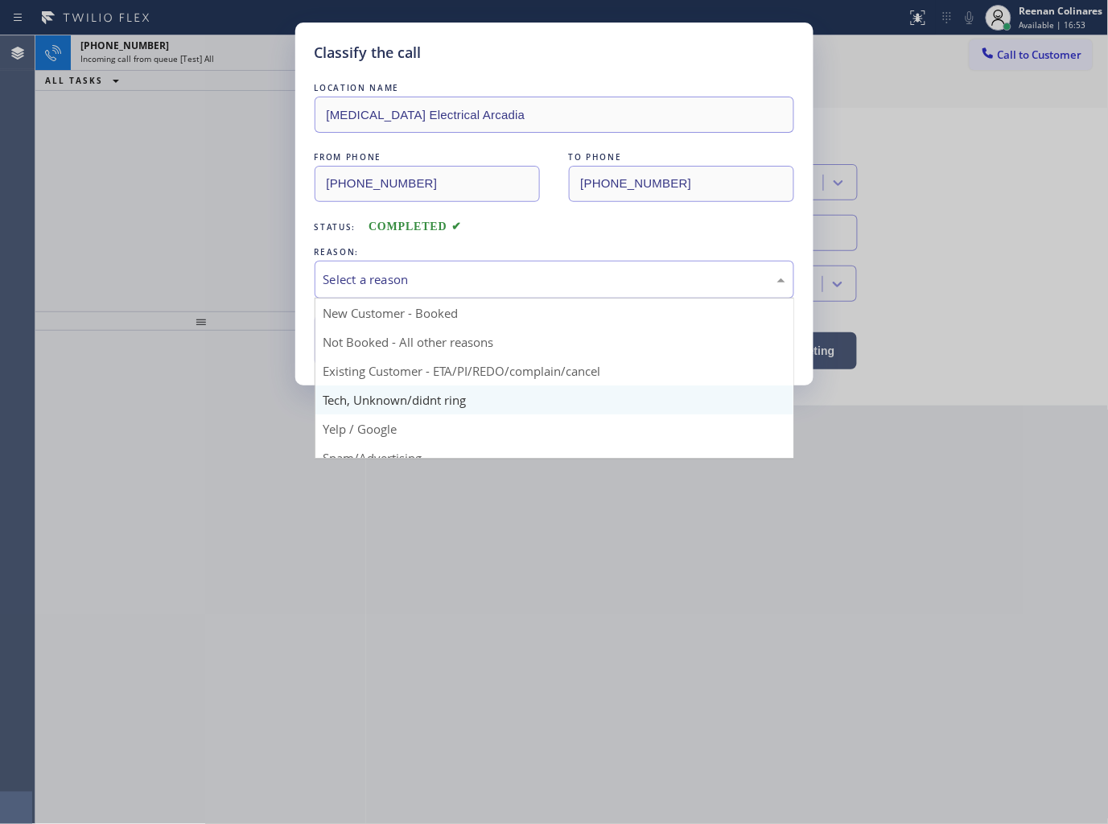
drag, startPoint x: 355, startPoint y: 402, endPoint x: 356, endPoint y: 364, distance: 38.6
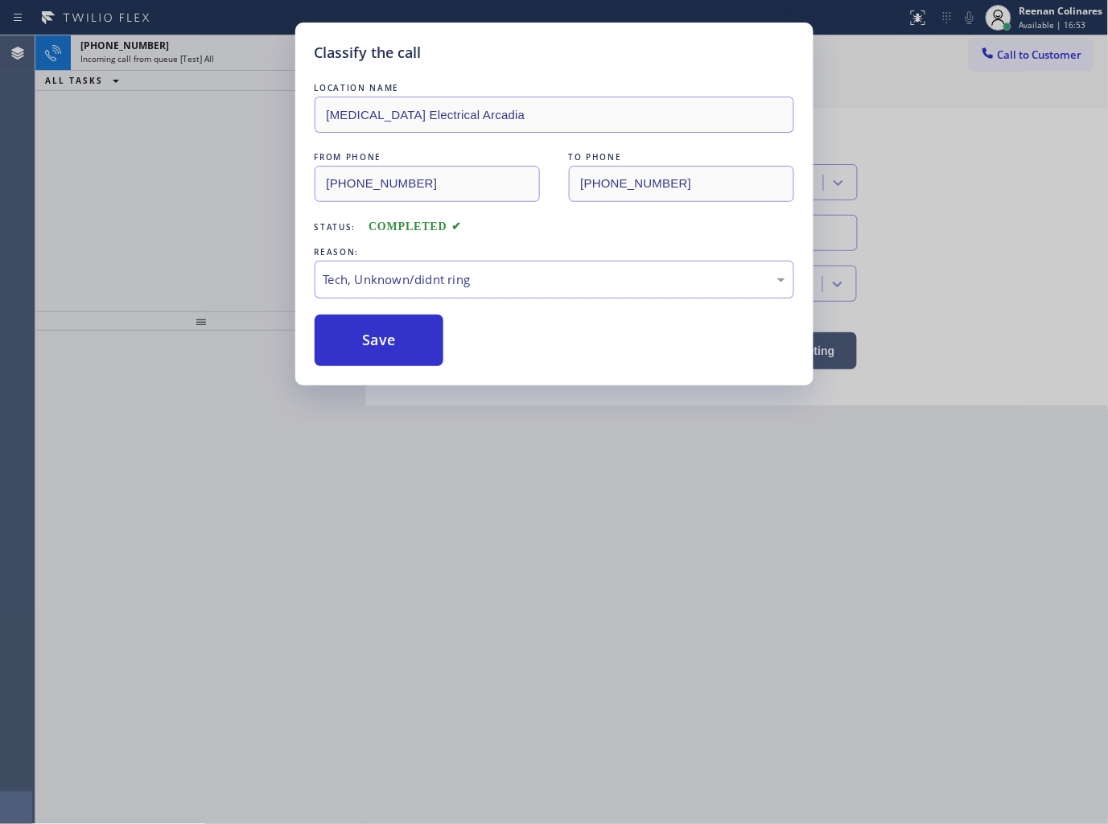
click at [359, 352] on button "Save" at bounding box center [380, 340] width 130 height 51
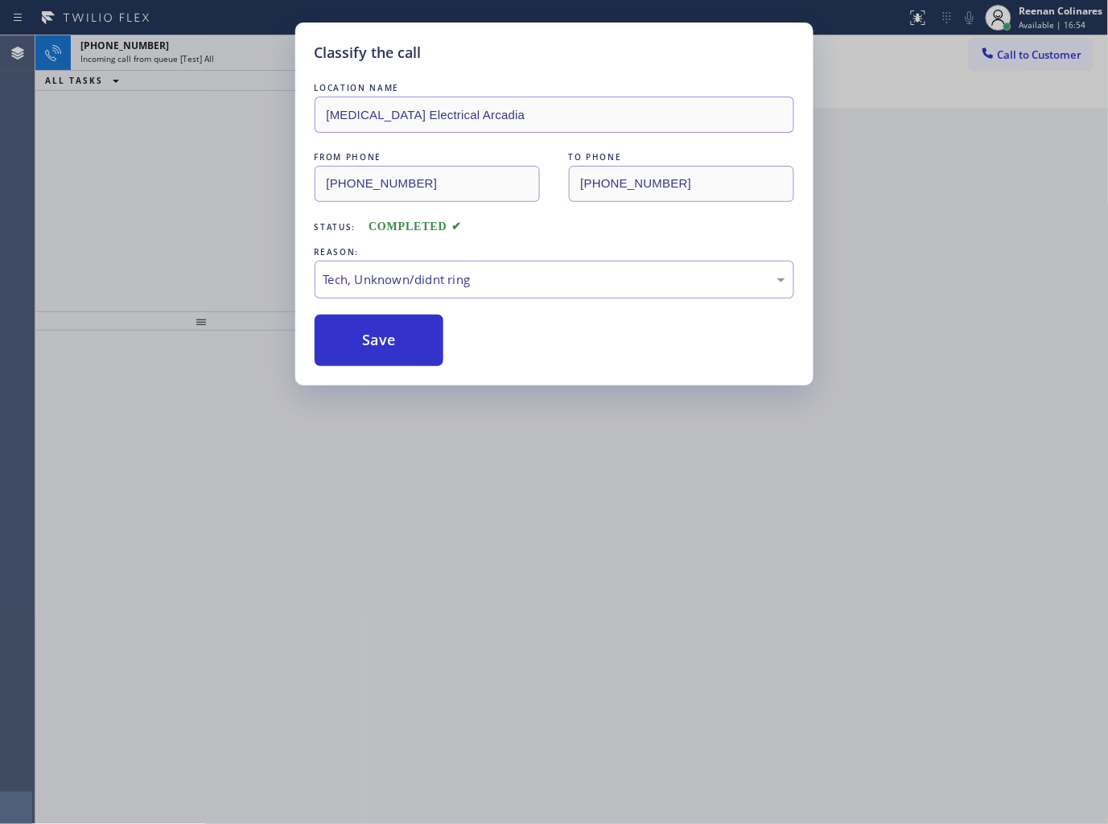
click at [154, 226] on div "Classify the call LOCATION NAME [MEDICAL_DATA] Electrical Arcadia FROM PHONE [P…" at bounding box center [554, 412] width 1108 height 824
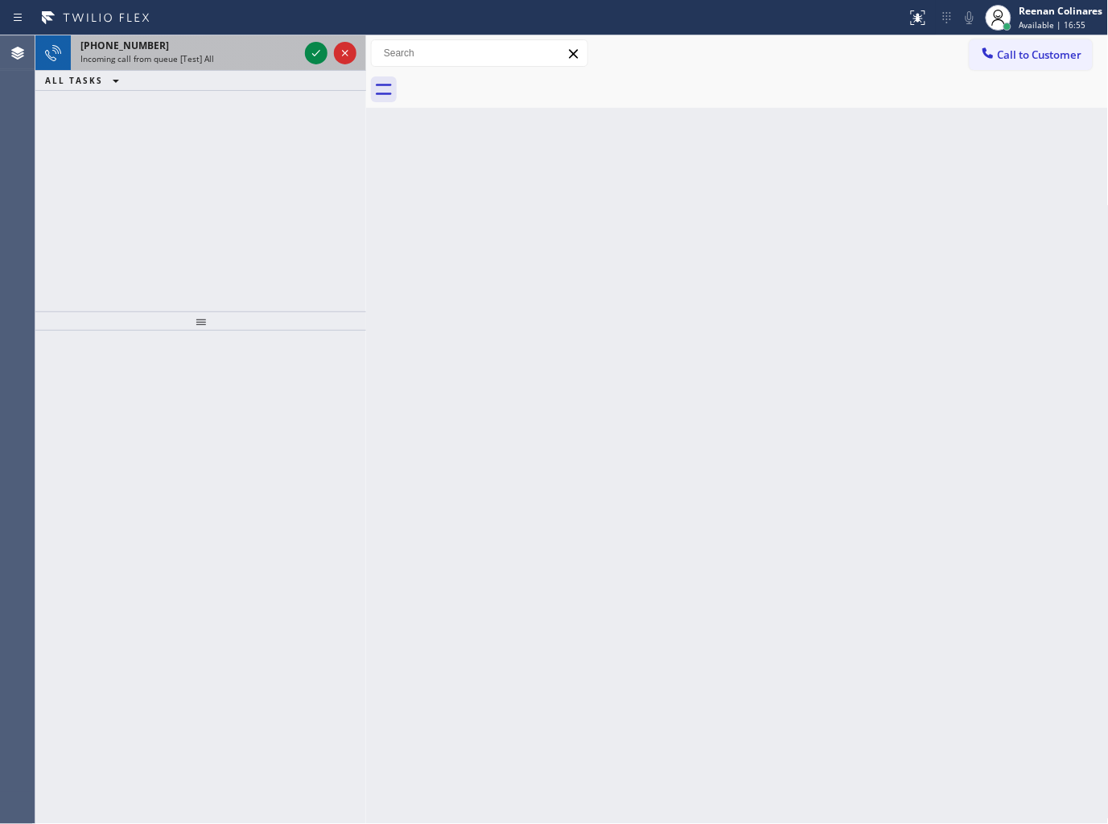
click at [212, 54] on div "Incoming call from queue [Test] All" at bounding box center [189, 58] width 218 height 11
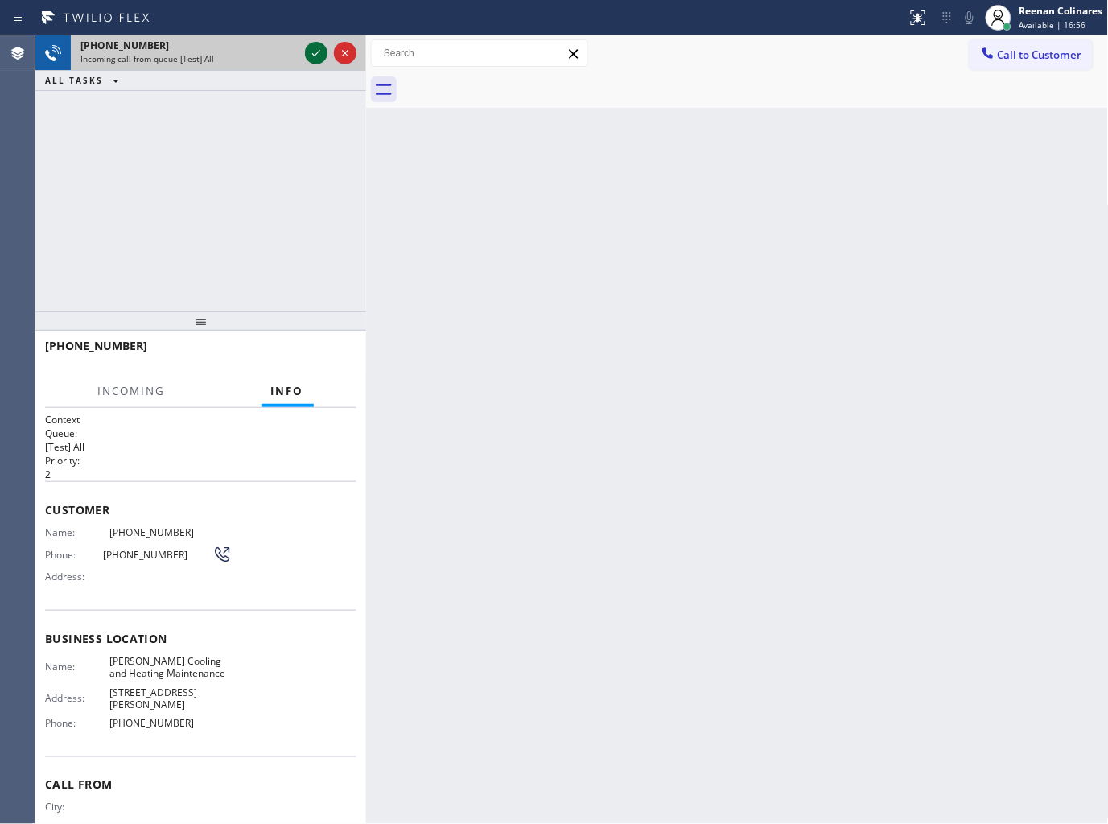
click at [311, 51] on icon at bounding box center [316, 52] width 19 height 19
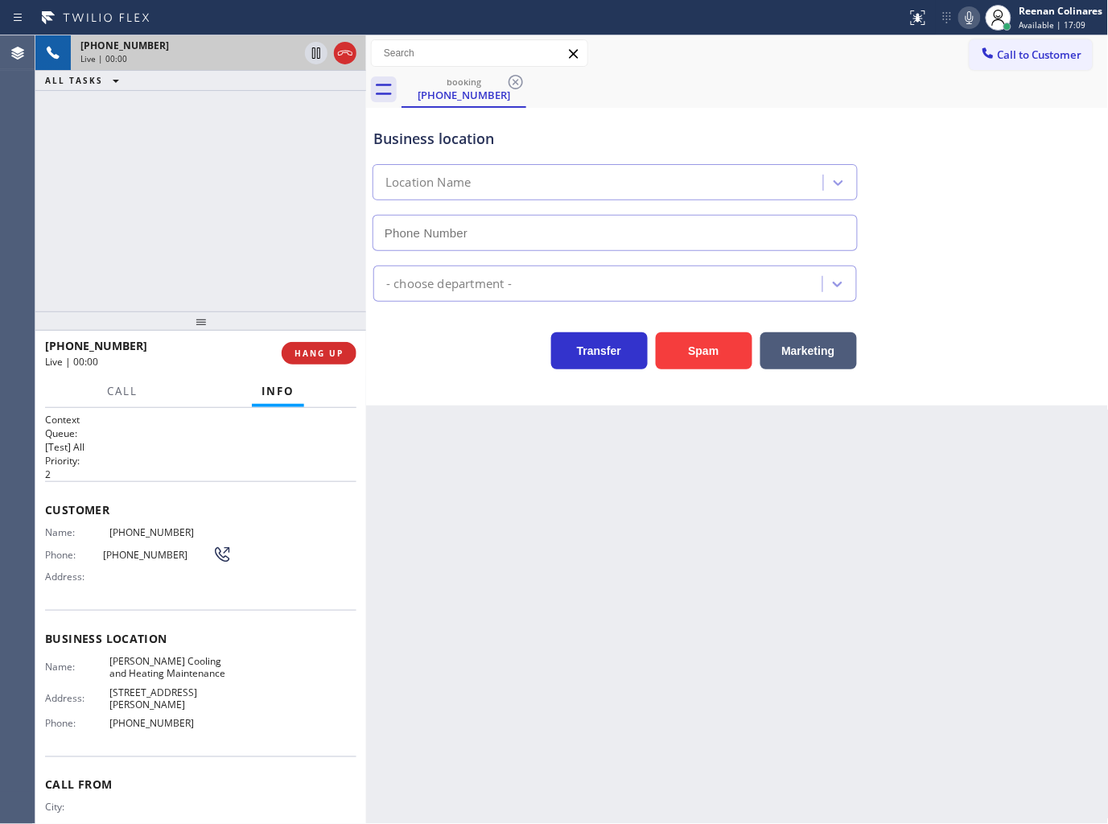
type input "[PHONE_NUMBER]"
click at [975, 18] on icon at bounding box center [969, 17] width 19 height 19
click at [970, 19] on icon at bounding box center [970, 17] width 8 height 13
click at [969, 19] on icon at bounding box center [969, 17] width 19 height 19
click at [964, 19] on icon at bounding box center [969, 17] width 19 height 19
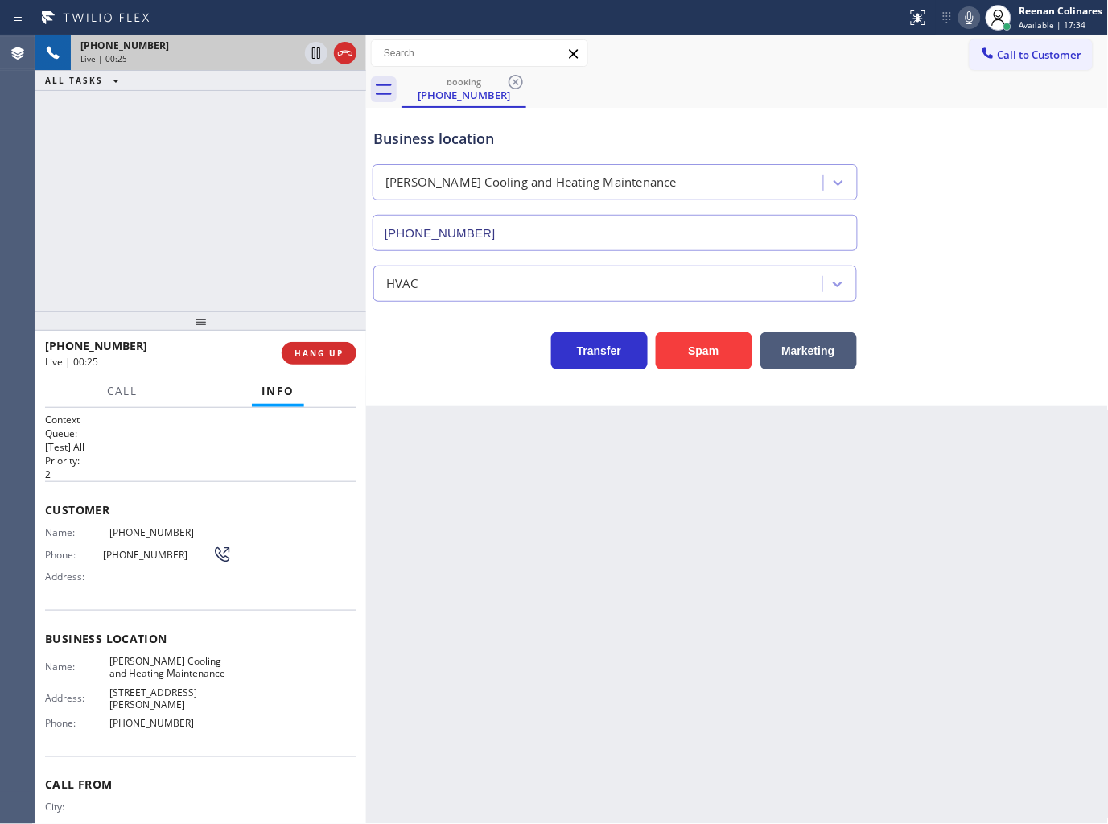
click at [966, 24] on icon at bounding box center [969, 17] width 19 height 19
click at [837, 350] on button "Marketing" at bounding box center [808, 350] width 97 height 37
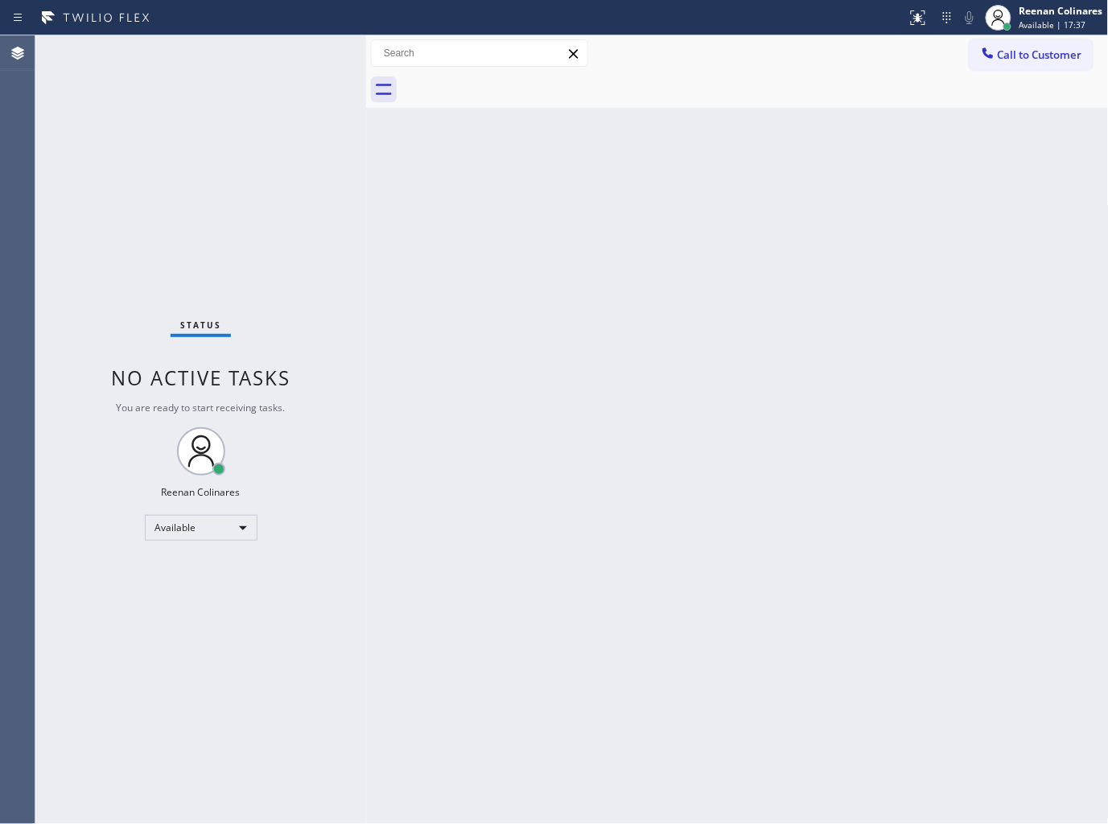
click at [929, 230] on div "Back to Dashboard Change Sender ID Customers Technicians Select a contact Outbo…" at bounding box center [737, 429] width 743 height 789
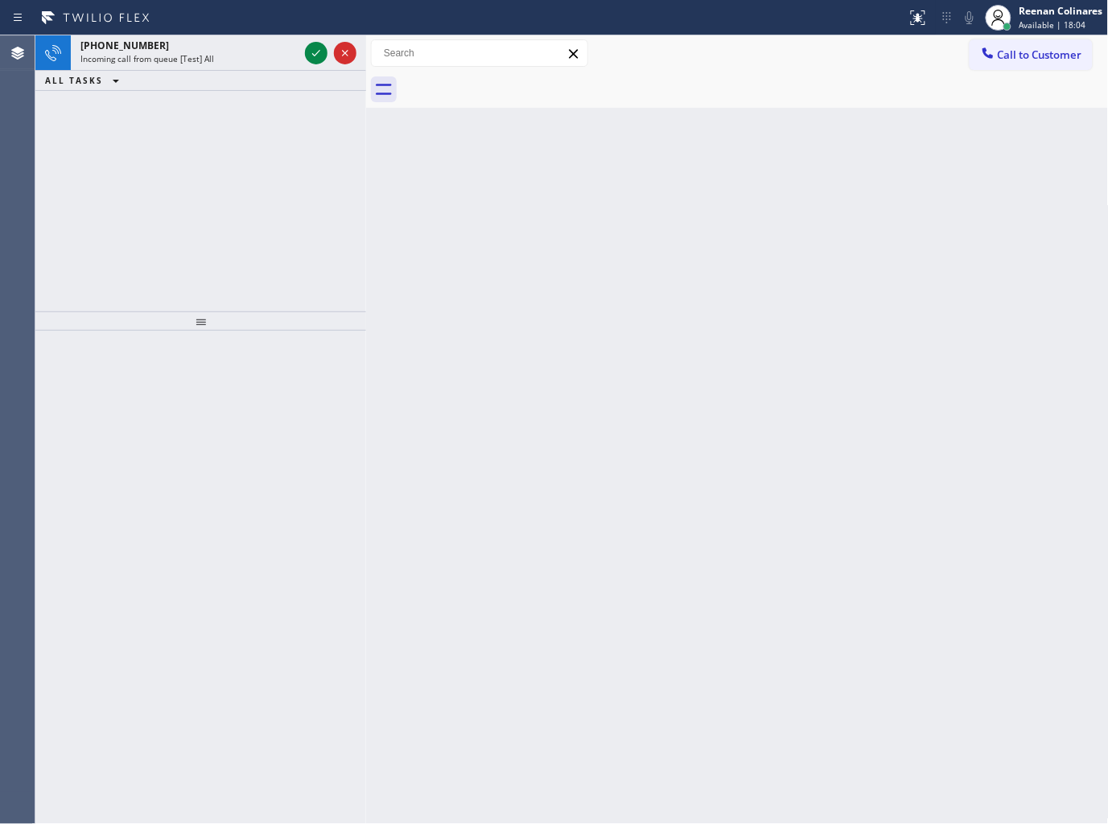
click at [259, 73] on div "ALL TASKS ALL TASKS ACTIVE TASKS TASKS IN WRAP UP" at bounding box center [200, 81] width 331 height 20
click at [259, 66] on div "[PHONE_NUMBER] Incoming call from queue [Test] All" at bounding box center [186, 52] width 231 height 35
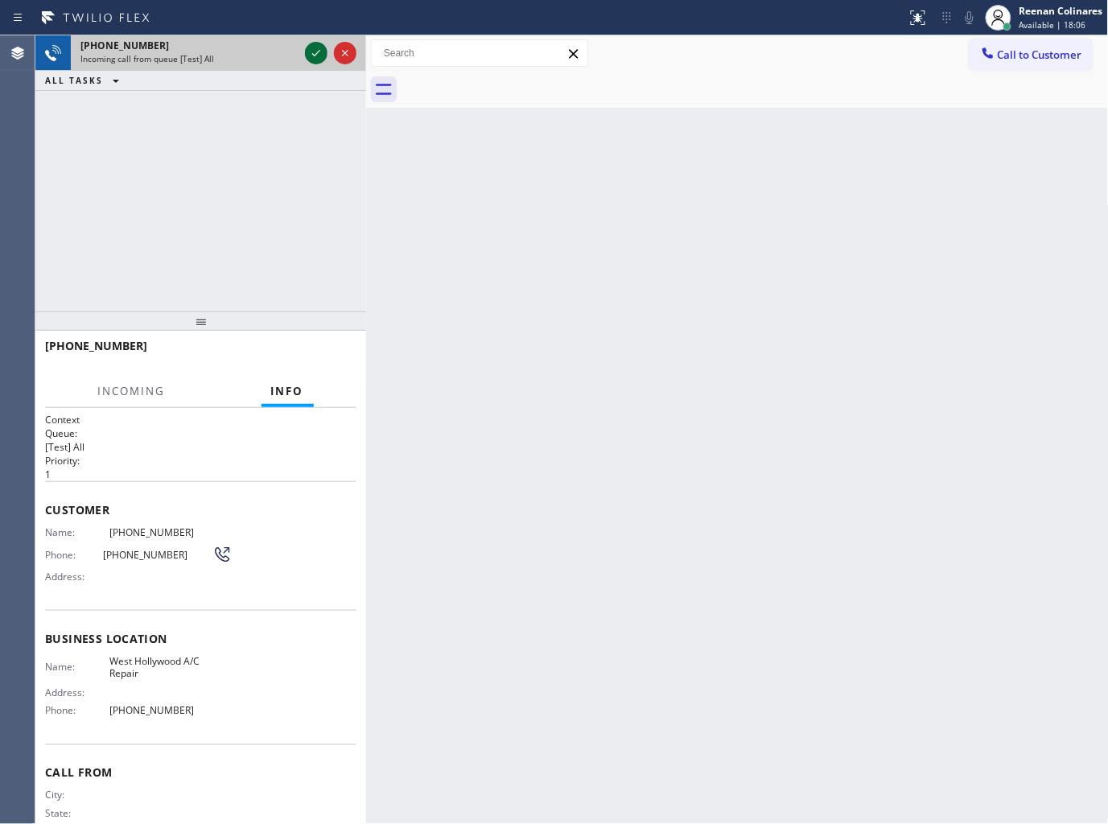
click at [308, 51] on icon at bounding box center [316, 52] width 19 height 19
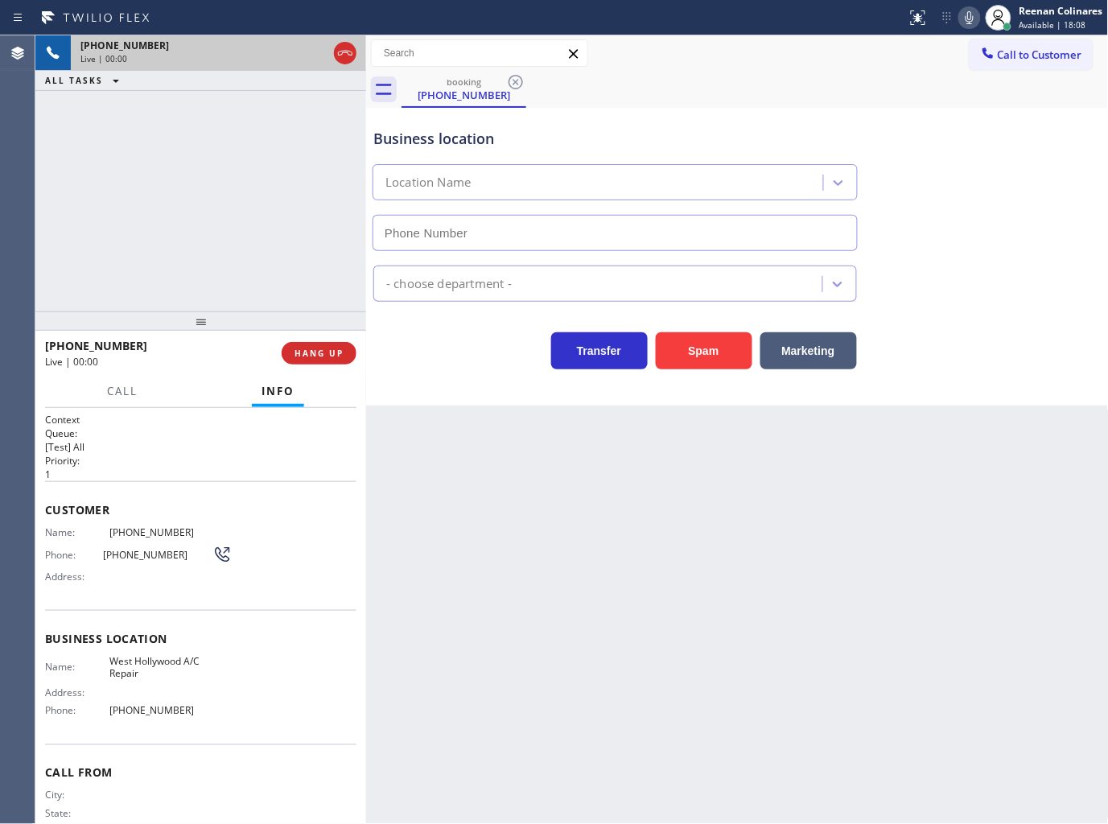
type input "[PHONE_NUMBER]"
click at [966, 19] on icon at bounding box center [970, 17] width 8 height 13
drag, startPoint x: 822, startPoint y: 344, endPoint x: 855, endPoint y: 318, distance: 41.7
click at [830, 340] on button "Marketing" at bounding box center [808, 350] width 97 height 37
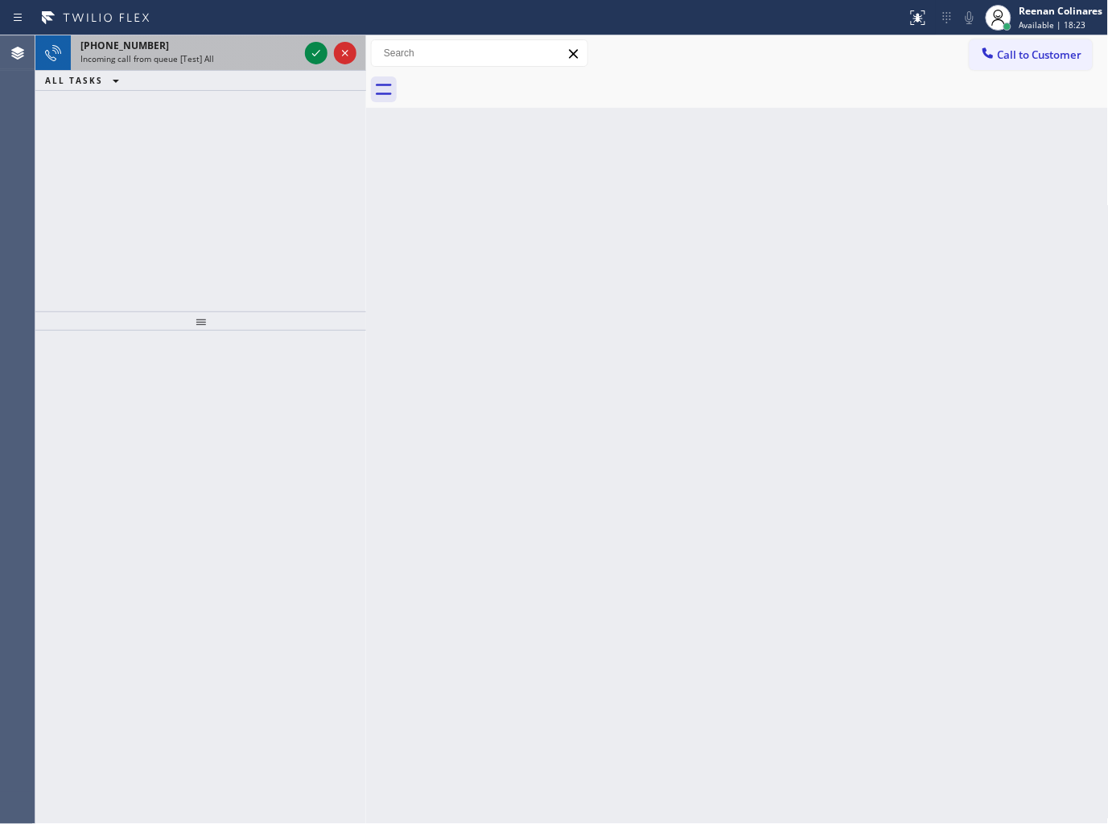
click at [233, 59] on div "Incoming call from queue [Test] All" at bounding box center [189, 58] width 218 height 11
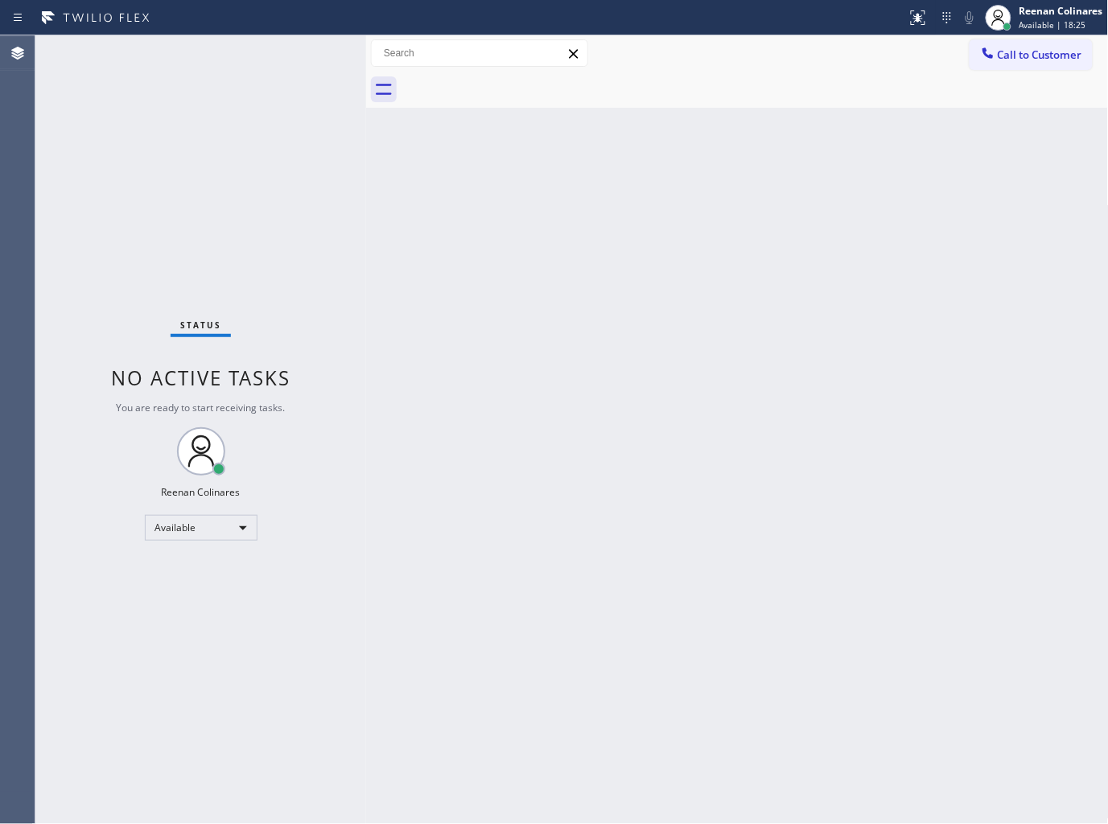
click at [318, 49] on div "Status No active tasks You are ready to start receiving tasks. Reenan Colinares…" at bounding box center [200, 429] width 331 height 789
click at [280, 61] on div "Status No active tasks You are ready to start receiving tasks. Reenan Colinares…" at bounding box center [200, 429] width 331 height 789
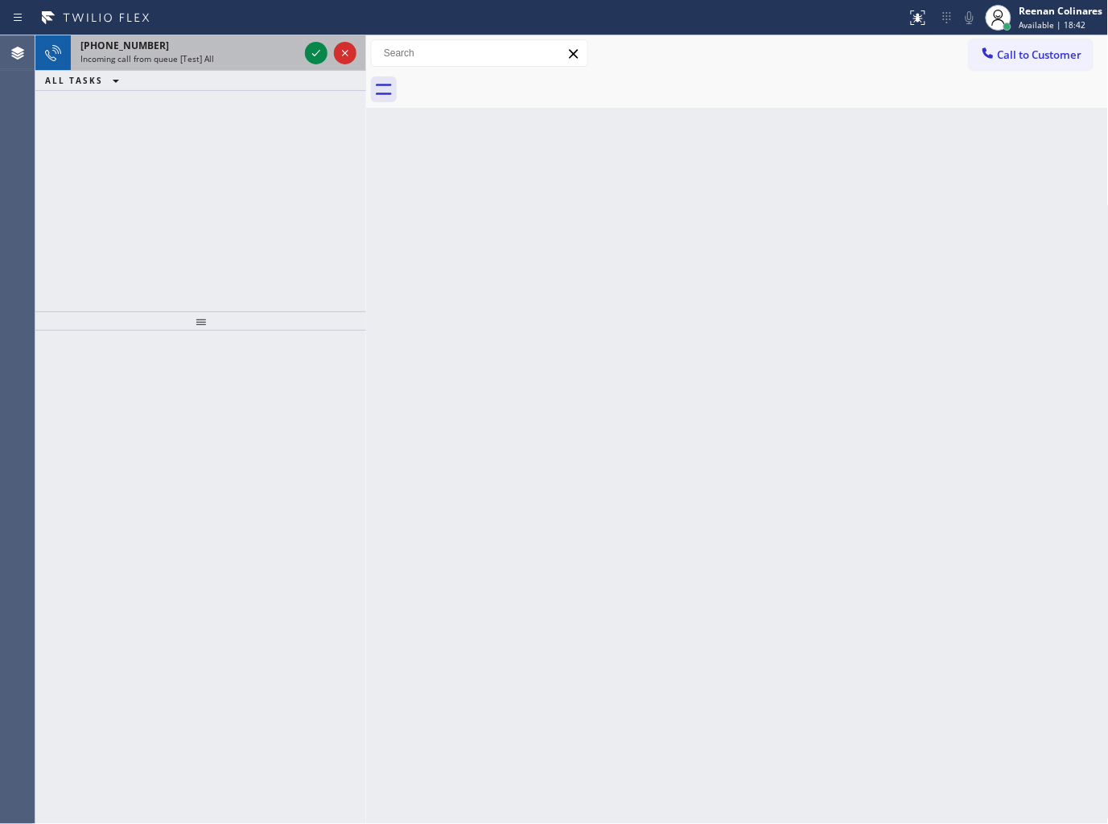
click at [266, 60] on div "Incoming call from queue [Test] All" at bounding box center [189, 58] width 218 height 11
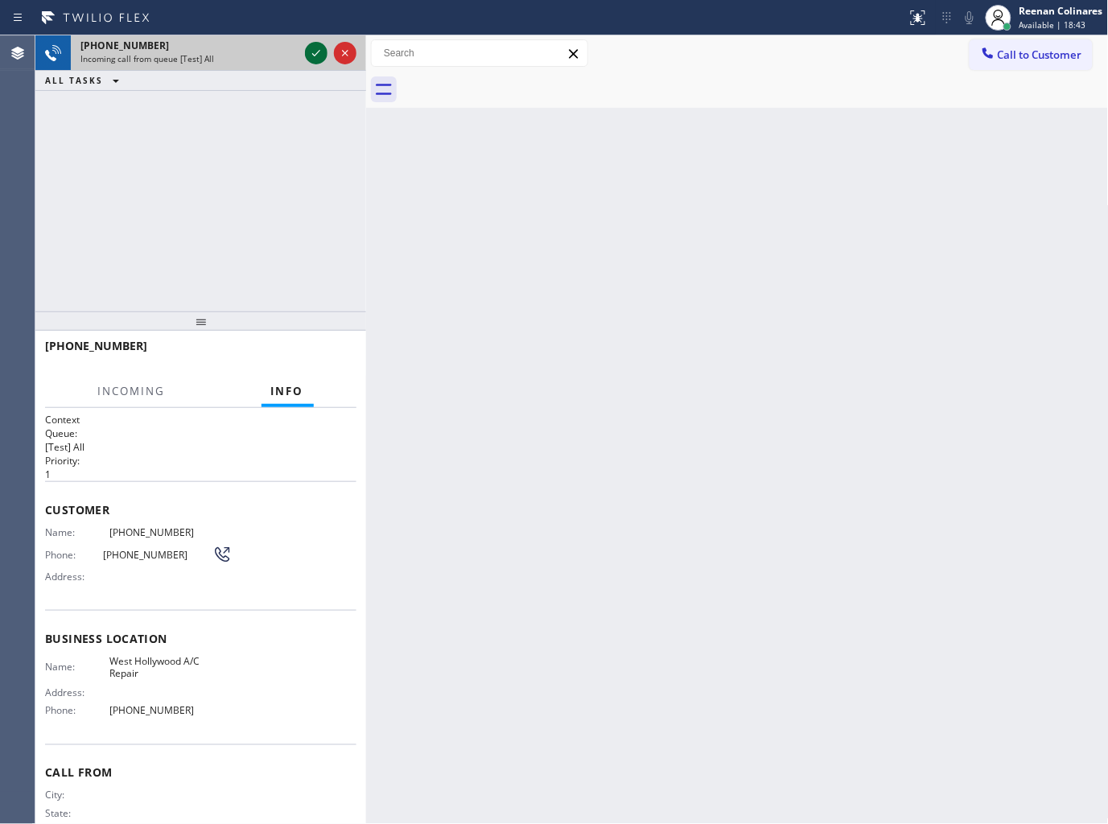
click at [311, 57] on icon at bounding box center [316, 52] width 19 height 19
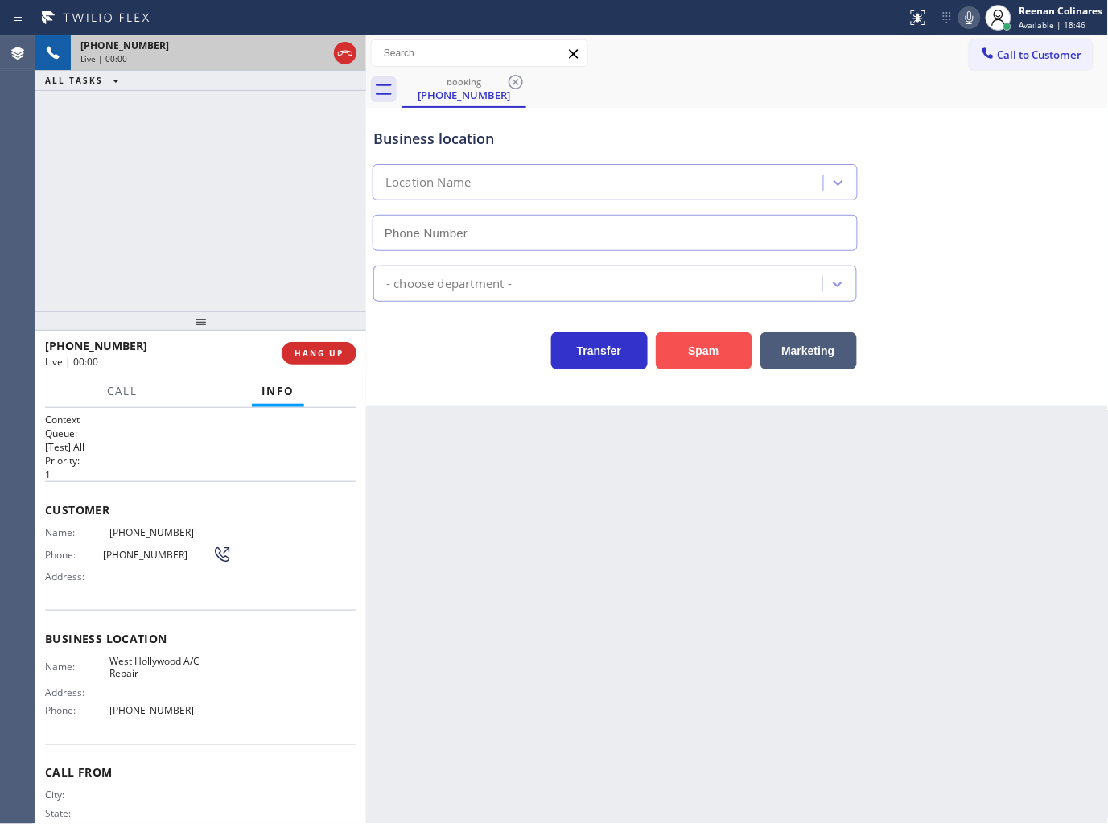
type input "[PHONE_NUMBER]"
click at [821, 352] on button "Marketing" at bounding box center [808, 350] width 97 height 37
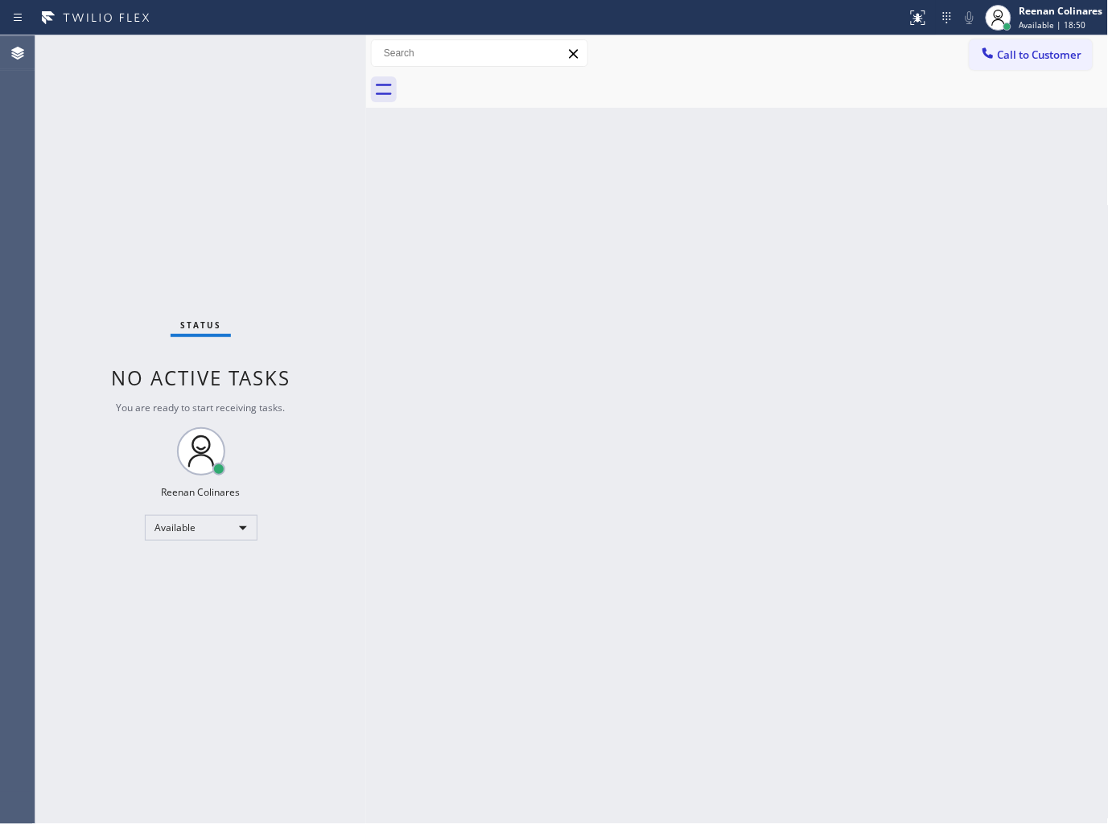
drag, startPoint x: 680, startPoint y: 258, endPoint x: 677, endPoint y: 241, distance: 17.2
click at [677, 241] on div "Back to Dashboard Change Sender ID Customers Technicians Select a contact Outbo…" at bounding box center [737, 429] width 743 height 789
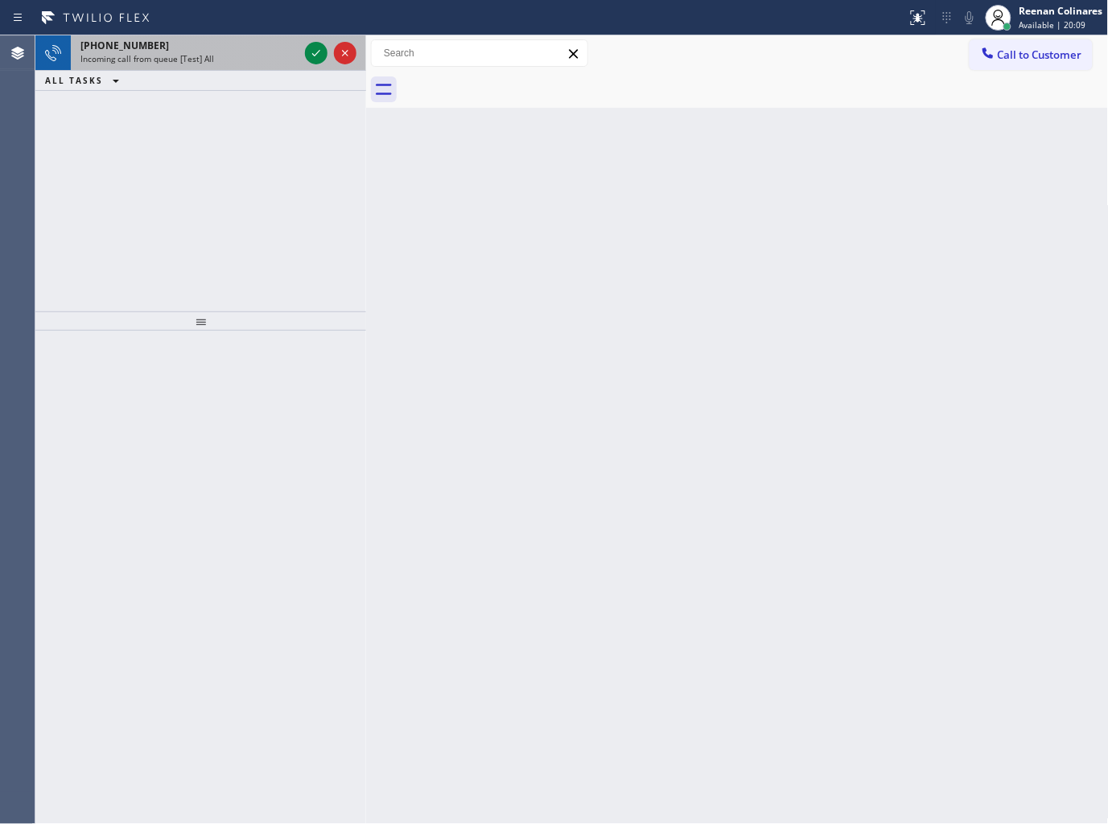
click at [230, 62] on div "Incoming call from queue [Test] All" at bounding box center [189, 58] width 218 height 11
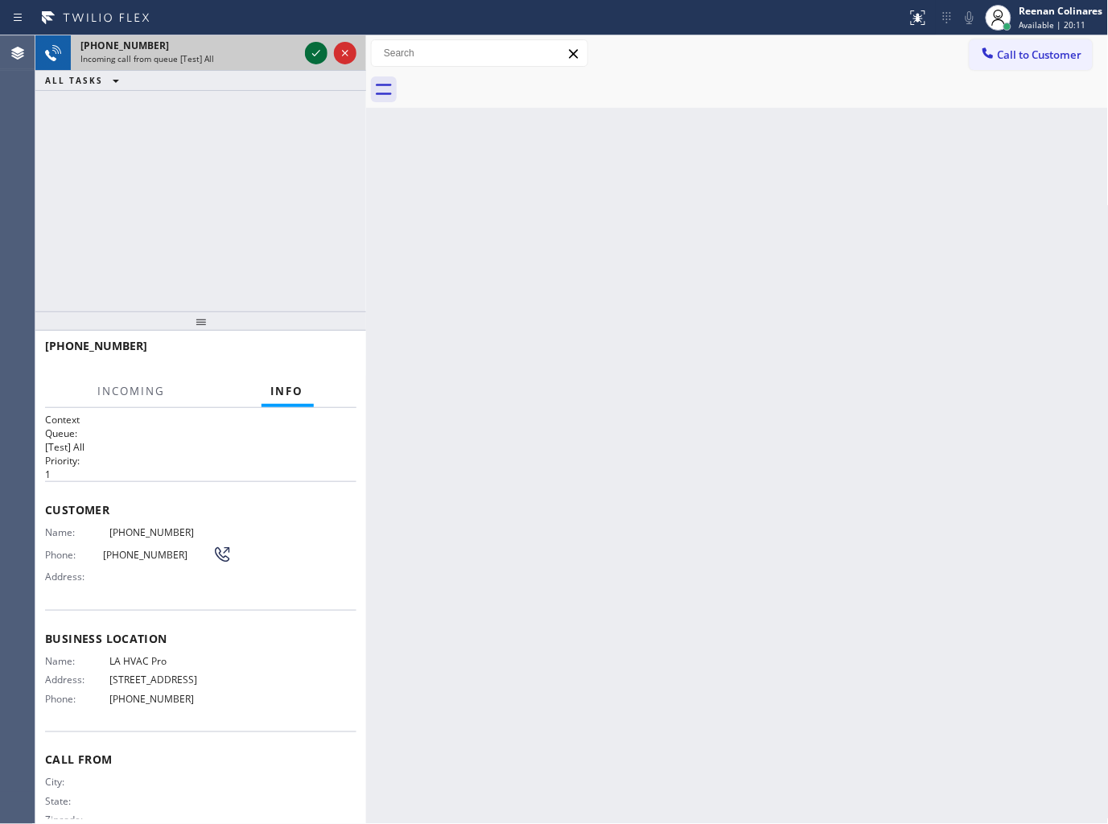
click at [310, 52] on icon at bounding box center [316, 52] width 19 height 19
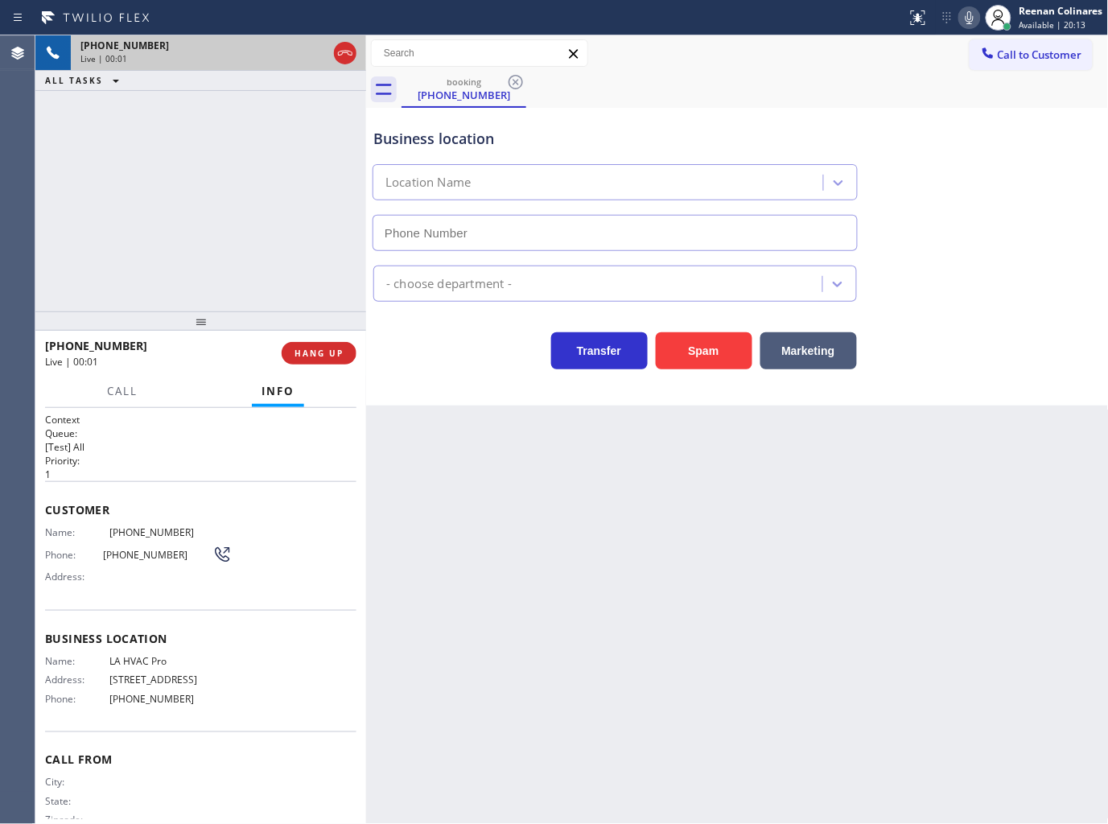
type input "[PHONE_NUMBER]"
click at [976, 19] on icon at bounding box center [969, 17] width 19 height 19
drag, startPoint x: 807, startPoint y: 344, endPoint x: 851, endPoint y: 295, distance: 65.6
click at [810, 348] on button "Marketing" at bounding box center [808, 350] width 97 height 37
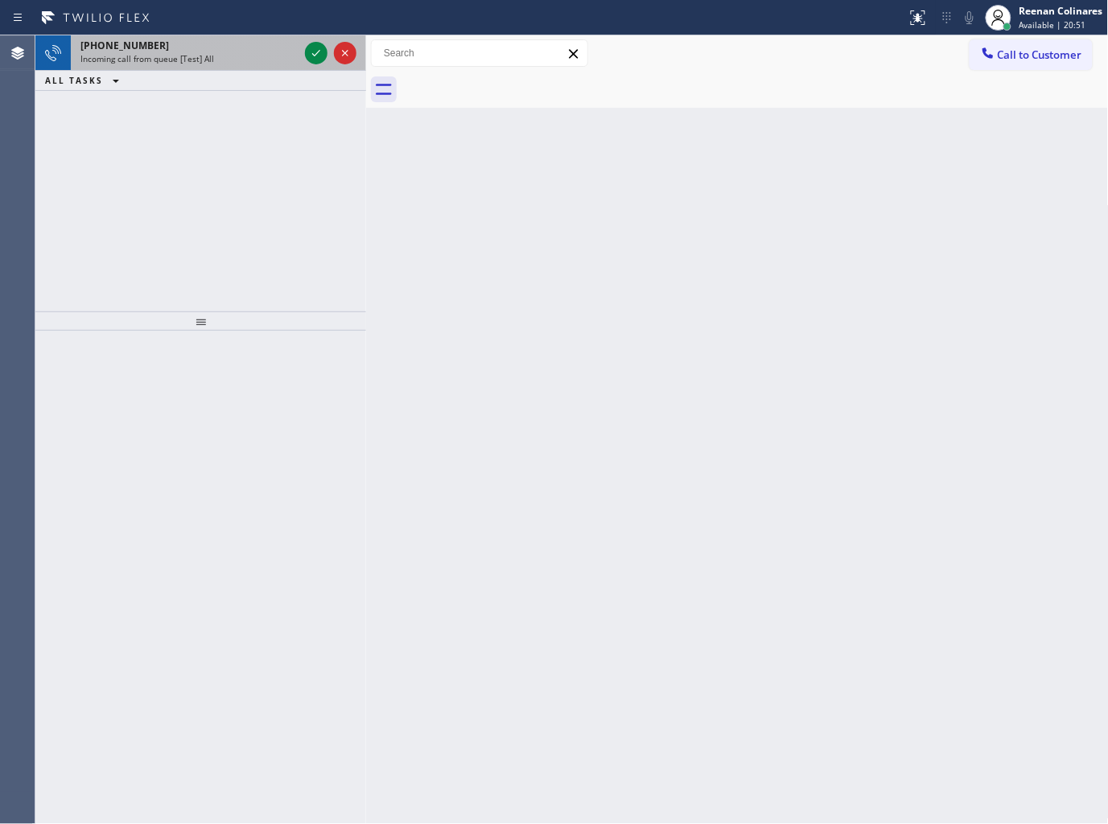
click at [233, 69] on div "[PHONE_NUMBER] Incoming call from queue [Test] All" at bounding box center [186, 52] width 231 height 35
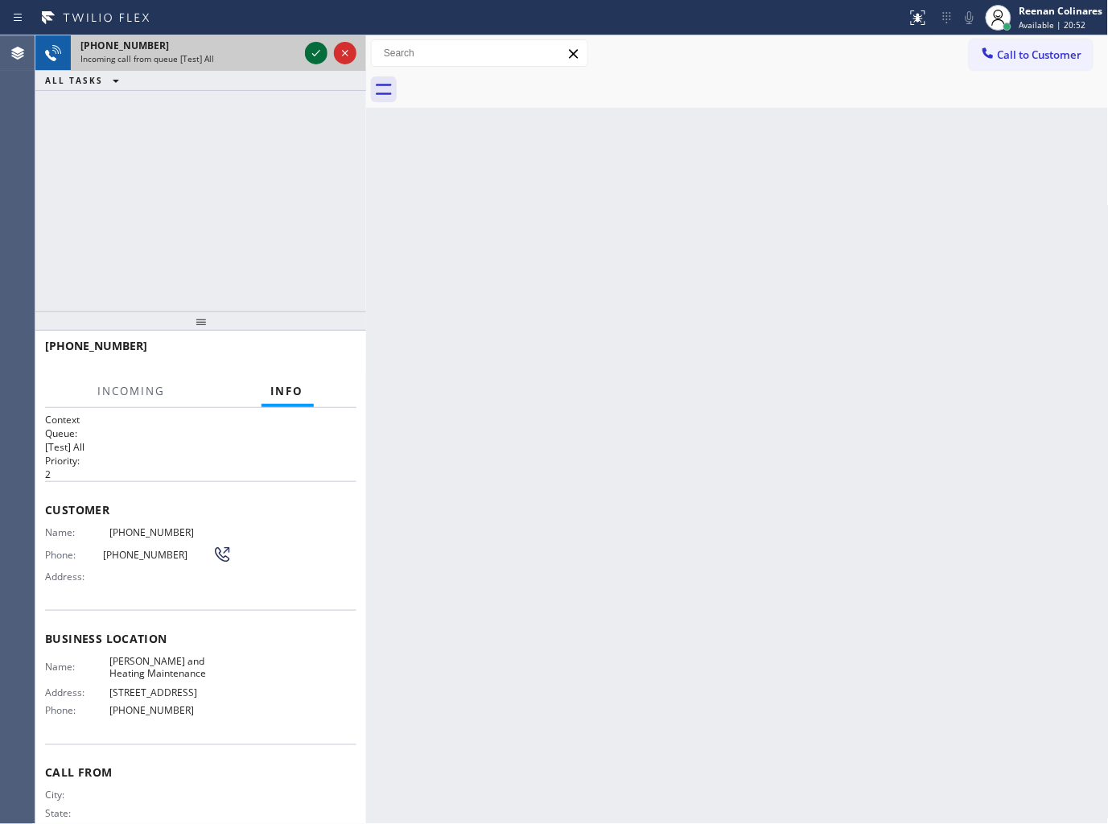
click at [309, 52] on icon at bounding box center [316, 52] width 19 height 19
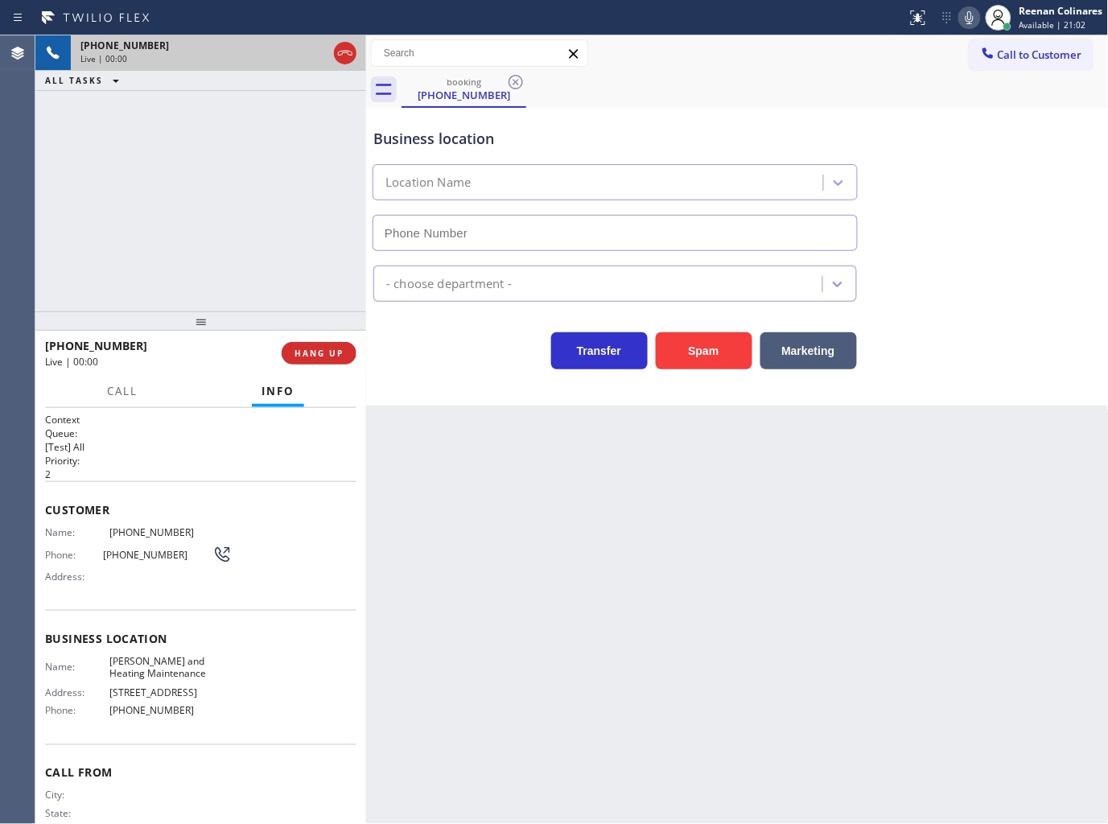
type input "[PHONE_NUMBER]"
click at [970, 14] on icon at bounding box center [969, 17] width 19 height 19
click at [968, 19] on icon at bounding box center [969, 17] width 19 height 19
click at [969, 21] on icon at bounding box center [970, 17] width 8 height 13
click at [838, 352] on button "Marketing" at bounding box center [808, 350] width 97 height 37
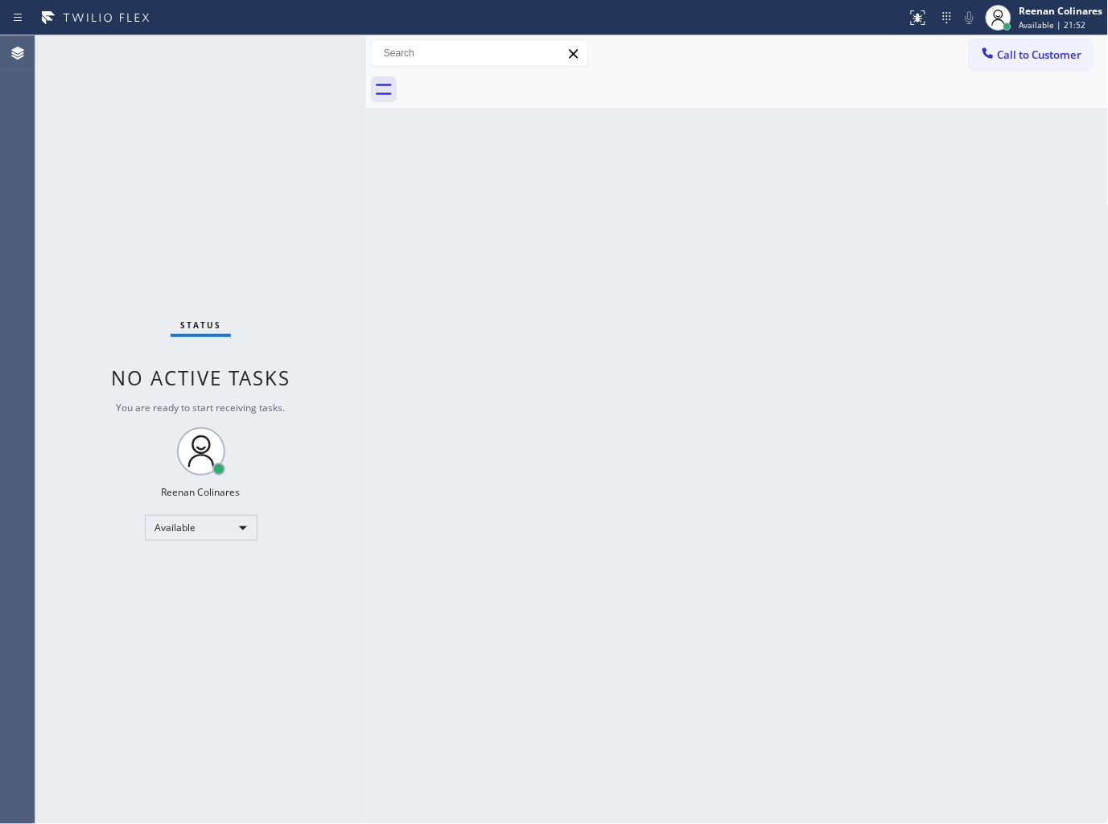
click at [236, 44] on div "Status No active tasks You are ready to start receiving tasks. Reenan Colinares…" at bounding box center [200, 429] width 331 height 789
click at [742, 274] on div "Back to Dashboard Change Sender ID Customers Technicians Select a contact Outbo…" at bounding box center [737, 429] width 743 height 789
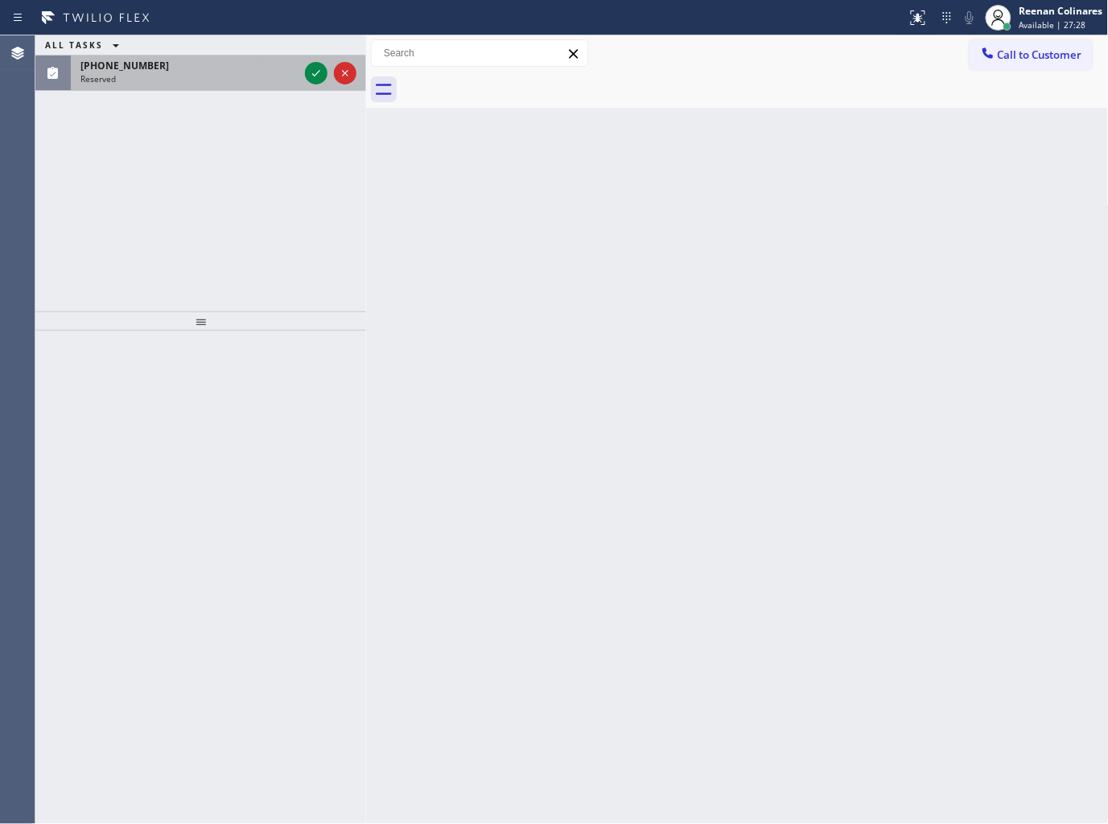
click at [196, 70] on div "[PHONE_NUMBER]" at bounding box center [189, 66] width 218 height 14
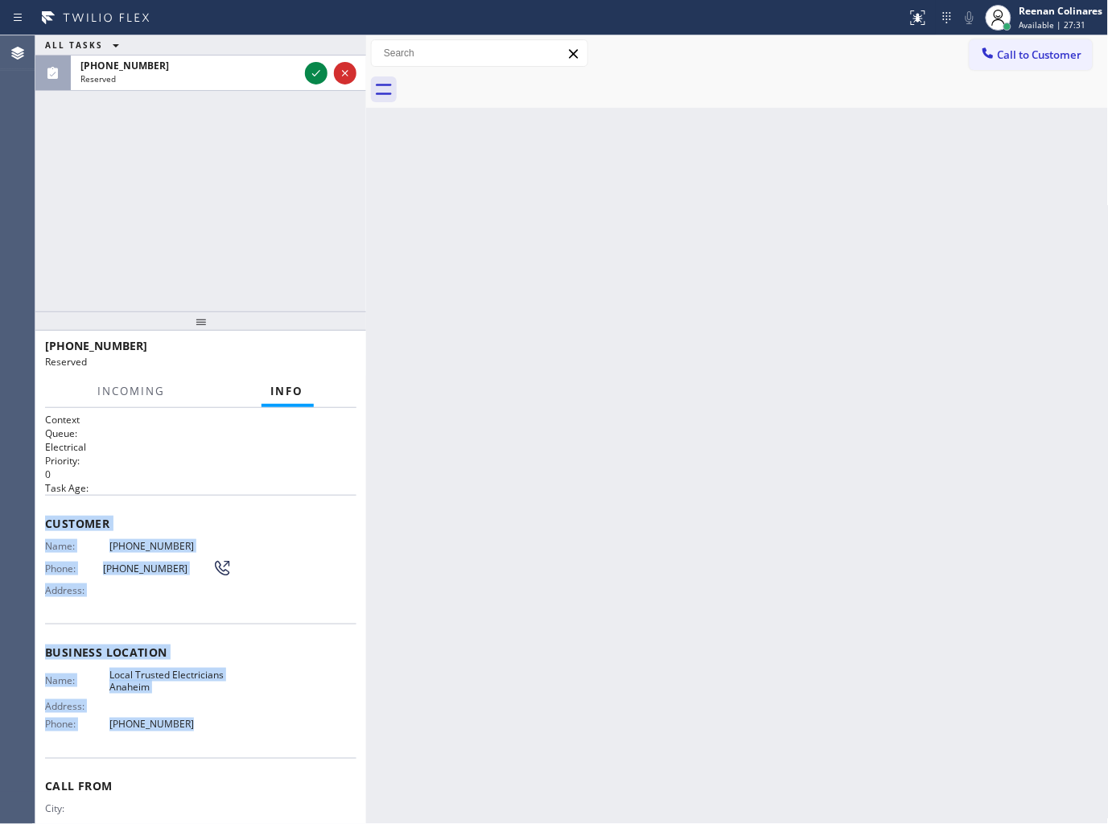
drag, startPoint x: 43, startPoint y: 519, endPoint x: 245, endPoint y: 724, distance: 287.9
click at [245, 724] on div "Context Queue: Electrical Priority: 0 Task Age: Customer Name: [PHONE_NUMBER] P…" at bounding box center [200, 616] width 331 height 417
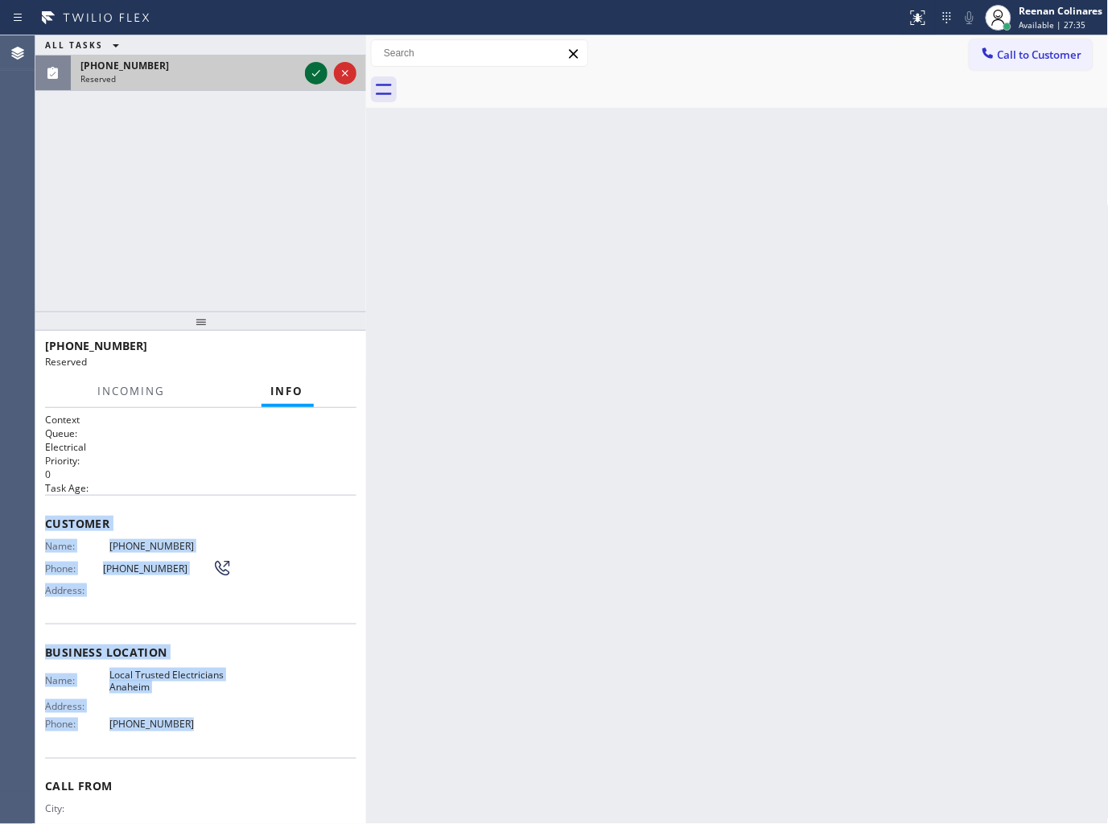
click at [311, 77] on icon at bounding box center [316, 73] width 19 height 19
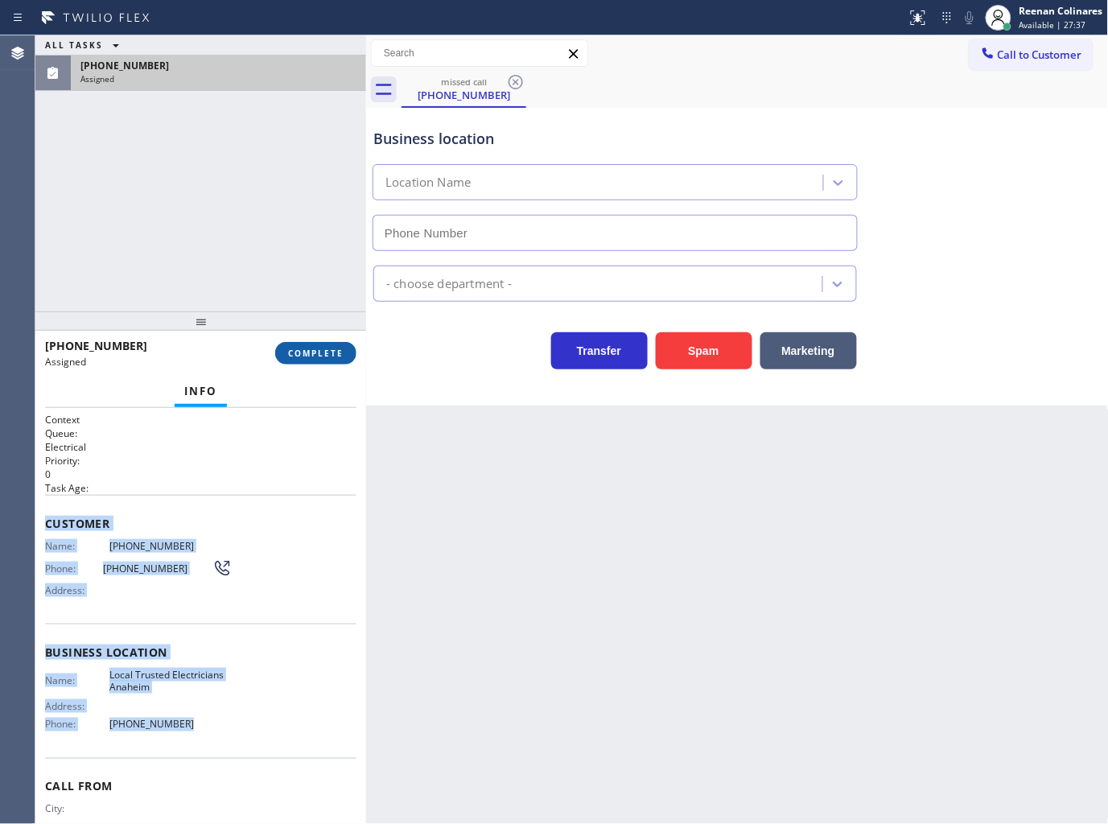
type input "[PHONE_NUMBER]"
click at [335, 356] on span "COMPLETE" at bounding box center [316, 353] width 56 height 11
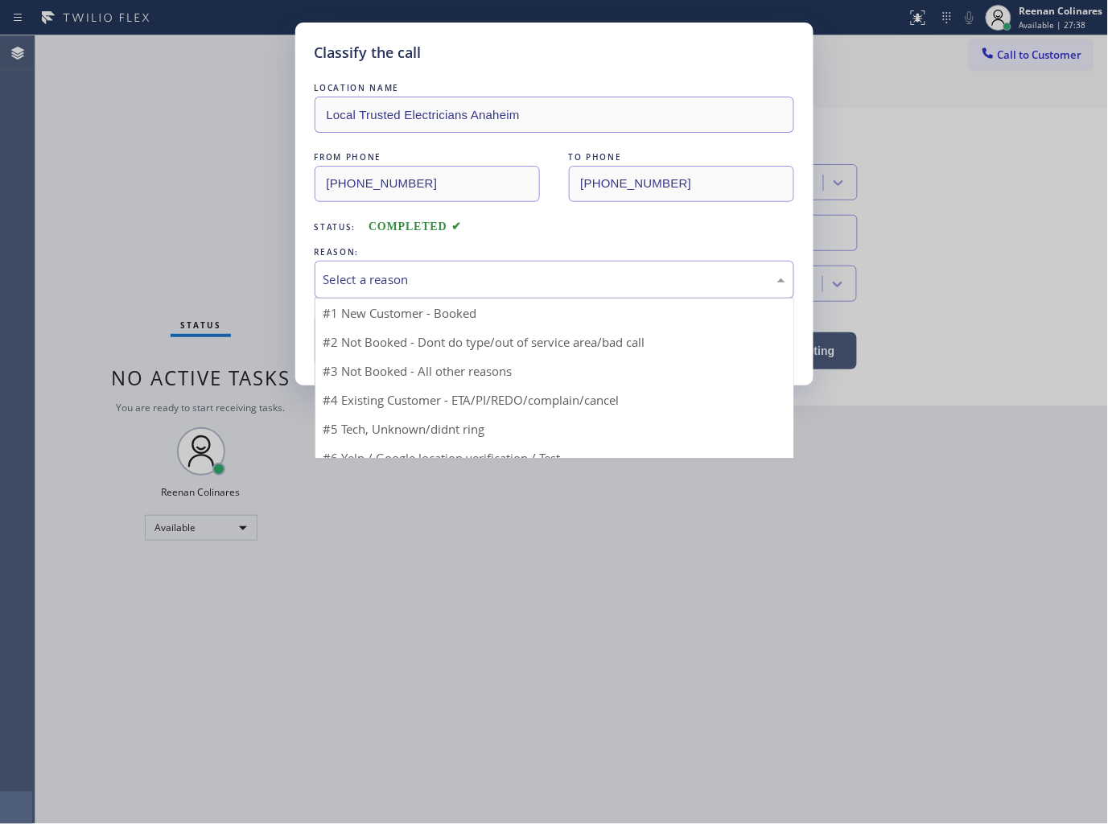
click at [396, 279] on div "Select a reason" at bounding box center [554, 279] width 462 height 19
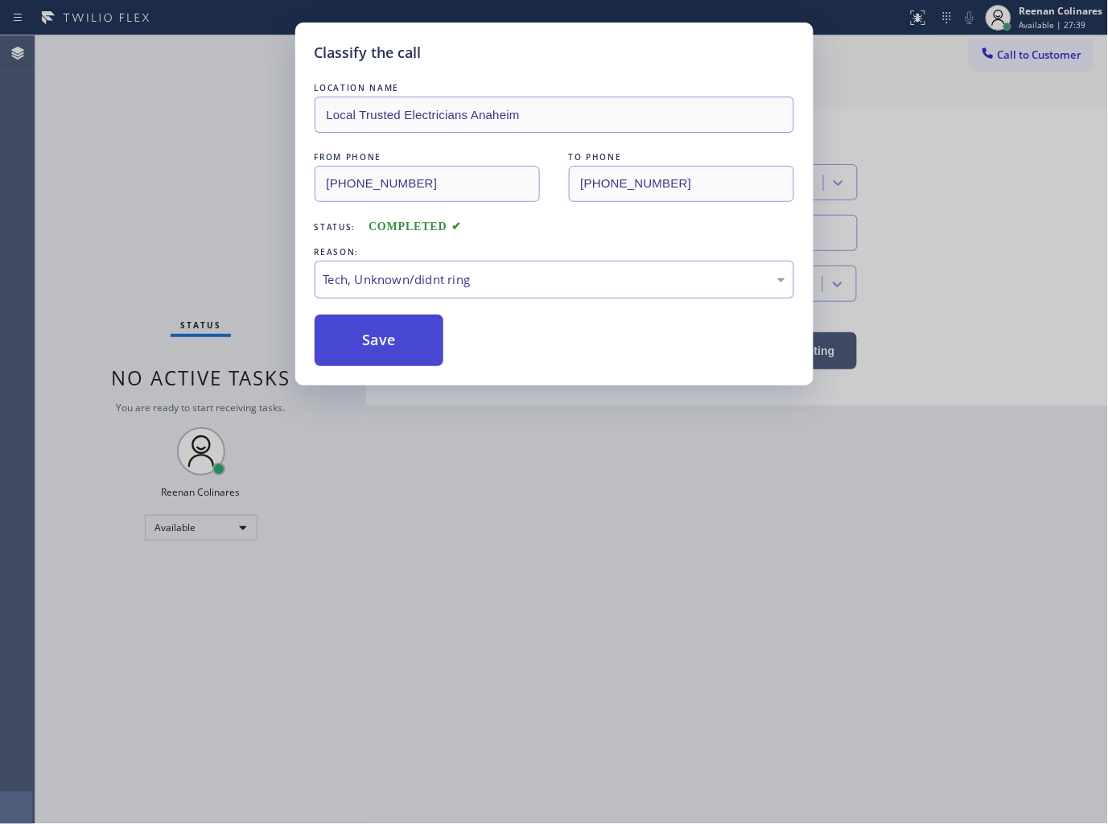
click at [368, 351] on button "Save" at bounding box center [380, 340] width 130 height 51
click at [99, 248] on div "Classify the call LOCATION NAME Local Trusted Electricians Anaheim FROM PHONE […" at bounding box center [554, 412] width 1108 height 824
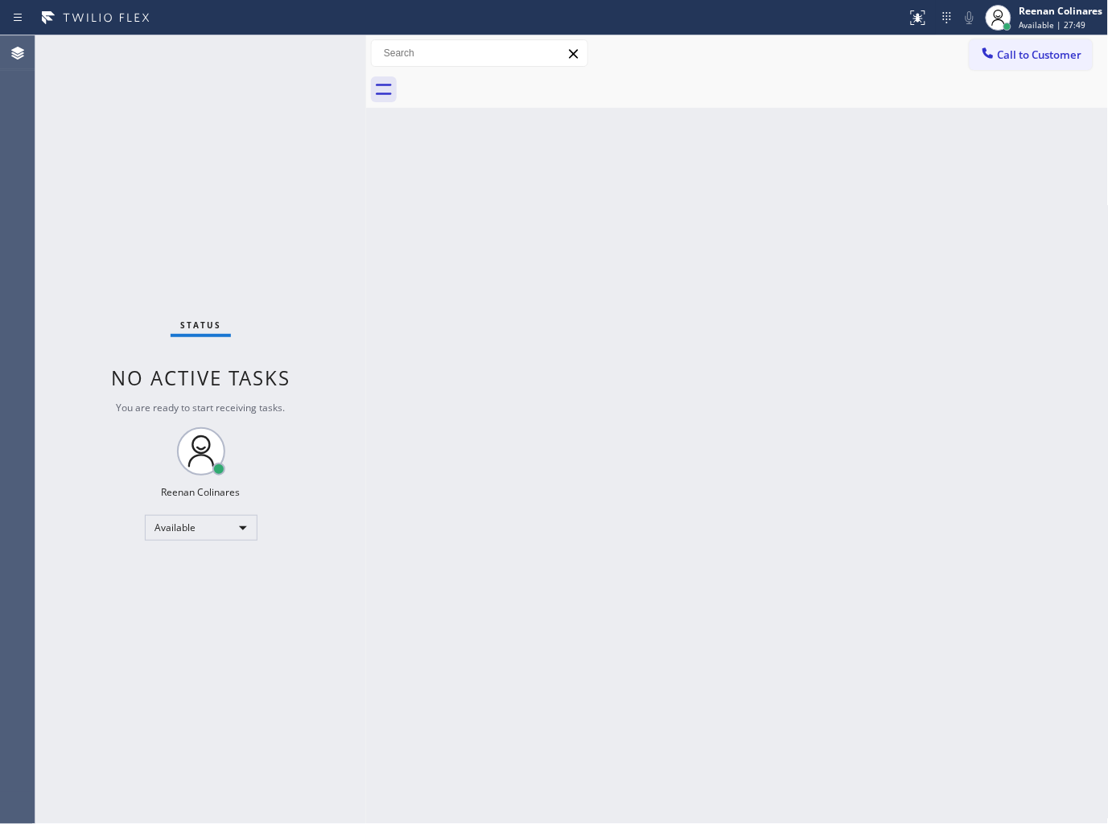
click at [208, 64] on div "Status No active tasks You are ready to start receiving tasks. Reenan Colinares…" at bounding box center [200, 429] width 331 height 789
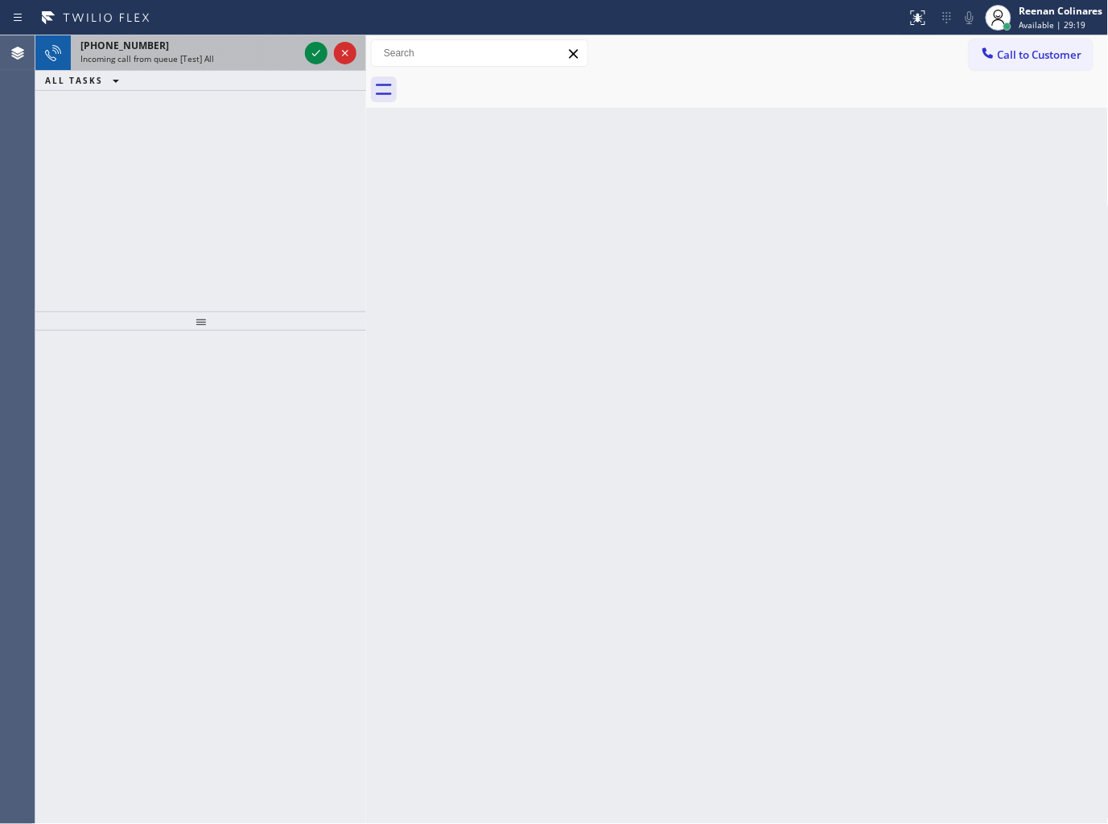
click at [202, 60] on span "Incoming call from queue [Test] All" at bounding box center [147, 58] width 134 height 11
click at [223, 53] on div "Incoming call from queue [Test] All" at bounding box center [189, 58] width 218 height 11
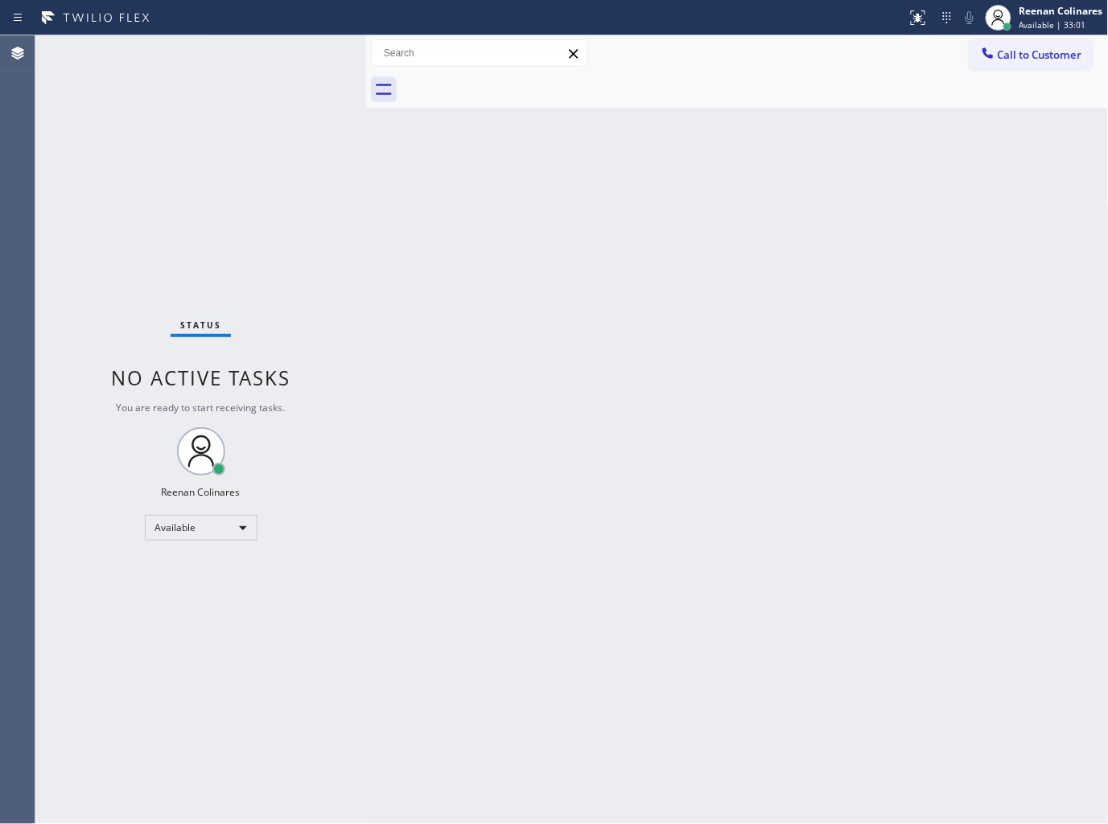
click at [253, 68] on div "Status No active tasks You are ready to start receiving tasks. Reenan Colinares…" at bounding box center [200, 429] width 331 height 789
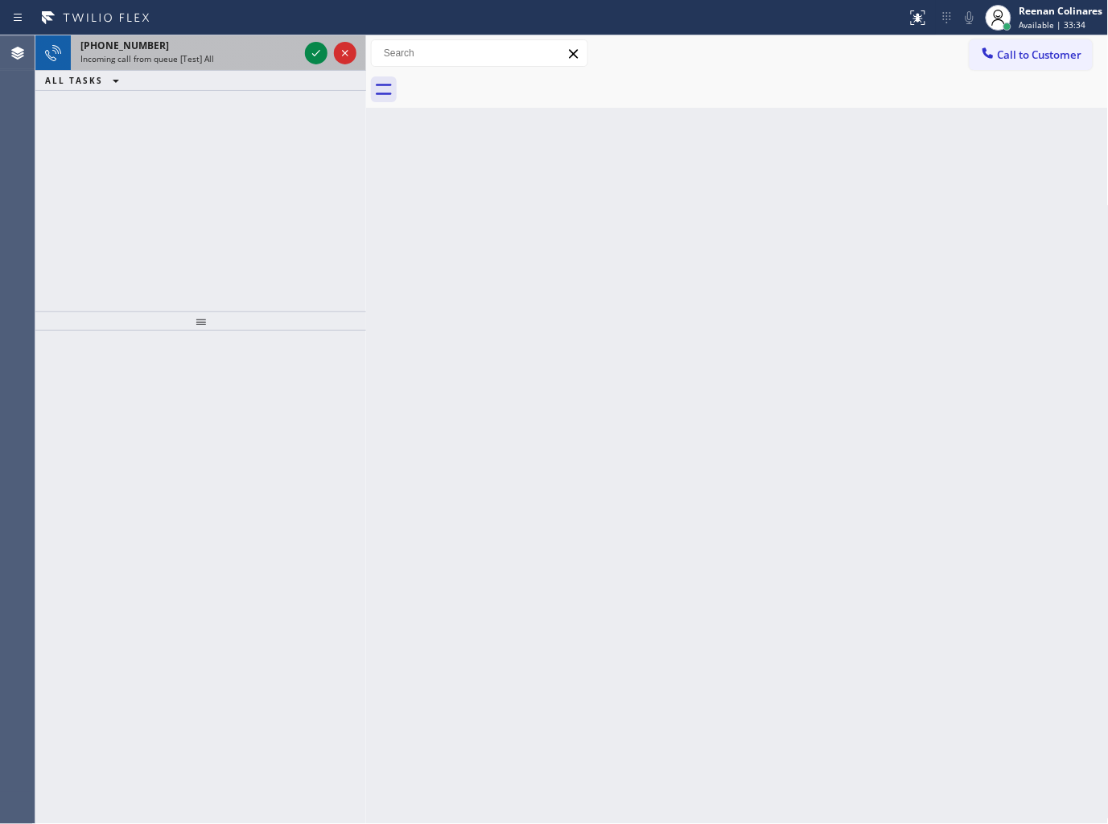
click at [244, 60] on div "Incoming call from queue [Test] All" at bounding box center [189, 58] width 218 height 11
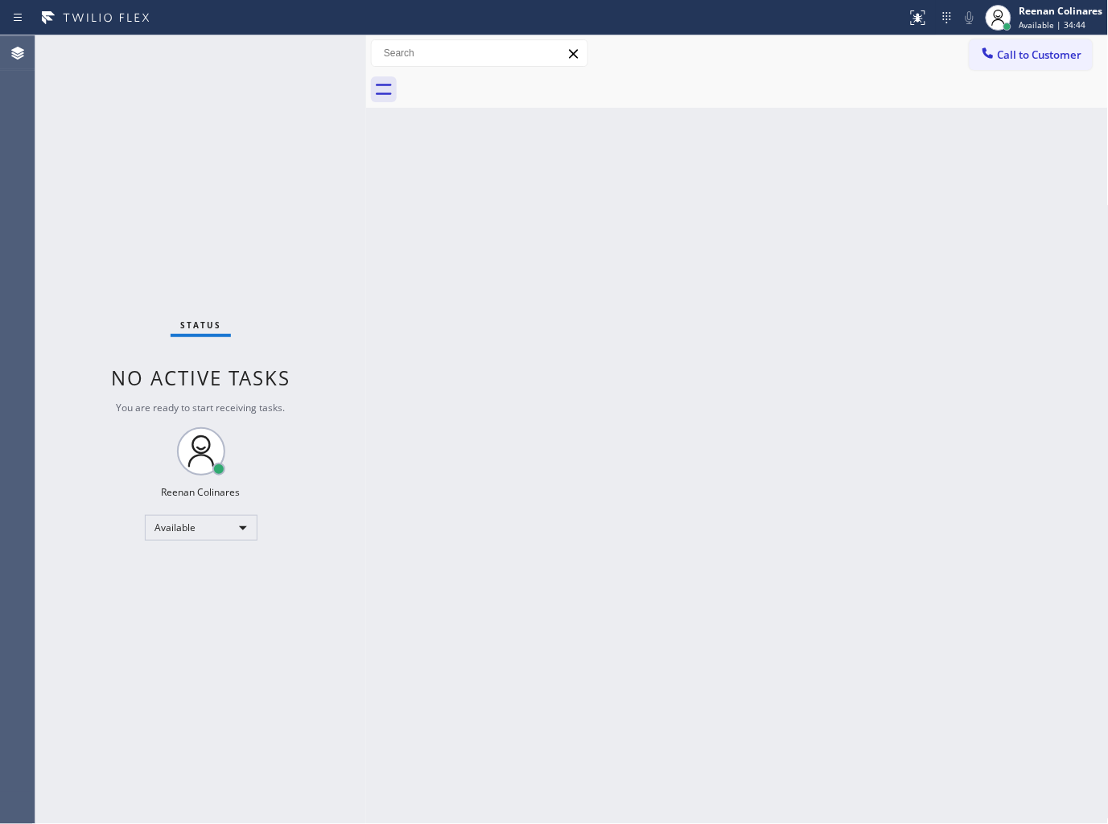
click at [239, 63] on div "Status No active tasks You are ready to start receiving tasks. Reenan Colinares…" at bounding box center [200, 429] width 331 height 789
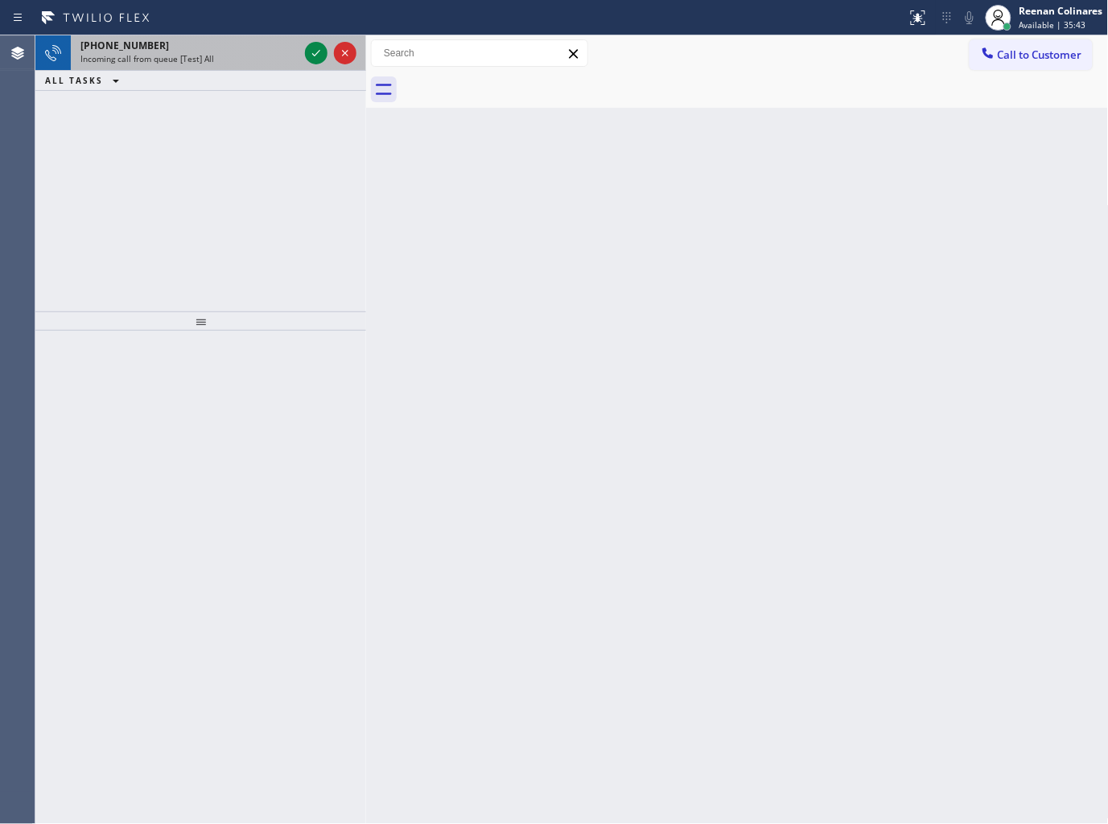
click at [250, 61] on div "Incoming call from queue [Test] All" at bounding box center [189, 58] width 218 height 11
click at [234, 59] on div "Incoming call from queue [Test] All" at bounding box center [189, 58] width 218 height 11
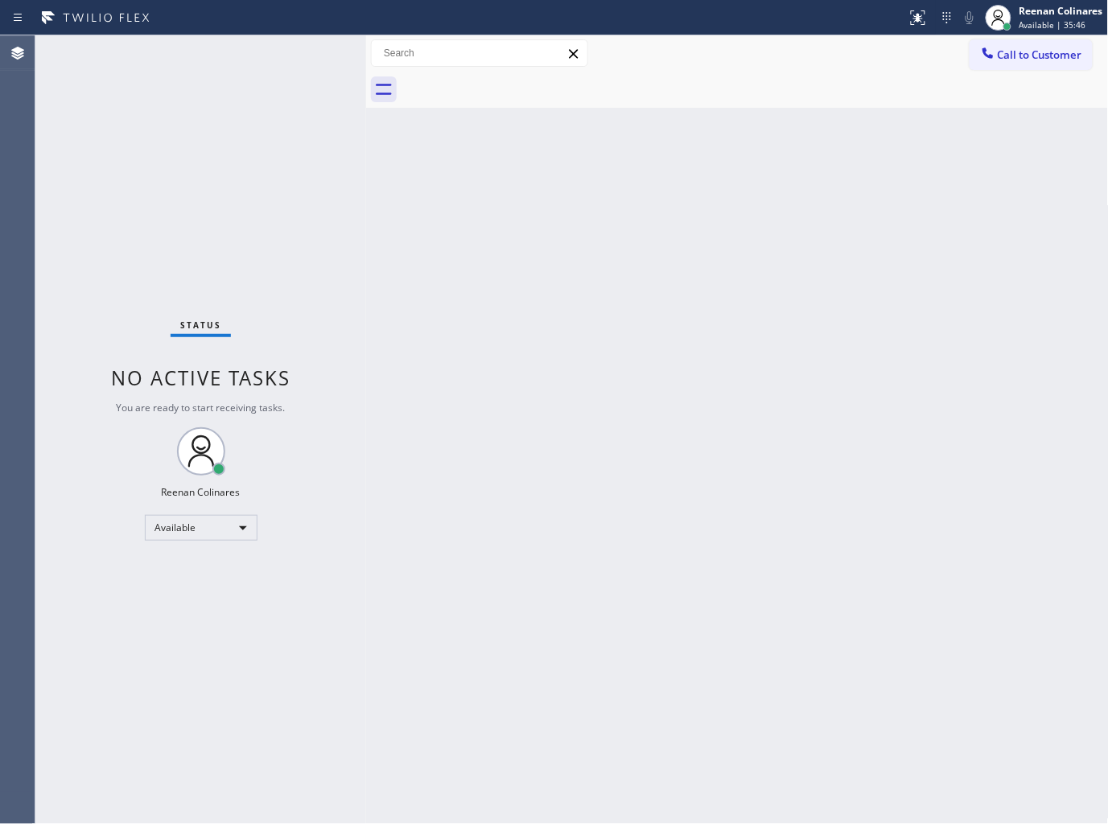
click at [311, 49] on div "Status No active tasks You are ready to start receiving tasks. Reenan Colinares…" at bounding box center [200, 429] width 331 height 789
click at [251, 52] on div "Status No active tasks You are ready to start receiving tasks. Reenan Colinares…" at bounding box center [200, 429] width 331 height 789
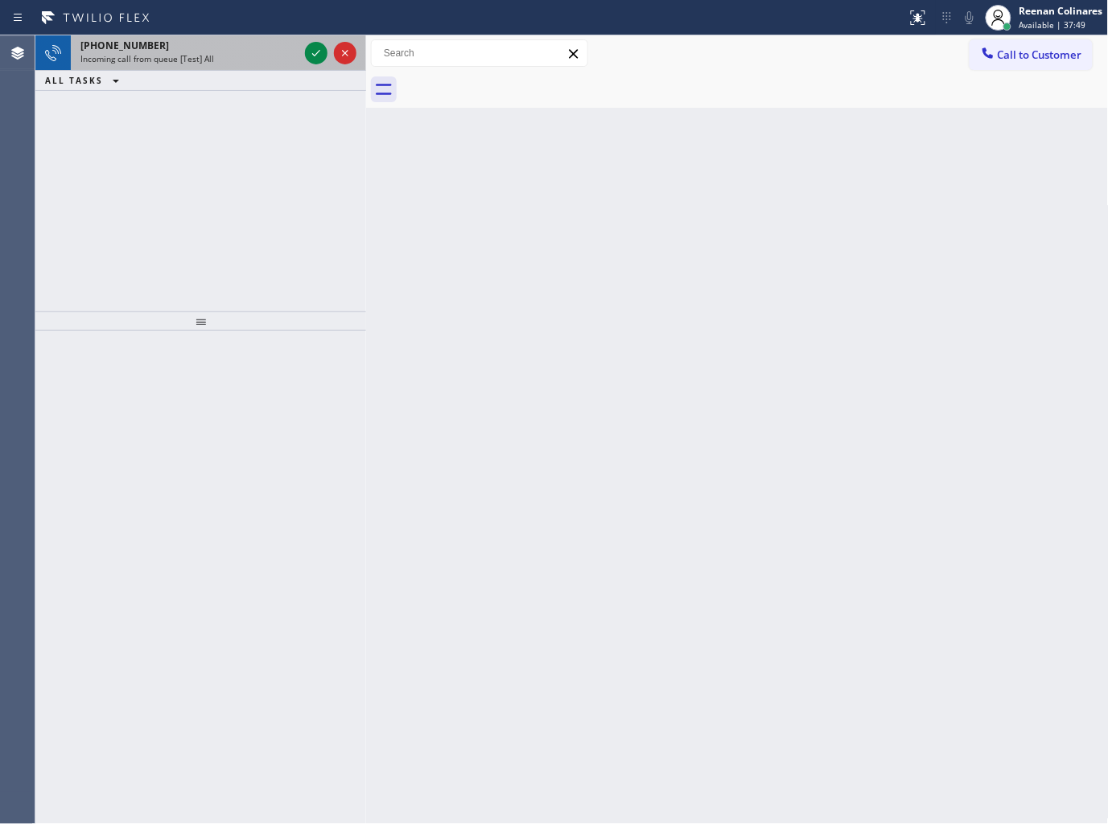
click at [179, 60] on span "Incoming call from queue [Test] All" at bounding box center [147, 58] width 134 height 11
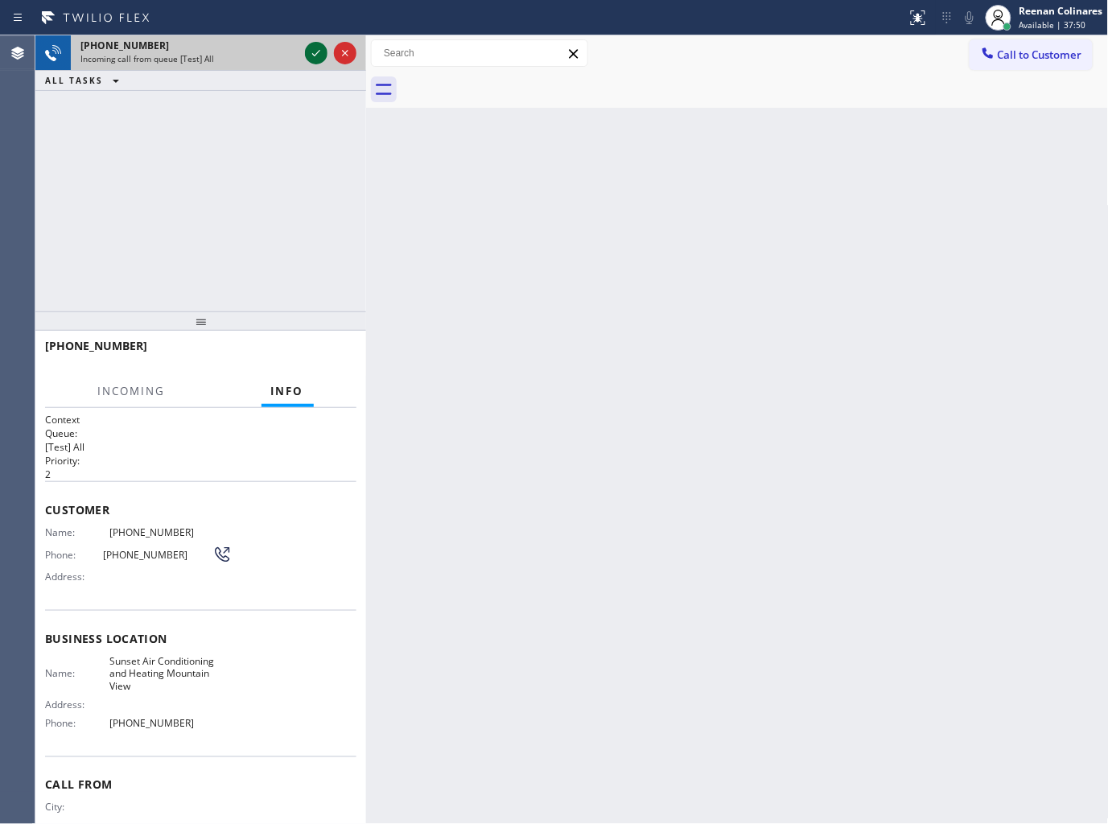
click at [316, 55] on icon at bounding box center [316, 52] width 19 height 19
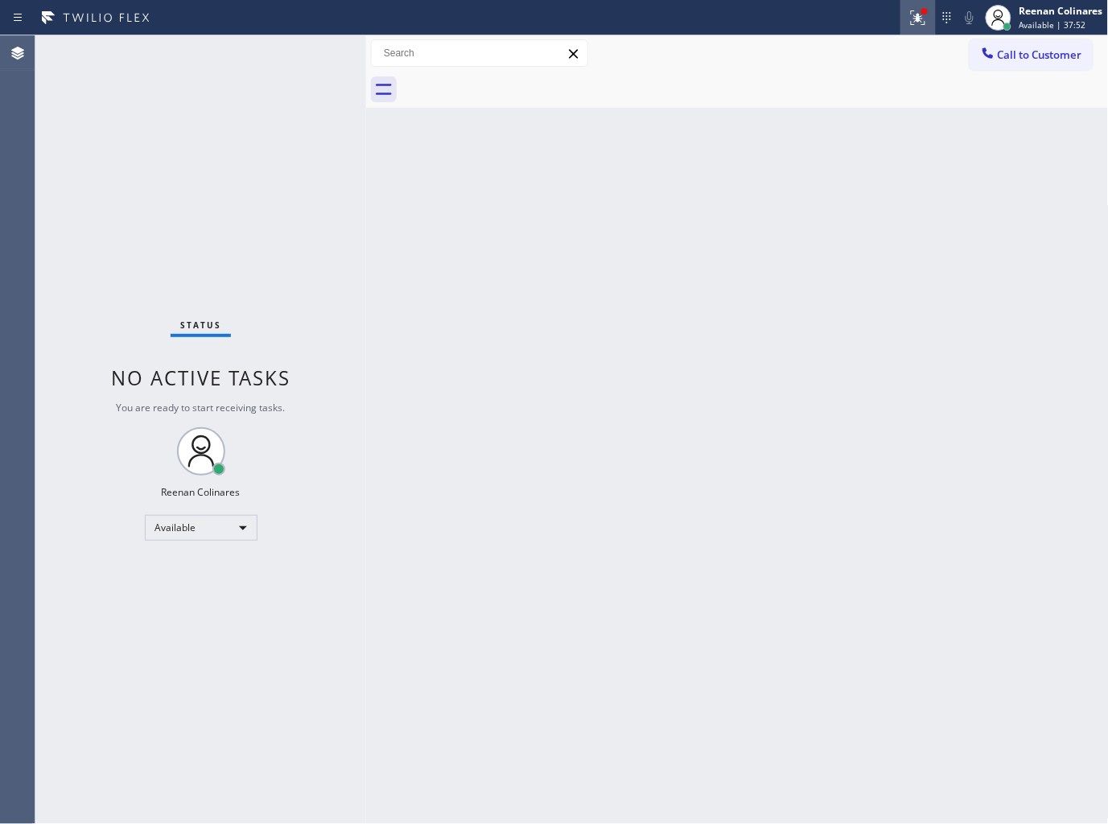
click at [919, 19] on icon at bounding box center [916, 15] width 10 height 11
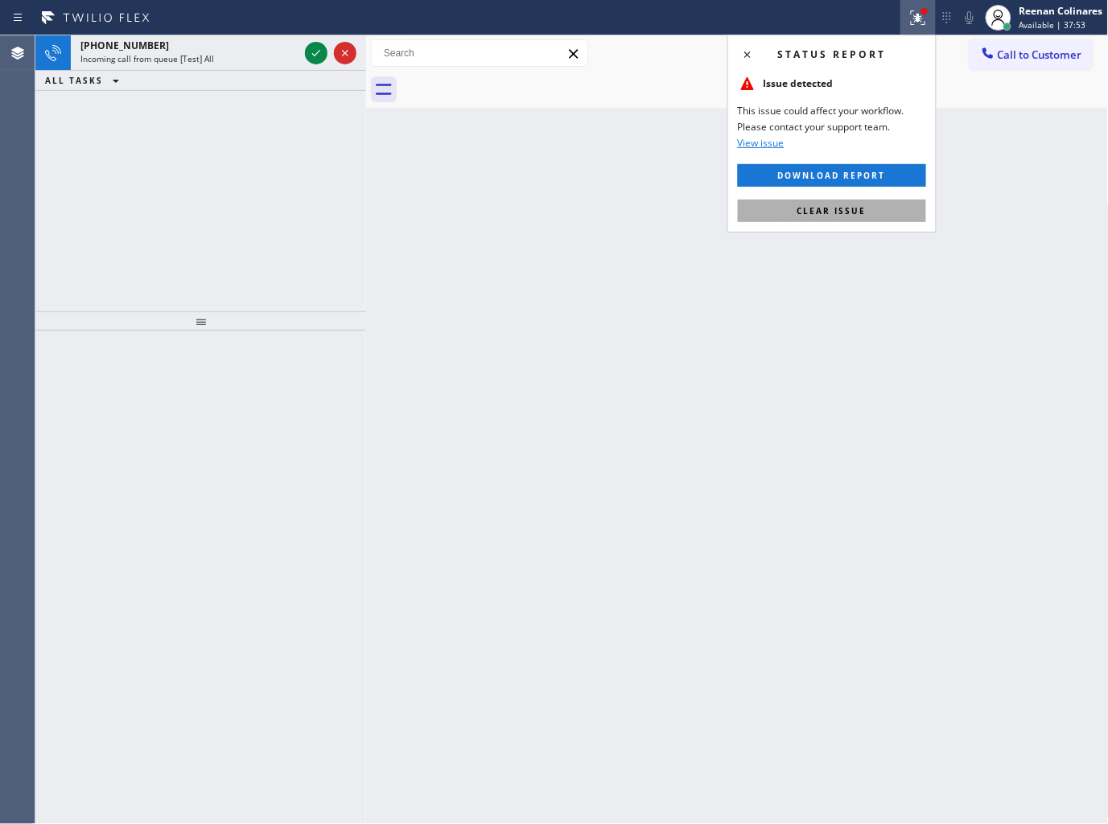
click at [817, 214] on span "Clear issue" at bounding box center [831, 210] width 69 height 11
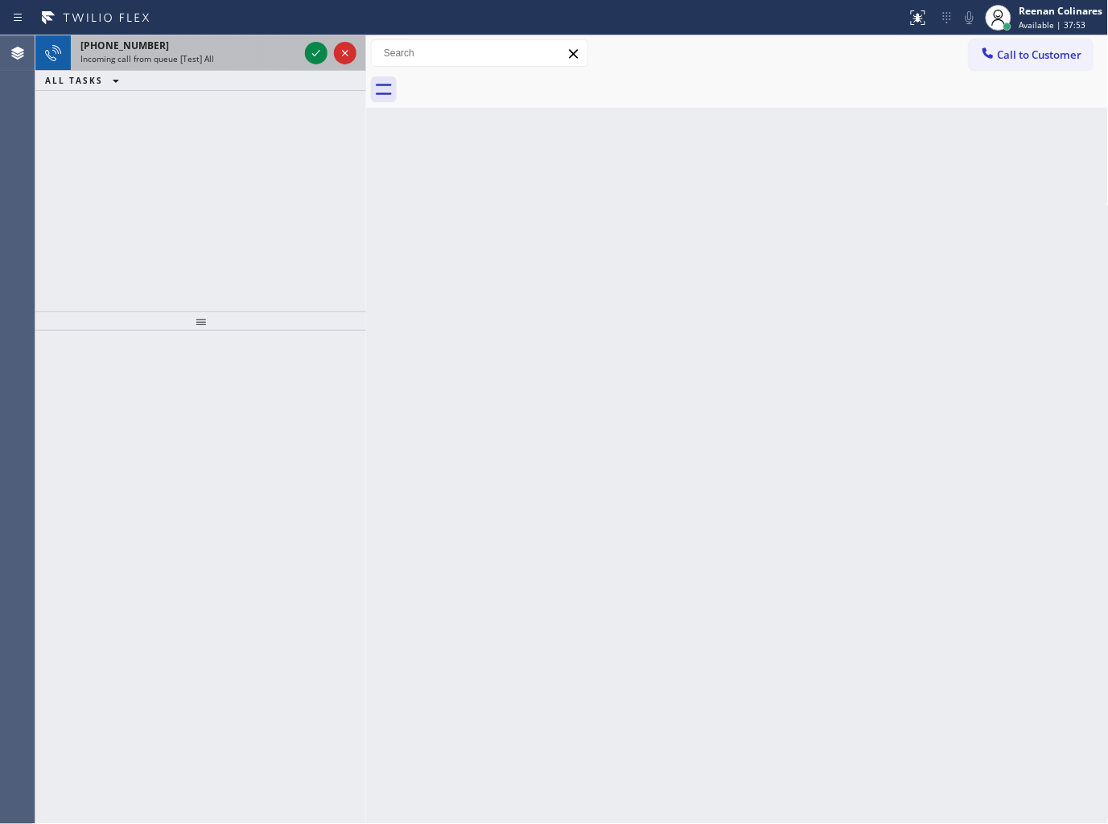
click at [164, 59] on span "Incoming call from queue [Test] All" at bounding box center [147, 58] width 134 height 11
click at [231, 60] on div "Incoming call from queue [Test] All" at bounding box center [189, 58] width 218 height 11
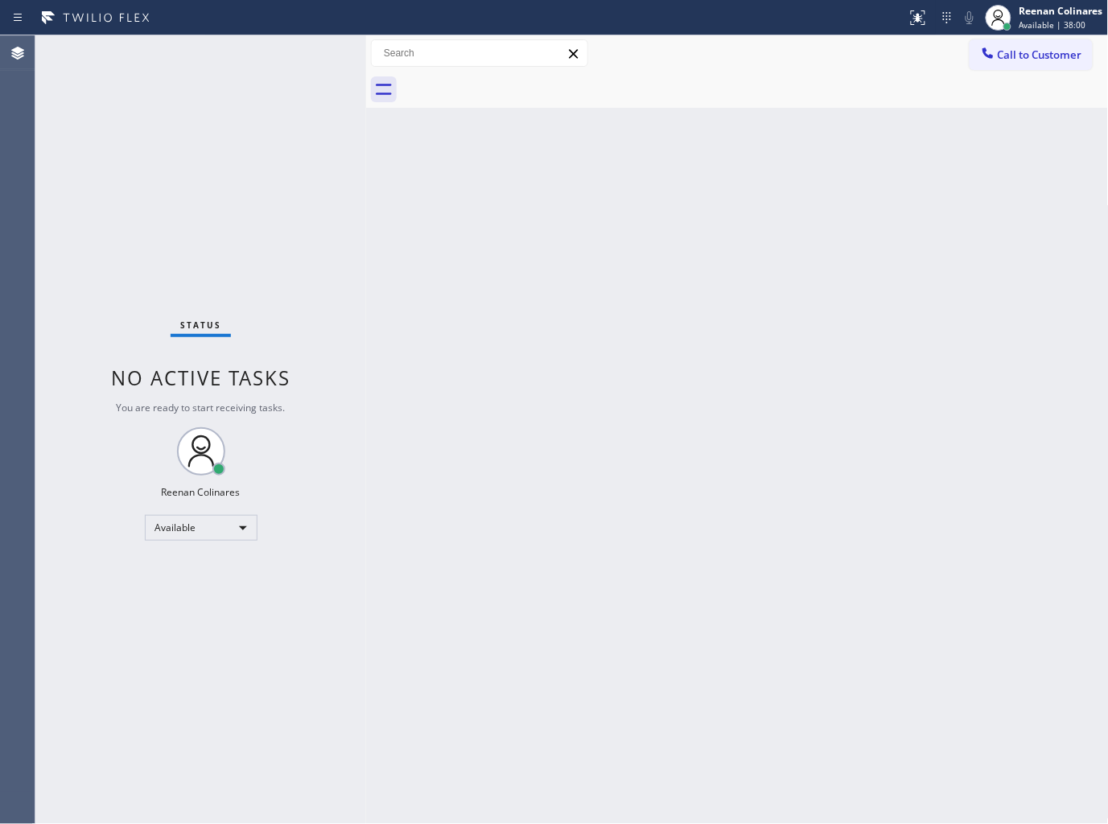
click at [406, 252] on div "Back to Dashboard Change Sender ID Customers Technicians Select a contact Outbo…" at bounding box center [737, 429] width 743 height 789
click at [225, 70] on div "Status No active tasks You are ready to start receiving tasks. Reenan Colinares…" at bounding box center [200, 429] width 331 height 789
click at [229, 65] on div "Status No active tasks You are ready to start receiving tasks. Reenan Colinares…" at bounding box center [200, 429] width 331 height 789
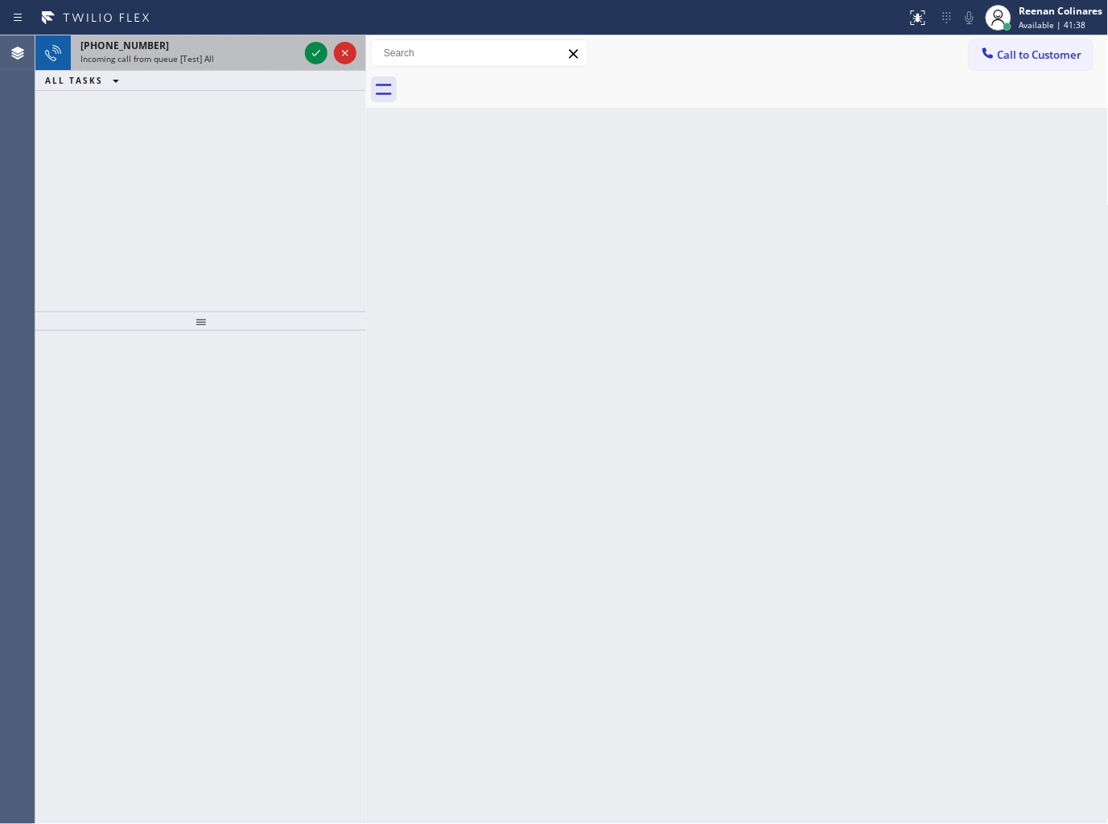
click at [200, 60] on span "Incoming call from queue [Test] All" at bounding box center [147, 58] width 134 height 11
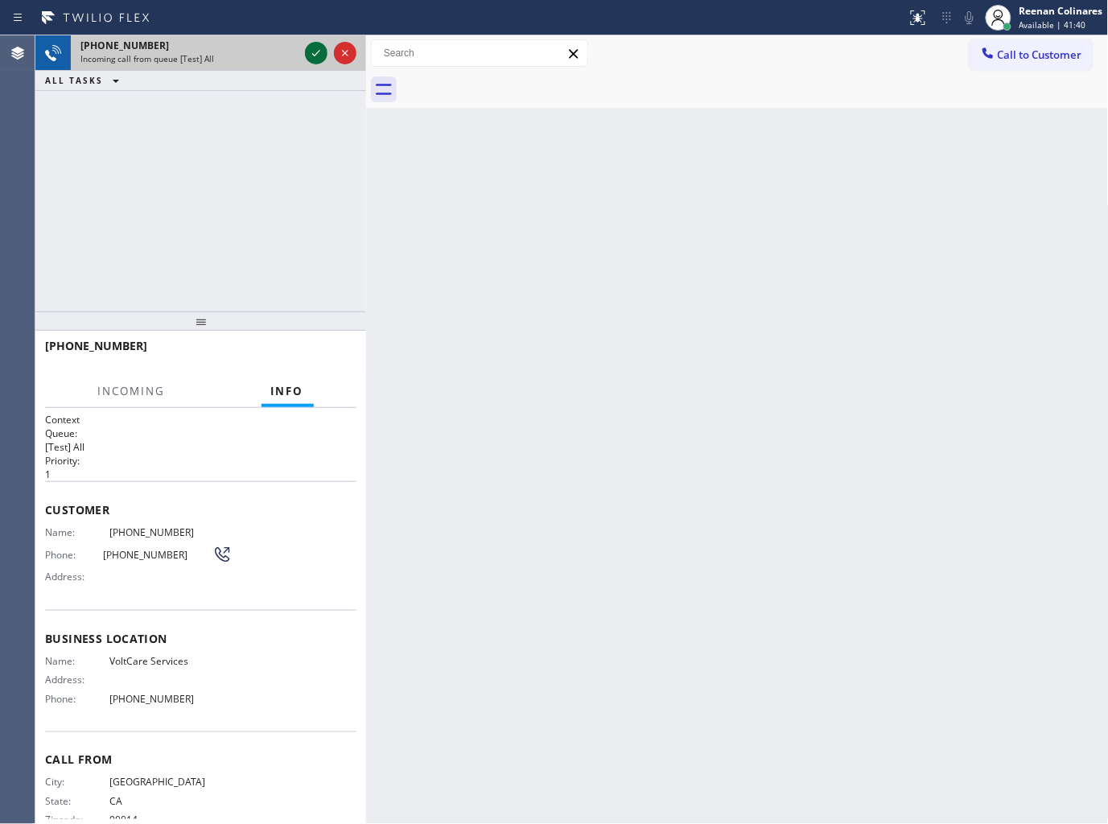
click at [314, 51] on icon at bounding box center [316, 52] width 19 height 19
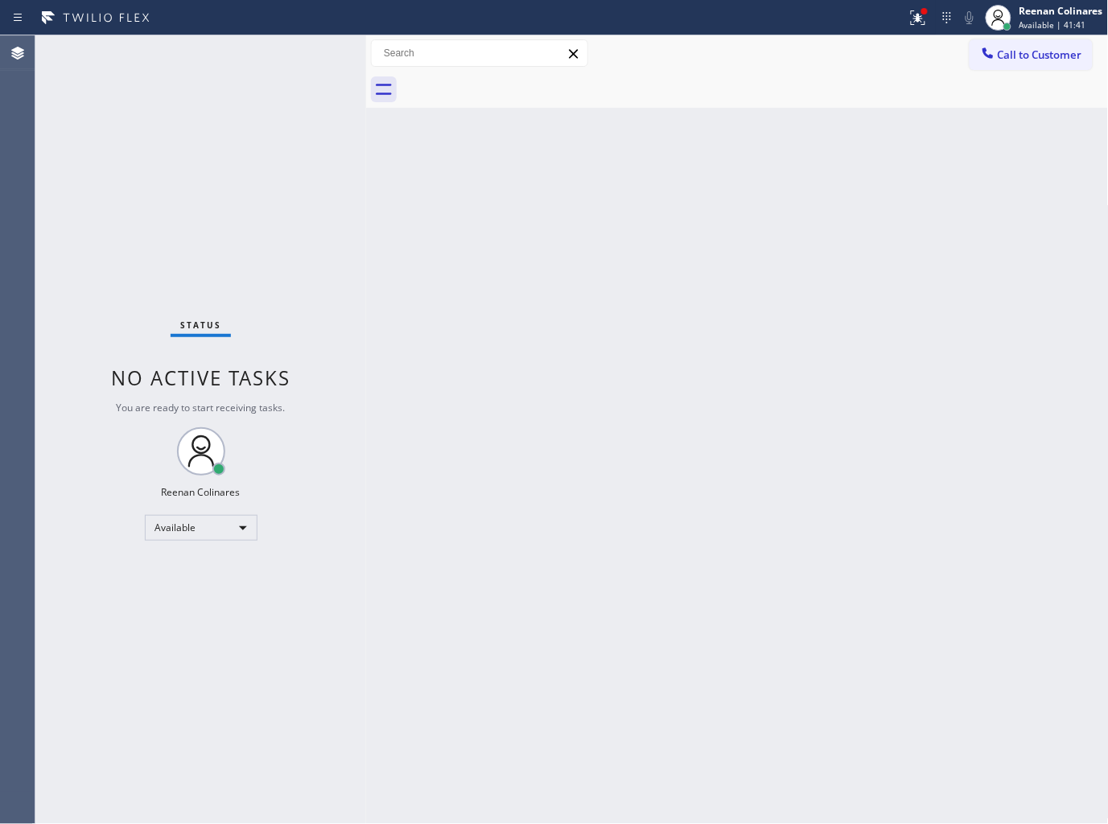
click at [299, 73] on div "Status No active tasks You are ready to start receiving tasks. Reenan Colinares…" at bounding box center [200, 429] width 331 height 789
click at [914, 19] on icon at bounding box center [917, 17] width 19 height 19
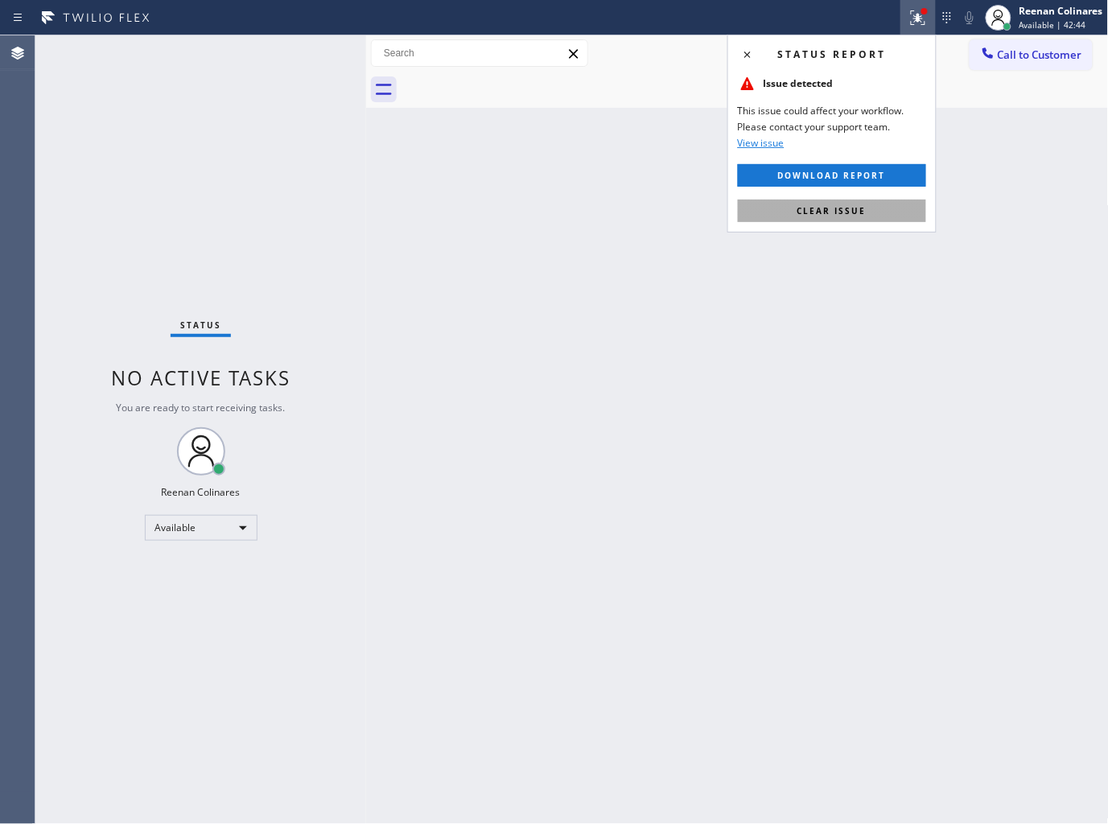
click at [888, 220] on button "Clear issue" at bounding box center [832, 211] width 188 height 23
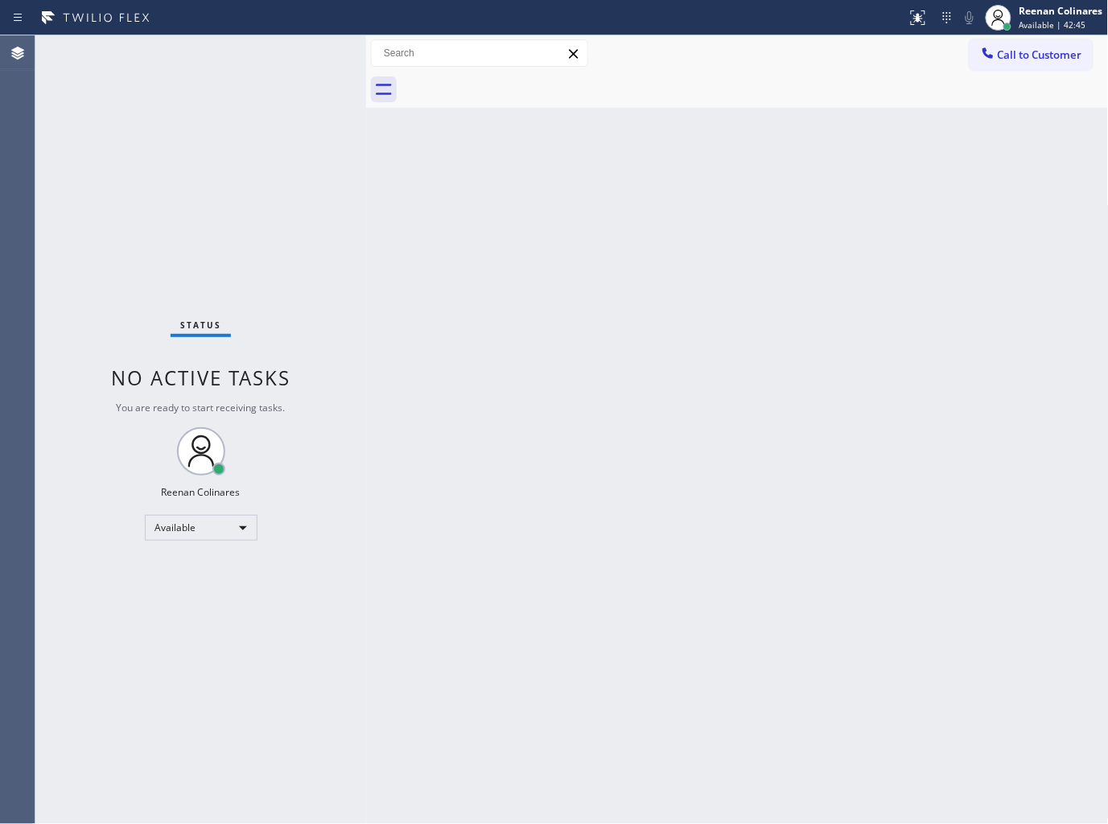
click at [628, 437] on div "Back to Dashboard Change Sender ID Customers Technicians Select a contact Outbo…" at bounding box center [737, 429] width 743 height 789
click at [814, 279] on div "Back to Dashboard Change Sender ID Customers Technicians Select a contact Outbo…" at bounding box center [737, 429] width 743 height 789
click at [849, 548] on div "Back to Dashboard Change Sender ID Customers Technicians Select a contact Outbo…" at bounding box center [737, 429] width 743 height 789
click at [744, 528] on div "Back to Dashboard Change Sender ID Customers Technicians Select a contact Outbo…" at bounding box center [737, 429] width 743 height 789
click at [249, 529] on div "Available" at bounding box center [201, 528] width 113 height 26
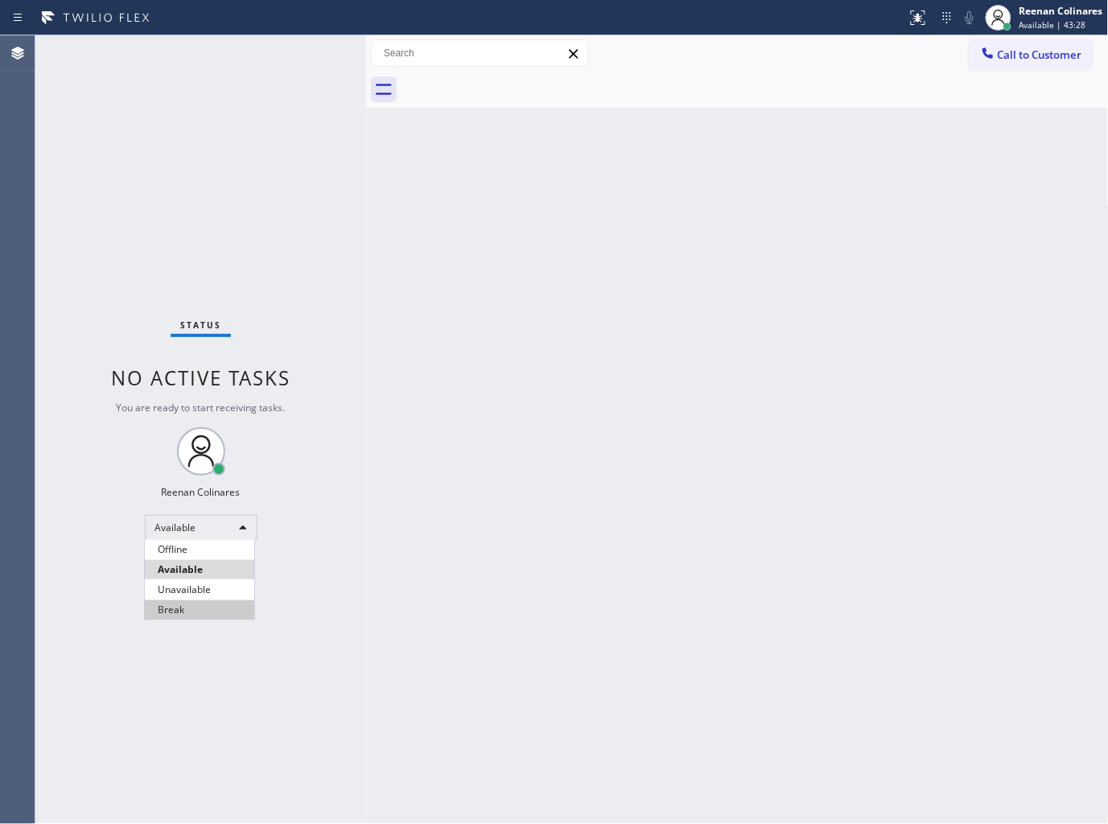
click at [172, 613] on li "Break" at bounding box center [199, 609] width 109 height 19
click at [1035, 18] on div "Reenan Colinares Break | 15:34" at bounding box center [1062, 17] width 92 height 28
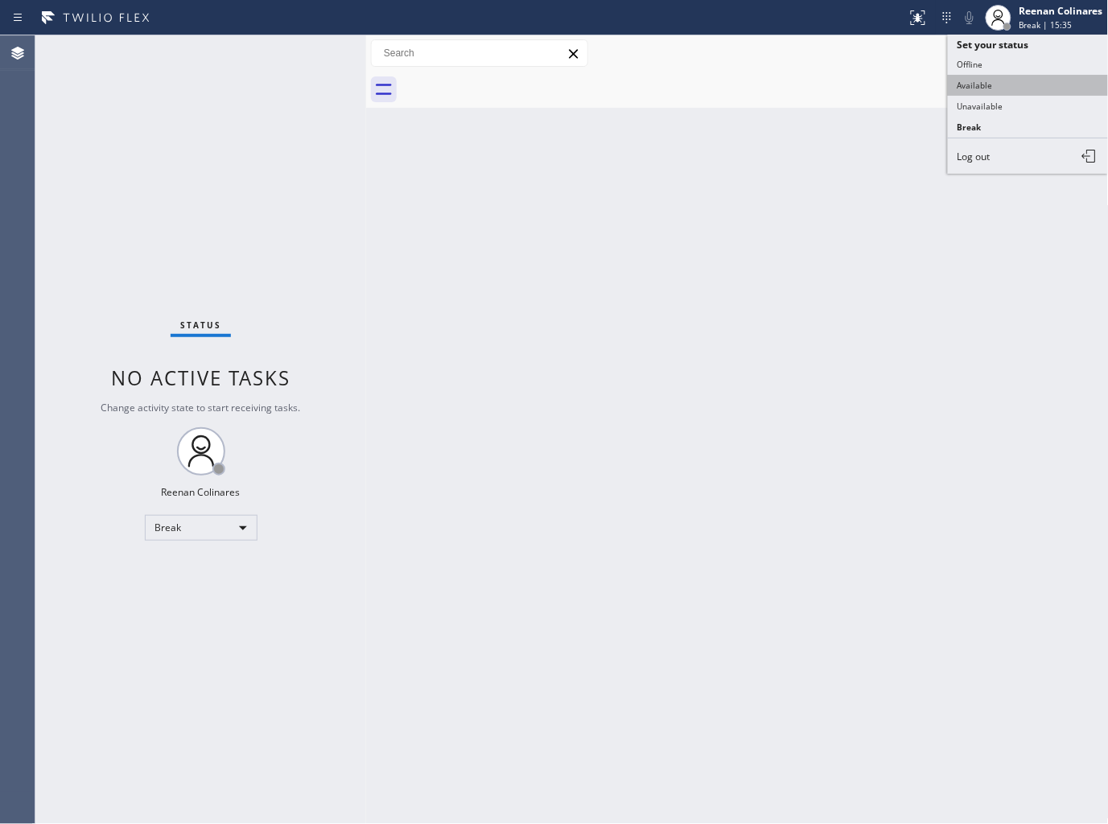
click at [991, 89] on button "Available" at bounding box center [1028, 85] width 161 height 21
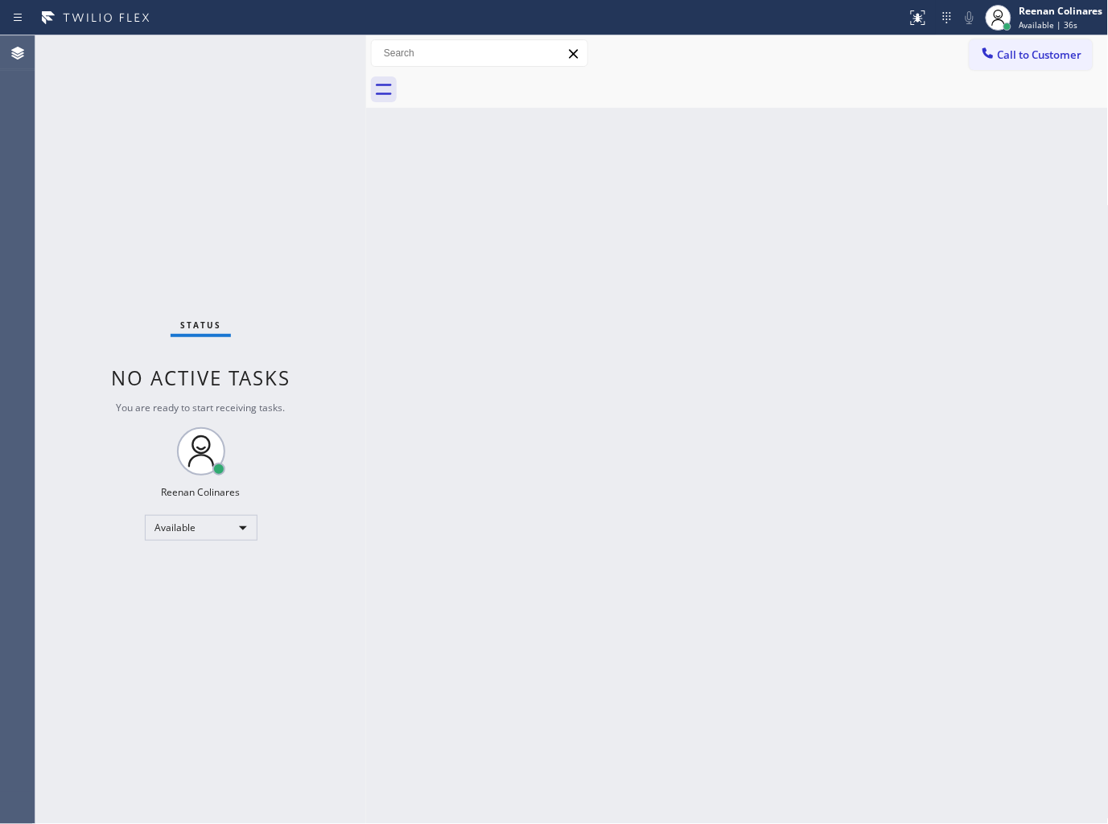
click at [632, 130] on div "Back to Dashboard Change Sender ID Customers Technicians Select a contact Outbo…" at bounding box center [737, 429] width 743 height 789
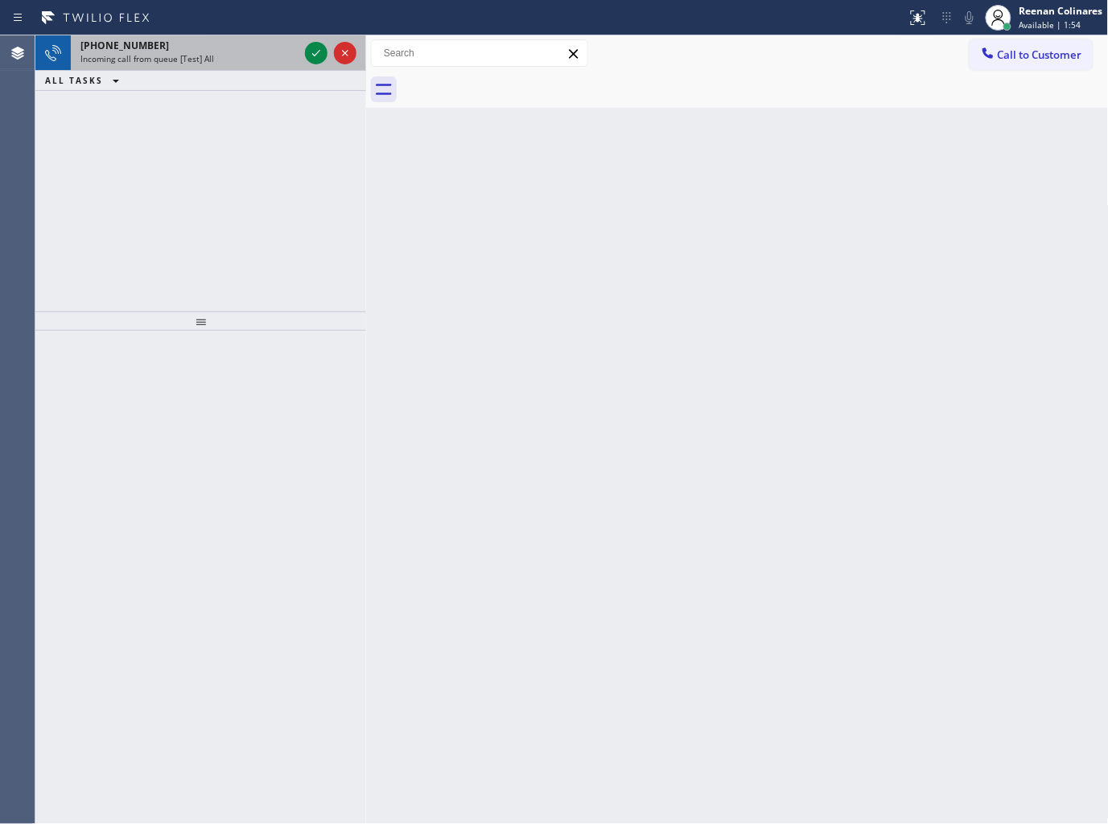
drag, startPoint x: 229, startPoint y: 32, endPoint x: 236, endPoint y: 51, distance: 19.9
click at [230, 38] on div "Status report No issues detected If you experience an issue, please download th…" at bounding box center [554, 412] width 1108 height 824
click at [236, 51] on div "+12265298183" at bounding box center [189, 46] width 218 height 14
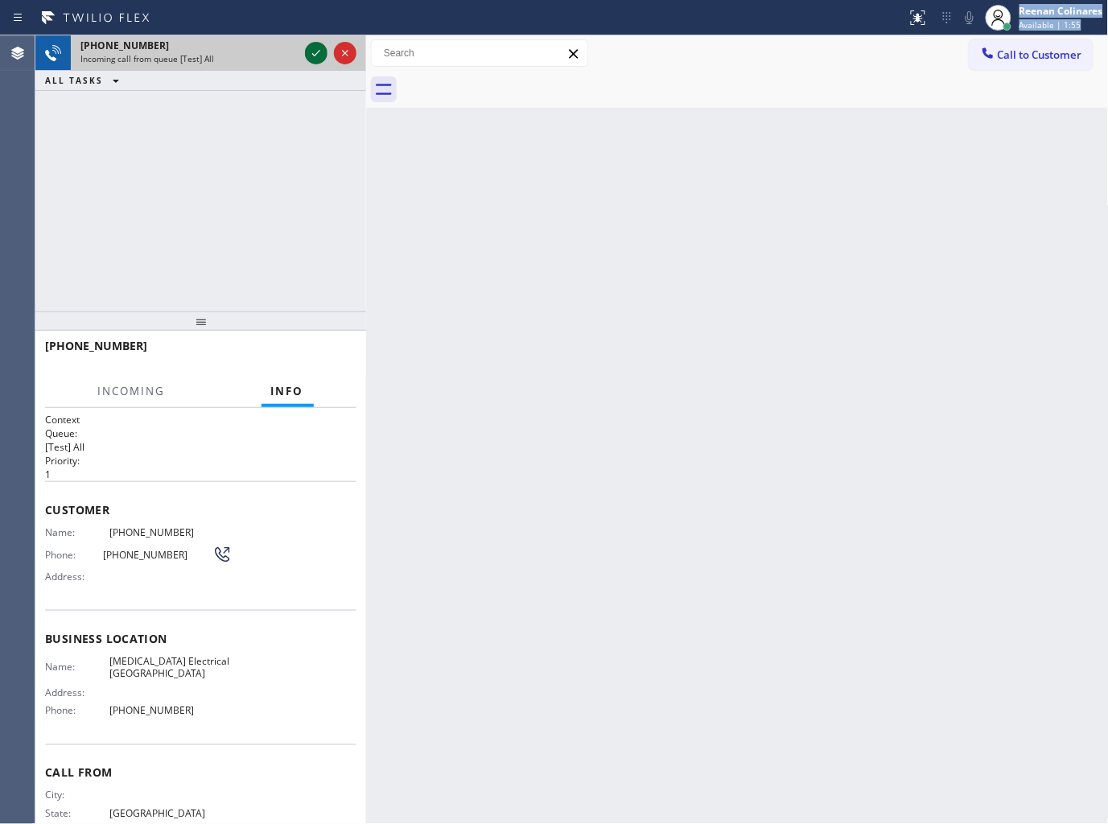
click at [310, 49] on icon at bounding box center [316, 52] width 19 height 19
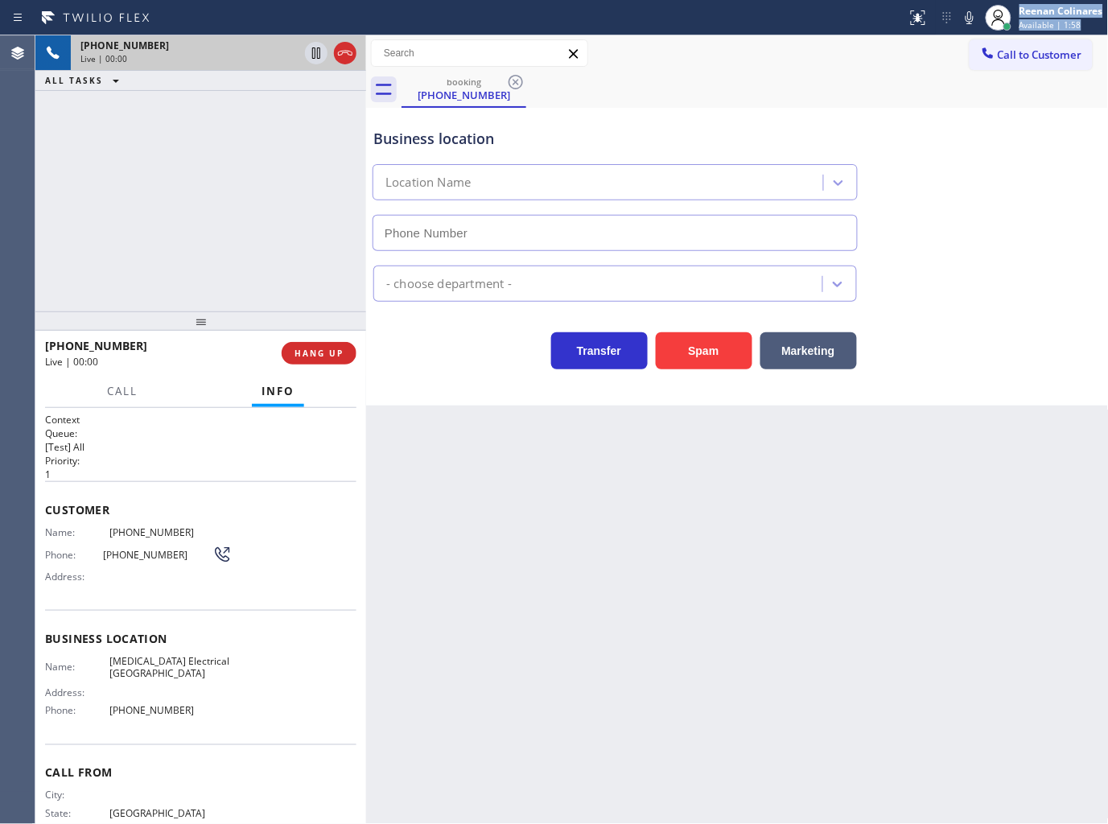
type input "(714) 462-1901"
click at [312, 348] on span "HANG UP" at bounding box center [319, 353] width 49 height 11
click at [316, 348] on span "HANG UP" at bounding box center [319, 353] width 49 height 11
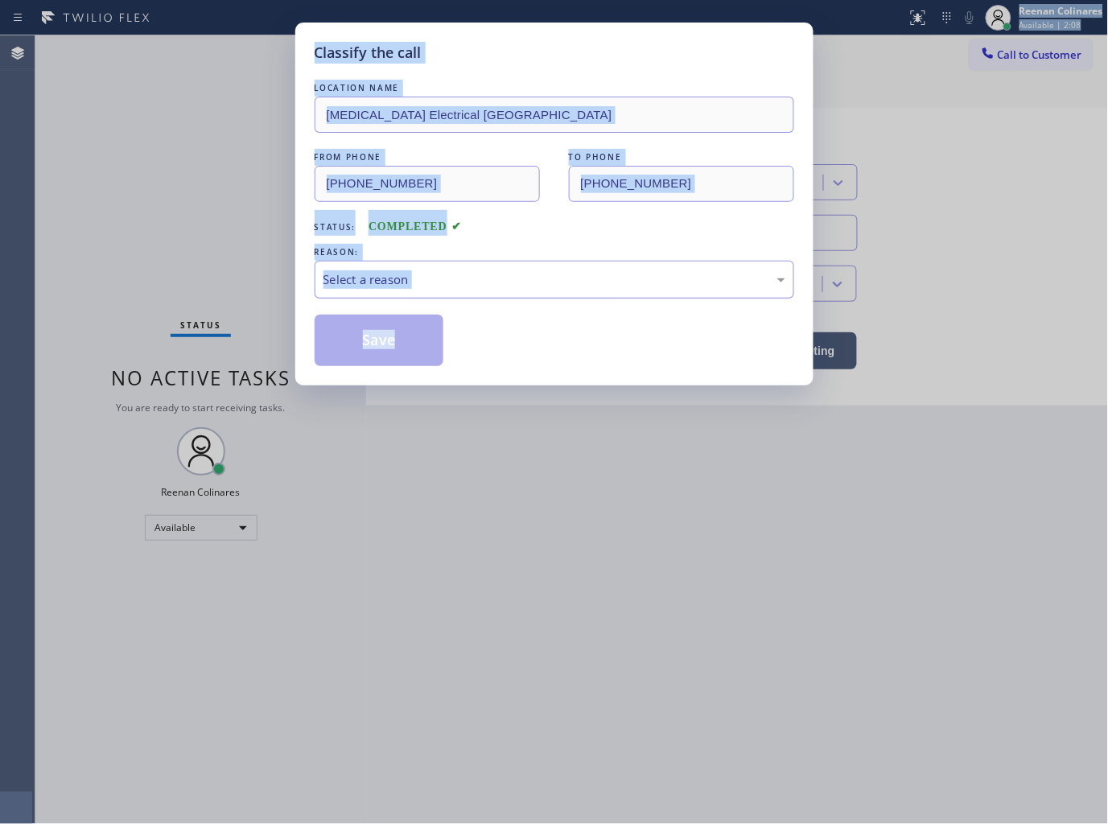
click at [406, 275] on div "Select a reason" at bounding box center [554, 279] width 462 height 19
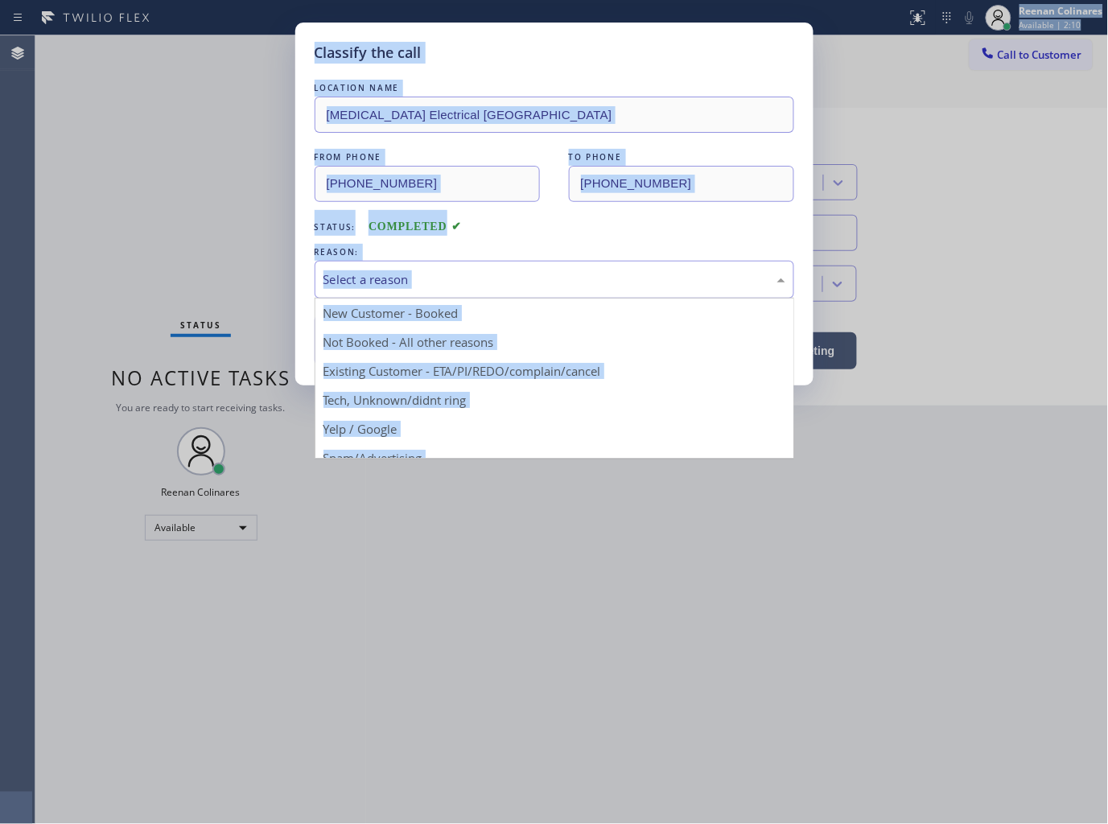
click at [536, 223] on div "Status: COMPLETED" at bounding box center [555, 223] width 480 height 26
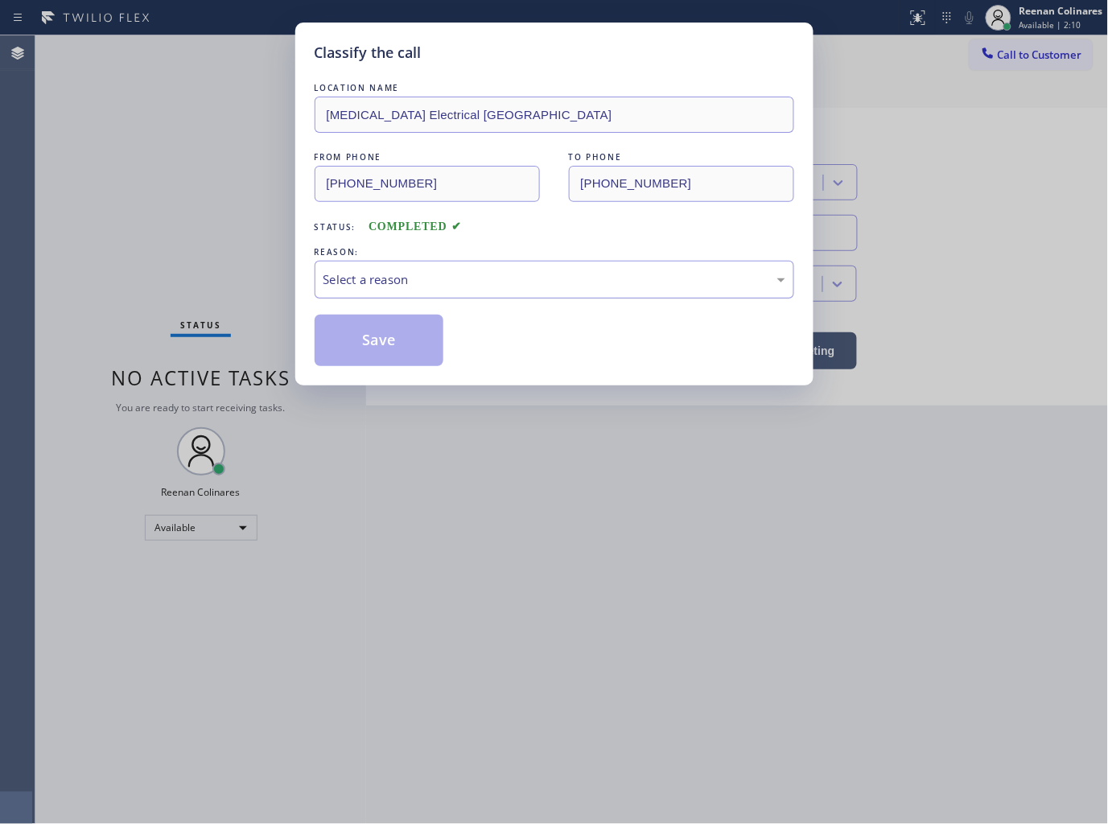
click at [471, 283] on div "Select a reason" at bounding box center [554, 279] width 462 height 19
click at [381, 352] on button "Save" at bounding box center [380, 340] width 130 height 51
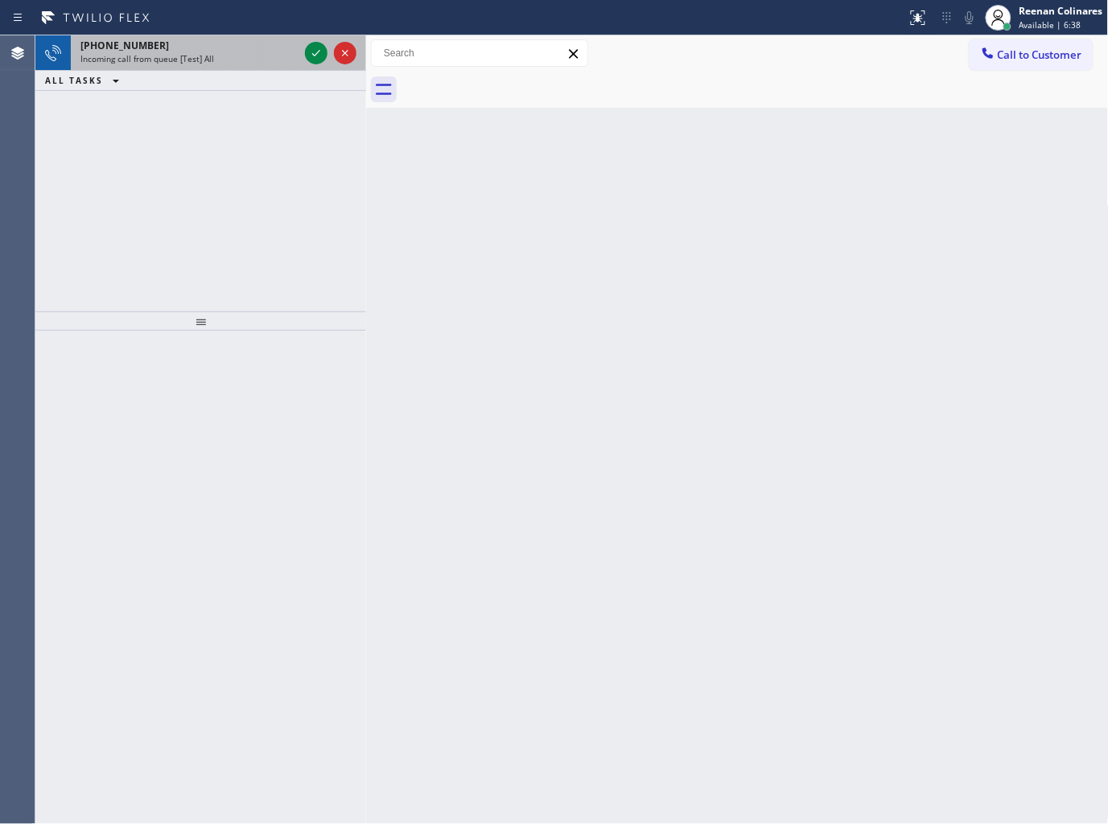
click at [252, 55] on div "Incoming call from queue [Test] All" at bounding box center [189, 58] width 218 height 11
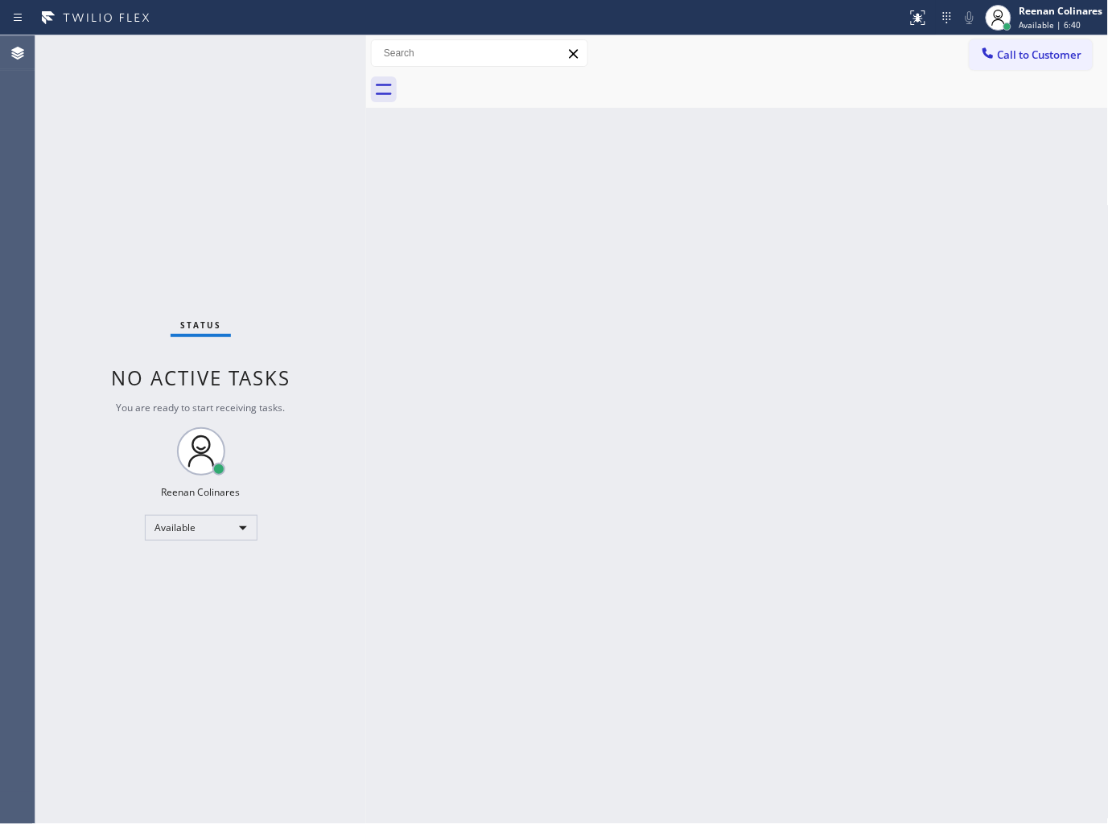
click at [316, 55] on div "Status No active tasks You are ready to start receiving tasks. Reenan Colinares…" at bounding box center [200, 429] width 331 height 789
click at [298, 50] on div "Status No active tasks You are ready to start receiving tasks. Reenan Colinares…" at bounding box center [200, 429] width 331 height 789
click at [298, 52] on div "Status No active tasks You are ready to start receiving tasks. Reenan Colinares…" at bounding box center [200, 429] width 331 height 789
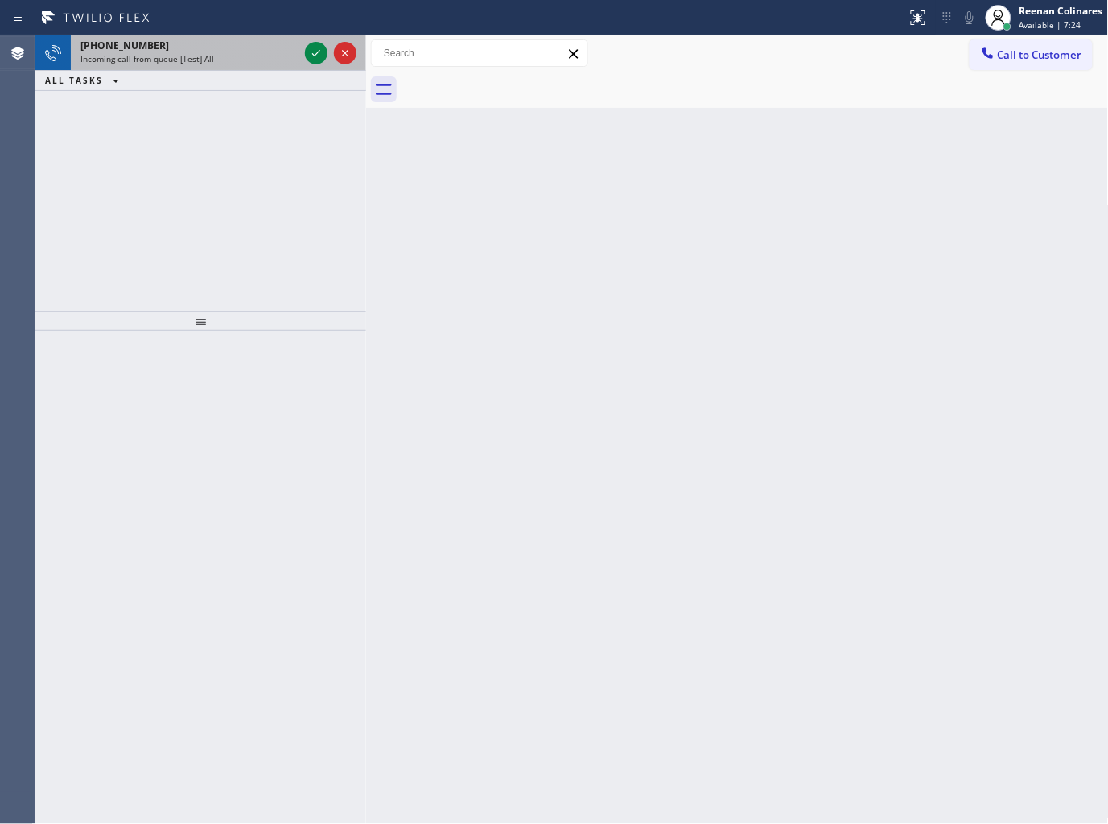
click at [271, 54] on div "Incoming call from queue [Test] All" at bounding box center [189, 58] width 218 height 11
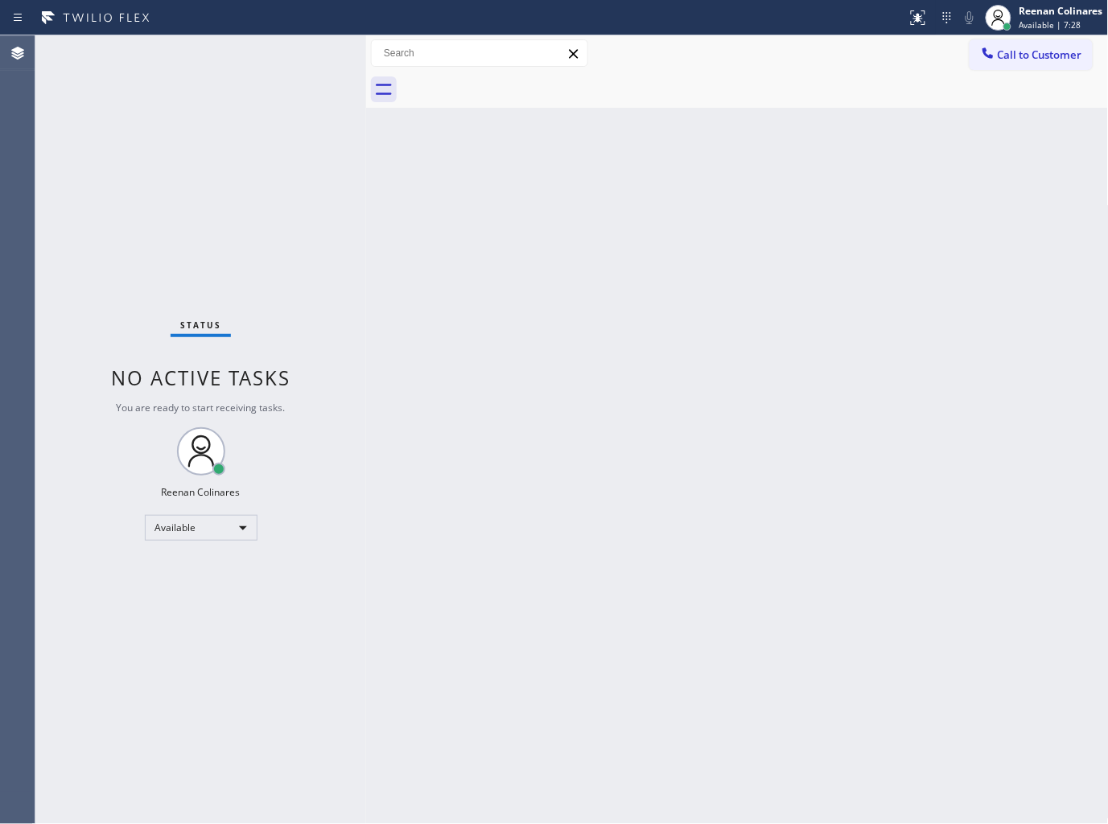
click at [282, 148] on div "Status No active tasks You are ready to start receiving tasks. Reenan Colinares…" at bounding box center [200, 429] width 331 height 789
click at [215, 60] on div "Status No active tasks You are ready to start receiving tasks. Reenan Colinares…" at bounding box center [200, 429] width 331 height 789
click at [189, 49] on div "Status No active tasks You are ready to start receiving tasks. Reenan Colinares…" at bounding box center [200, 429] width 331 height 789
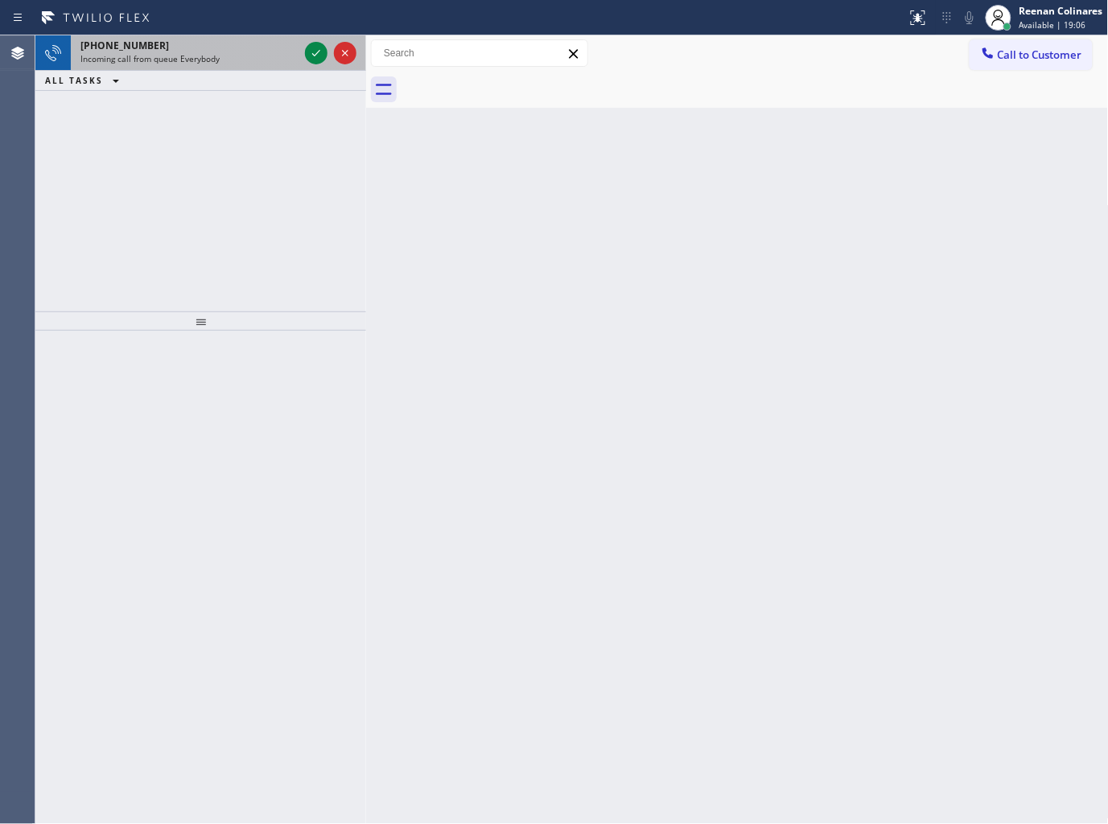
click at [271, 43] on div "+8554729637" at bounding box center [189, 46] width 218 height 14
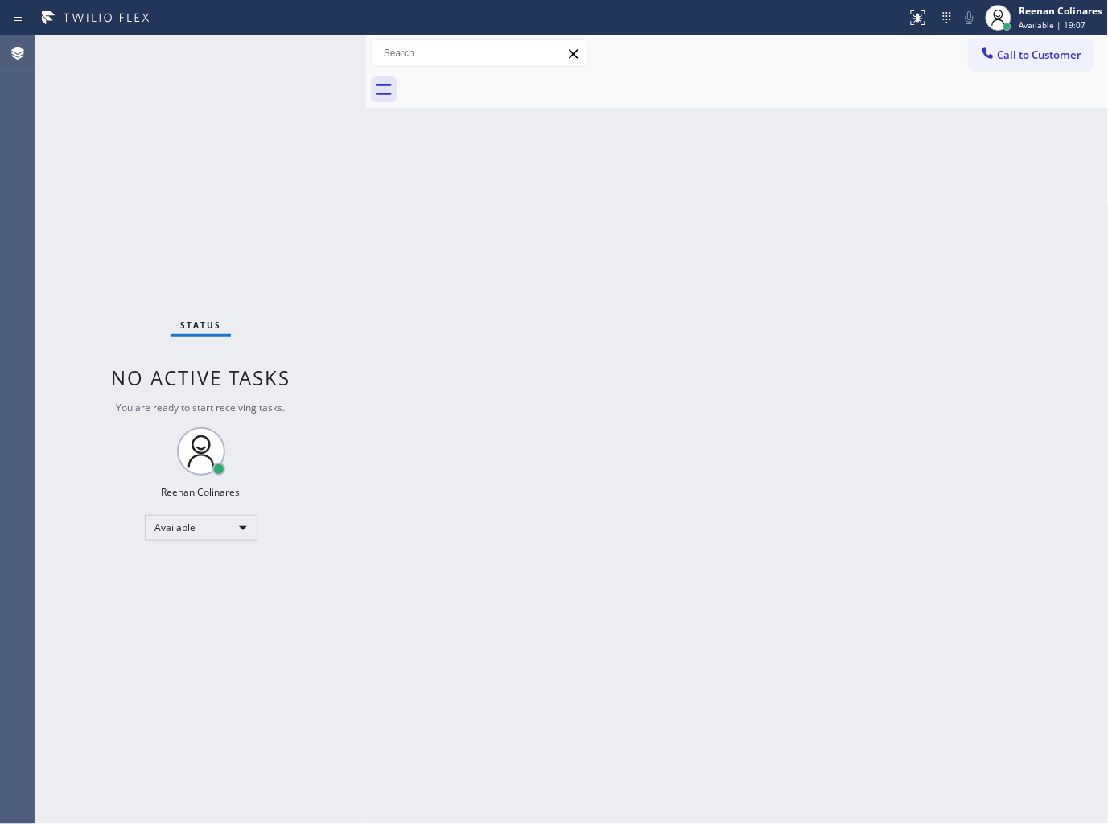
click at [295, 78] on div "Status No active tasks You are ready to start receiving tasks. Reenan Colinares…" at bounding box center [200, 429] width 331 height 789
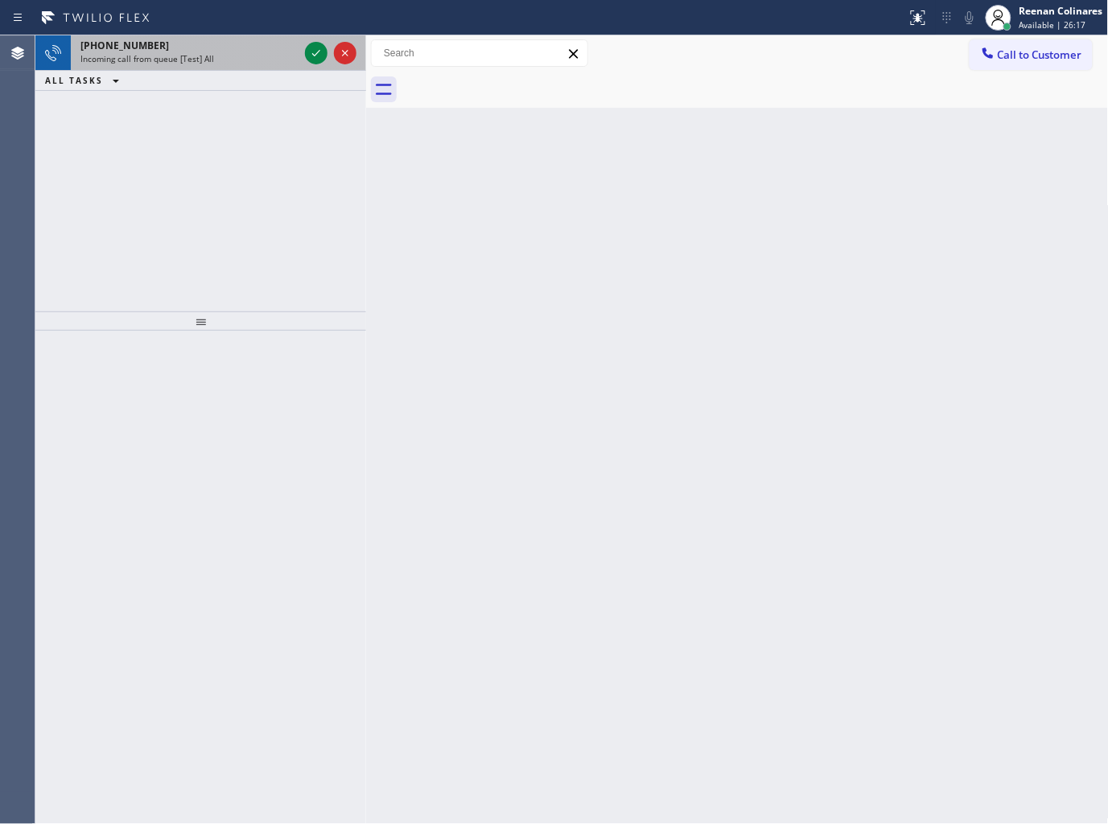
click at [255, 54] on div "Incoming call from queue [Test] All" at bounding box center [189, 58] width 218 height 11
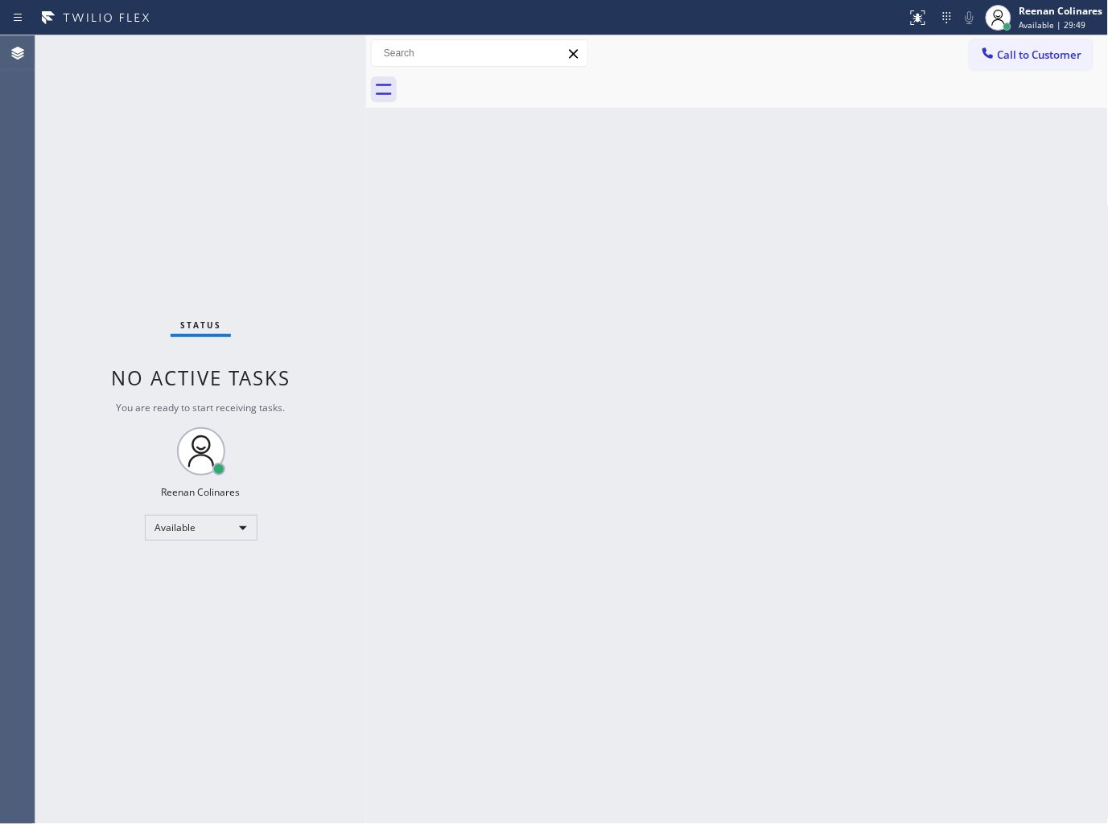
click at [797, 183] on div "Back to Dashboard Change Sender ID Customers Technicians Select a contact Outbo…" at bounding box center [737, 429] width 743 height 789
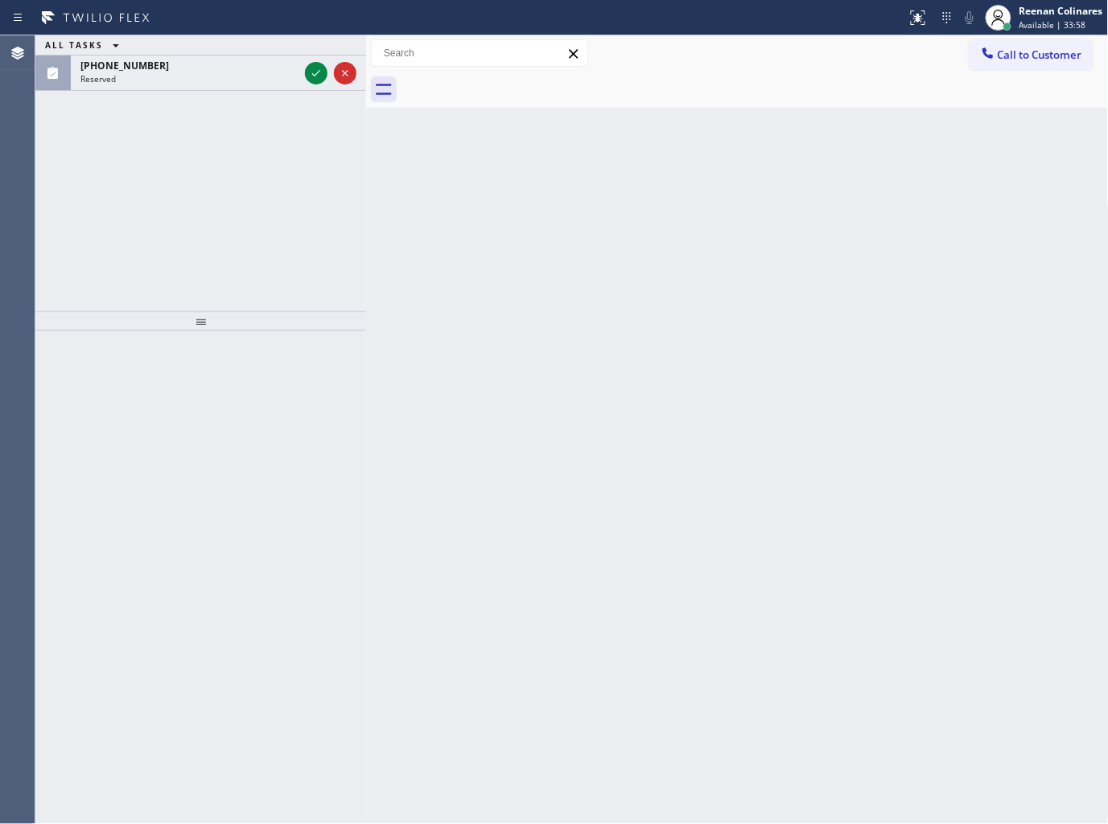
click at [178, 92] on div "ALL TASKS ALL TASKS ACTIVE TASKS TASKS IN WRAP UP (562) 708-6487 Reserved" at bounding box center [200, 173] width 331 height 276
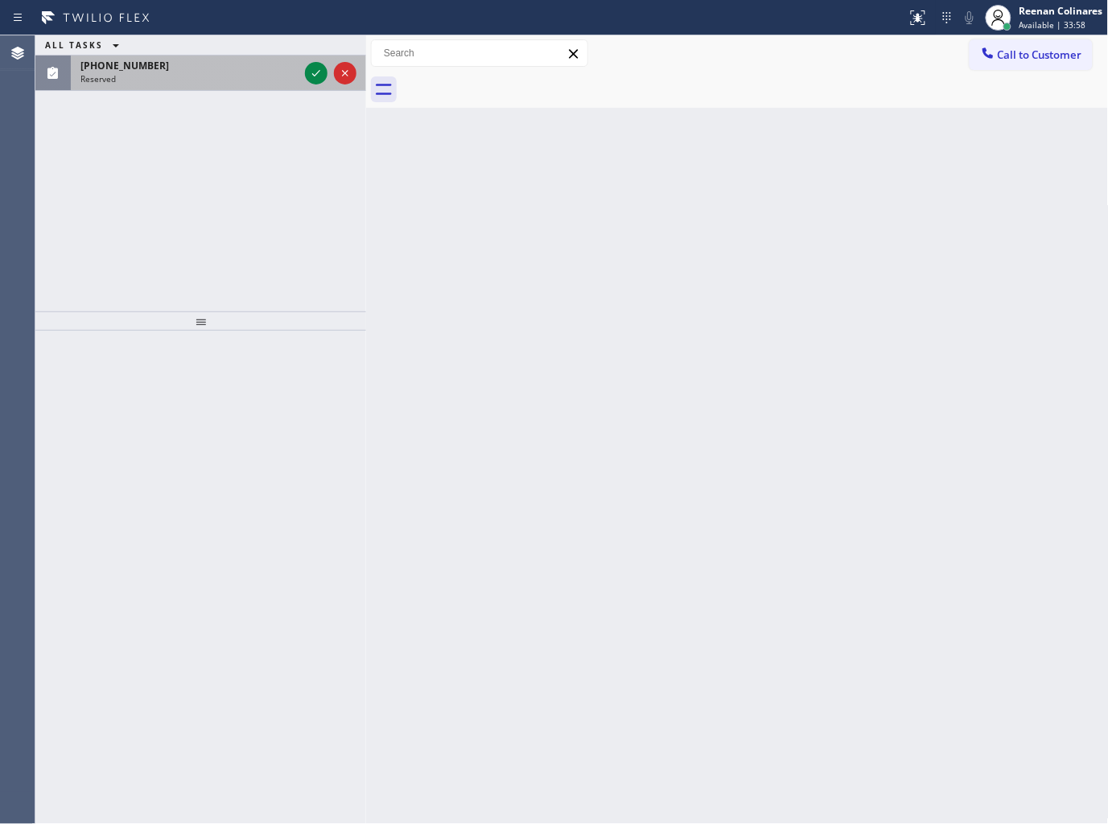
click at [187, 81] on div "Reserved" at bounding box center [189, 78] width 218 height 11
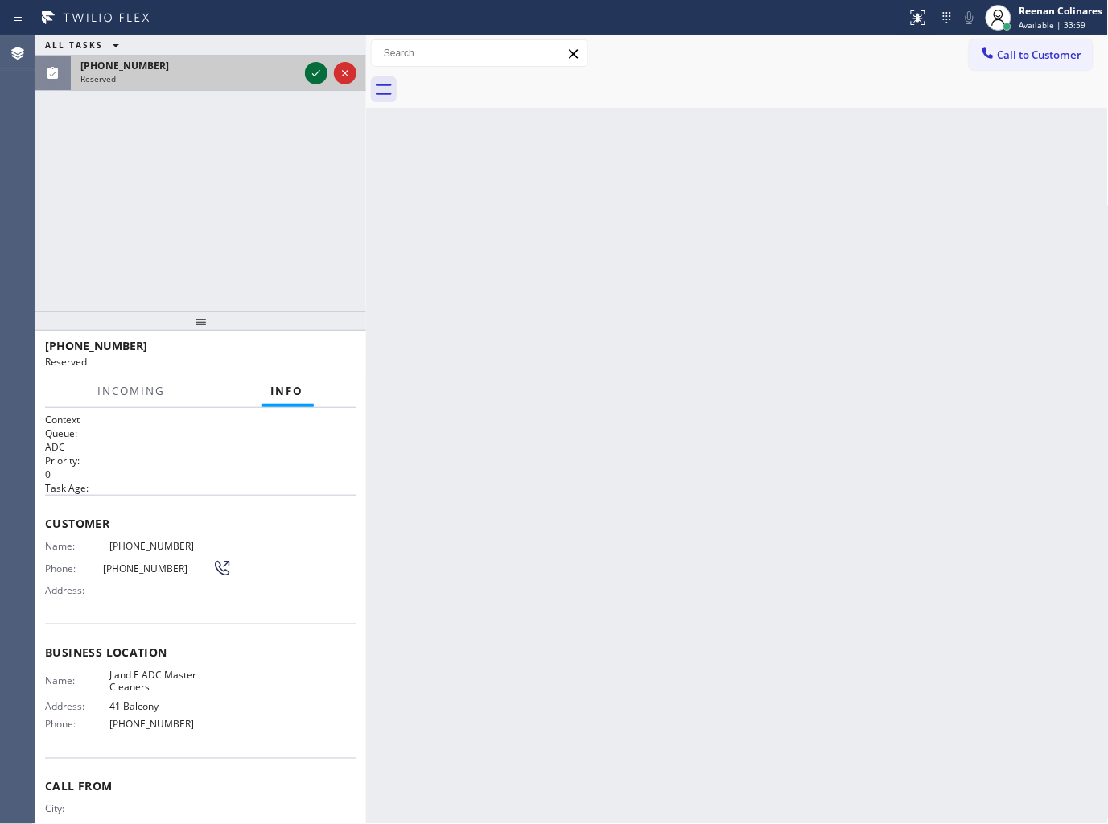
click at [317, 74] on icon at bounding box center [316, 73] width 19 height 19
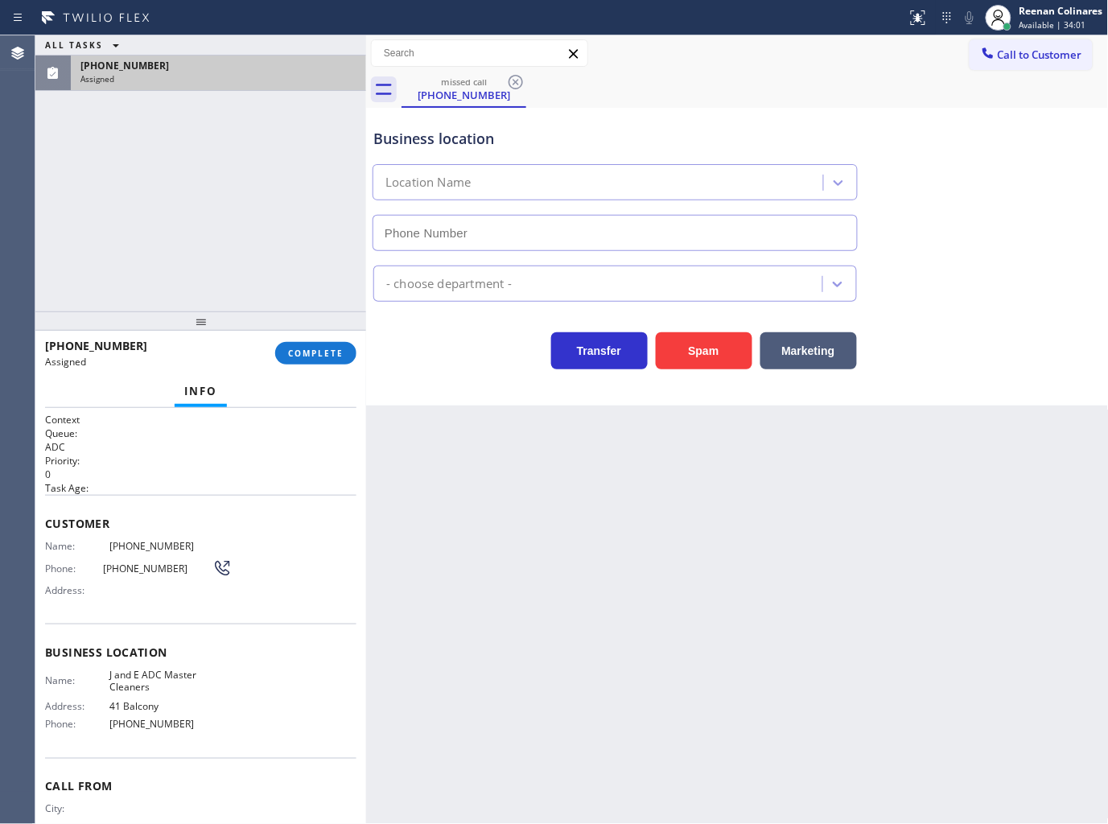
type input "(562) 543-5450"
click at [307, 360] on button "COMPLETE" at bounding box center [315, 353] width 81 height 23
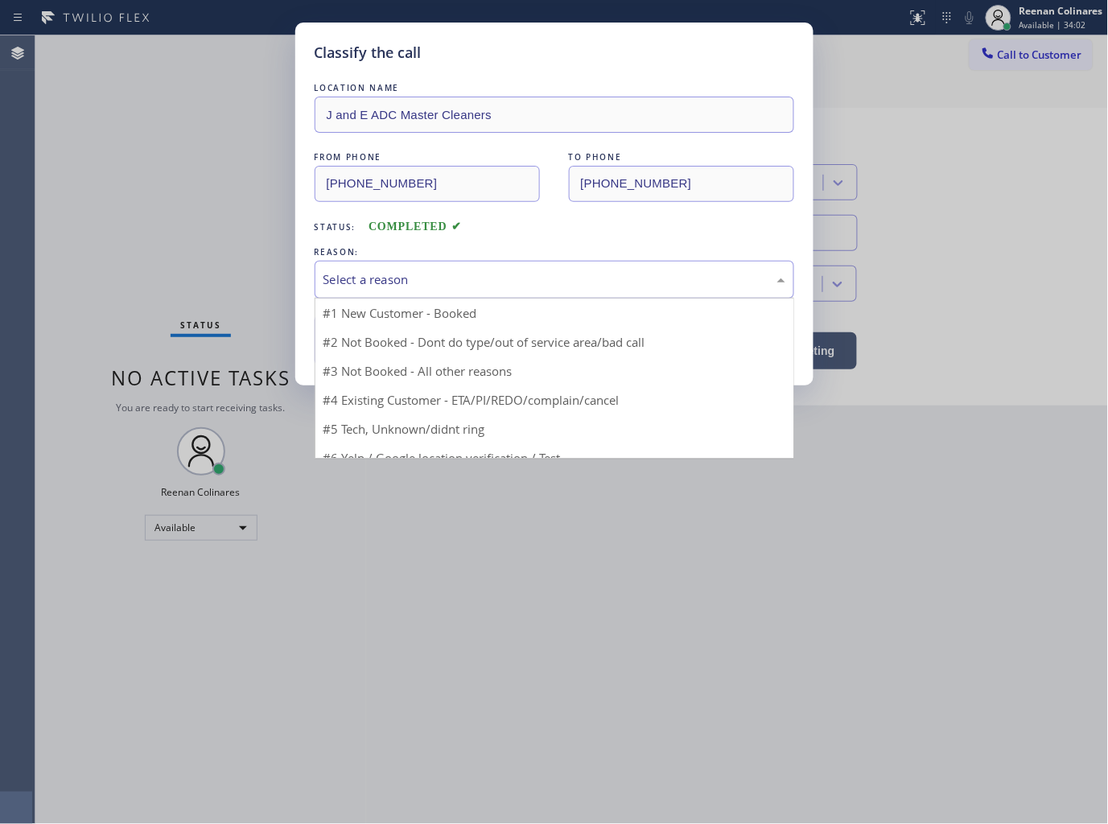
click at [397, 271] on div "Select a reason" at bounding box center [554, 279] width 462 height 19
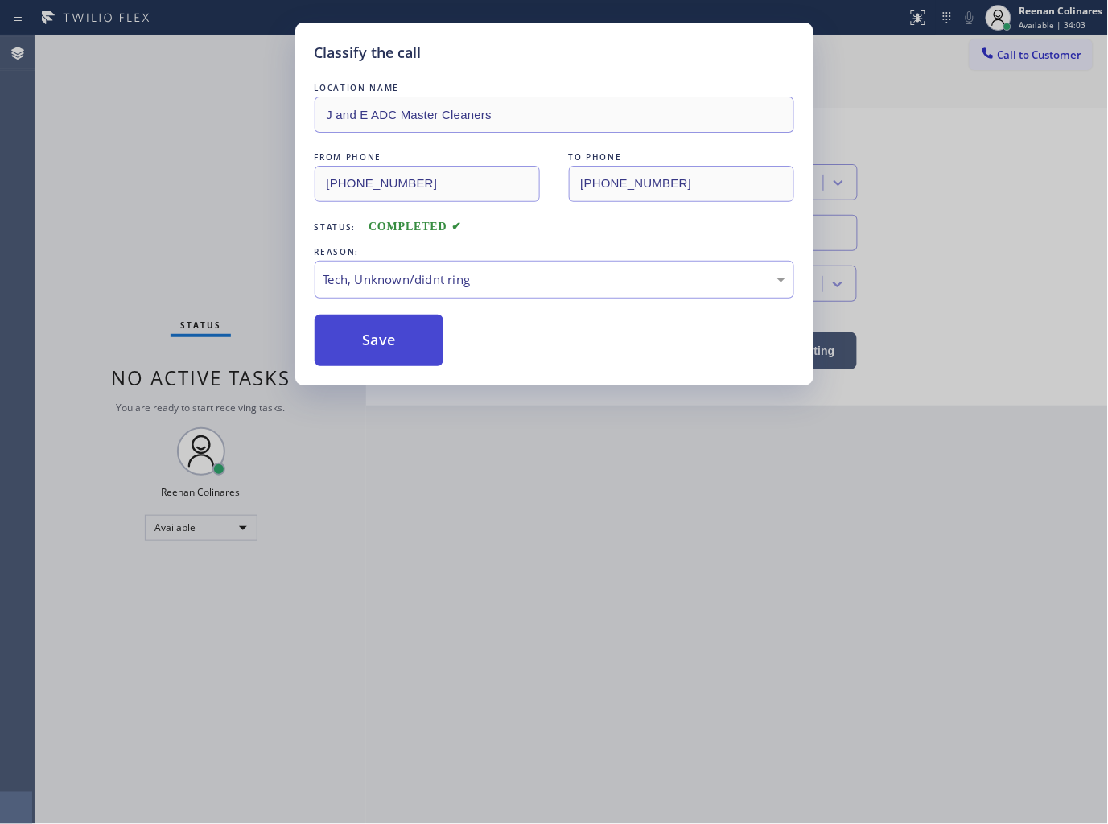
click at [365, 362] on button "Save" at bounding box center [380, 340] width 130 height 51
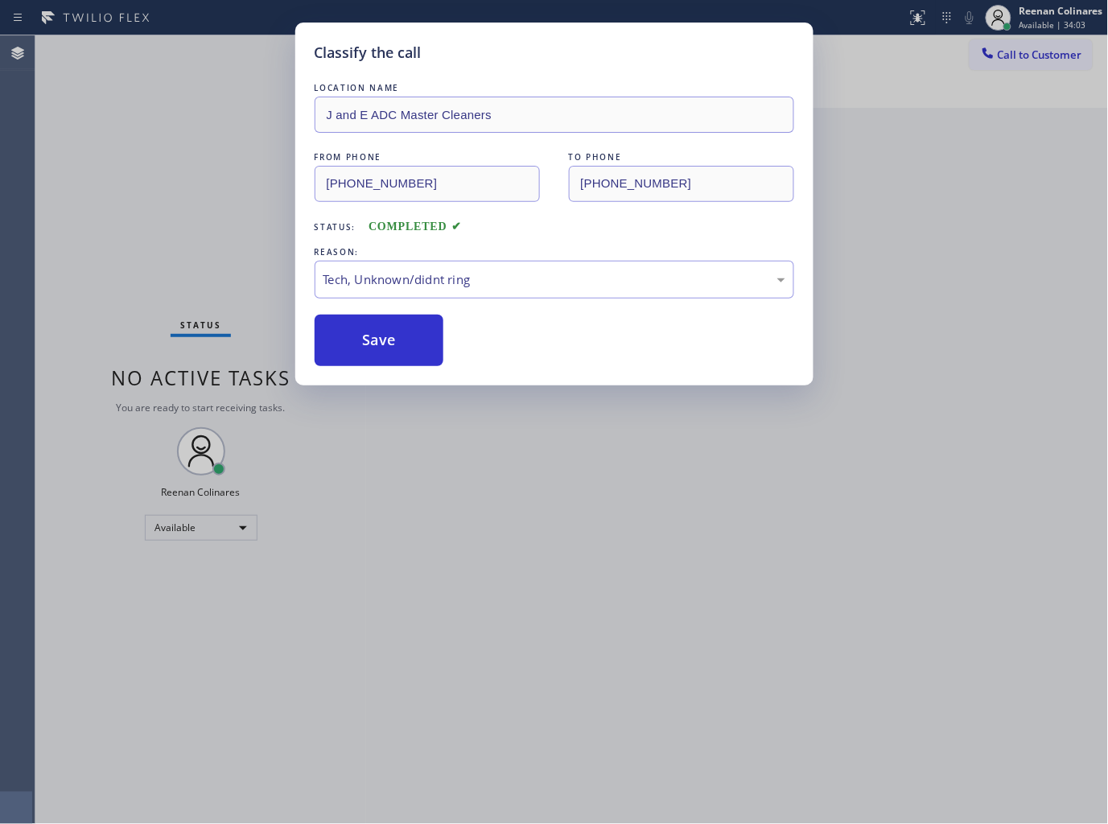
click at [181, 234] on div "Classify the call LOCATION NAME J and E ADC Master Cleaners FROM PHONE (562) 70…" at bounding box center [554, 412] width 1108 height 824
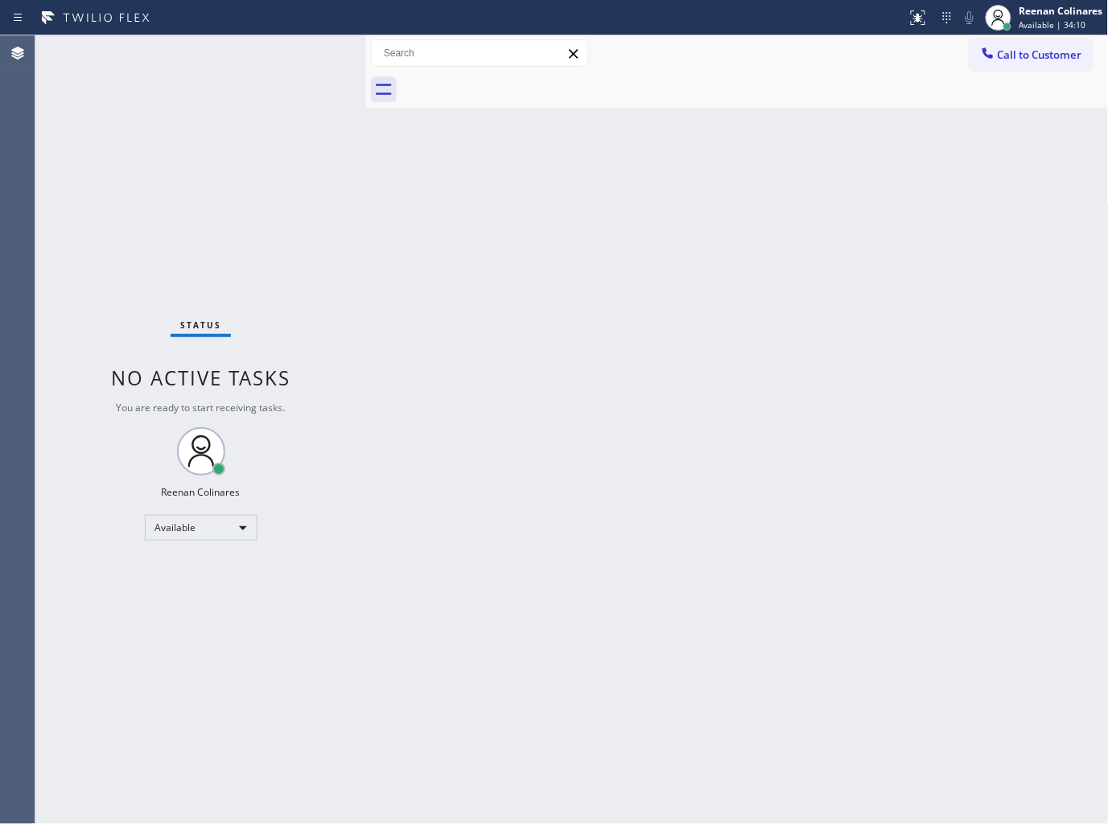
drag, startPoint x: 640, startPoint y: 210, endPoint x: 636, endPoint y: 202, distance: 8.7
click at [640, 209] on div "Back to Dashboard Change Sender ID Customers Technicians Select a contact Outbo…" at bounding box center [737, 429] width 743 height 789
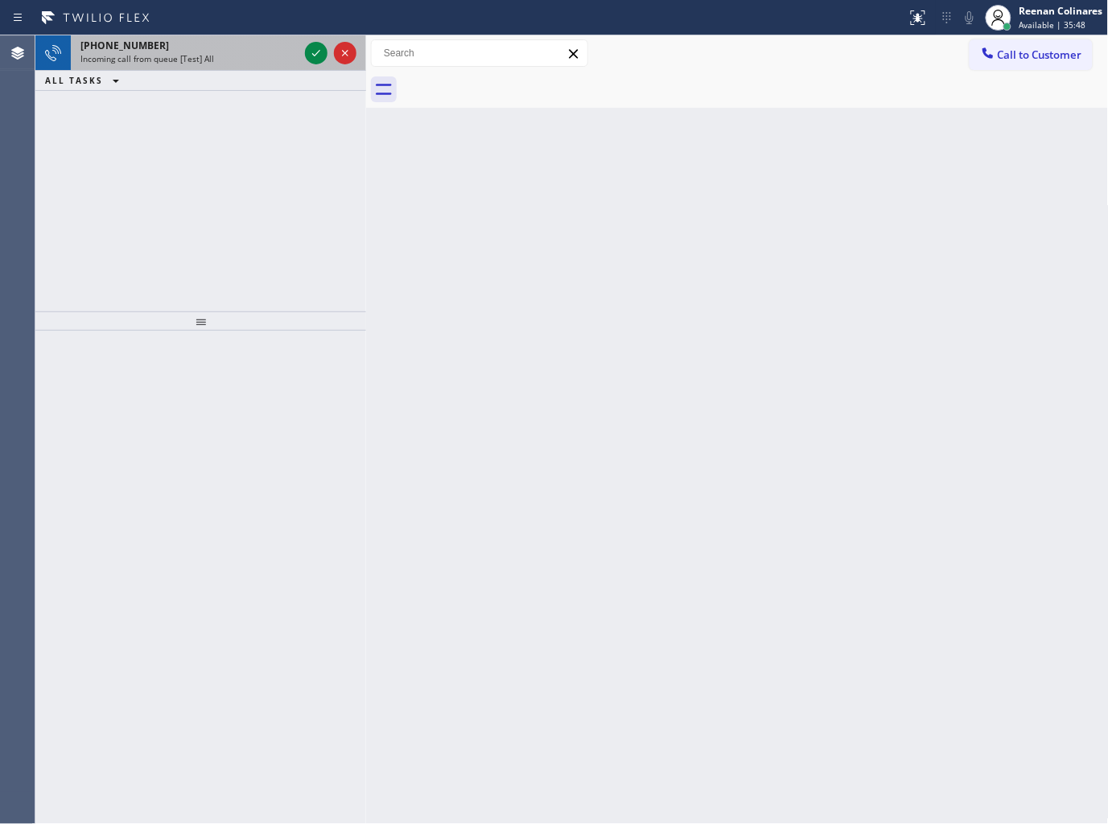
click at [221, 48] on div "+15145196673" at bounding box center [189, 46] width 218 height 14
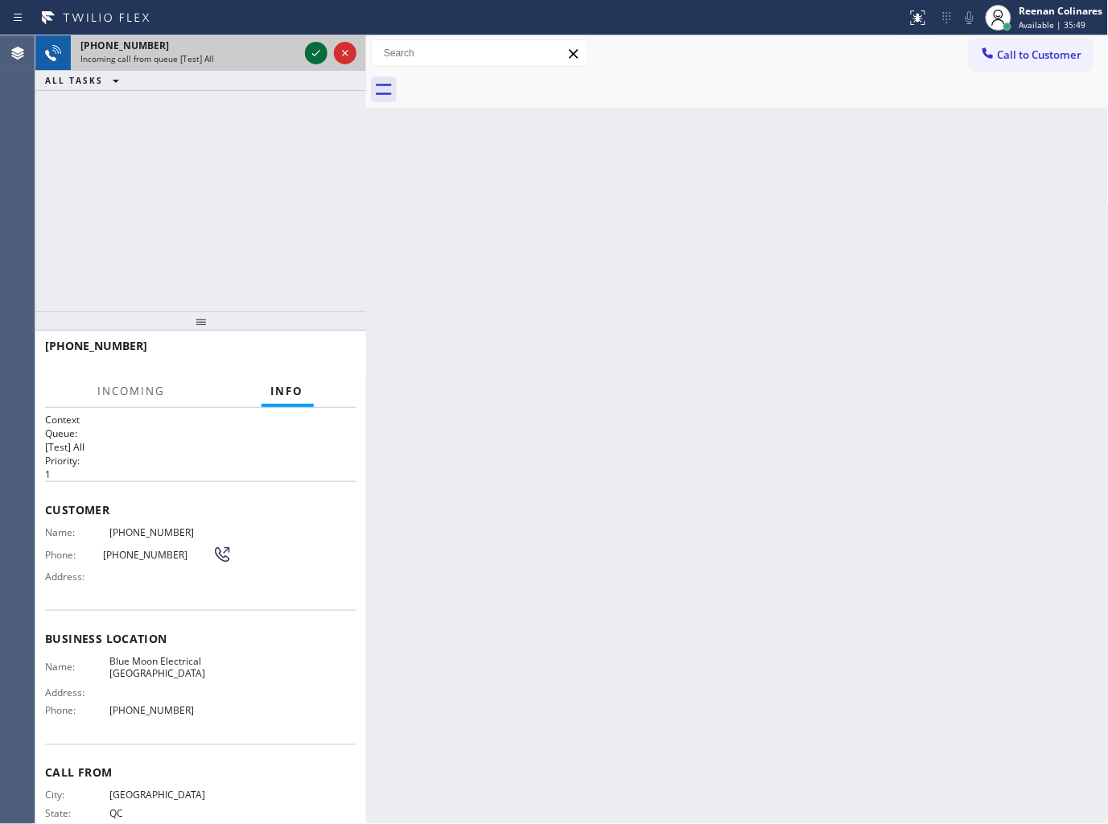
click at [309, 51] on icon at bounding box center [316, 52] width 19 height 19
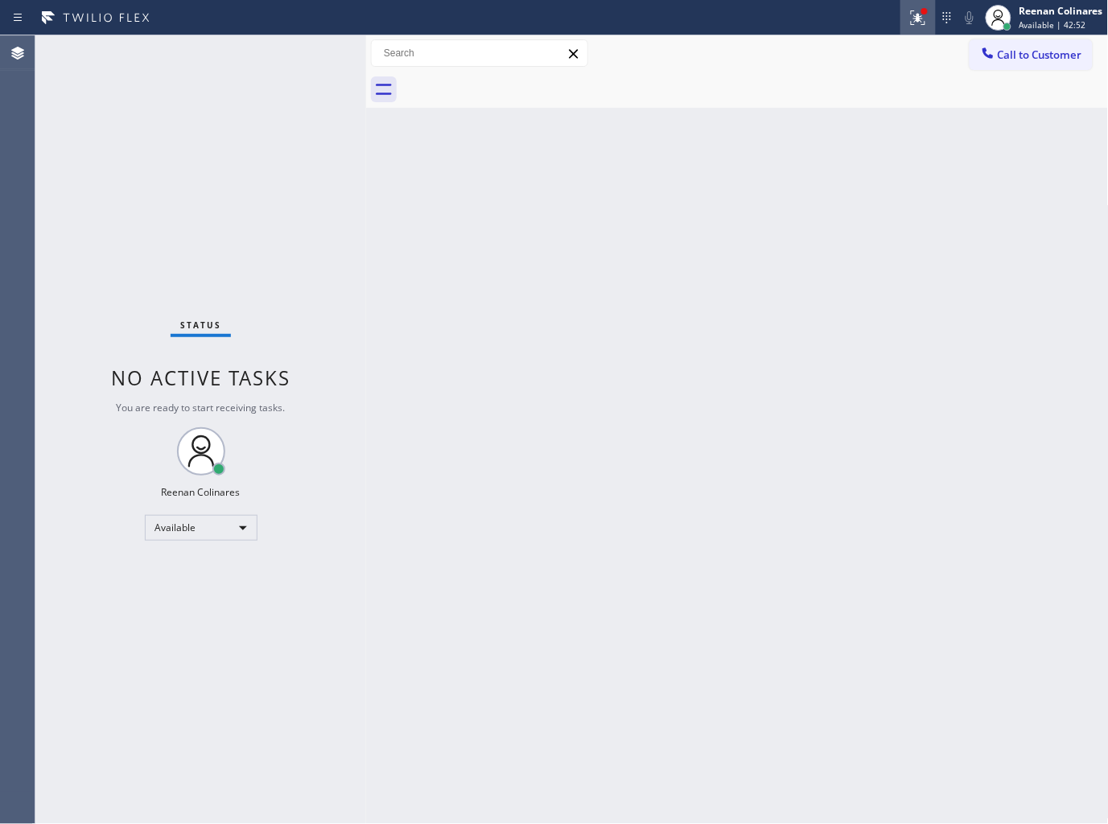
click at [907, 20] on div at bounding box center [917, 17] width 35 height 19
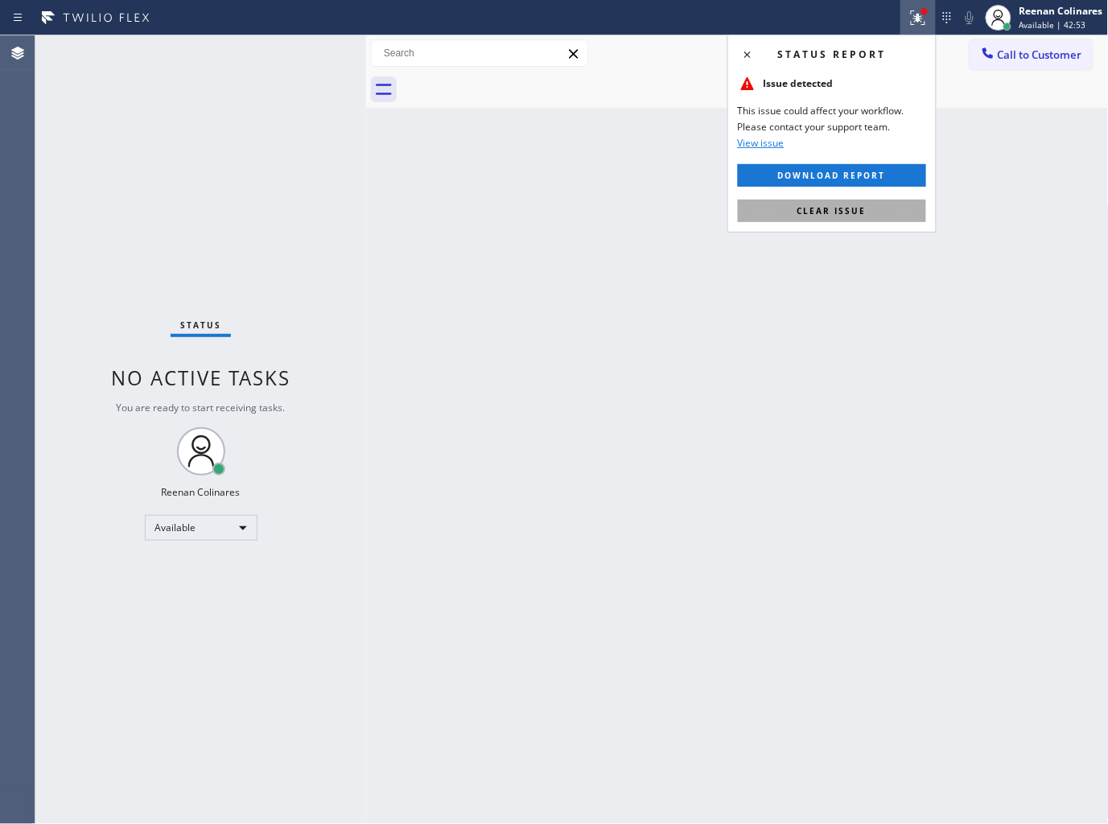
click at [818, 209] on span "Clear issue" at bounding box center [831, 210] width 69 height 11
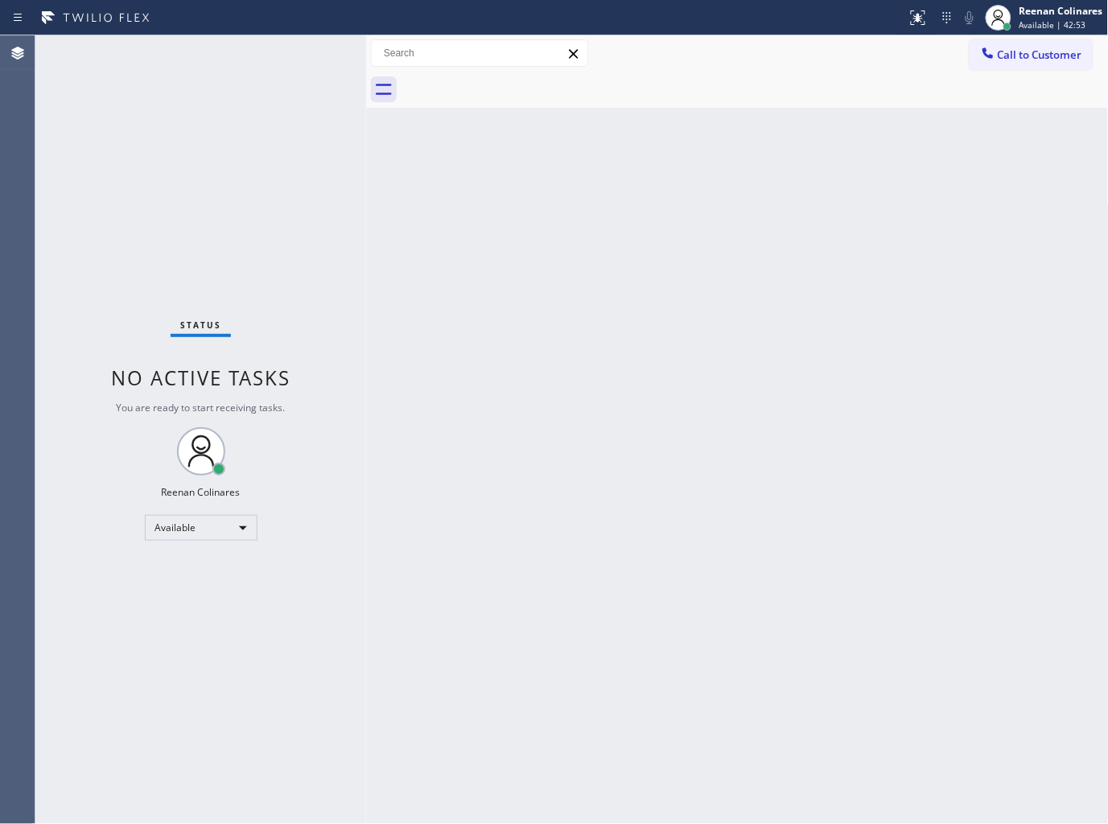
click at [636, 284] on div "Back to Dashboard Change Sender ID Customers Technicians Select a contact Outbo…" at bounding box center [737, 429] width 743 height 789
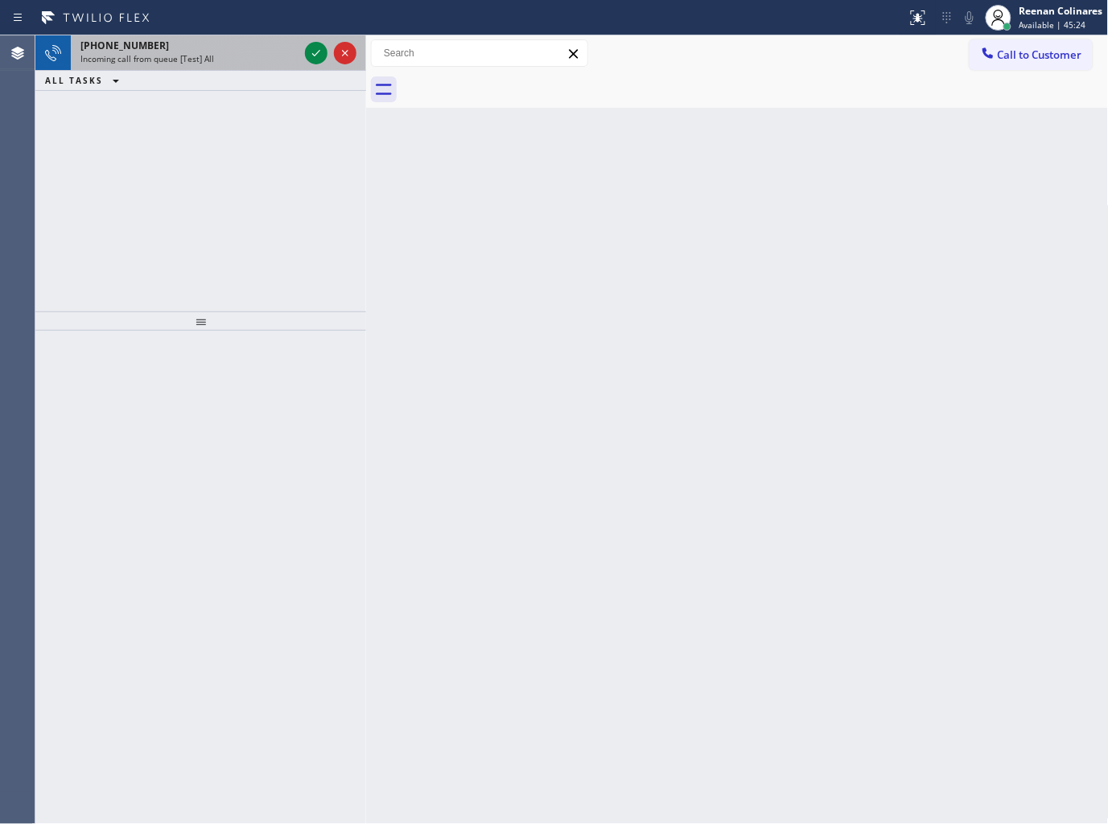
click at [233, 59] on div "Incoming call from queue [Test] All" at bounding box center [189, 58] width 218 height 11
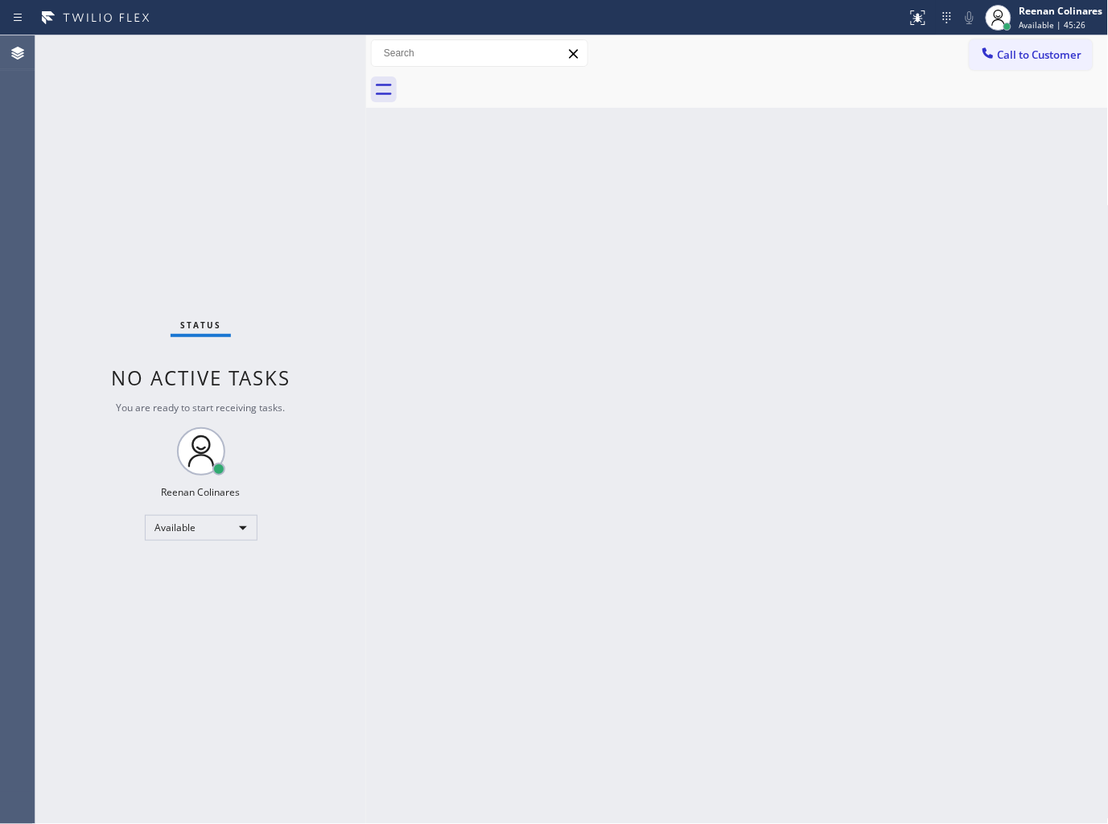
click at [310, 52] on div "Status No active tasks You are ready to start receiving tasks. Reenan Colinares…" at bounding box center [200, 429] width 331 height 789
click at [277, 56] on div "Status No active tasks You are ready to start receiving tasks. Reenan Colinares…" at bounding box center [200, 429] width 331 height 789
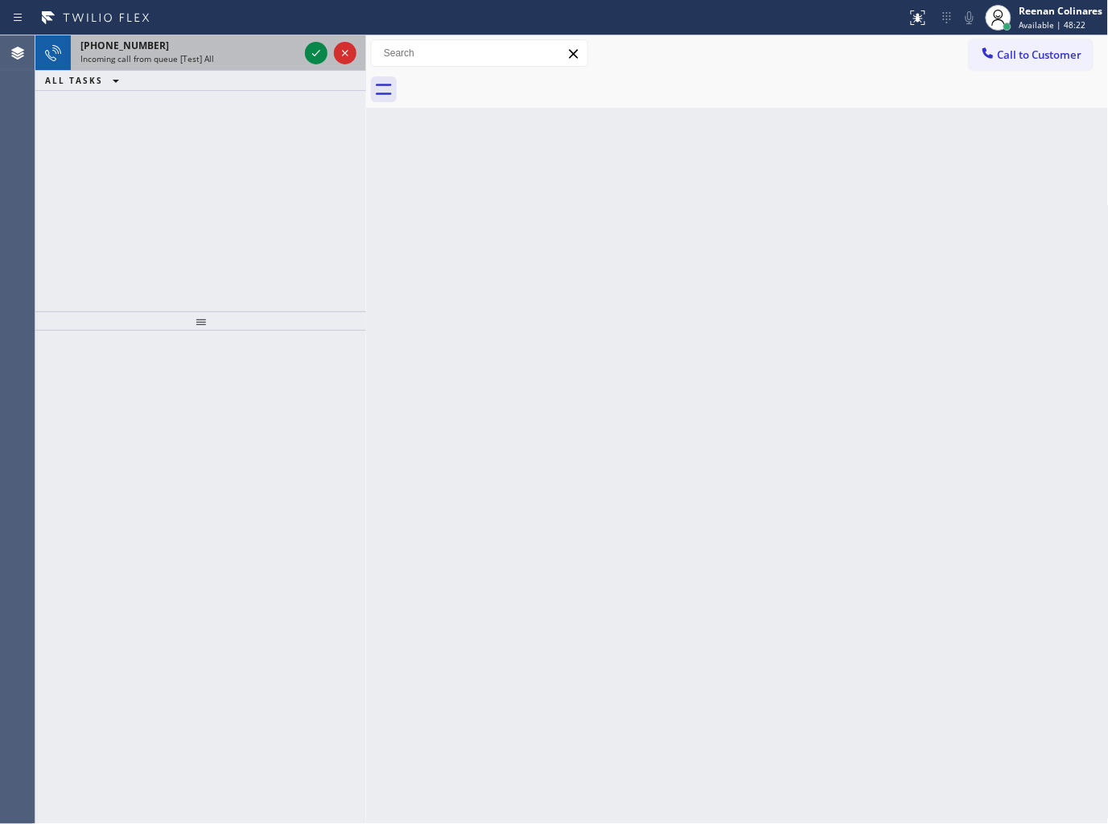
click at [277, 55] on div "Incoming call from queue [Test] All" at bounding box center [189, 58] width 218 height 11
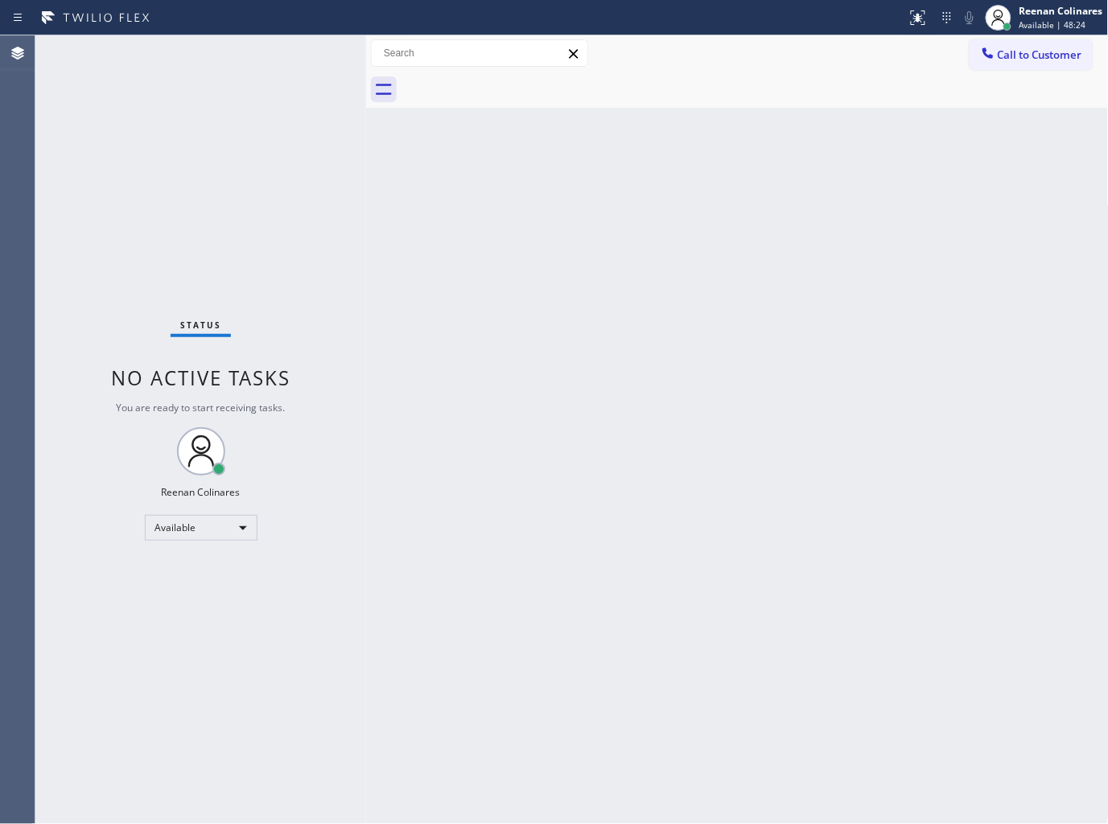
click at [299, 164] on div "Status No active tasks You are ready to start receiving tasks. Reenan Colinares…" at bounding box center [200, 429] width 331 height 789
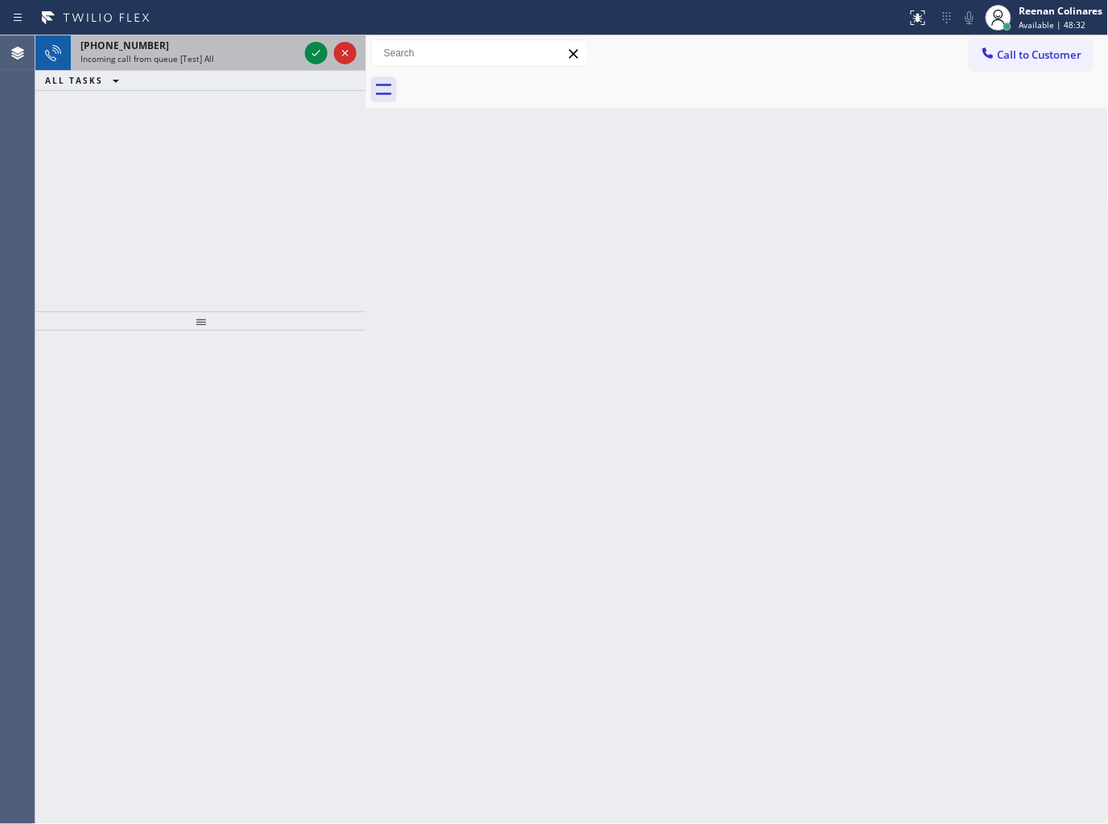
click at [214, 51] on div "+15202224855" at bounding box center [189, 46] width 218 height 14
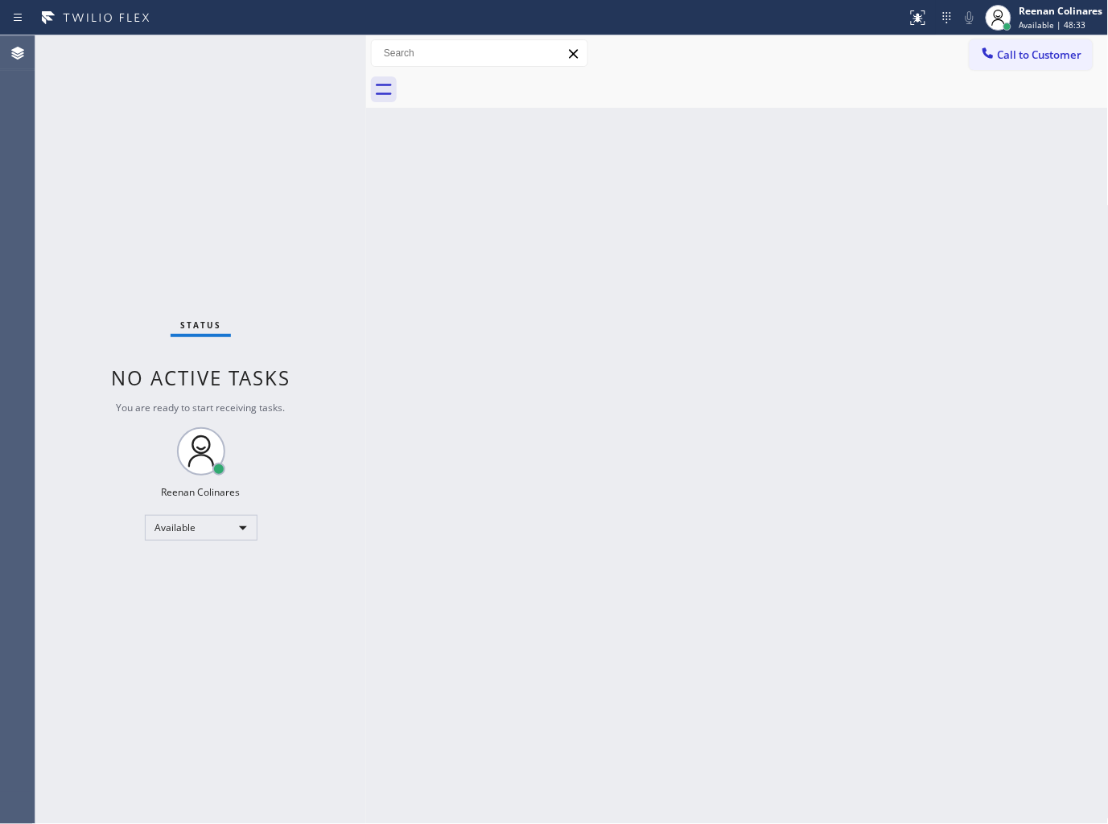
click at [214, 51] on div "Status No active tasks You are ready to start receiving tasks. Reenan Colinares…" at bounding box center [200, 429] width 331 height 789
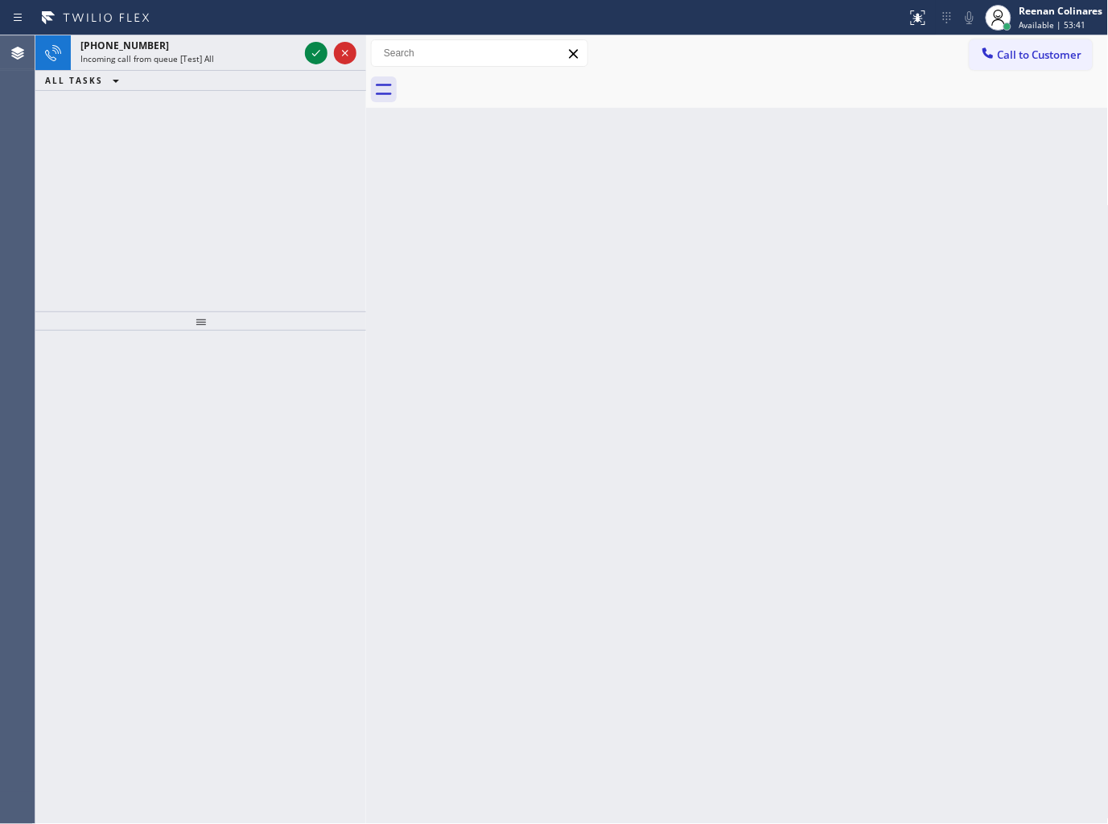
drag, startPoint x: 214, startPoint y: 57, endPoint x: 221, endPoint y: 84, distance: 28.3
click at [220, 81] on div "+16134525315 Incoming call from queue [Test] All ALL TASKS ALL TASKS ACTIVE TAS…" at bounding box center [200, 63] width 331 height 56
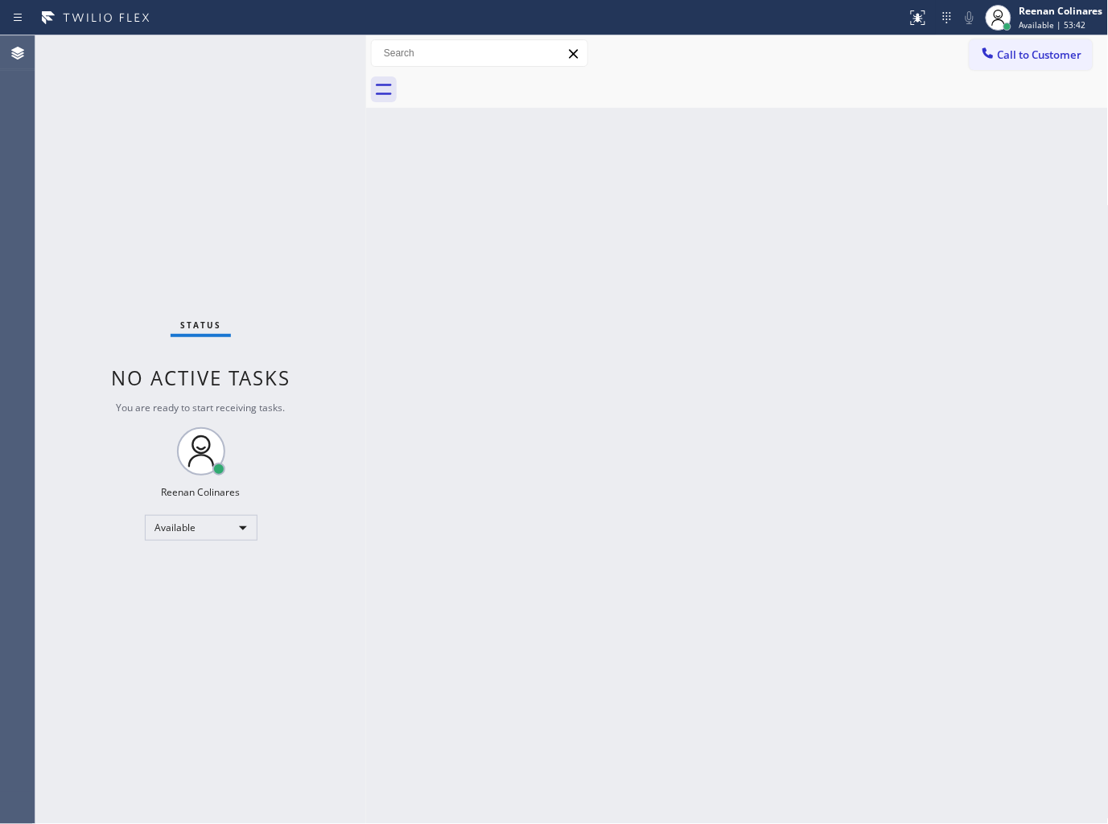
click at [253, 56] on div "Status No active tasks You are ready to start receiving tasks. Reenan Colinares…" at bounding box center [200, 429] width 331 height 789
drag, startPoint x: 255, startPoint y: 52, endPoint x: 242, endPoint y: 53, distance: 12.9
click at [254, 52] on div "Status No active tasks You are ready to start receiving tasks. Reenan Colinares…" at bounding box center [200, 429] width 331 height 789
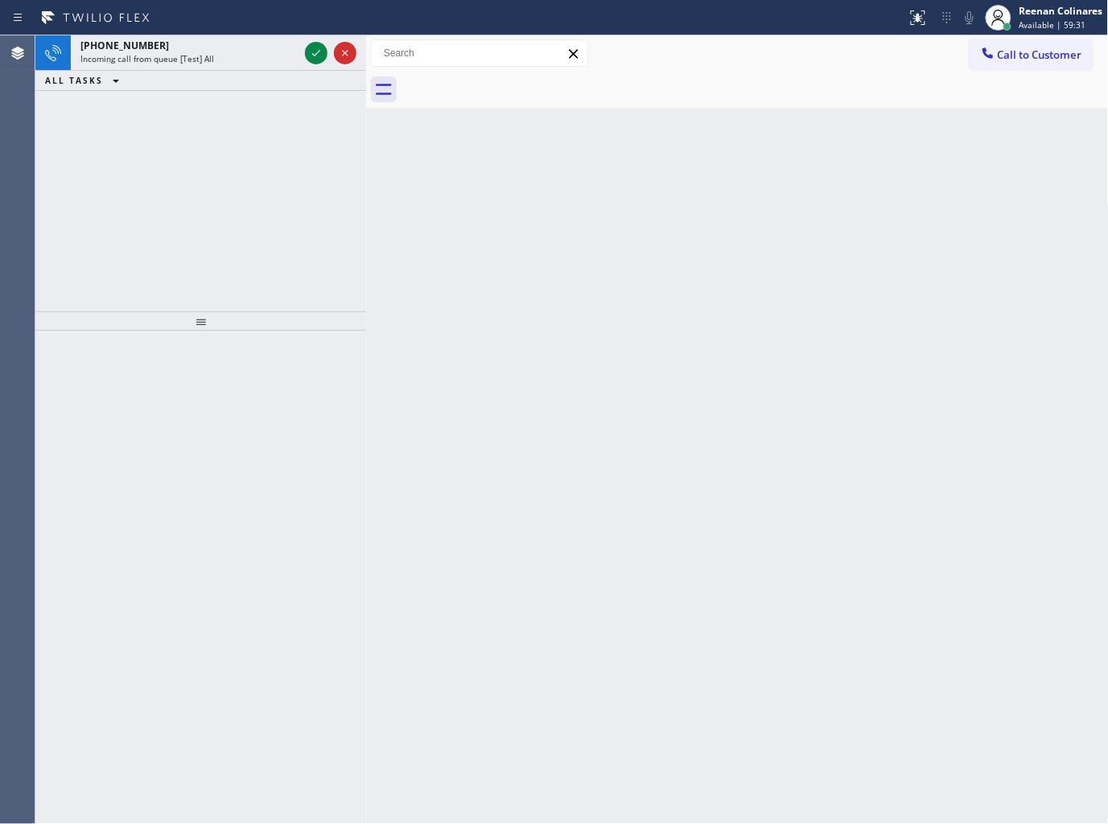
click at [226, 49] on div "+18774459289" at bounding box center [189, 46] width 218 height 14
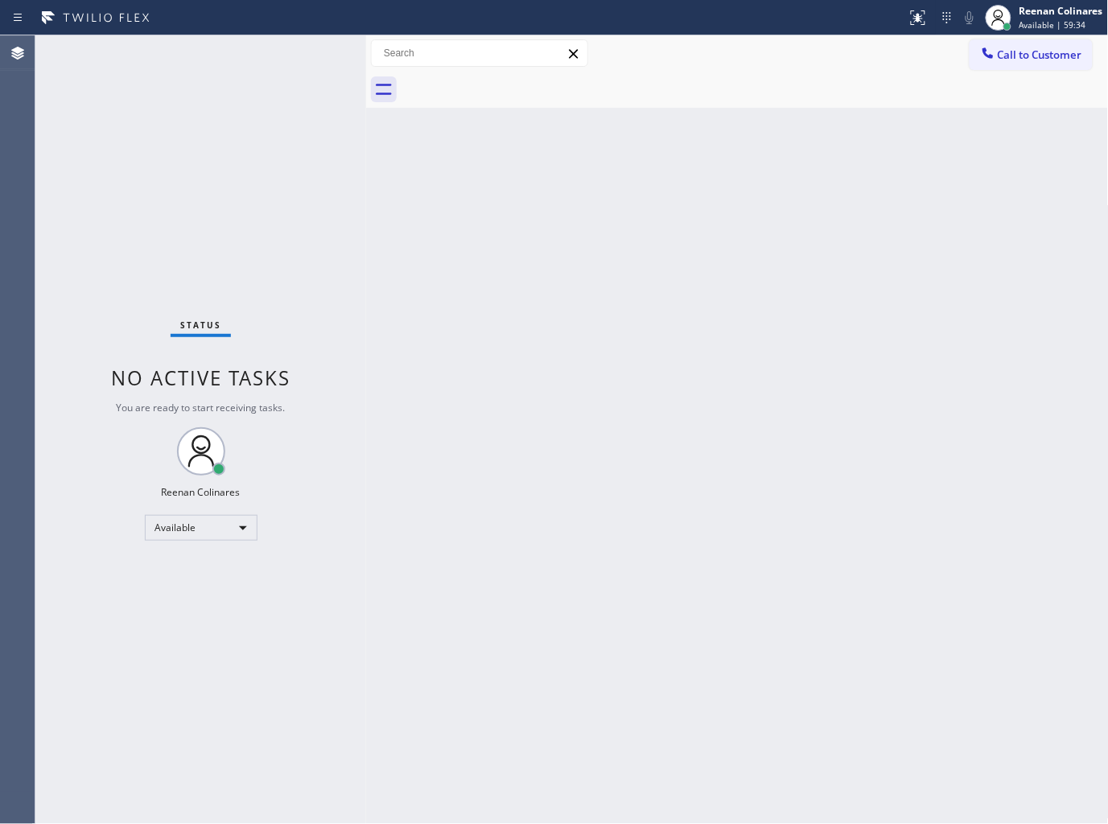
click at [260, 60] on div "Status No active tasks You are ready to start receiving tasks. Reenan Colinares…" at bounding box center [200, 429] width 331 height 789
click at [705, 278] on div "Back to Dashboard Change Sender ID Customers Technicians Select a contact Outbo…" at bounding box center [737, 429] width 743 height 789
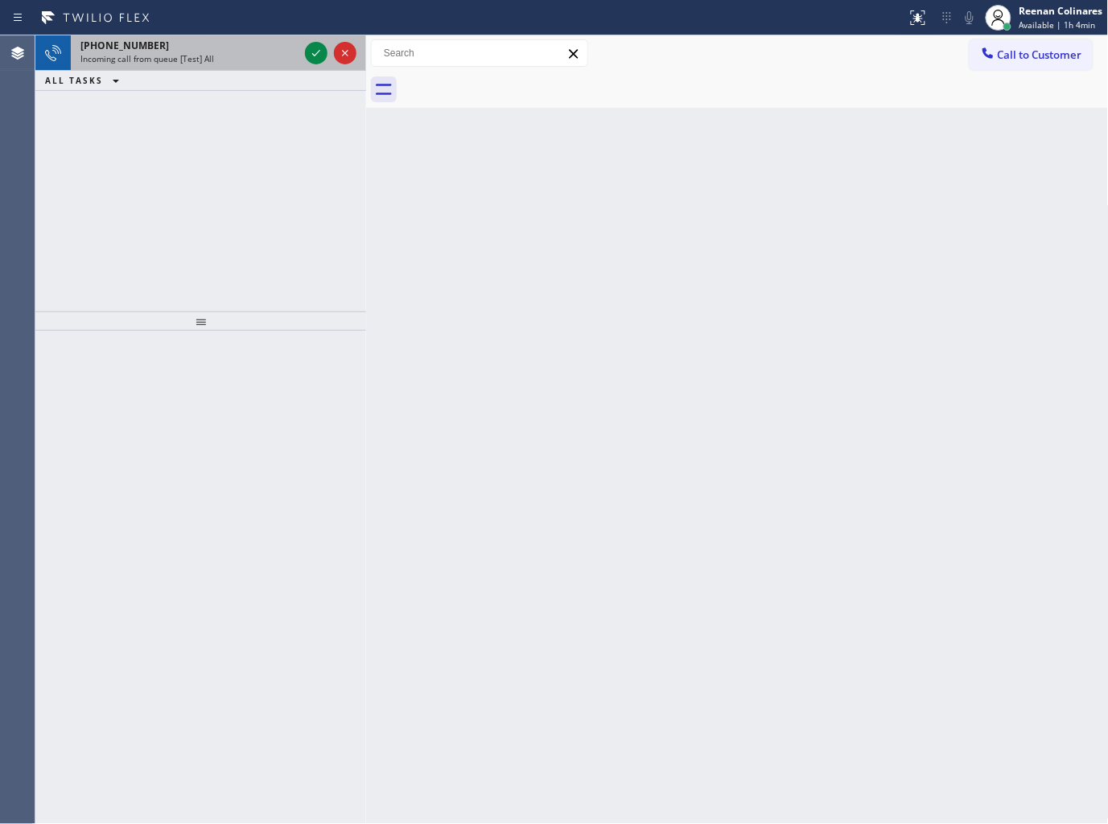
click at [147, 60] on span "Incoming call from queue [Test] All" at bounding box center [147, 58] width 134 height 11
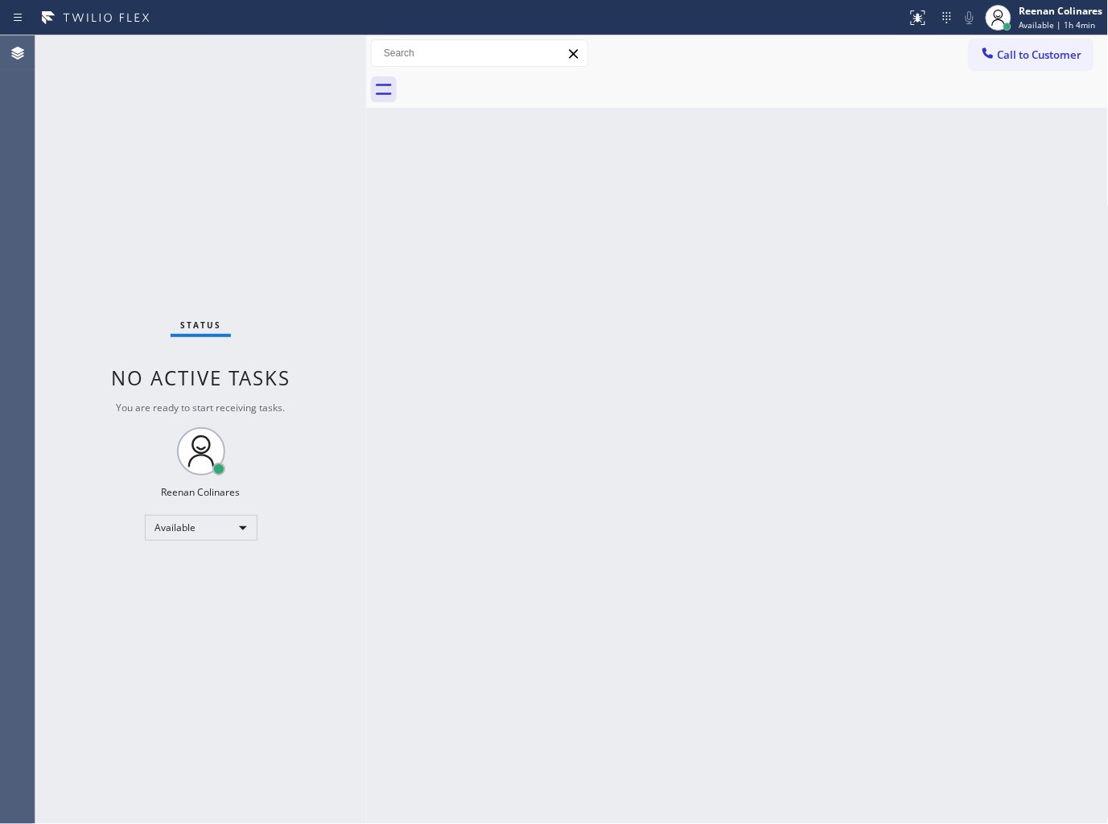
click at [274, 187] on div "Status No active tasks You are ready to start receiving tasks. Reenan Colinares…" at bounding box center [200, 429] width 331 height 789
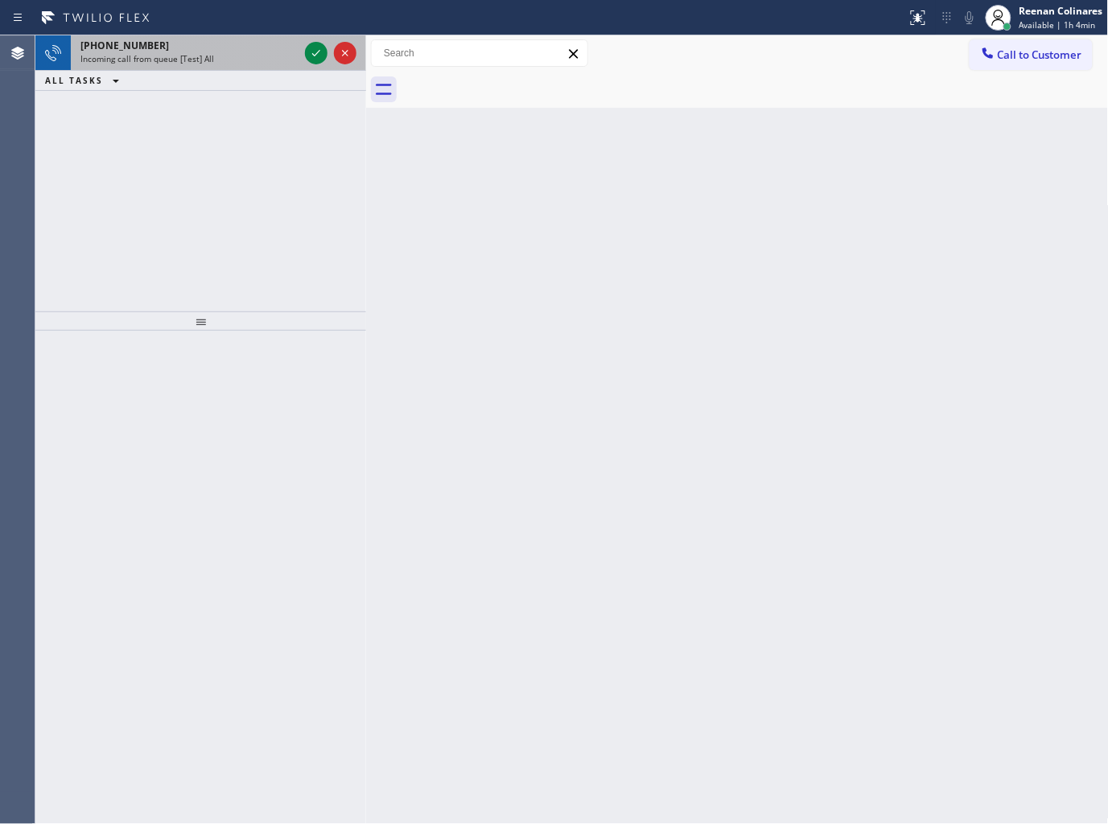
click at [212, 58] on div "Incoming call from queue [Test] All" at bounding box center [189, 58] width 218 height 11
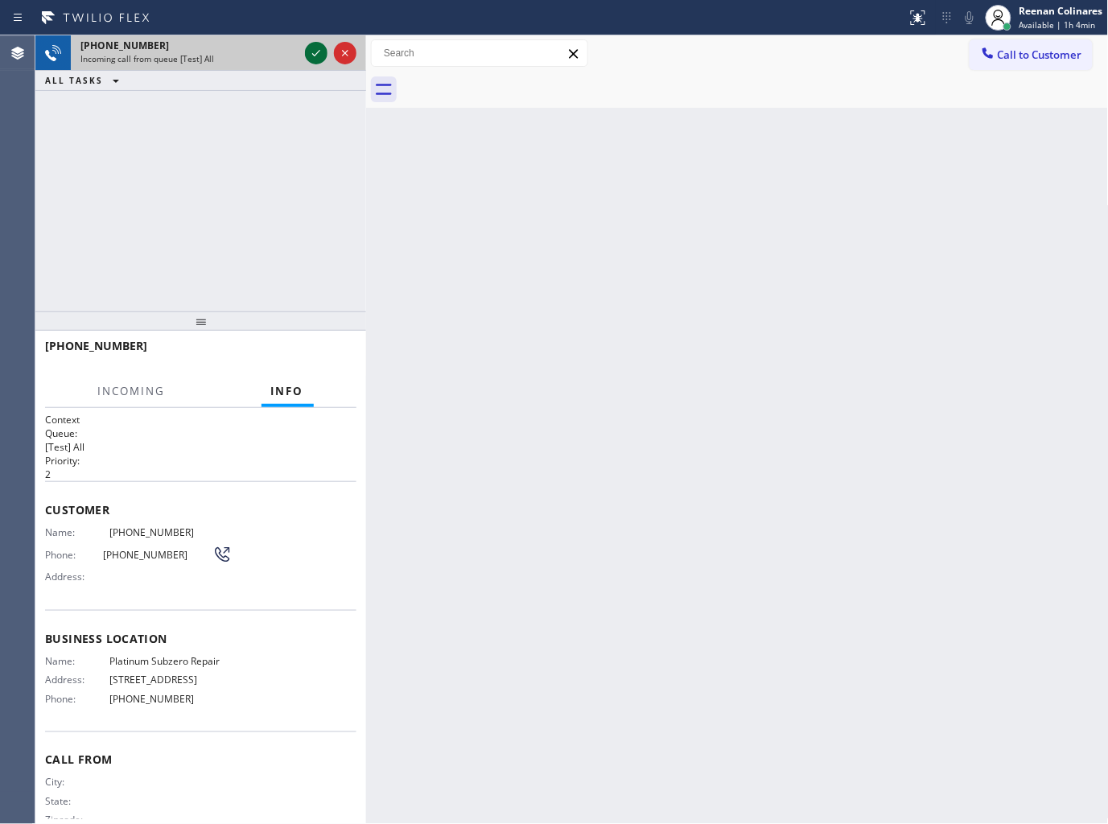
click at [307, 53] on icon at bounding box center [316, 52] width 19 height 19
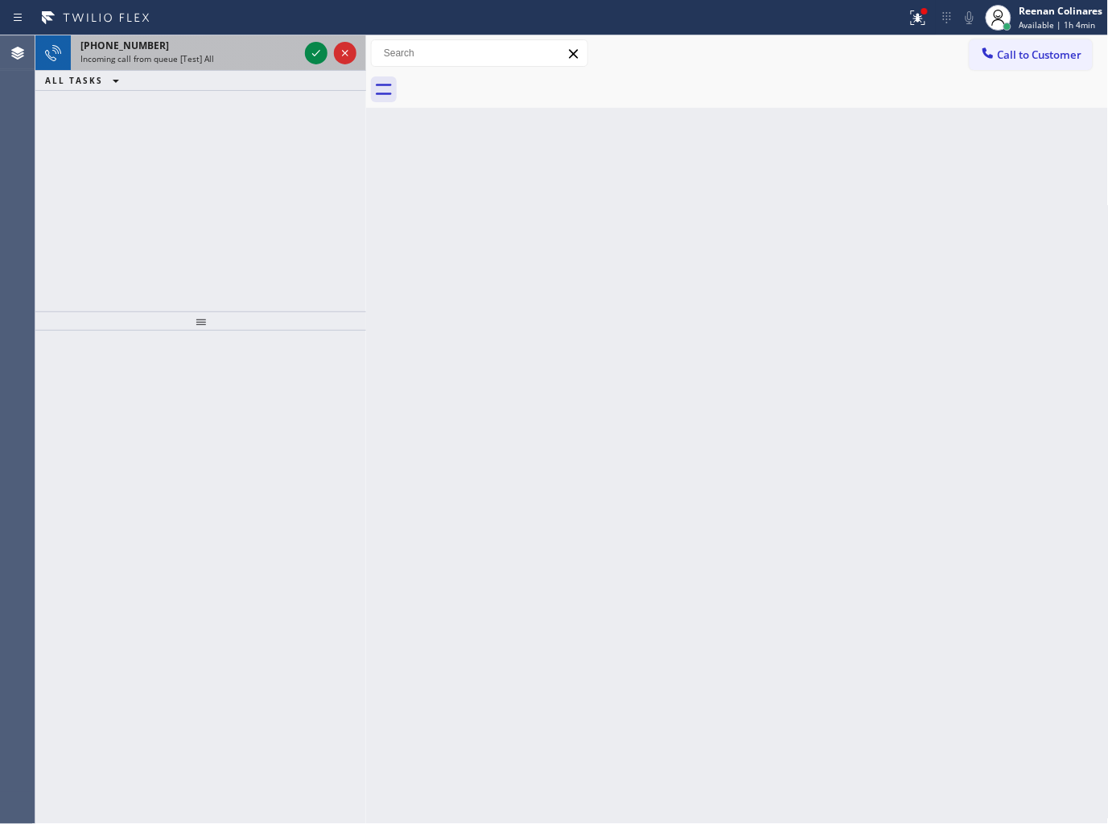
click at [244, 51] on div "+18333181140" at bounding box center [189, 46] width 218 height 14
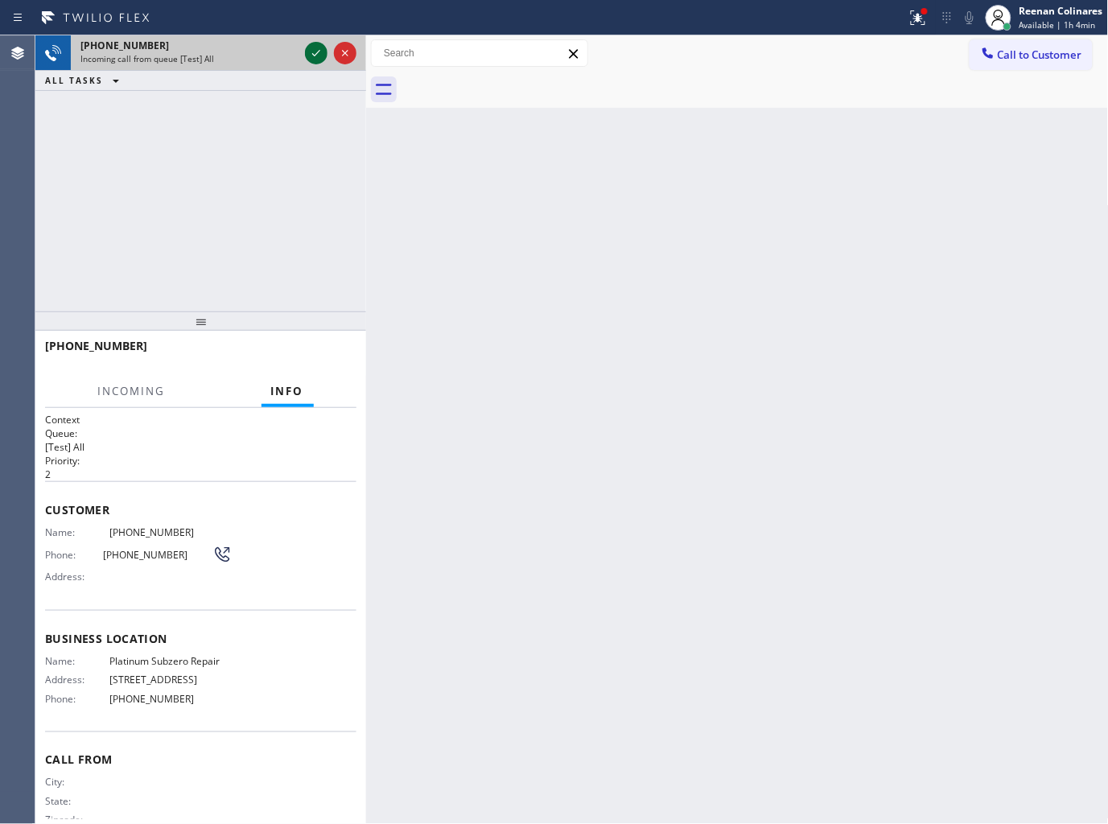
click at [310, 51] on icon at bounding box center [316, 52] width 19 height 19
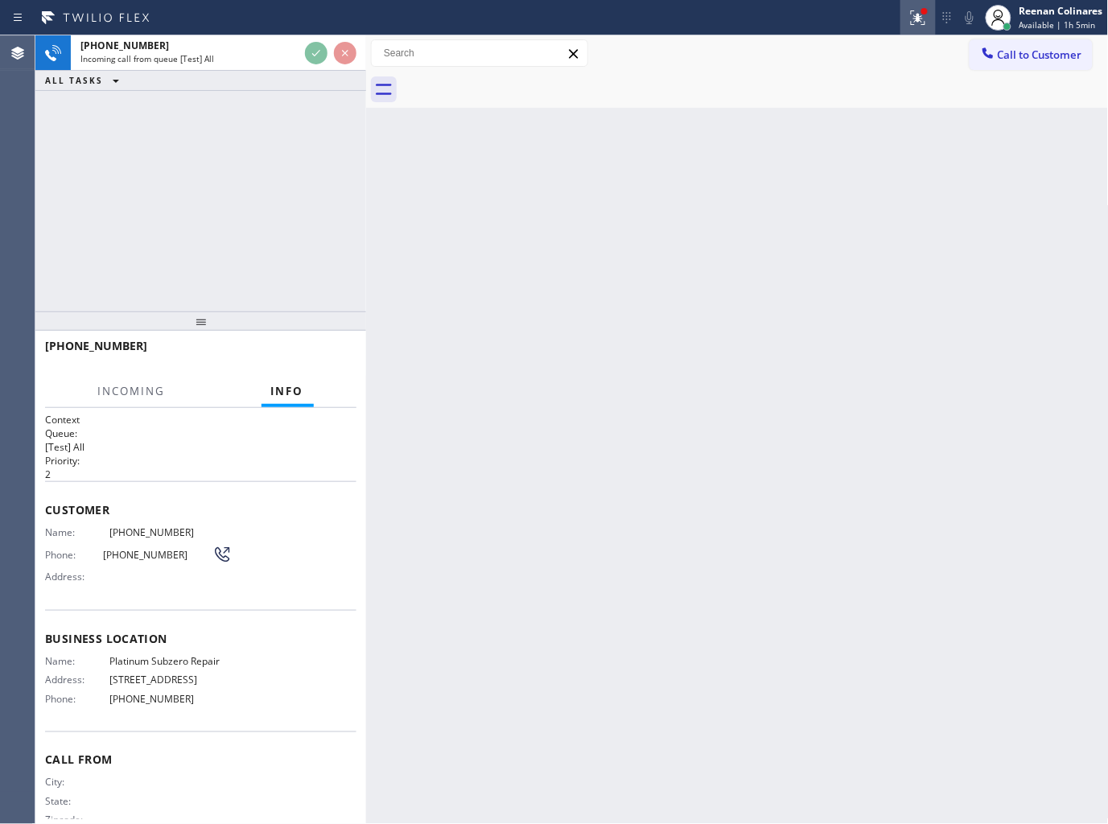
click at [912, 11] on icon at bounding box center [917, 17] width 19 height 19
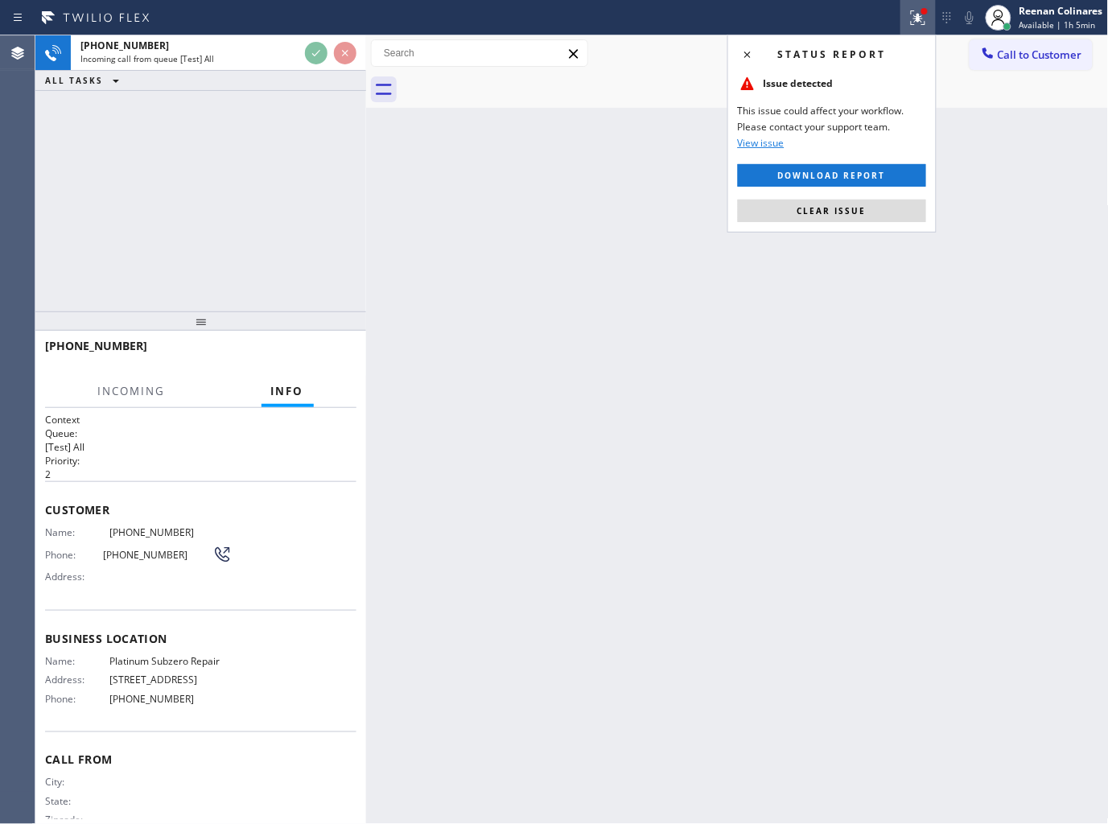
click at [814, 208] on span "Clear issue" at bounding box center [831, 210] width 69 height 11
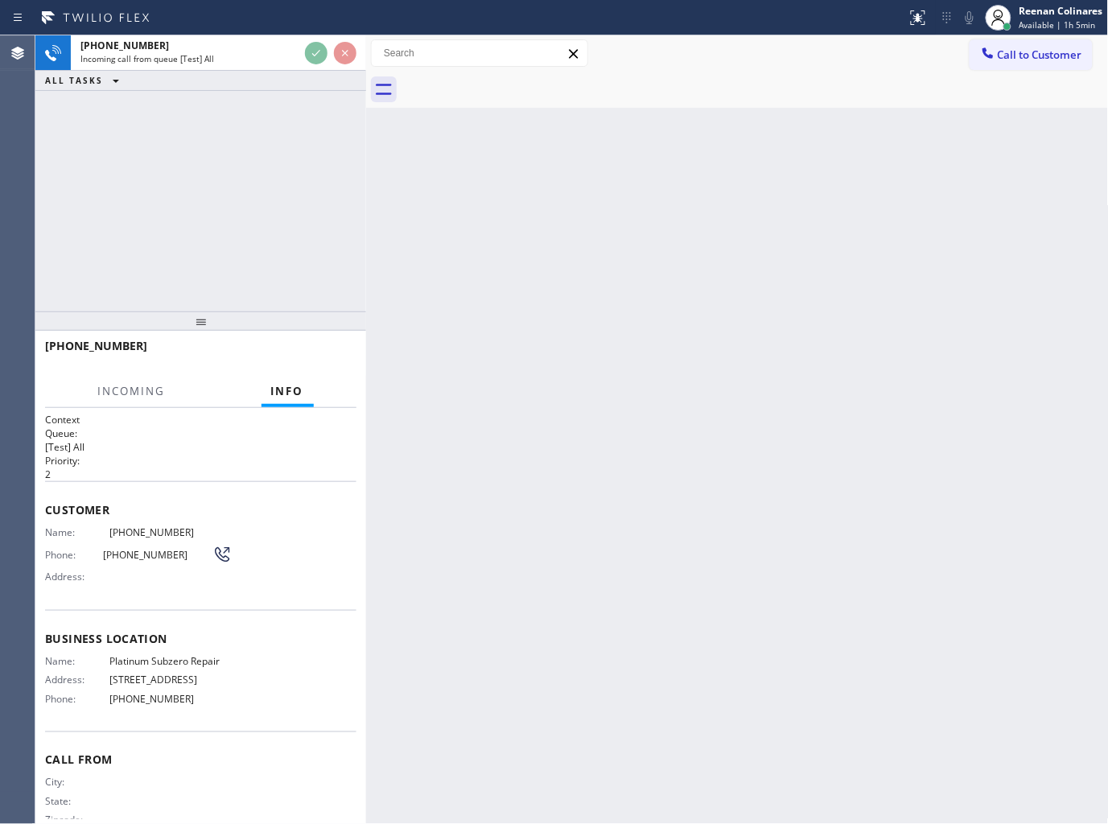
click at [568, 225] on div "Back to Dashboard Change Sender ID Customers Technicians Select a contact Outbo…" at bounding box center [737, 429] width 743 height 789
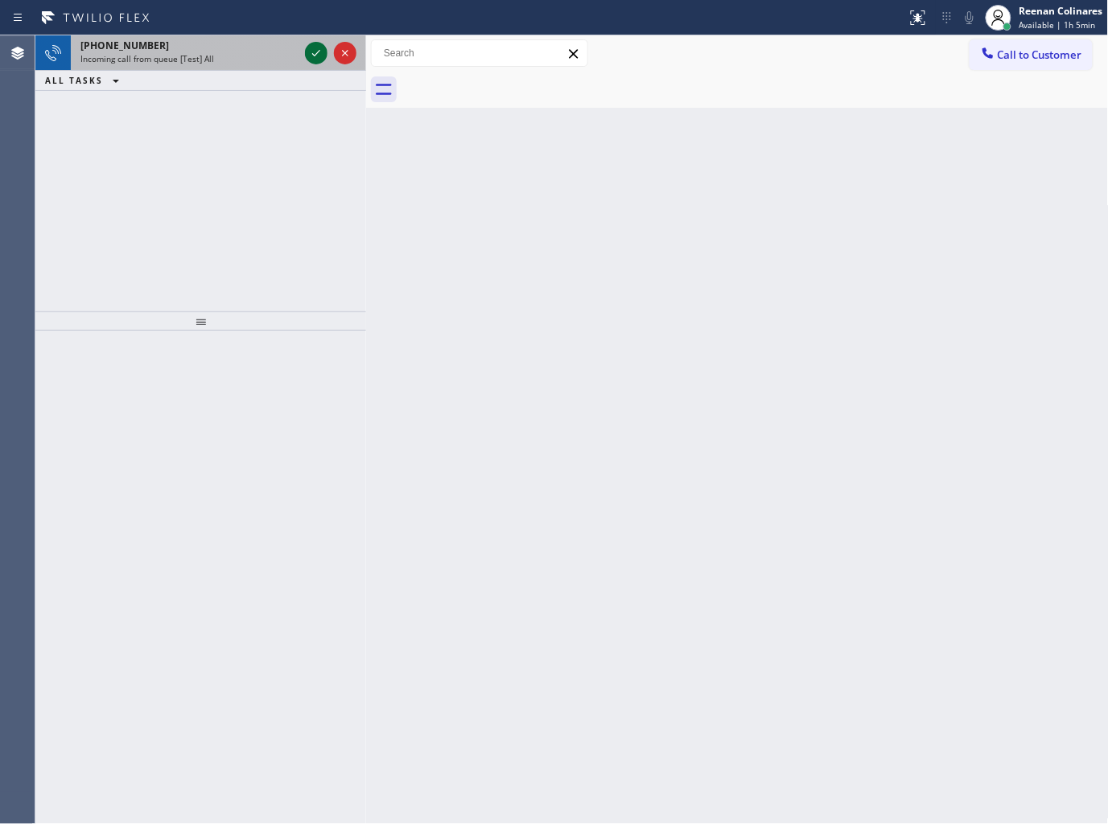
click at [270, 44] on div "+18333181140" at bounding box center [189, 46] width 218 height 14
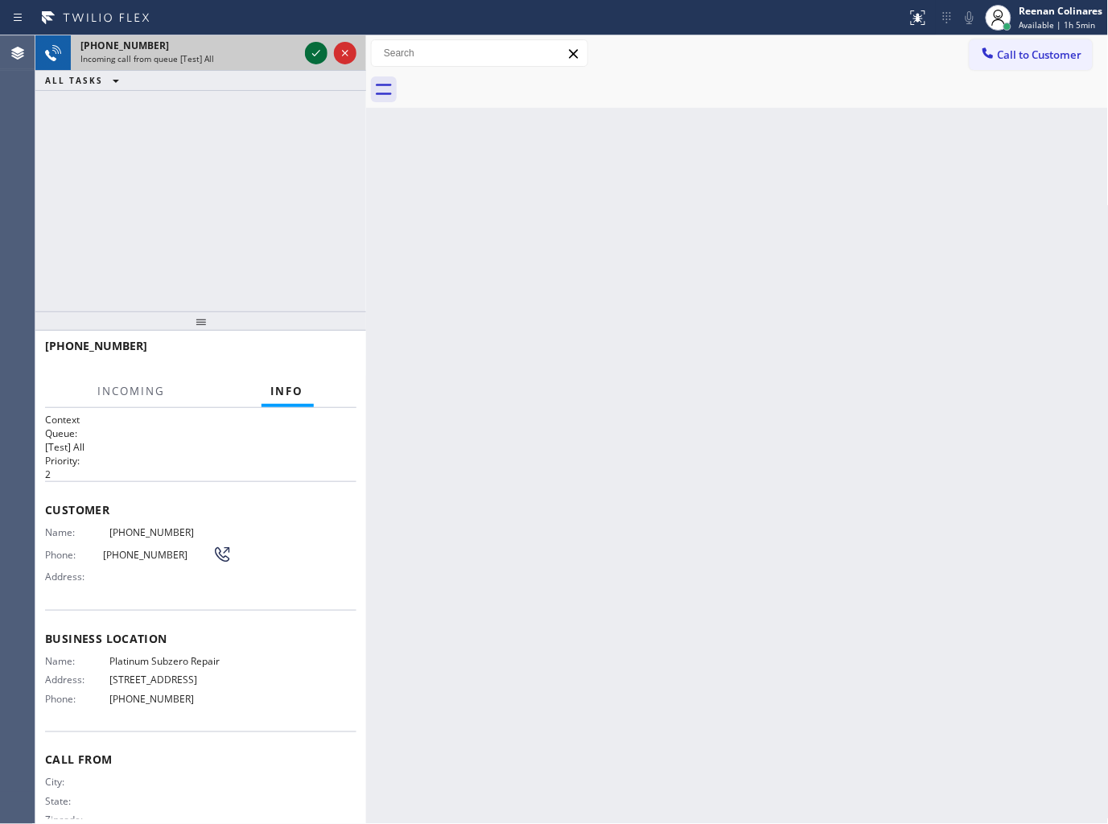
click at [309, 50] on icon at bounding box center [316, 52] width 19 height 19
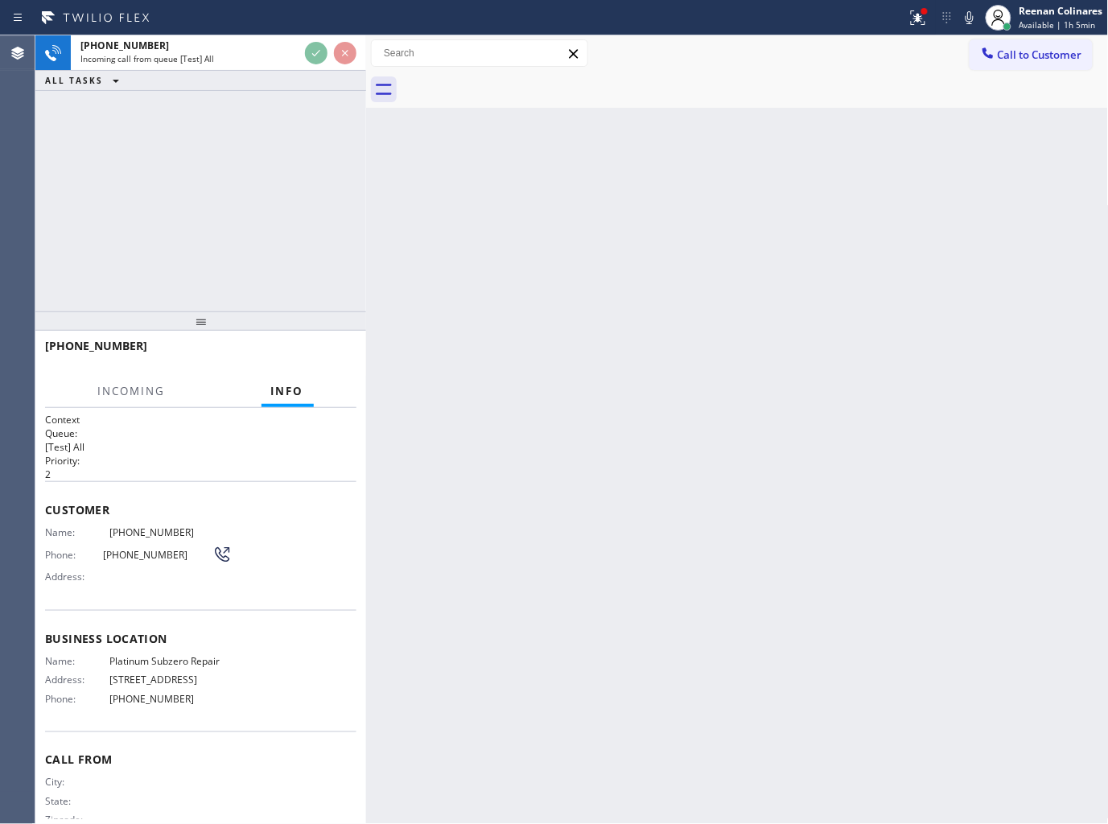
drag, startPoint x: 929, startPoint y: 19, endPoint x: 875, endPoint y: 145, distance: 136.6
click at [929, 27] on div at bounding box center [917, 17] width 35 height 19
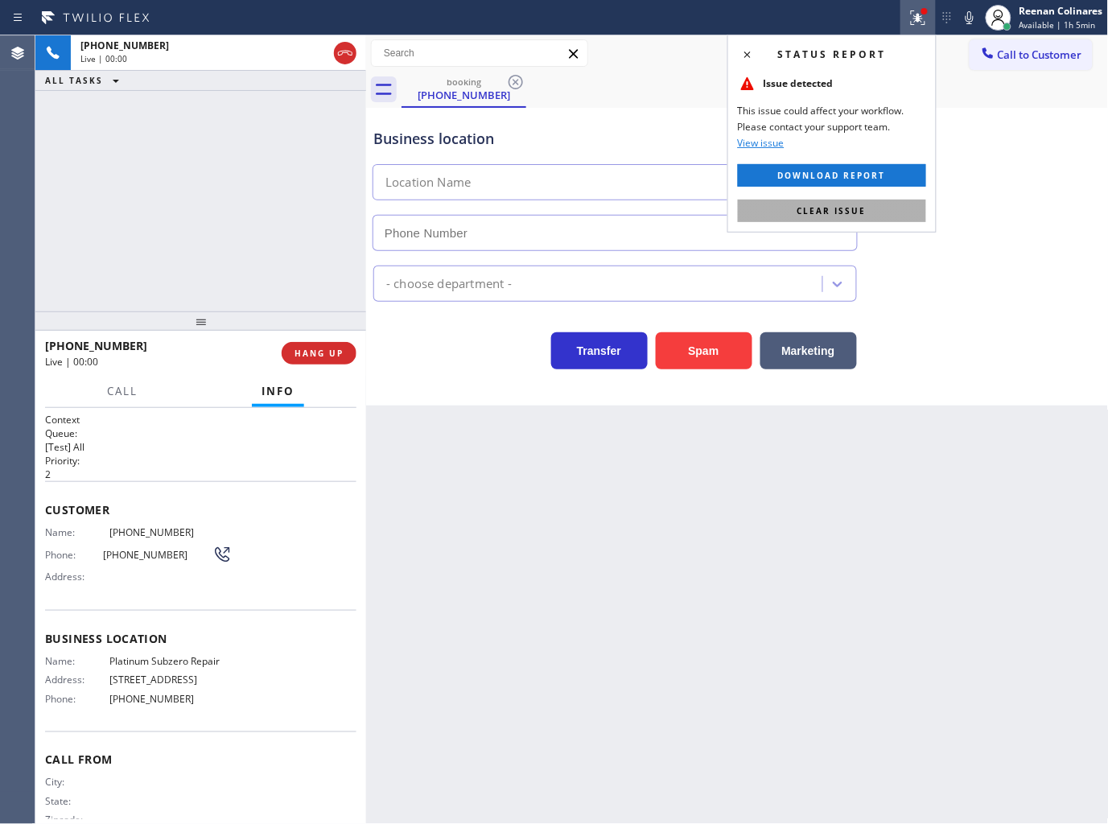
type input "(833) 361-5819"
click at [830, 207] on span "Clear issue" at bounding box center [831, 210] width 69 height 11
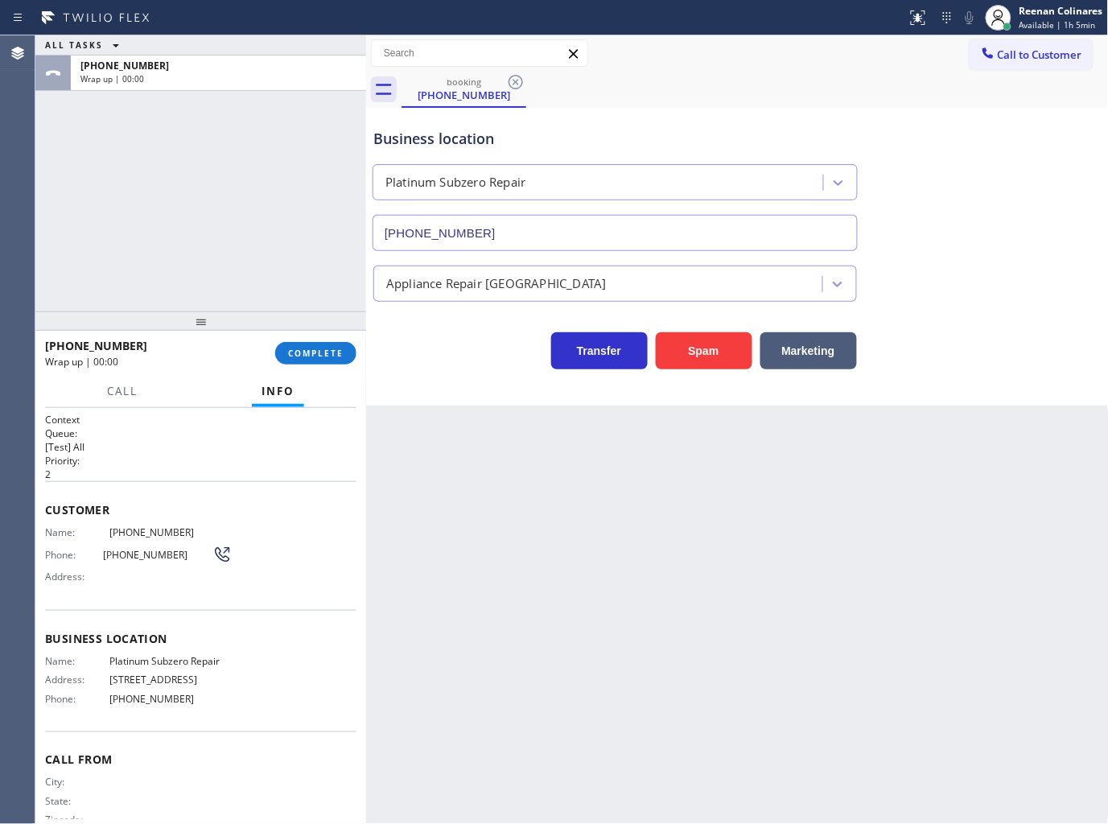
drag, startPoint x: 891, startPoint y: 105, endPoint x: 609, endPoint y: 172, distance: 289.4
click at [885, 106] on div "Business location Platinum Subzero Repair (833) 361-5819" at bounding box center [737, 178] width 735 height 146
click at [309, 366] on div "+18333181140 Wrap up | 00:00 COMPLETE" at bounding box center [200, 353] width 311 height 42
click at [319, 354] on span "COMPLETE" at bounding box center [316, 353] width 56 height 11
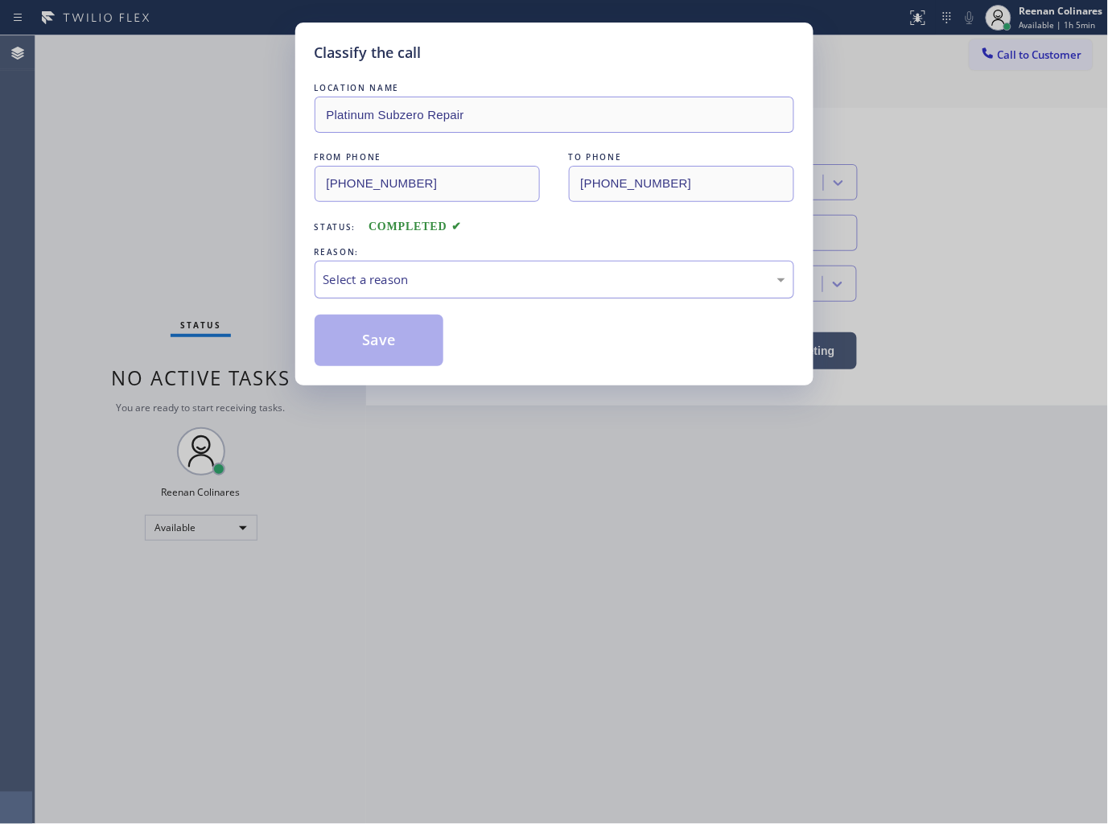
drag, startPoint x: 433, startPoint y: 278, endPoint x: 427, endPoint y: 294, distance: 17.1
click at [433, 278] on div "Select a reason" at bounding box center [554, 279] width 462 height 19
click at [389, 332] on button "Save" at bounding box center [380, 340] width 130 height 51
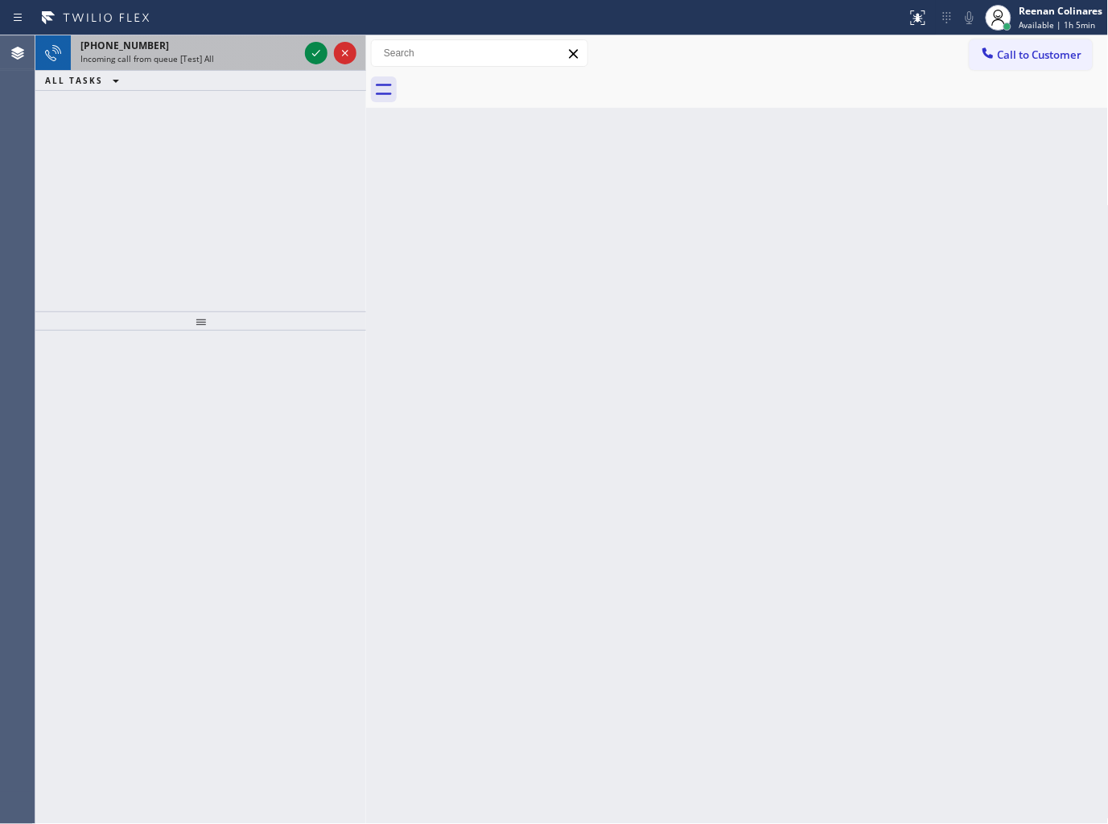
click at [198, 62] on span "Incoming call from queue [Test] All" at bounding box center [147, 58] width 134 height 11
click at [260, 41] on div "+19177976694" at bounding box center [189, 46] width 218 height 14
click at [276, 145] on div "+17573433540 Incoming call from queue [Test] All ALL TASKS ALL TASKS ACTIVE TAS…" at bounding box center [200, 173] width 331 height 276
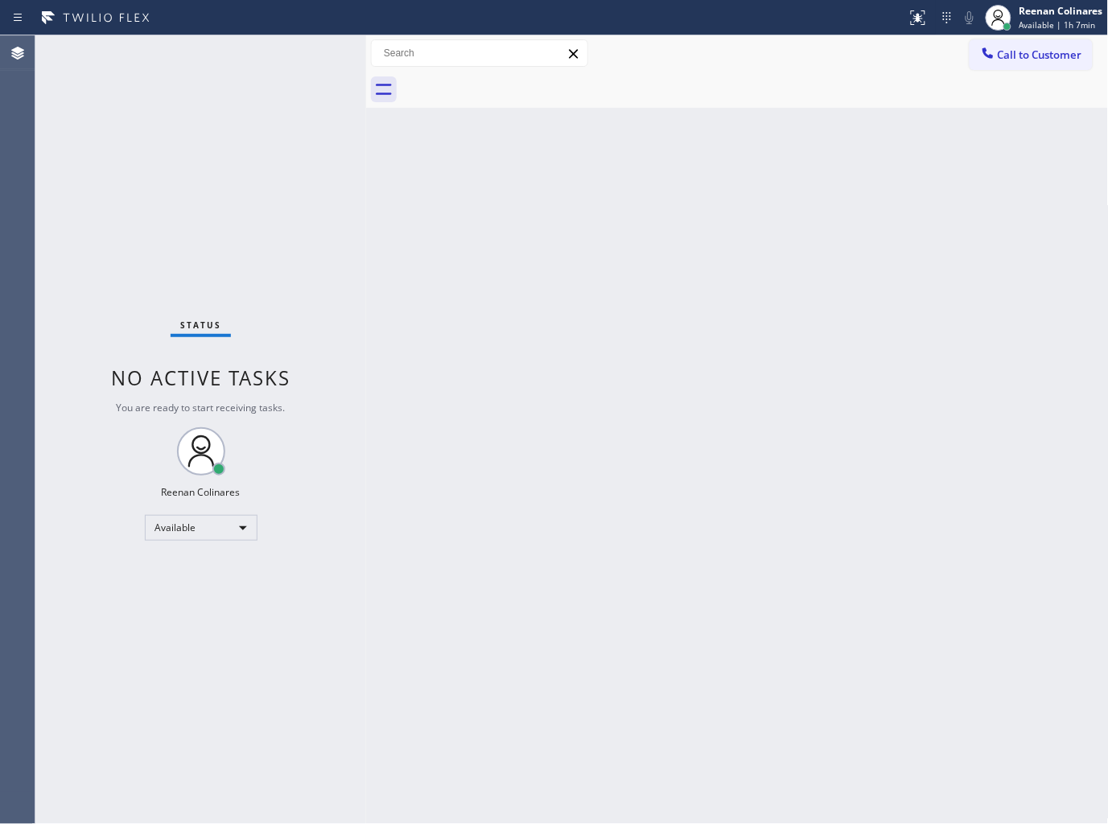
click at [271, 53] on div "Status No active tasks You are ready to start receiving tasks. Reenan Colinares…" at bounding box center [200, 429] width 331 height 789
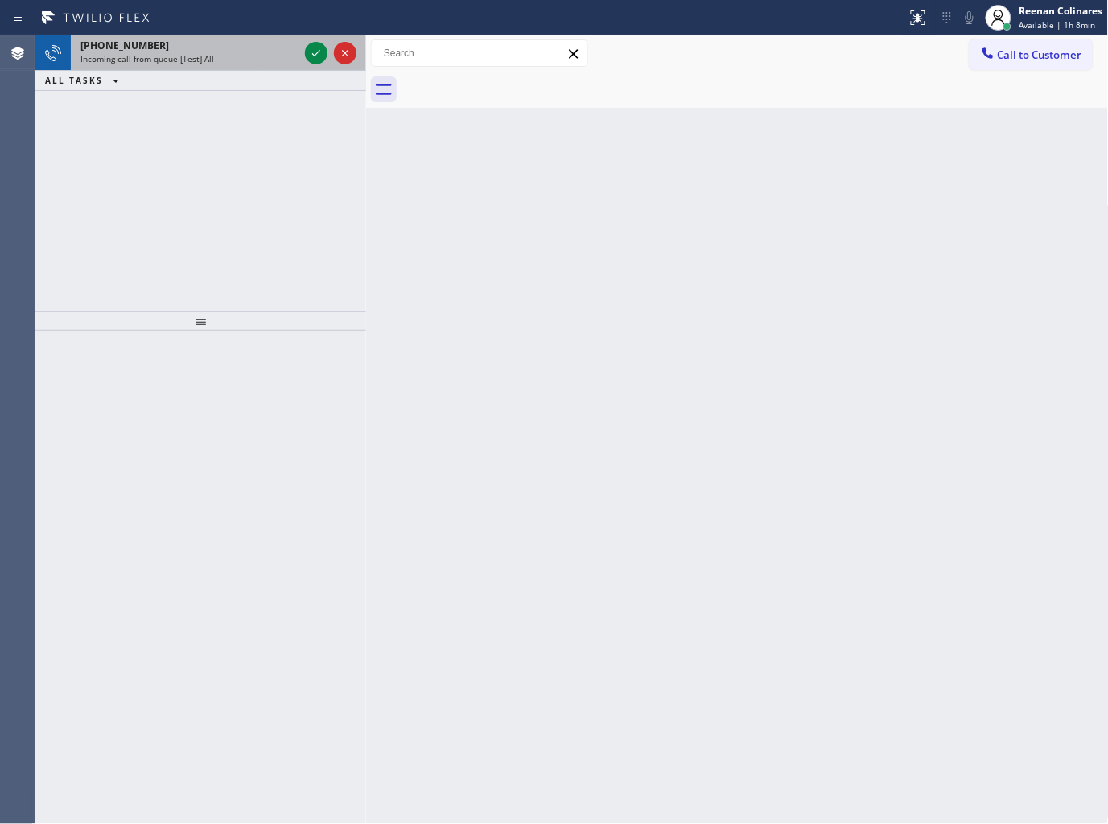
click at [209, 68] on div "+19175183145 Incoming call from queue [Test] All" at bounding box center [186, 52] width 231 height 35
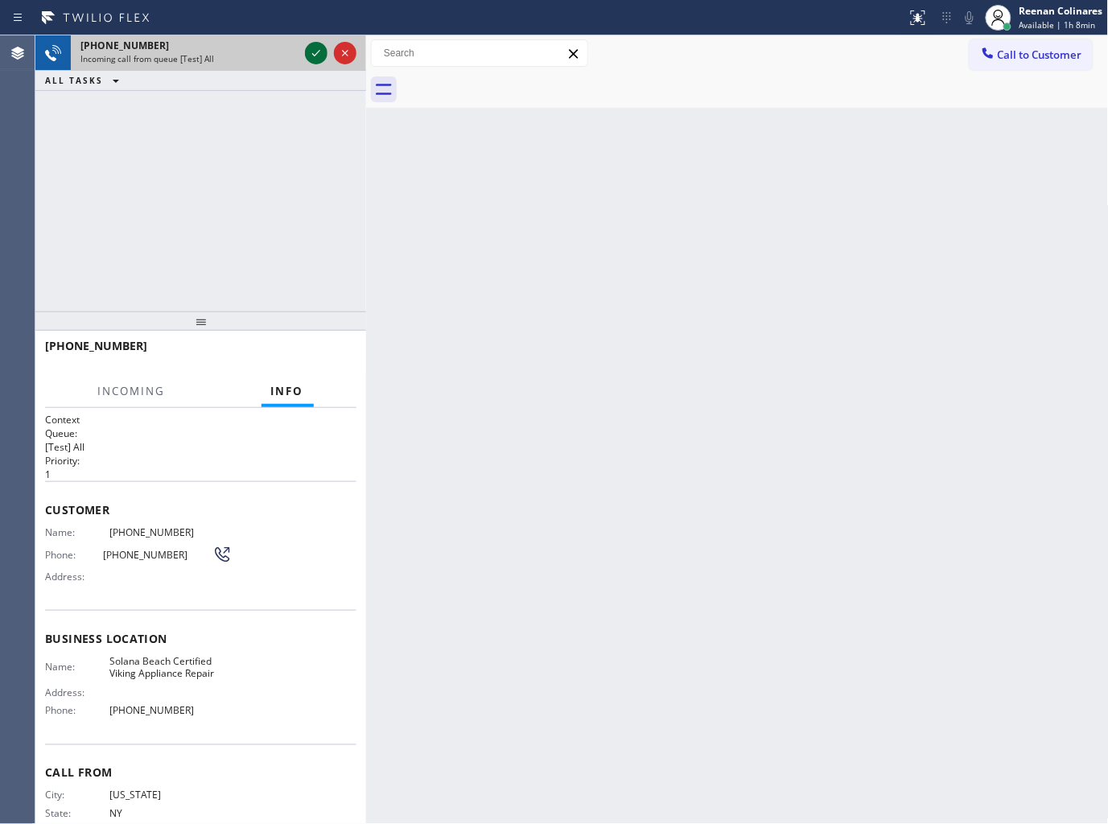
click at [307, 48] on icon at bounding box center [316, 52] width 19 height 19
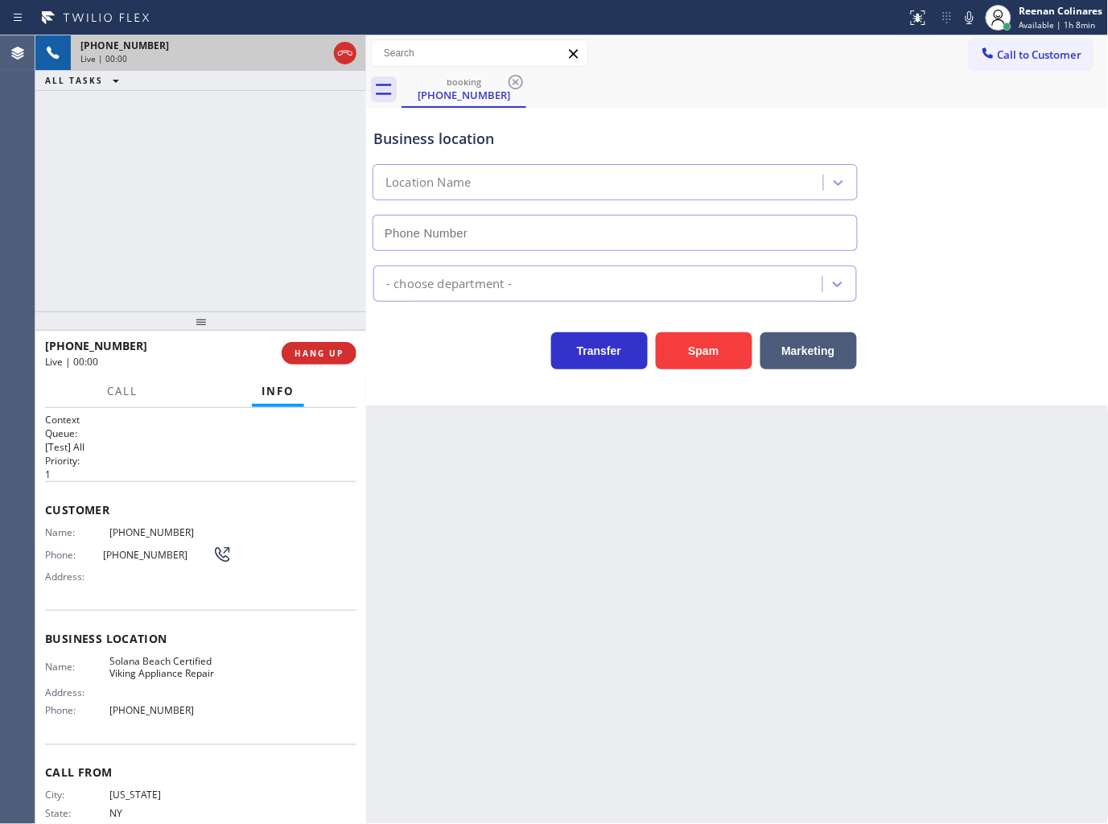
type input "(858) 244-9718"
click at [970, 17] on icon at bounding box center [969, 17] width 19 height 19
click at [970, 17] on rect at bounding box center [969, 15] width 11 height 11
click at [970, 17] on icon at bounding box center [969, 17] width 19 height 19
click at [968, 17] on icon at bounding box center [969, 17] width 19 height 19
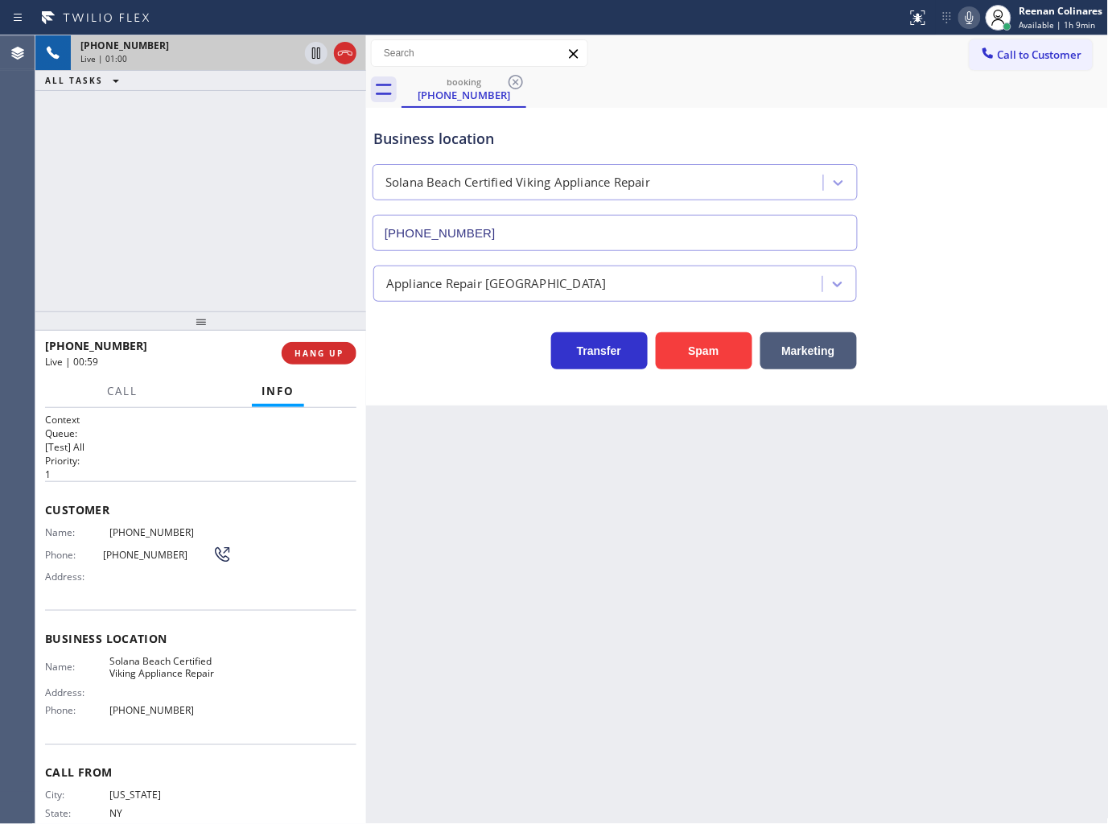
click at [968, 17] on icon at bounding box center [970, 17] width 8 height 13
click at [966, 17] on icon at bounding box center [970, 17] width 8 height 13
click at [970, 17] on icon at bounding box center [969, 17] width 19 height 19
click at [343, 354] on span "HANG UP" at bounding box center [319, 353] width 49 height 11
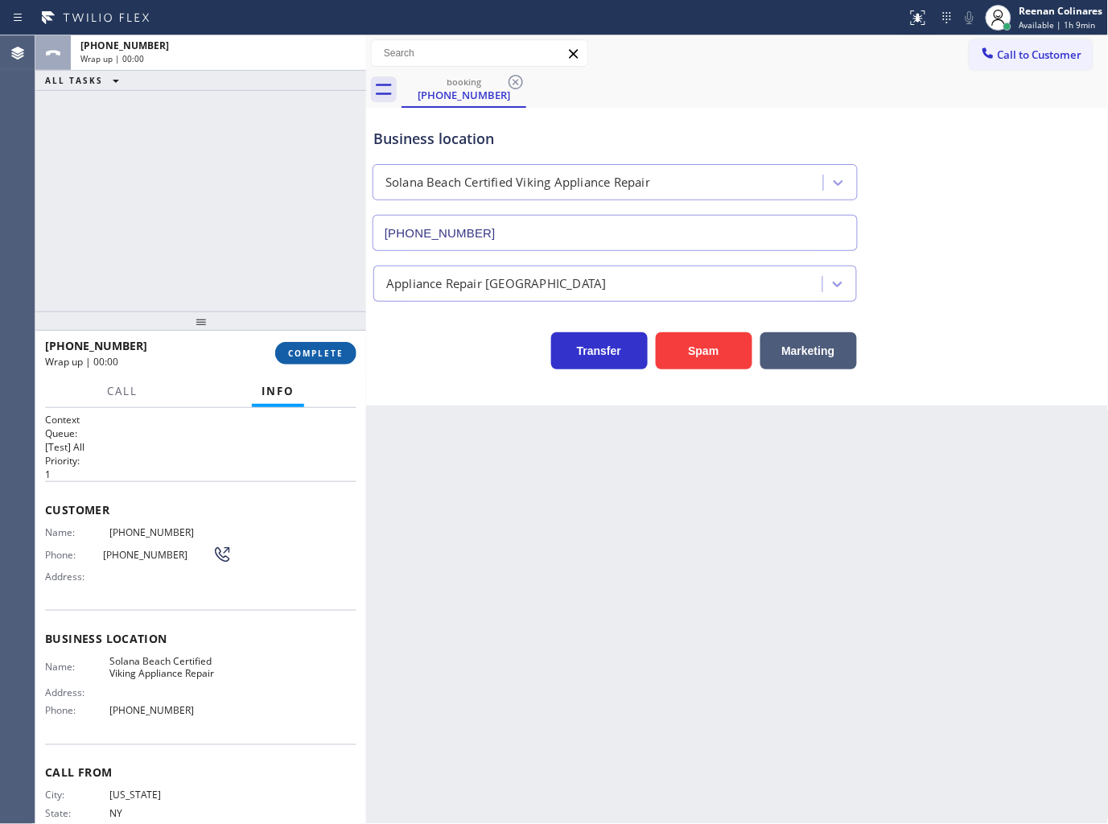
click at [343, 354] on span "COMPLETE" at bounding box center [316, 353] width 56 height 11
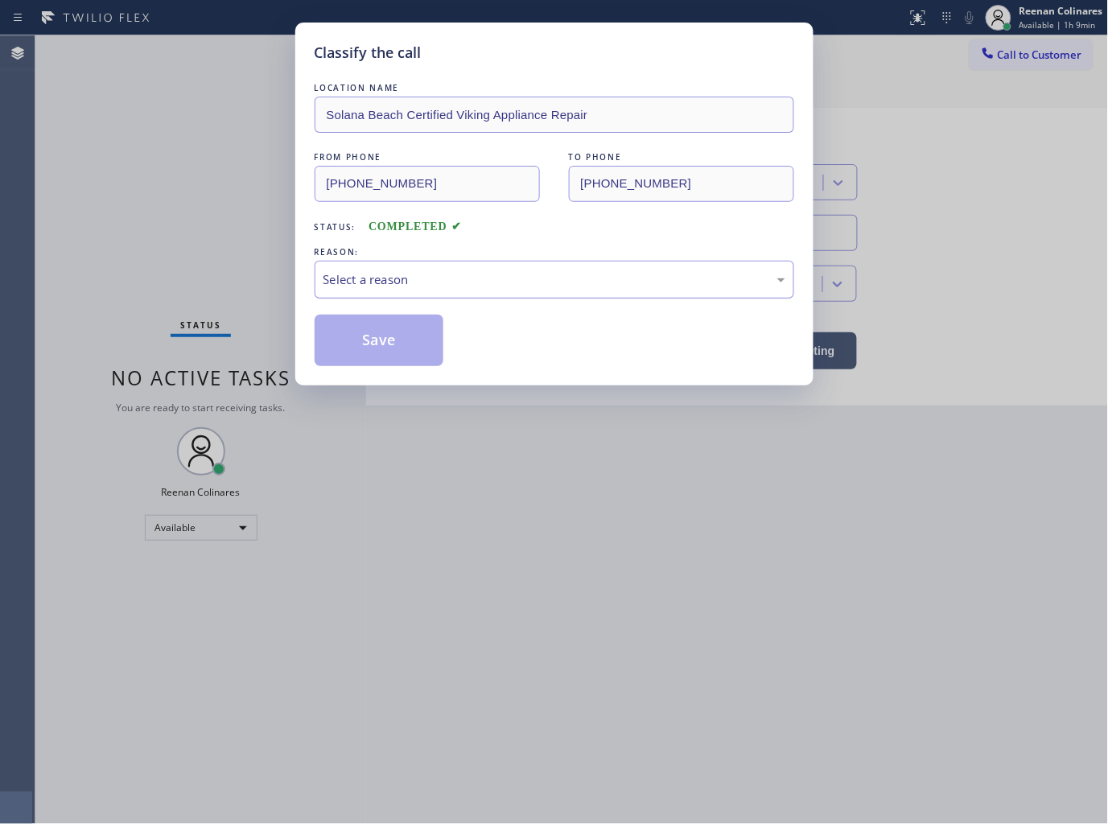
click at [400, 282] on div "Select a reason" at bounding box center [554, 279] width 462 height 19
click at [380, 341] on button "Save" at bounding box center [380, 340] width 130 height 51
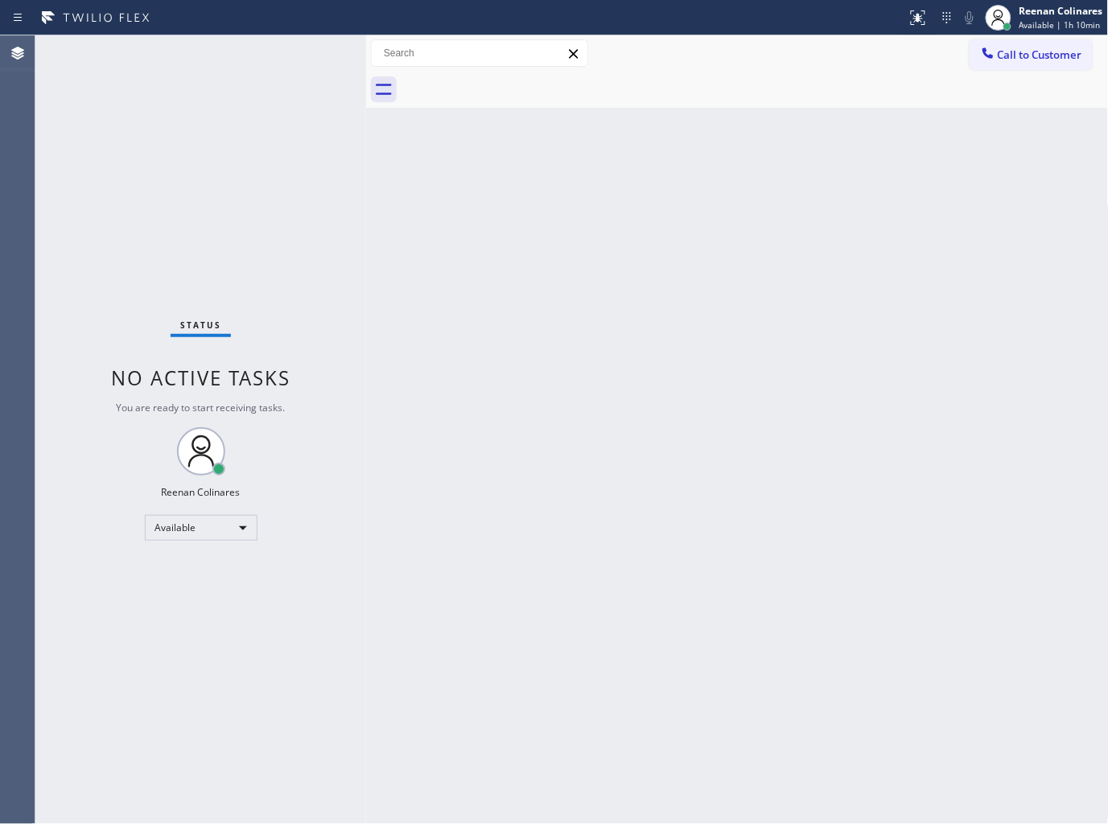
click at [588, 222] on div "Back to Dashboard Change Sender ID Customers Technicians Select a contact Outbo…" at bounding box center [737, 429] width 743 height 789
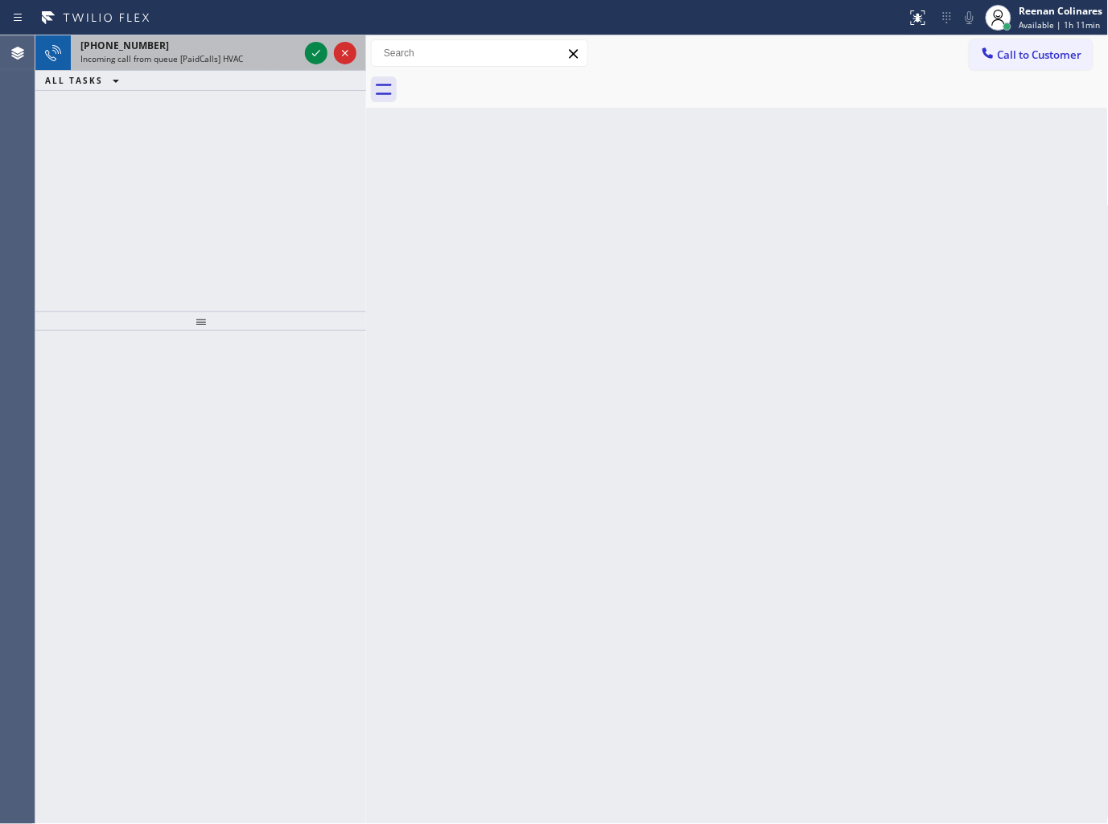
click at [247, 67] on div "+15622684408 Incoming call from queue [PaidCalls] HVAC" at bounding box center [186, 52] width 231 height 35
click at [266, 60] on div "Incoming call from queue [Test] All" at bounding box center [189, 58] width 218 height 11
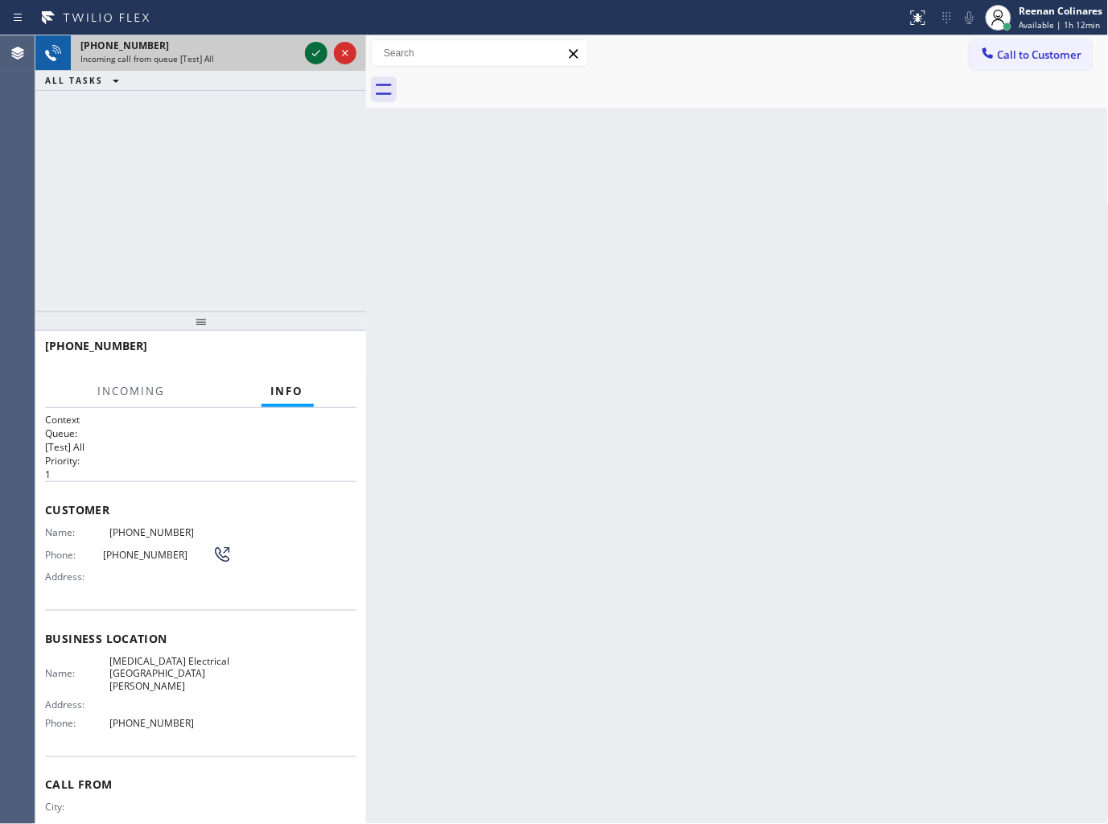
click at [315, 55] on icon at bounding box center [316, 53] width 8 height 6
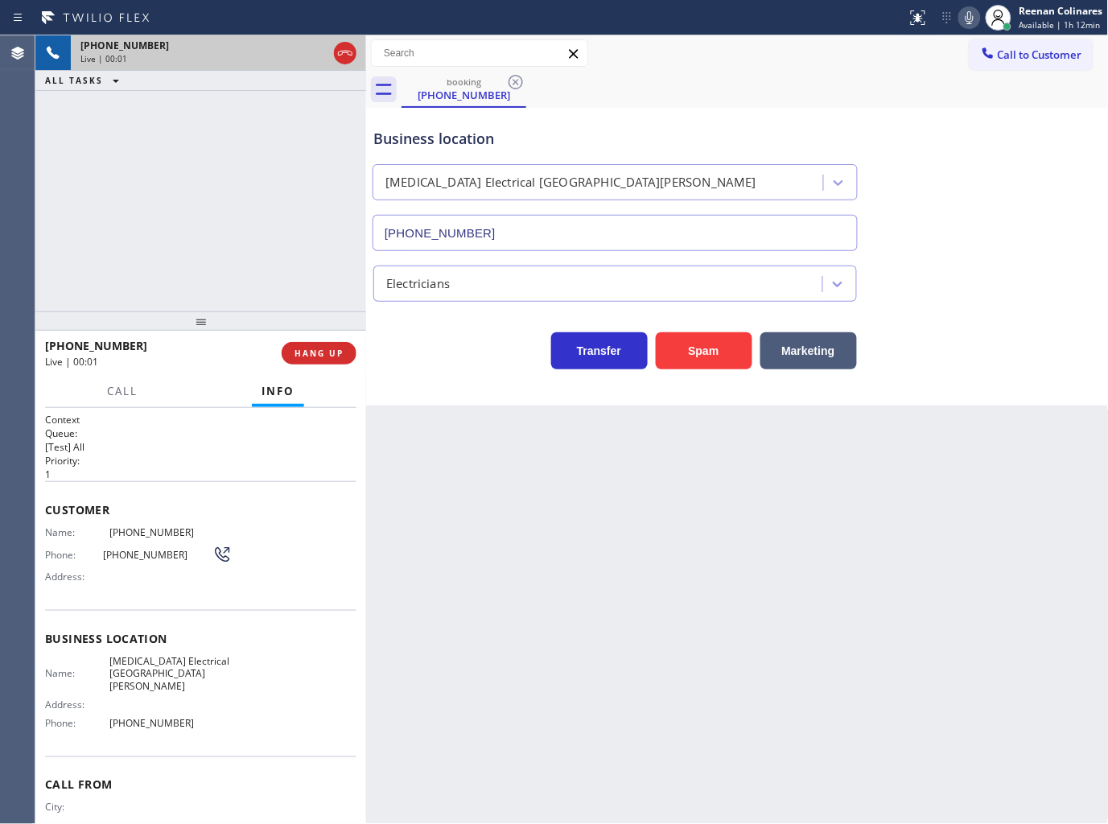
type input "(310) 388-4064"
click at [964, 17] on icon at bounding box center [969, 17] width 19 height 19
drag, startPoint x: 818, startPoint y: 350, endPoint x: 1106, endPoint y: 145, distance: 354.3
click at [831, 346] on button "Marketing" at bounding box center [808, 350] width 97 height 37
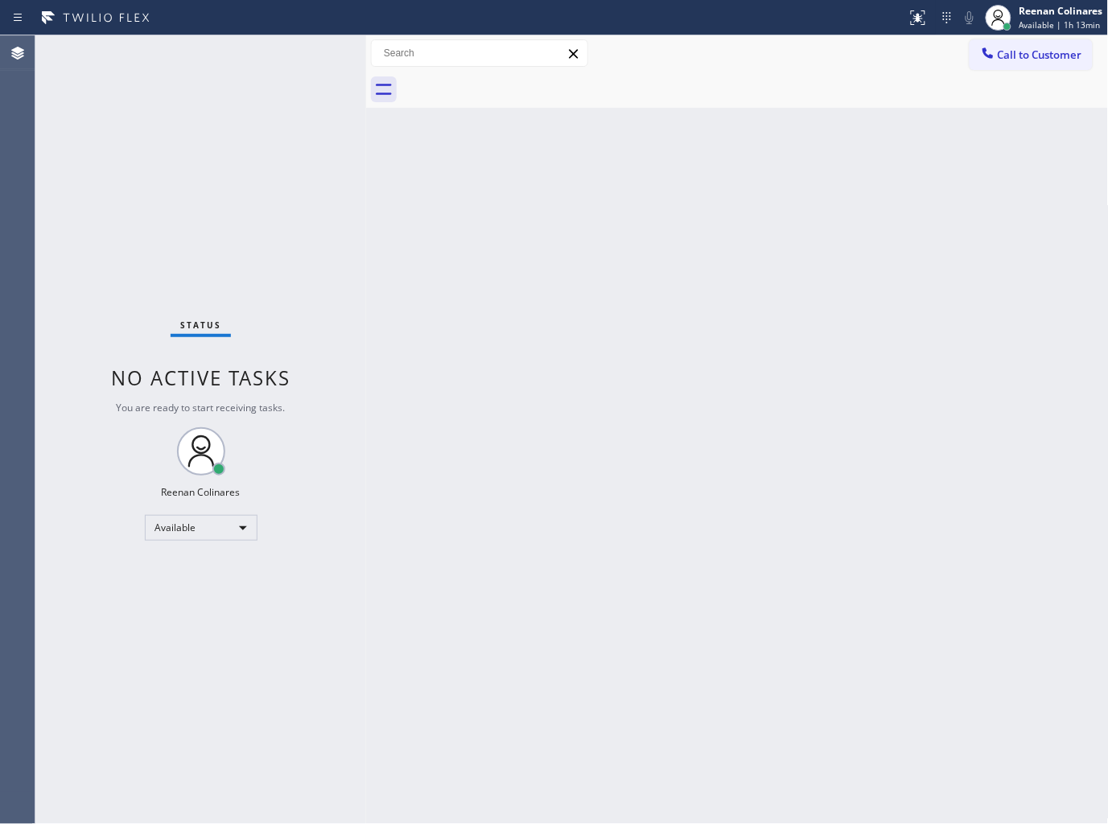
click at [782, 398] on div "Back to Dashboard Change Sender ID Customers Technicians Select a contact Outbo…" at bounding box center [737, 429] width 743 height 789
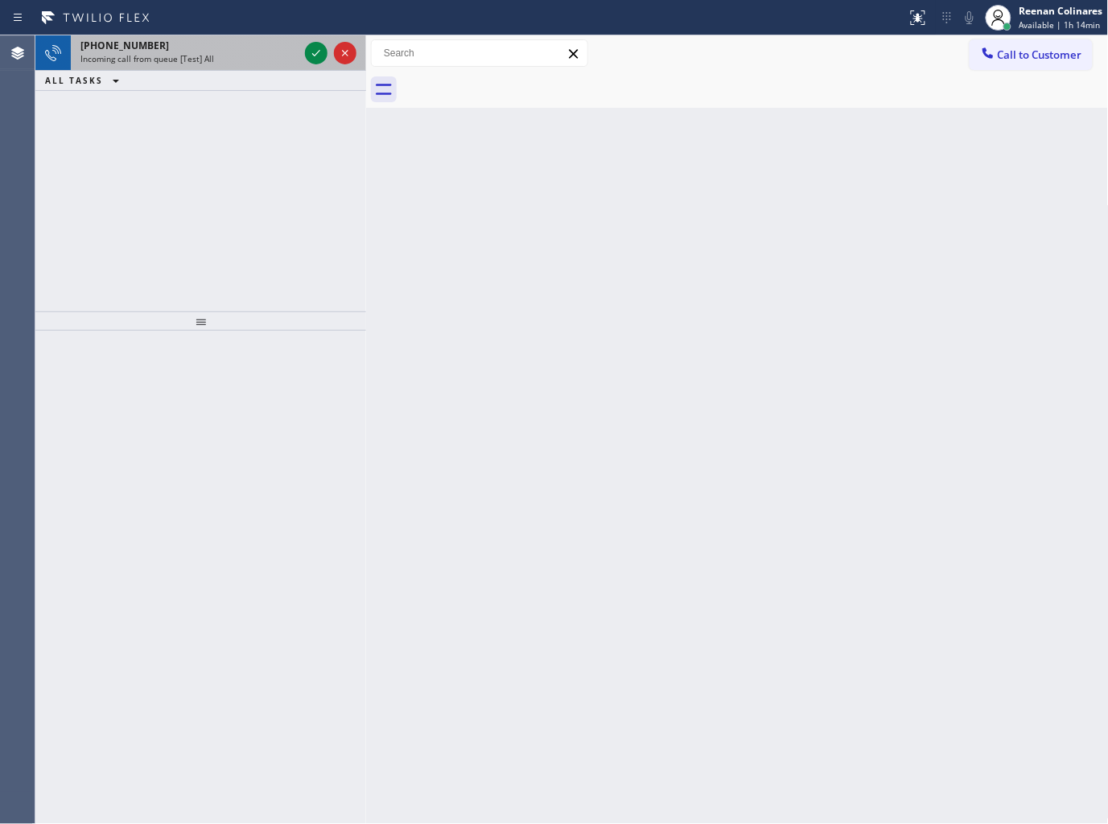
click at [234, 57] on div "Incoming call from queue [Test] All" at bounding box center [189, 58] width 218 height 11
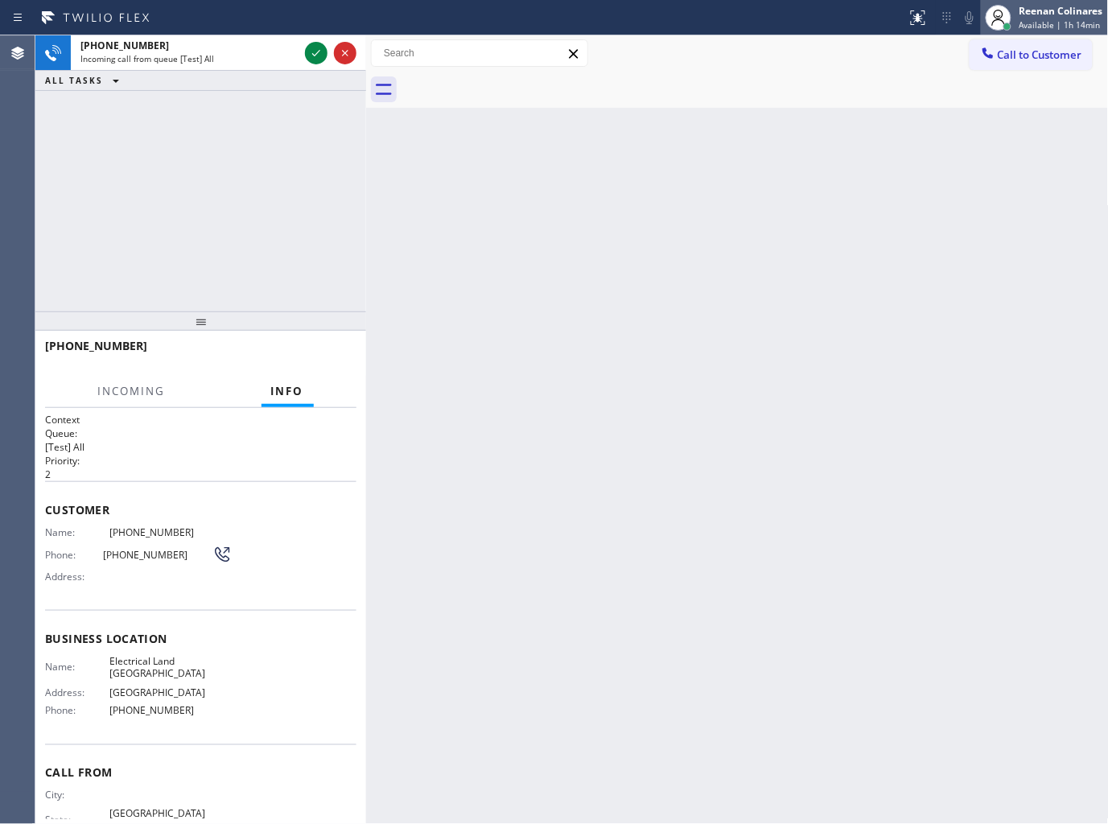
click at [1059, 23] on span "Available | 1h 14min" at bounding box center [1059, 24] width 81 height 11
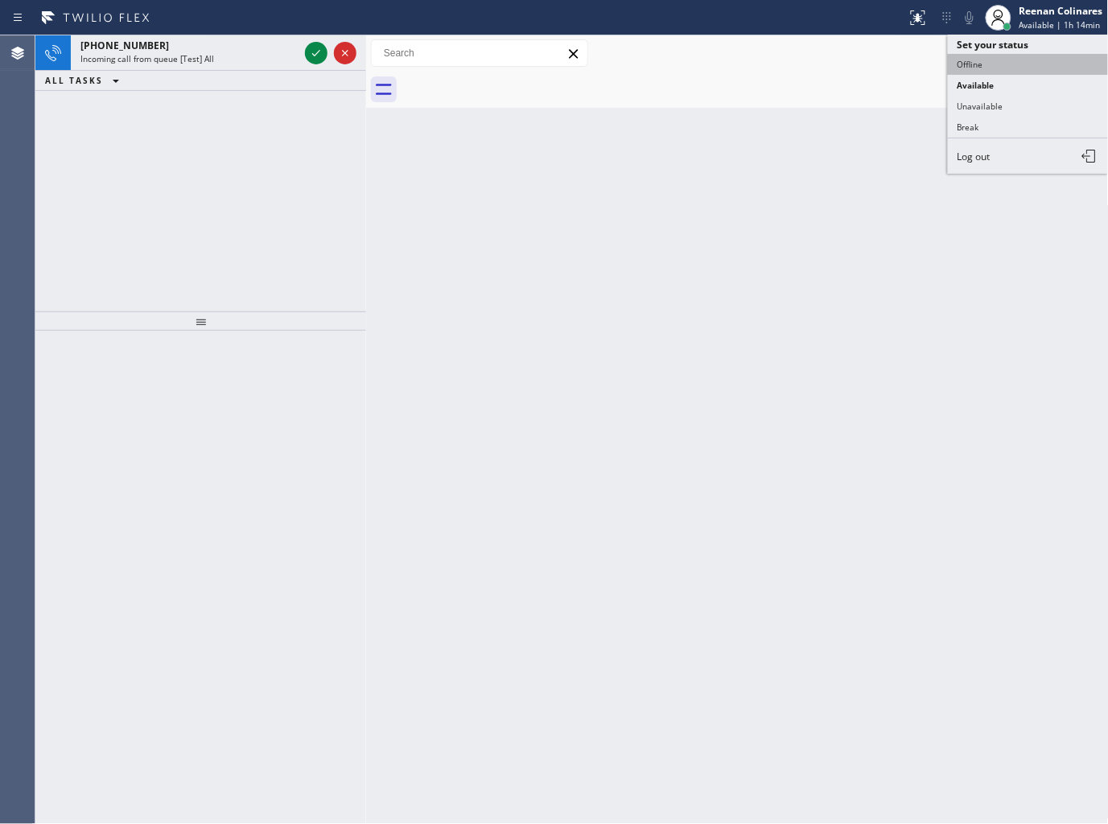
click at [960, 60] on button "Offline" at bounding box center [1028, 64] width 161 height 21
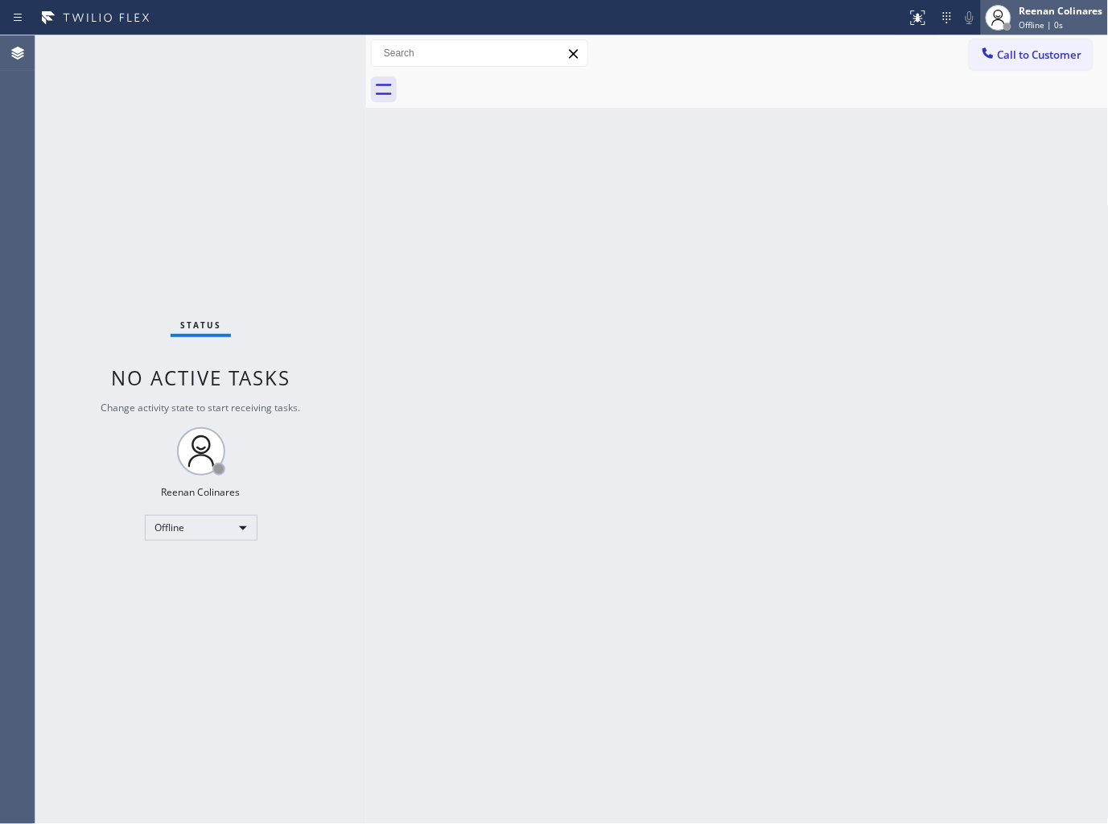
click at [1064, 18] on div "Reenan Colinares Offline | 0s" at bounding box center [1062, 17] width 92 height 28
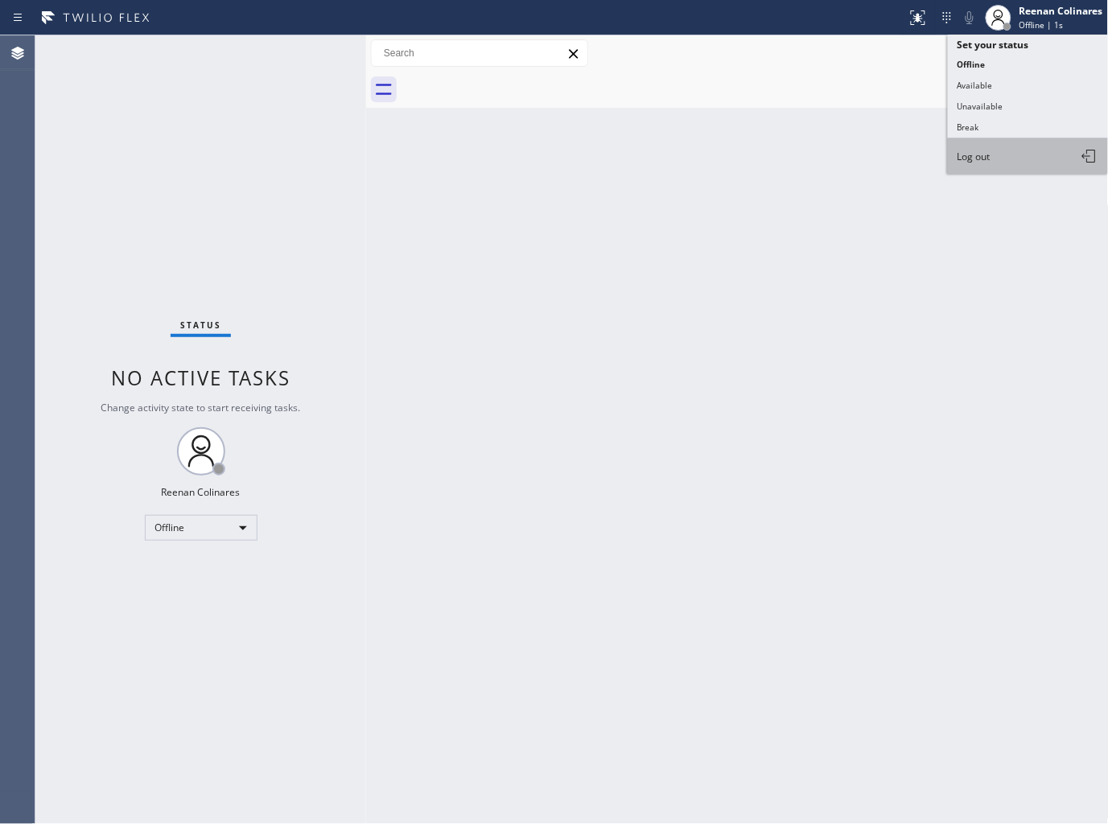
click at [986, 150] on span "Log out" at bounding box center [974, 157] width 33 height 14
